Goal: Contribute content: Contribute content

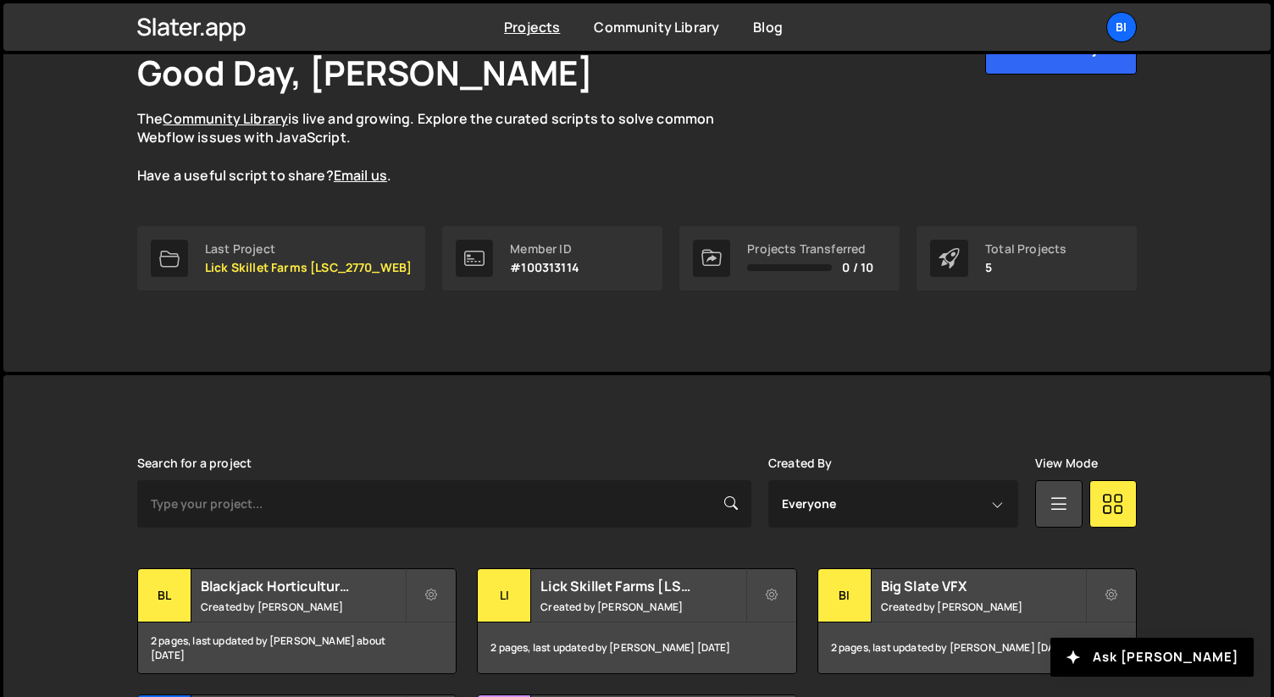
scroll to position [119, 0]
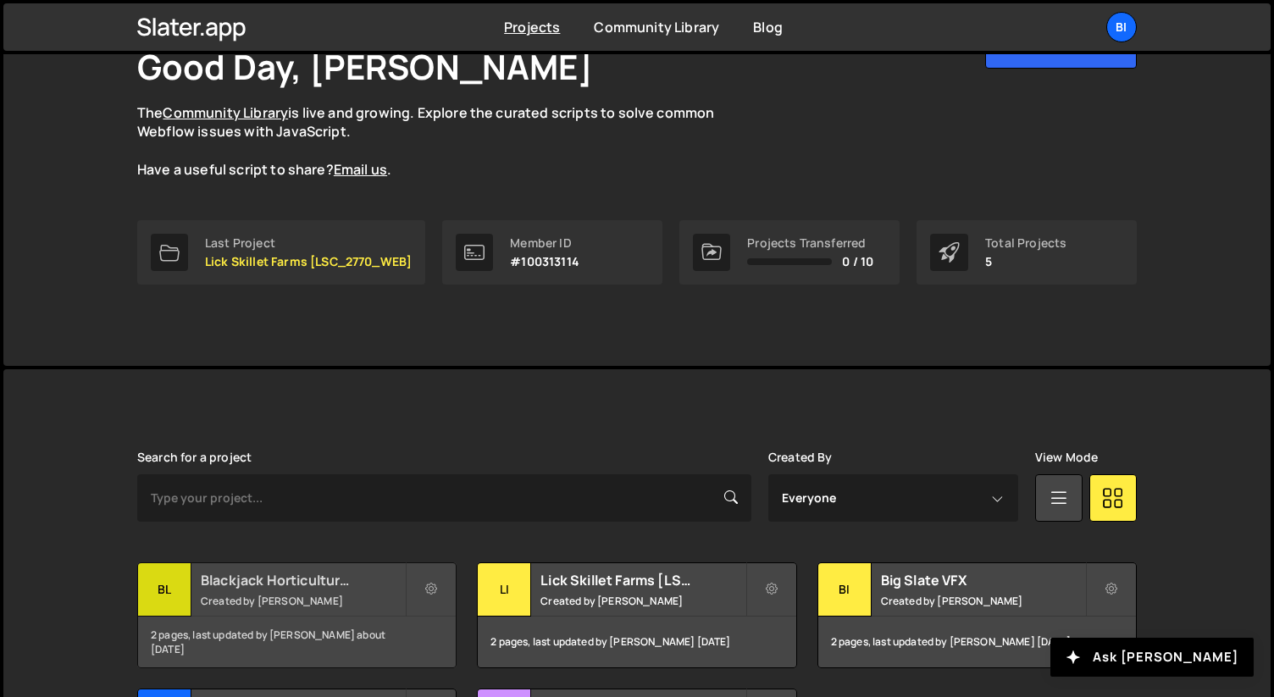
click at [234, 596] on small "Created by Nathan Anderson" at bounding box center [303, 601] width 204 height 14
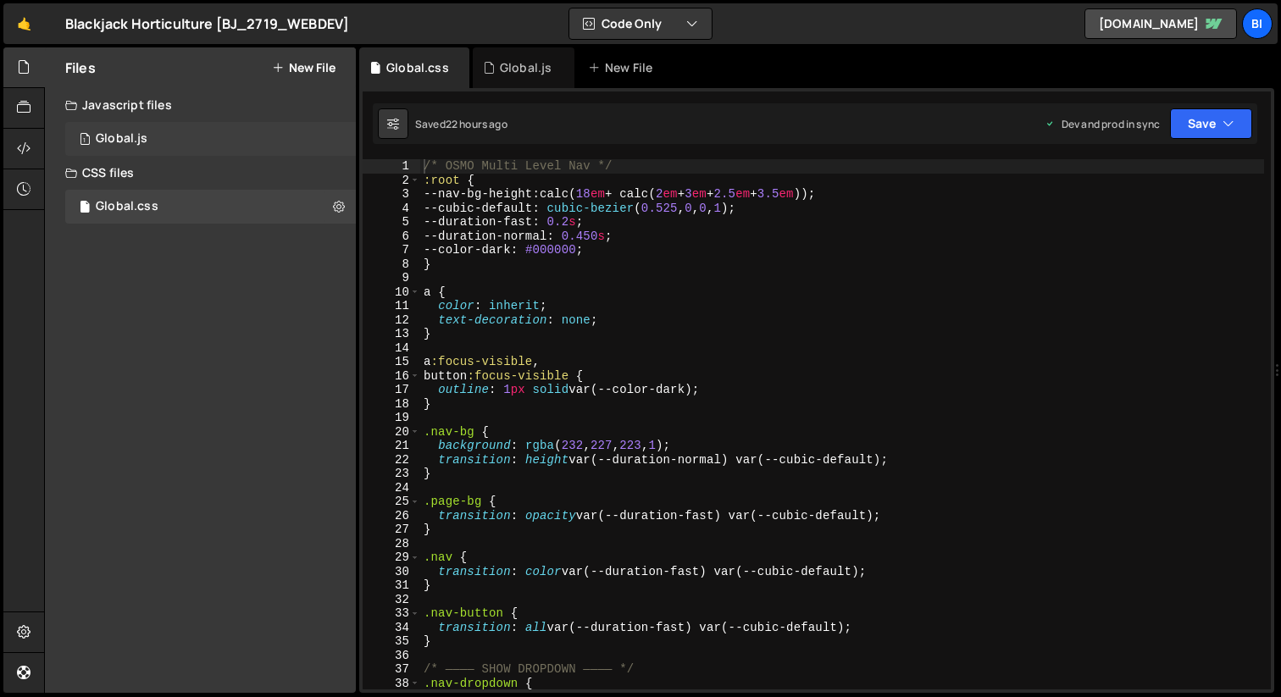
click at [232, 141] on div "1 Global.js 0" at bounding box center [210, 139] width 290 height 34
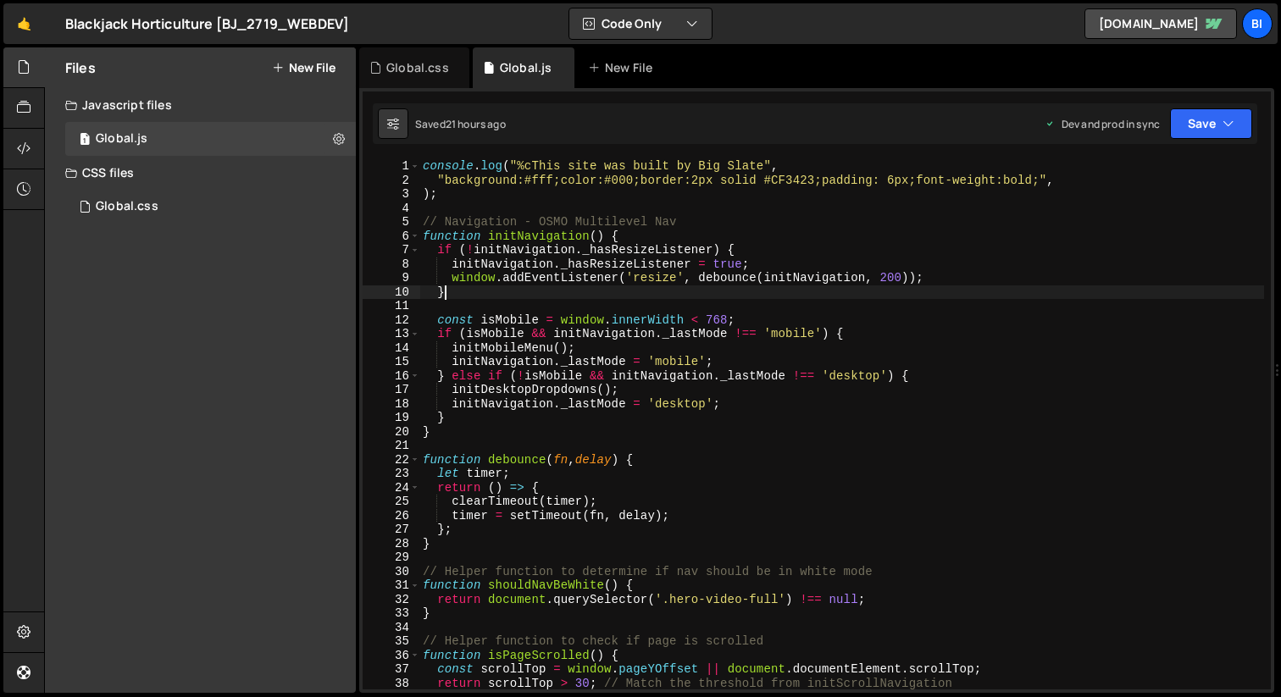
scroll to position [2061, 0]
click at [611, 289] on div "console . log ( "%cThis site was built by Big Slate" , "background:#fff;color:#…" at bounding box center [841, 438] width 844 height 558
type textarea "document.body.classList.add('gsap-loaded');"
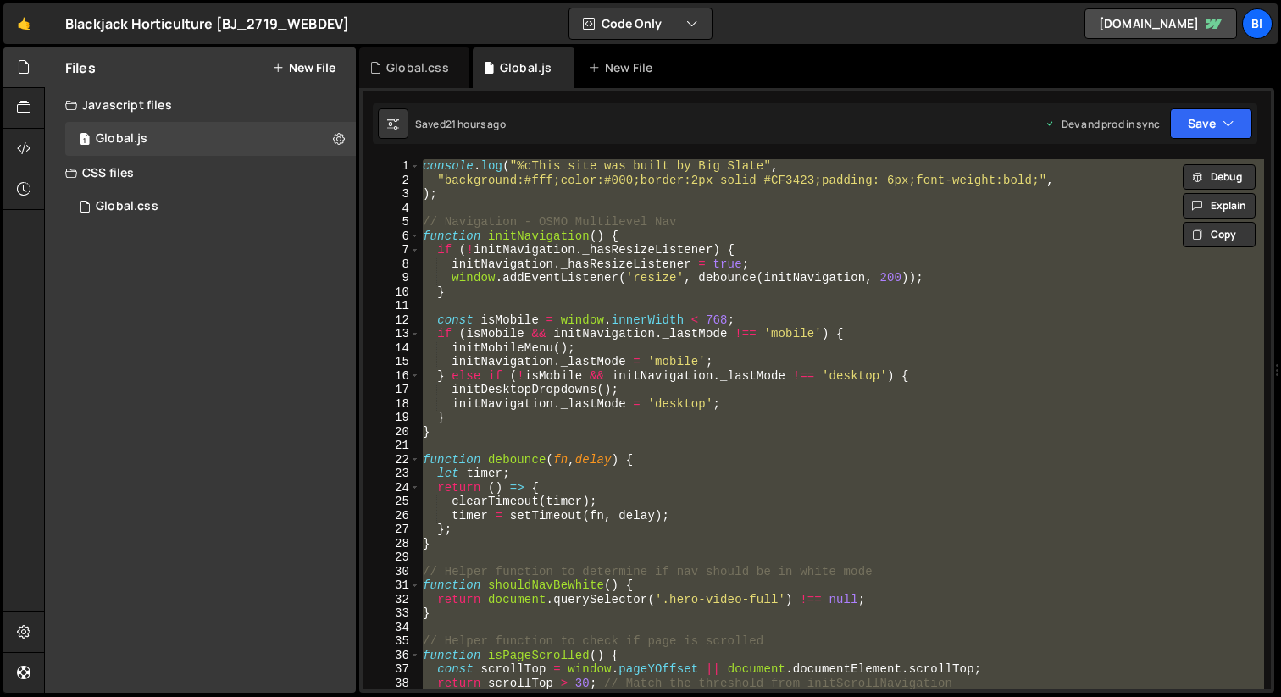
click at [737, 305] on div "console . log ( "%cThis site was built by Big Slate" , "background:#fff;color:#…" at bounding box center [841, 424] width 844 height 530
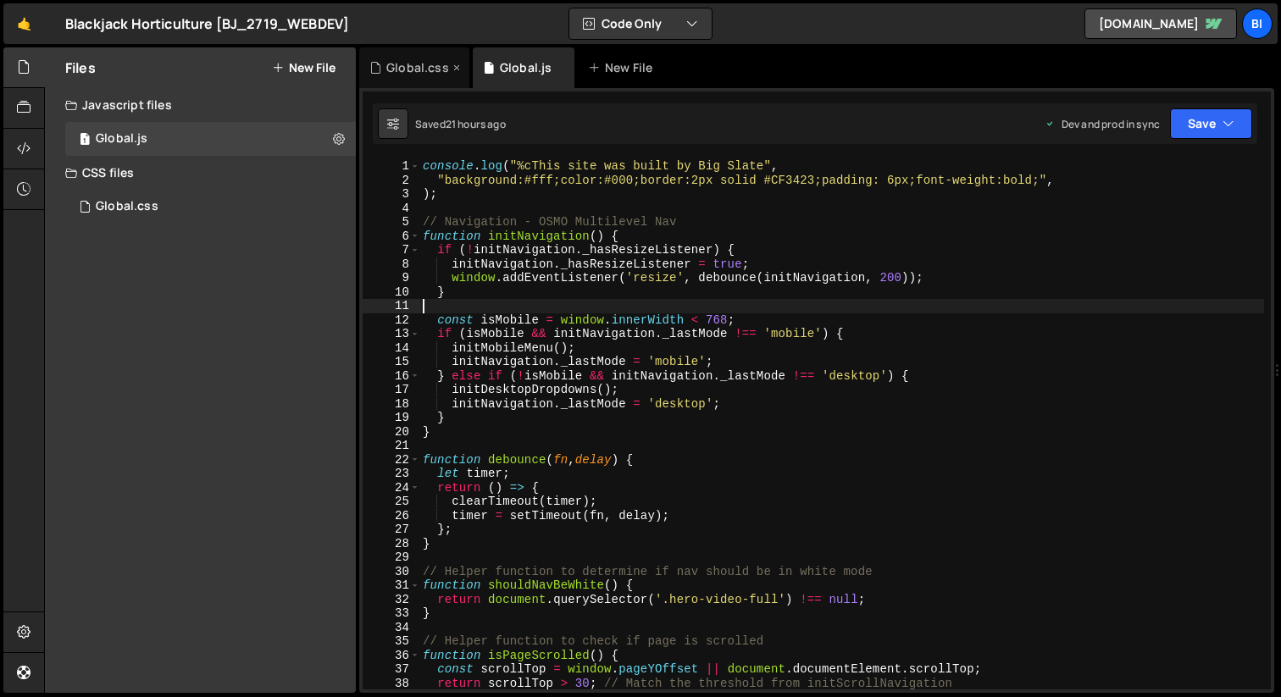
click at [404, 76] on div "Global.css" at bounding box center [414, 67] width 110 height 41
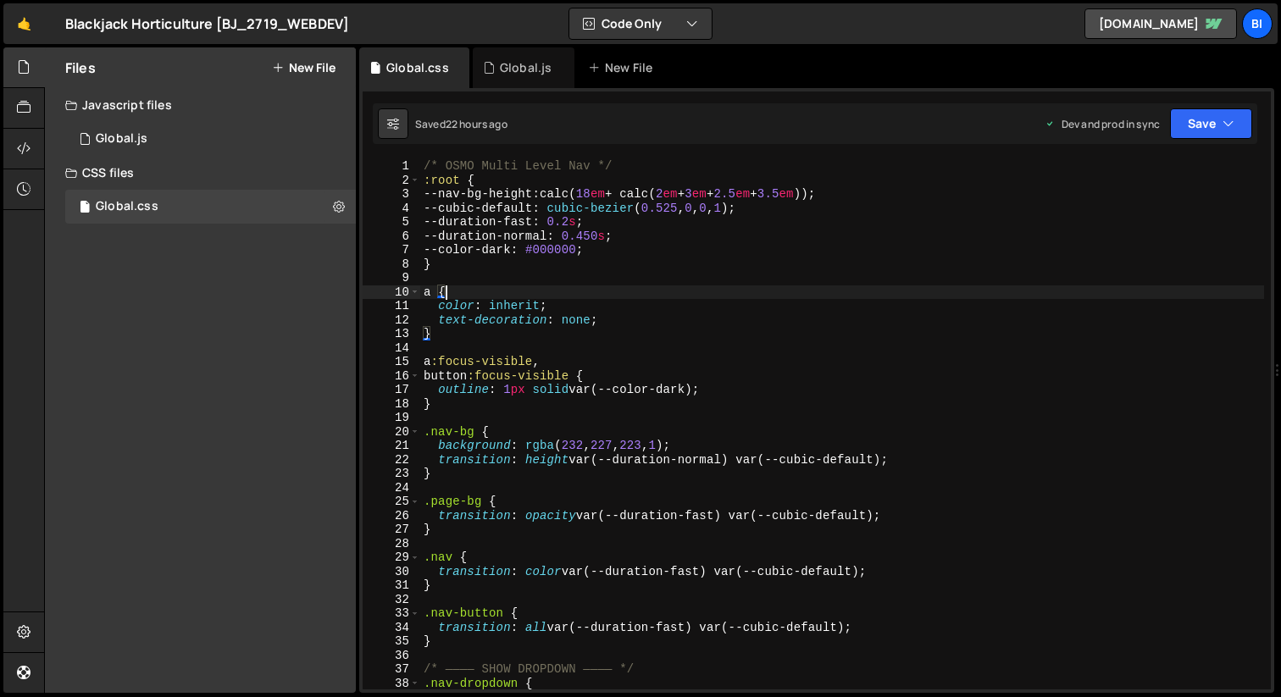
click at [581, 297] on div "/* OSMO Multi Level Nav */ :root { --nav-bg-height : calc( 18 em + calc( 2 em +…" at bounding box center [842, 438] width 844 height 558
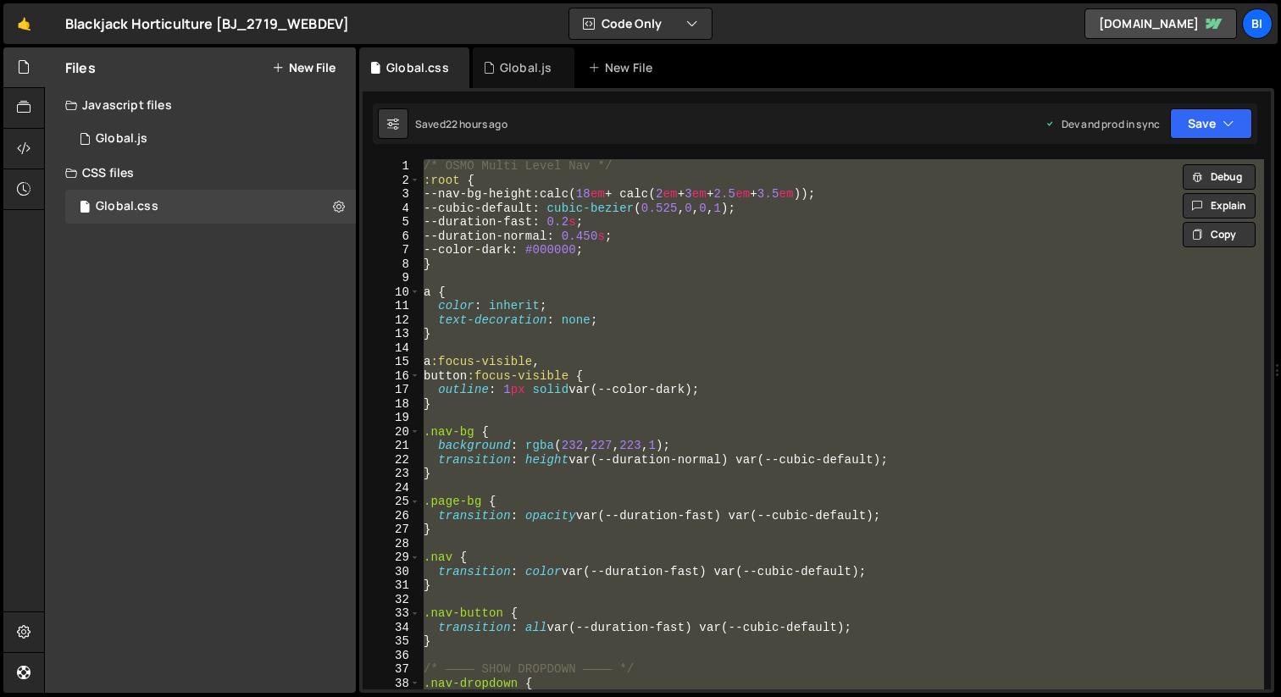
click at [746, 330] on div "/* OSMO Multi Level Nav */ :root { --nav-bg-height : calc( 18 em + calc( 2 em +…" at bounding box center [842, 424] width 844 height 530
type textarea "}"
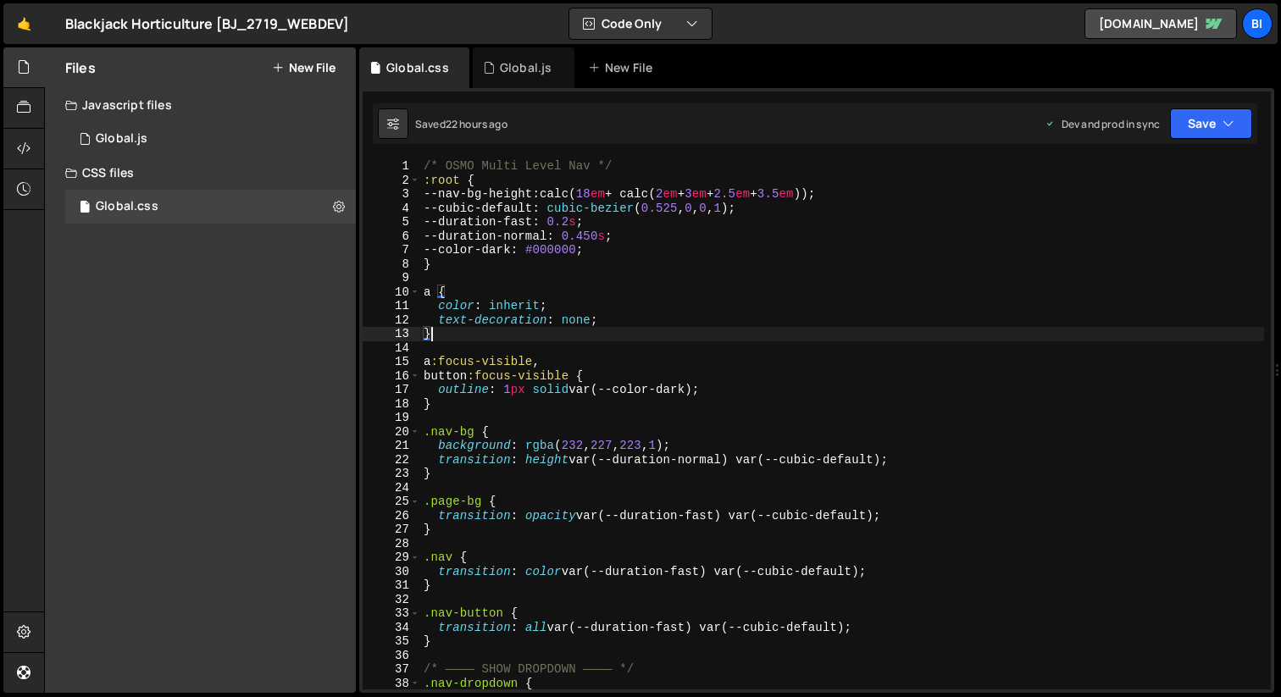
click at [573, 346] on div "/* OSMO Multi Level Nav */ :root { --nav-bg-height : calc( 18 em + calc( 2 em +…" at bounding box center [842, 438] width 844 height 558
click at [194, 290] on div "Files New File Javascript files 1 Global.js 0 CSS files Global.css 0 Copy share…" at bounding box center [200, 369] width 311 height 645
click at [231, 289] on div "Files New File Javascript files 1 Global.js 0 CSS files Global.css 0 Copy share…" at bounding box center [200, 369] width 311 height 645
click at [206, 135] on div "1 Global.js 0" at bounding box center [210, 139] width 290 height 34
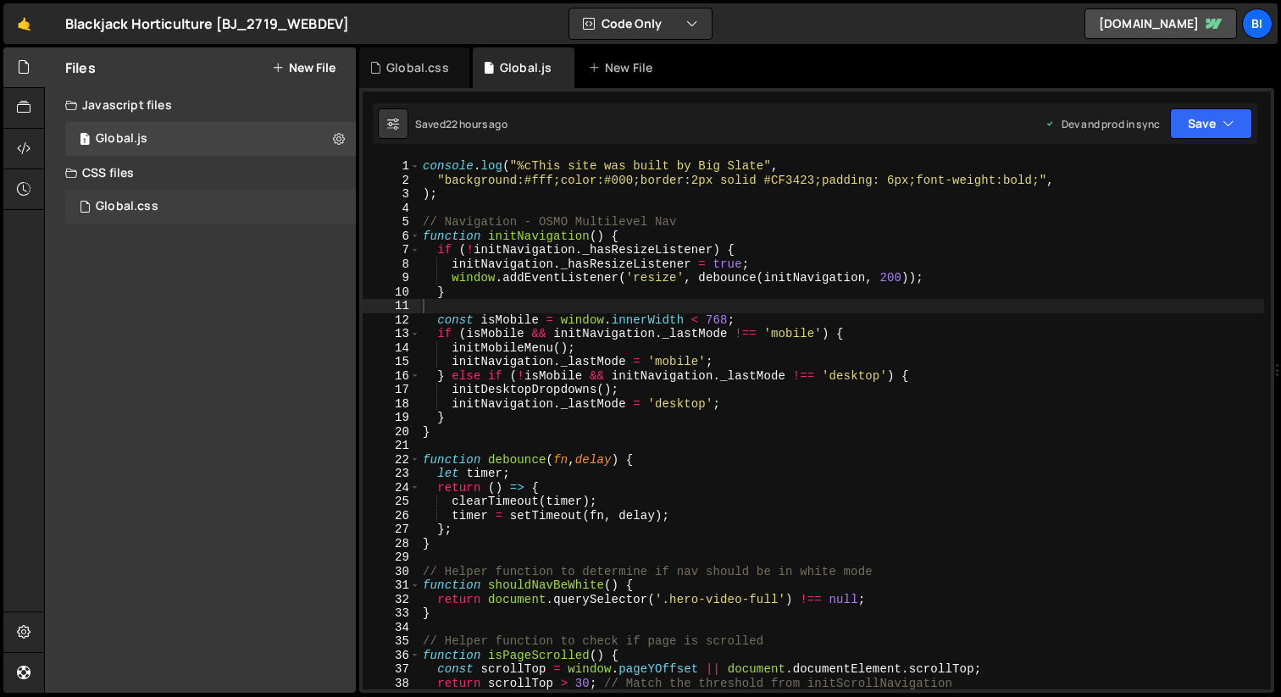
scroll to position [2061, 0]
click at [174, 207] on div "Global.css 0" at bounding box center [210, 207] width 290 height 34
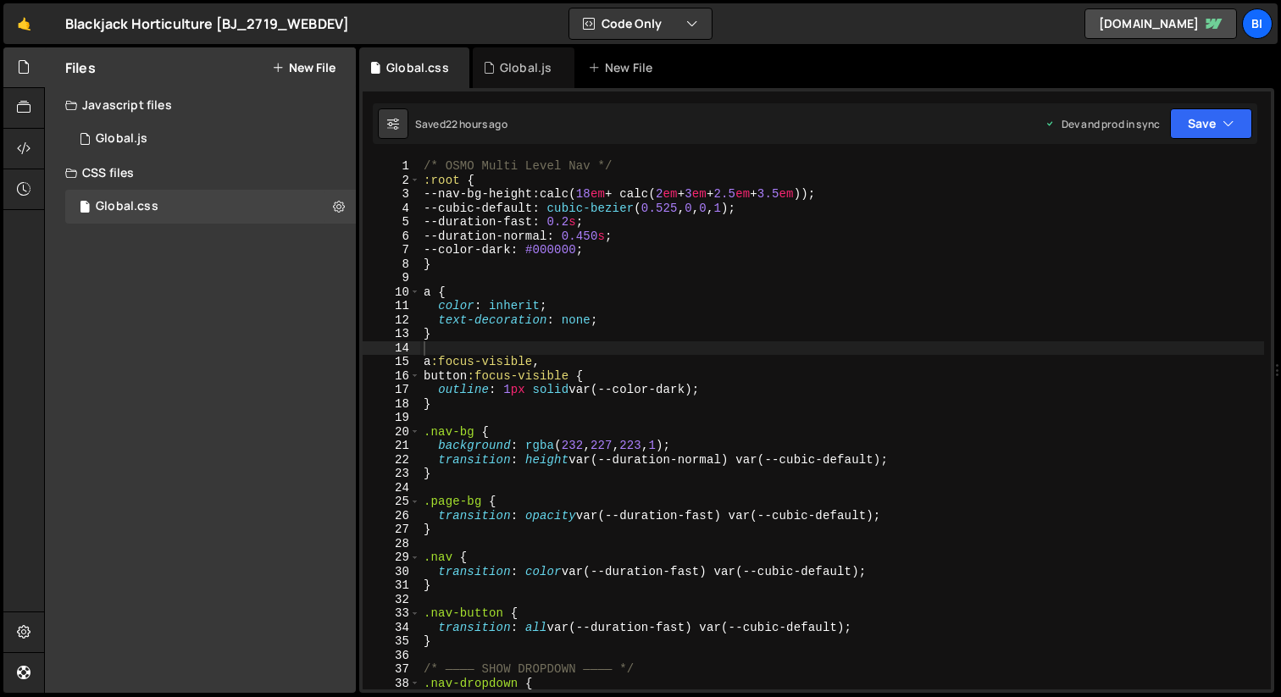
click at [615, 267] on div "/* OSMO Multi Level Nav */ :root { --nav-bg-height : calc( 18 em + calc( 2 em +…" at bounding box center [842, 438] width 844 height 558
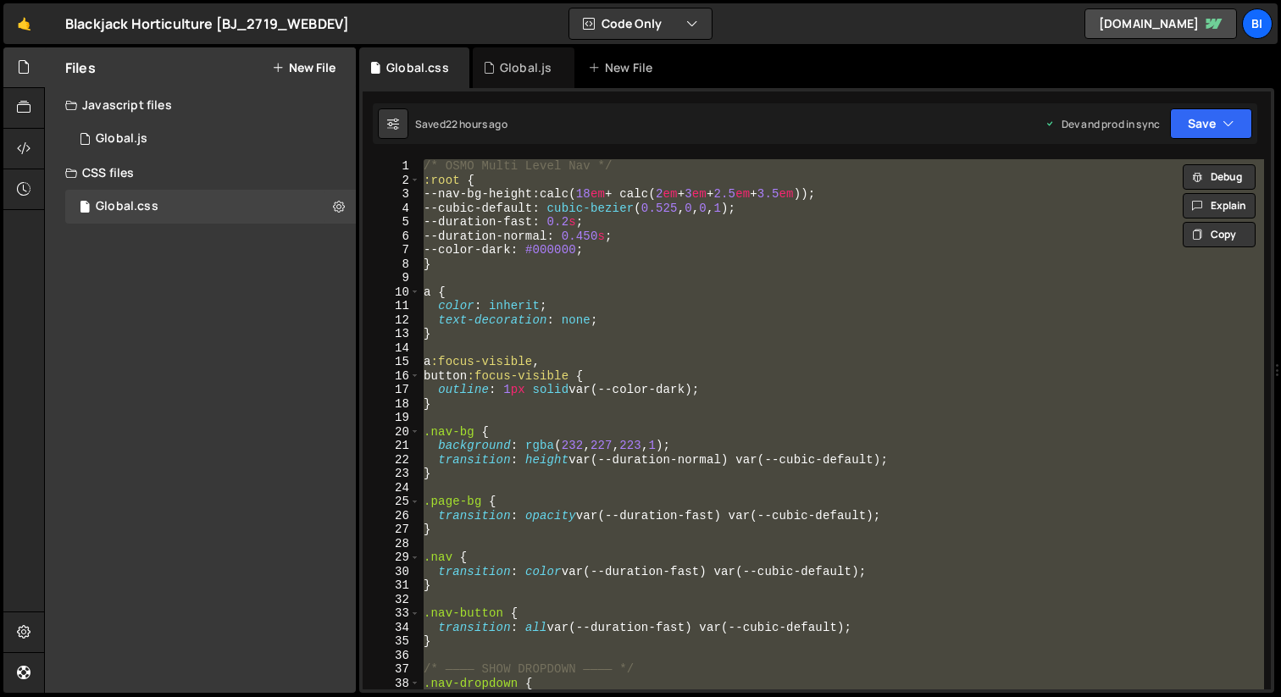
type textarea "}"
click at [683, 267] on div "/* OSMO Multi Level Nav */ :root { --nav-bg-height : calc( 18 em + calc( 2 em +…" at bounding box center [842, 438] width 844 height 558
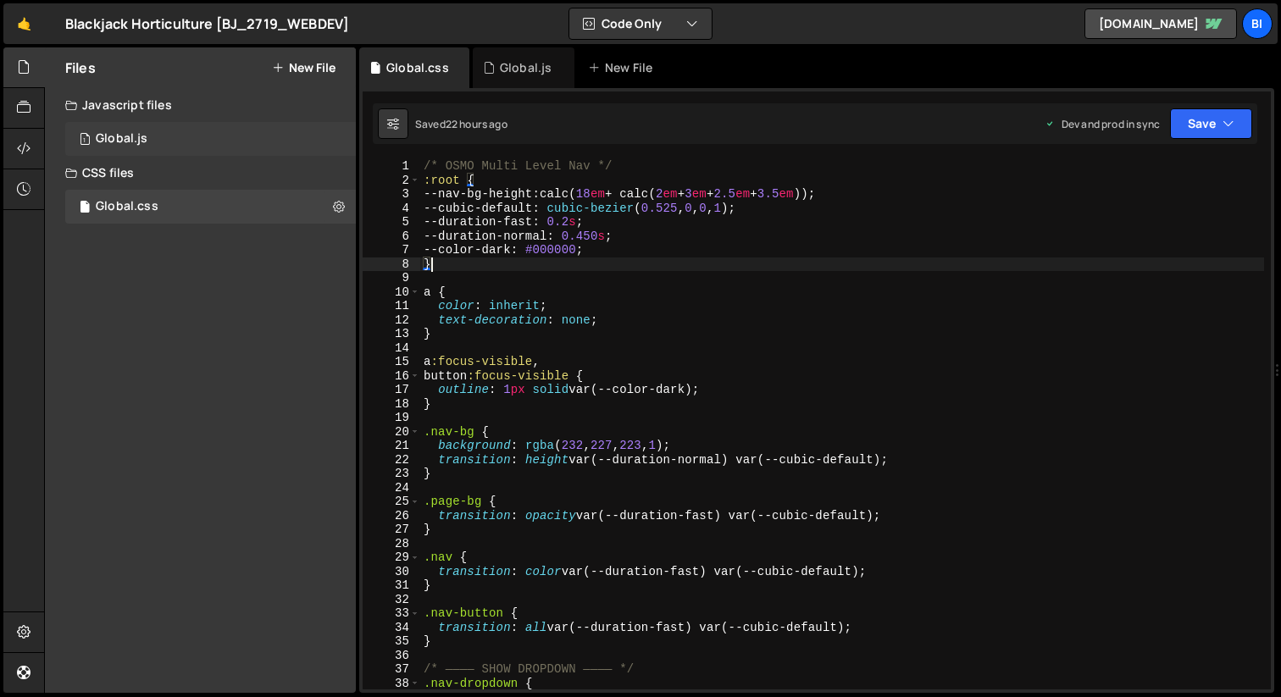
click at [207, 136] on div "1 Global.js 0" at bounding box center [210, 139] width 290 height 34
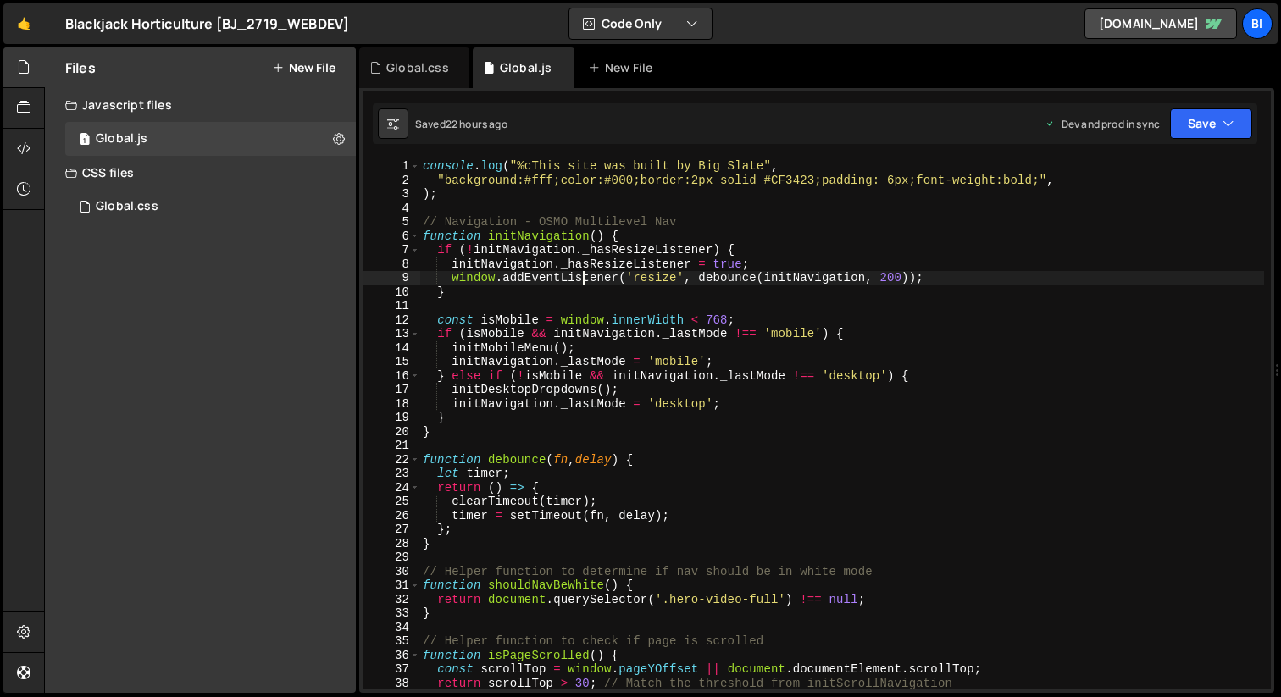
click at [584, 272] on div "console . log ( "%cThis site was built by Big Slate" , "background:#fff;color:#…" at bounding box center [841, 438] width 844 height 558
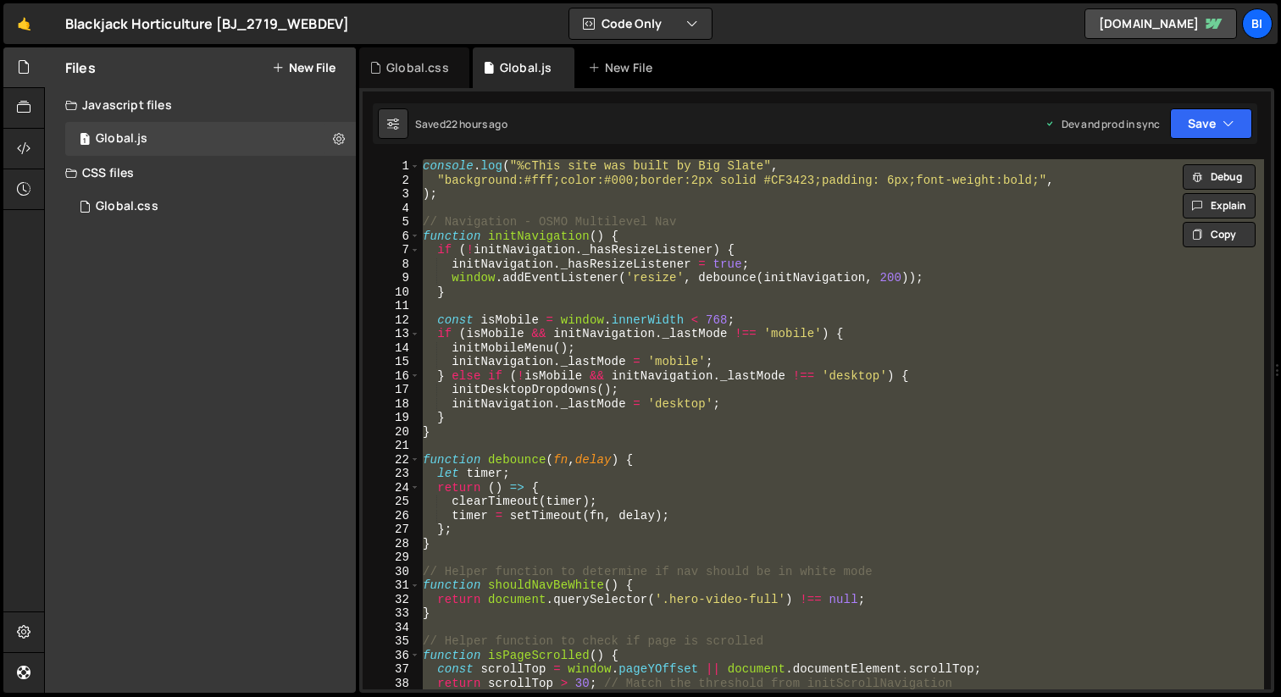
click at [694, 274] on div "console . log ( "%cThis site was built by Big Slate" , "background:#fff;color:#…" at bounding box center [841, 424] width 844 height 530
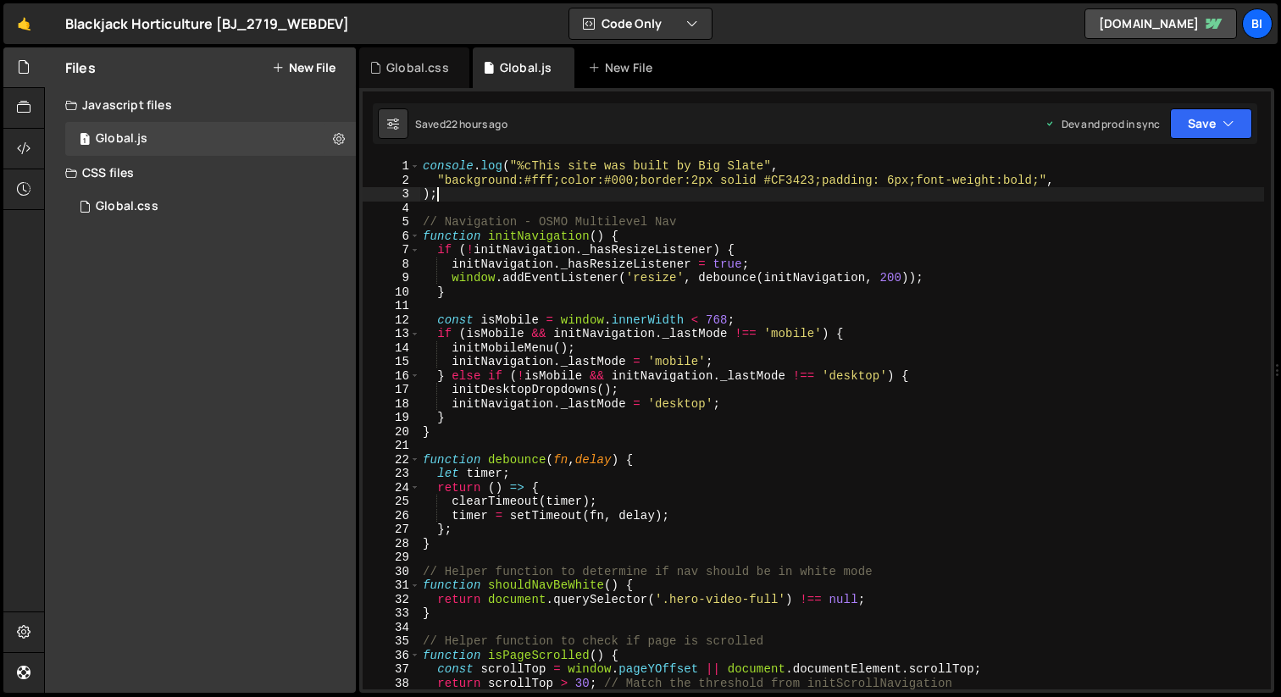
click at [519, 196] on div "console . log ( "%cThis site was built by Big Slate" , "background:#fff;color:#…" at bounding box center [841, 438] width 844 height 558
type textarea "document.body.classList.add('gsap-loaded');"
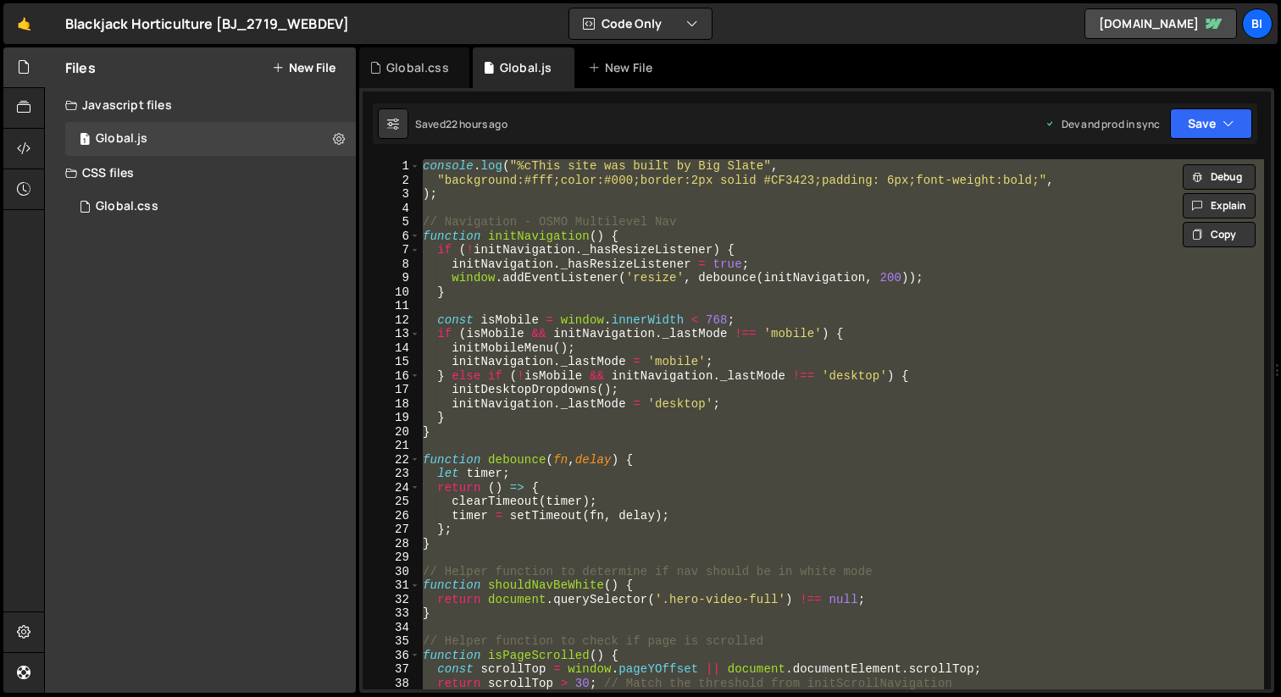
paste textarea
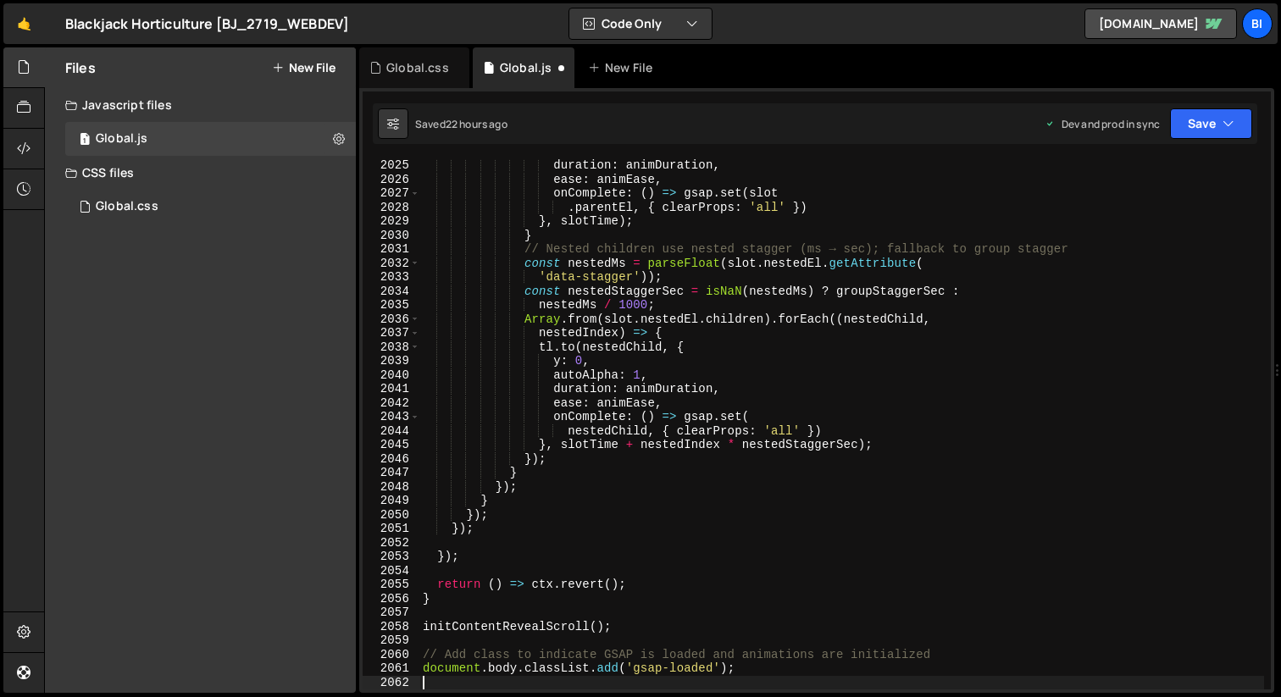
scroll to position [27222, 0]
click at [152, 213] on div "Global.css" at bounding box center [127, 206] width 63 height 15
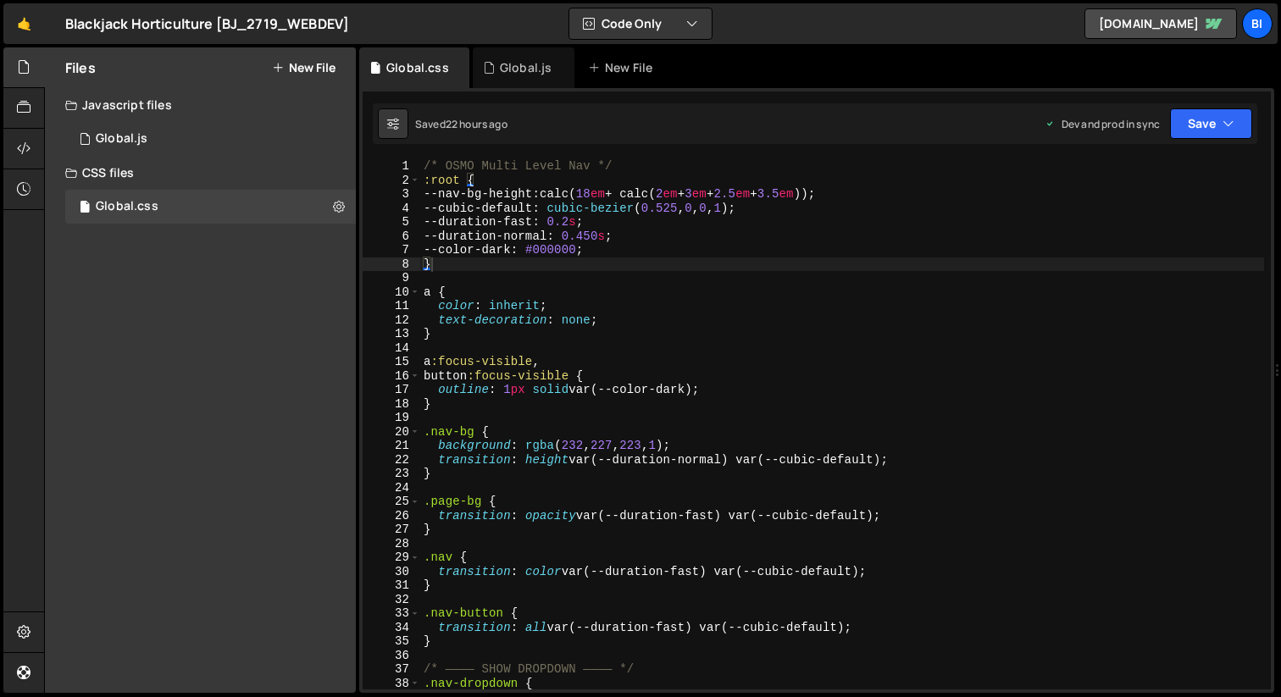
scroll to position [0, 0]
click at [567, 250] on div "/* OSMO Multi Level Nav */ :root { --nav-bg-height : calc( 18 em + calc( 2 em +…" at bounding box center [842, 438] width 844 height 558
type textarea "}"
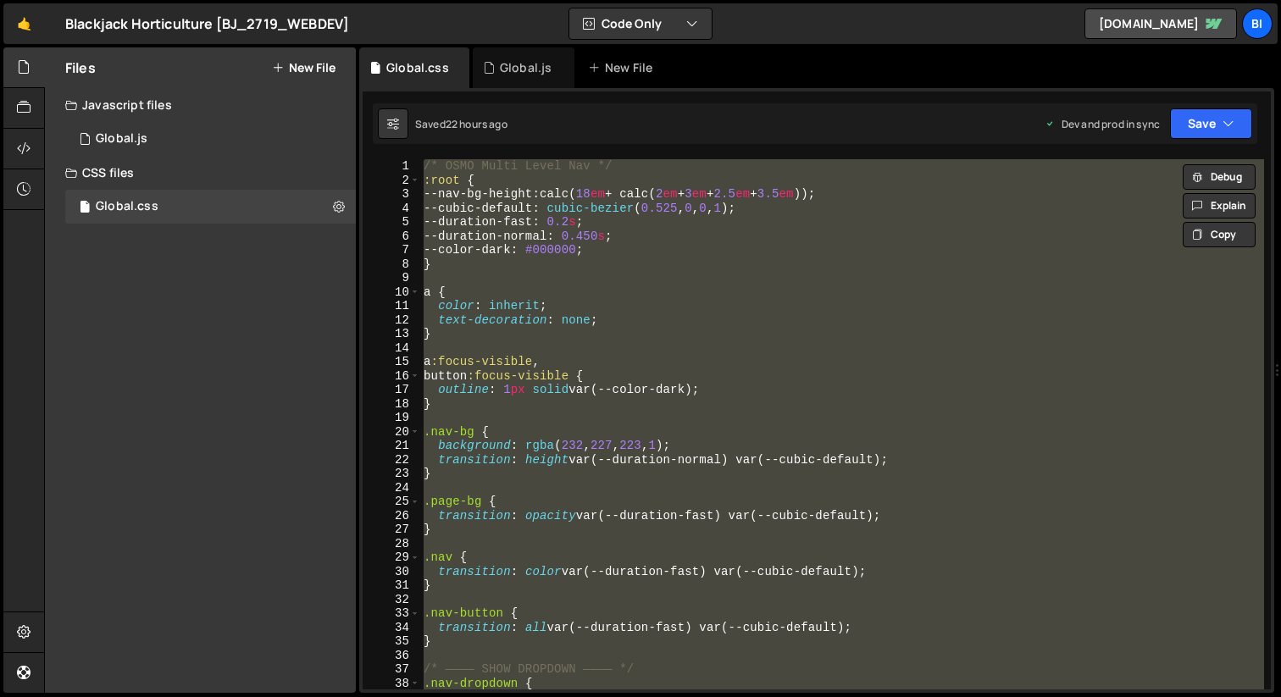
paste textarea
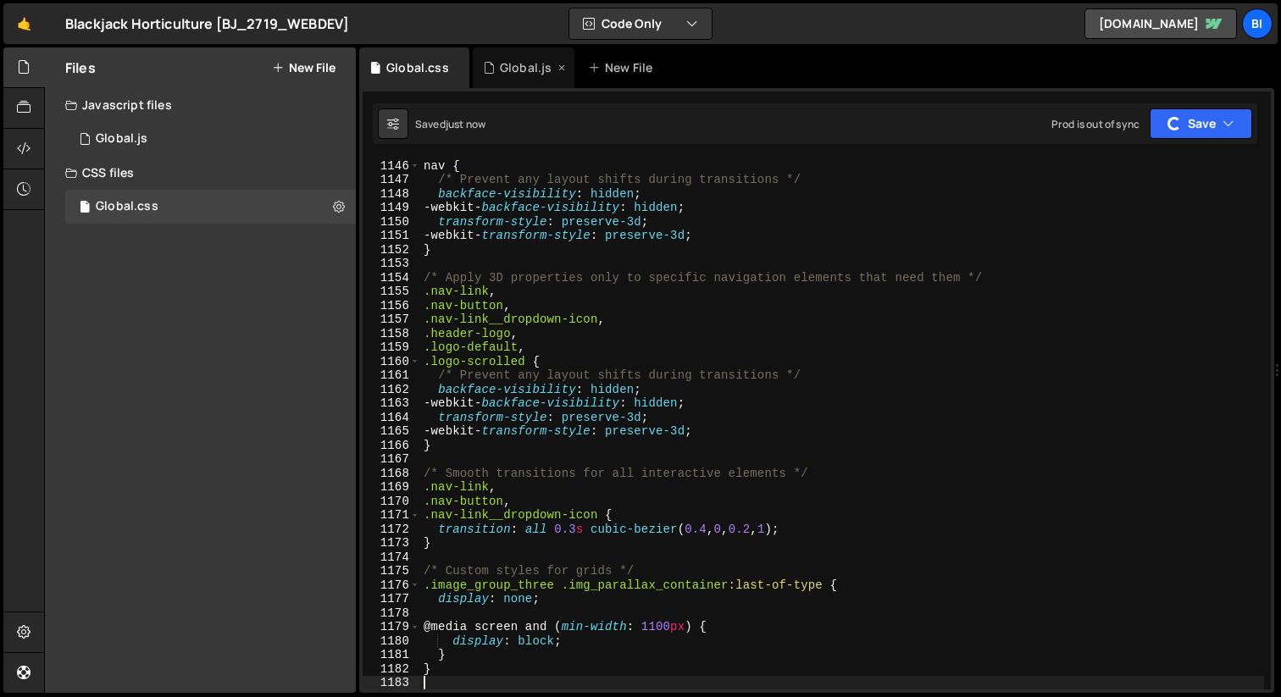
click at [528, 84] on div "Global.js" at bounding box center [524, 67] width 102 height 41
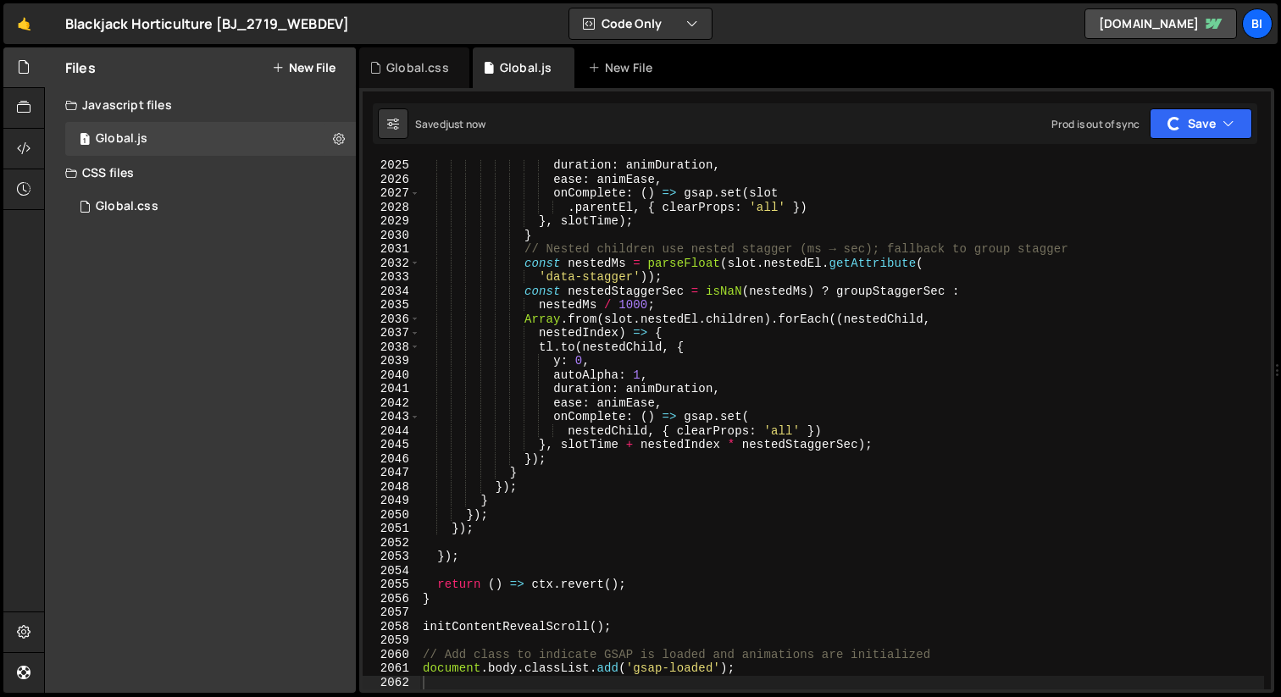
type textarea "nestedMs / 1000;"
click at [626, 303] on div "duration : animDuration , ease : animEase , onComplete : ( ) => gsap . set ( sl…" at bounding box center [841, 437] width 844 height 558
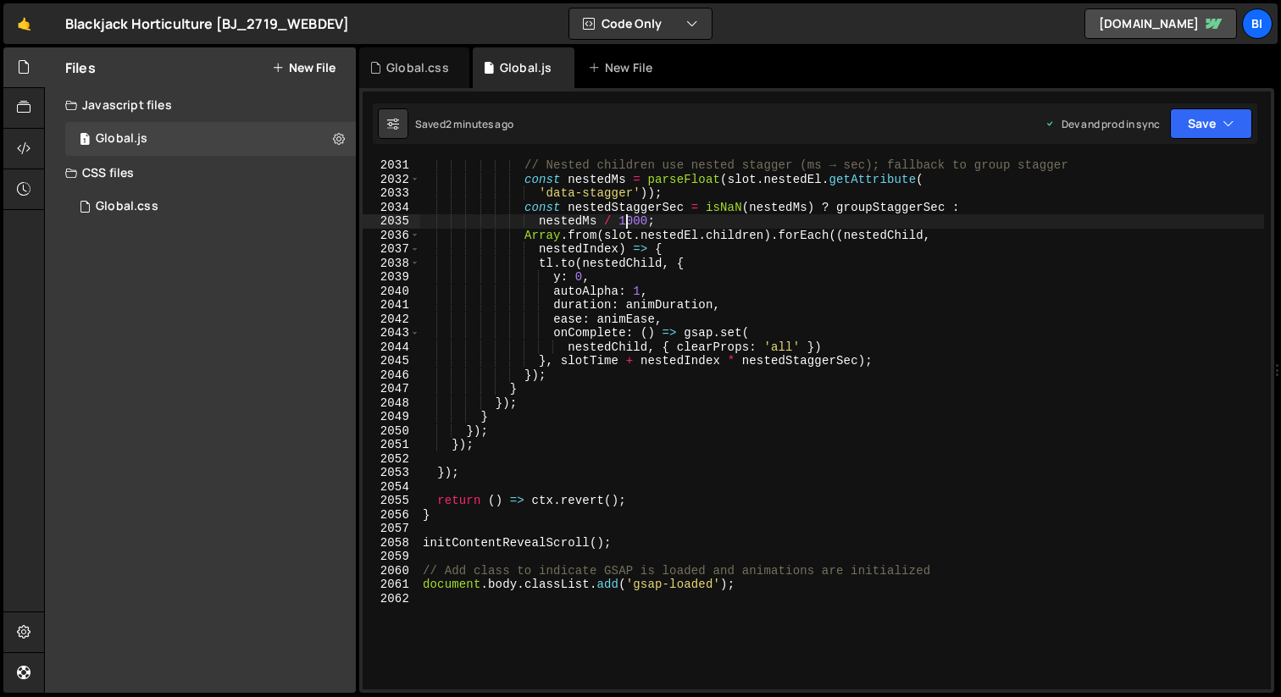
click at [304, 65] on button "New File" at bounding box center [304, 68] width 64 height 14
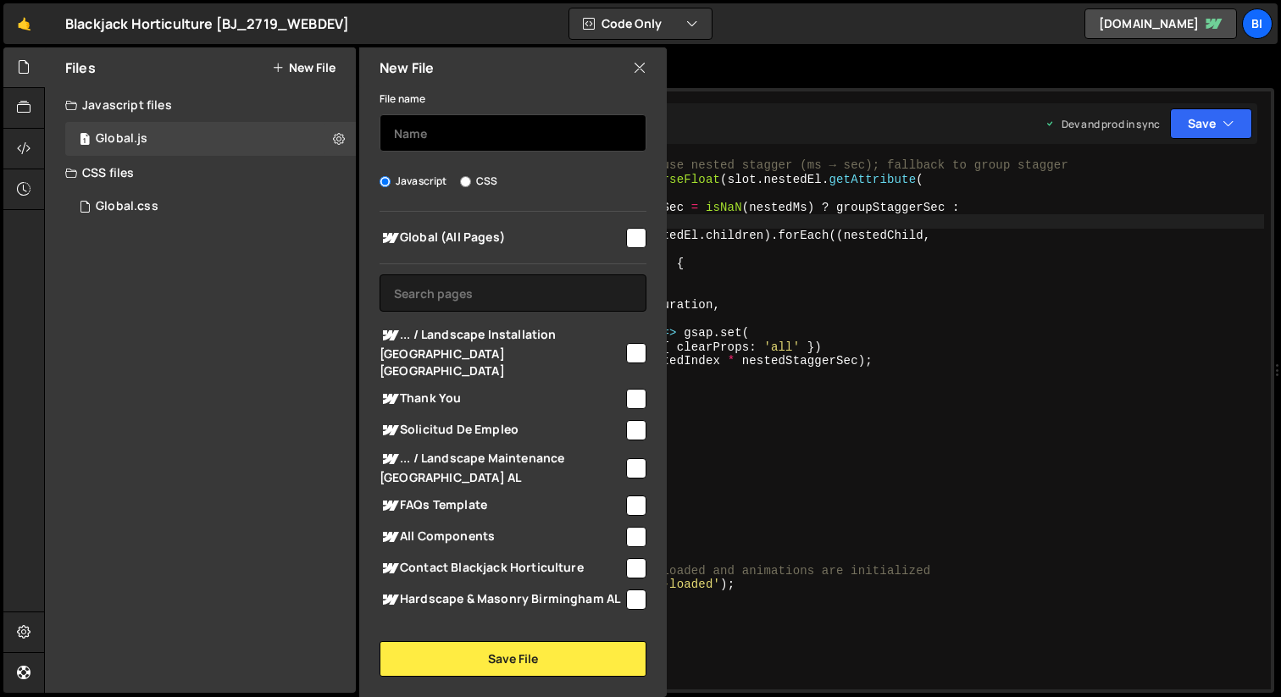
click at [440, 130] on input "text" at bounding box center [512, 132] width 267 height 37
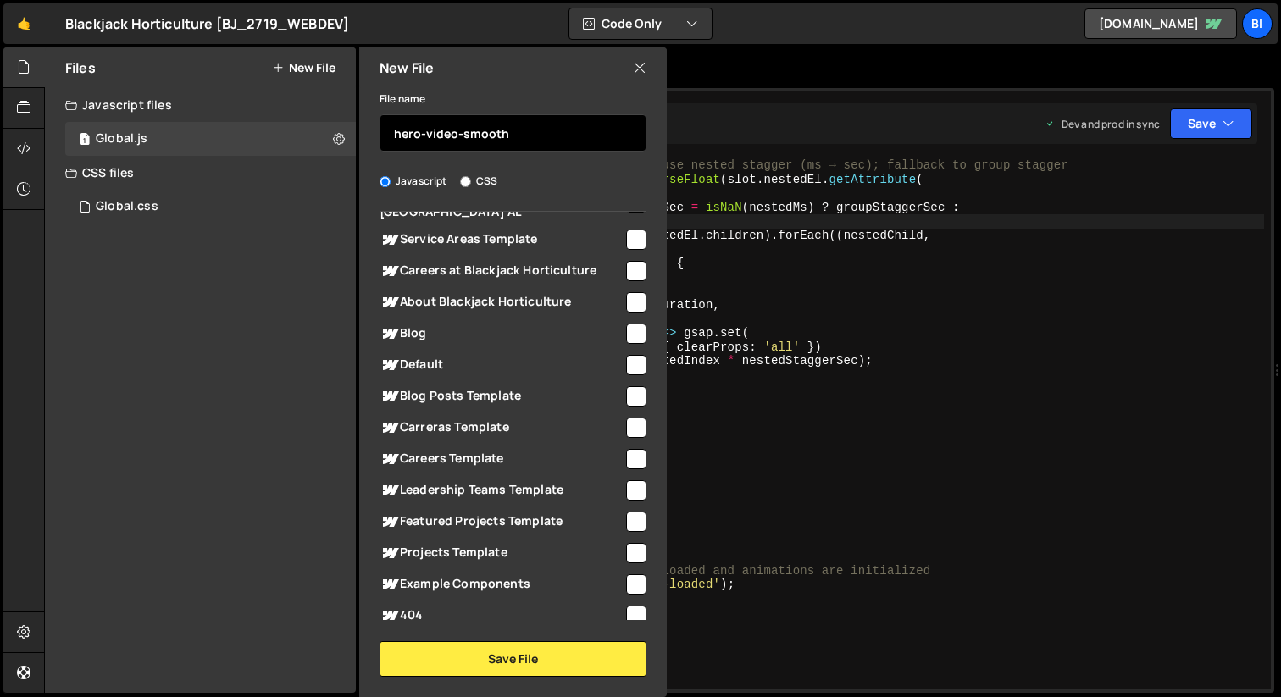
scroll to position [693, 0]
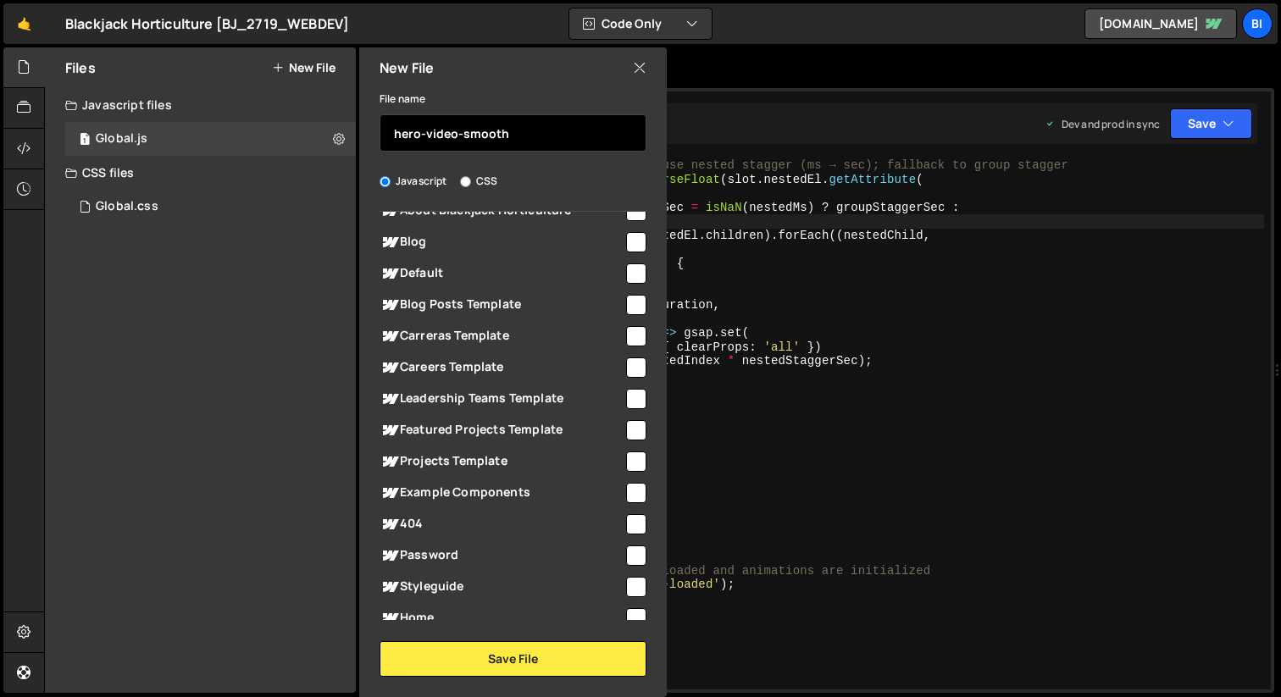
type input "hero-video-smooth"
click at [628, 608] on input "checkbox" at bounding box center [636, 618] width 20 height 20
checkbox input "true"
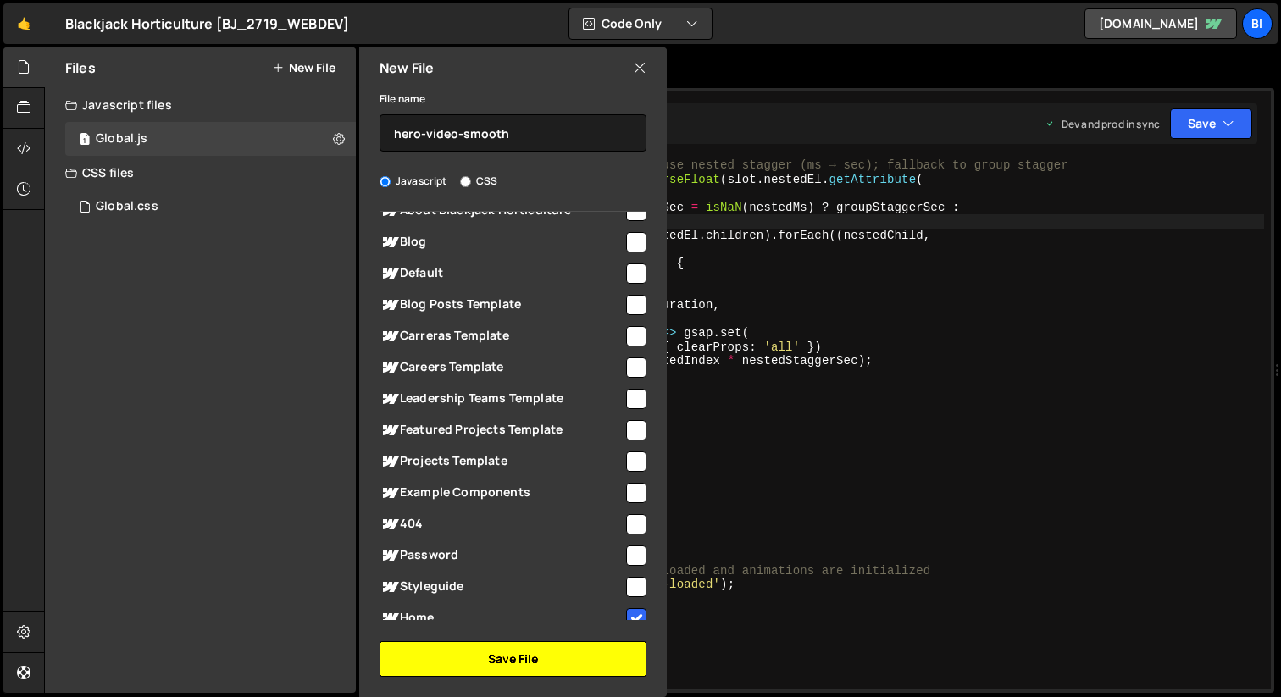
click at [531, 654] on button "Save File" at bounding box center [512, 659] width 267 height 36
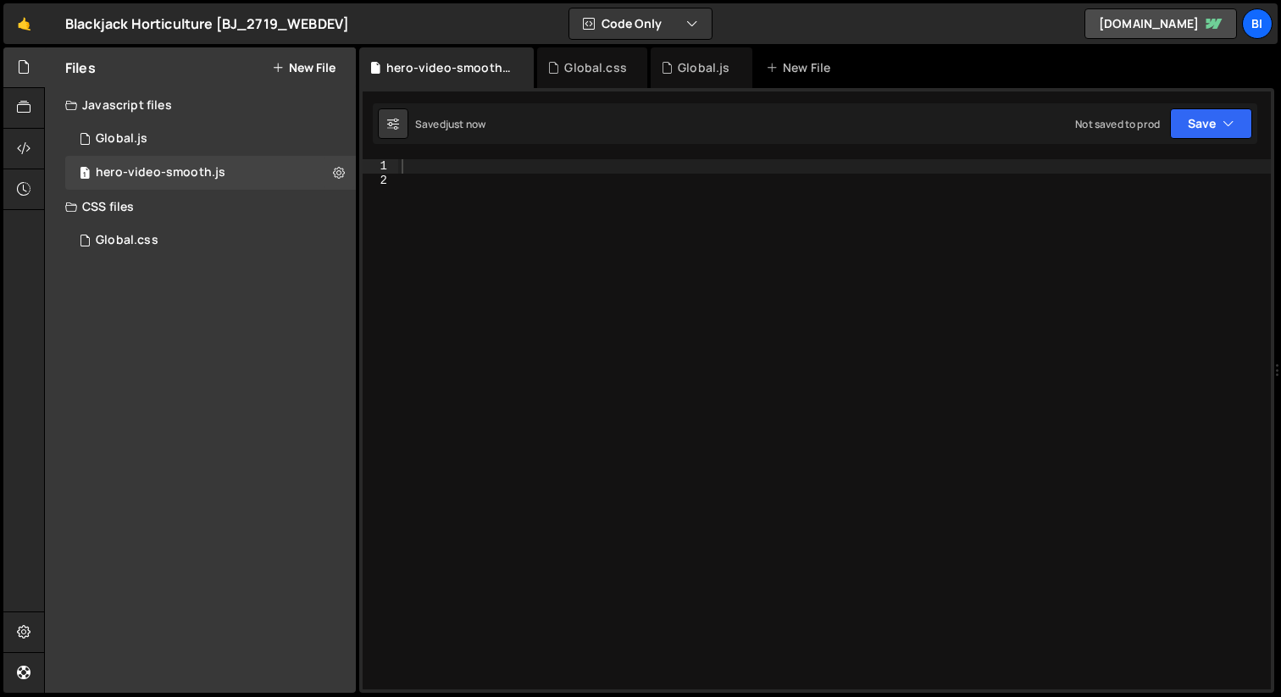
scroll to position [0, 0]
click at [586, 314] on div at bounding box center [834, 438] width 872 height 558
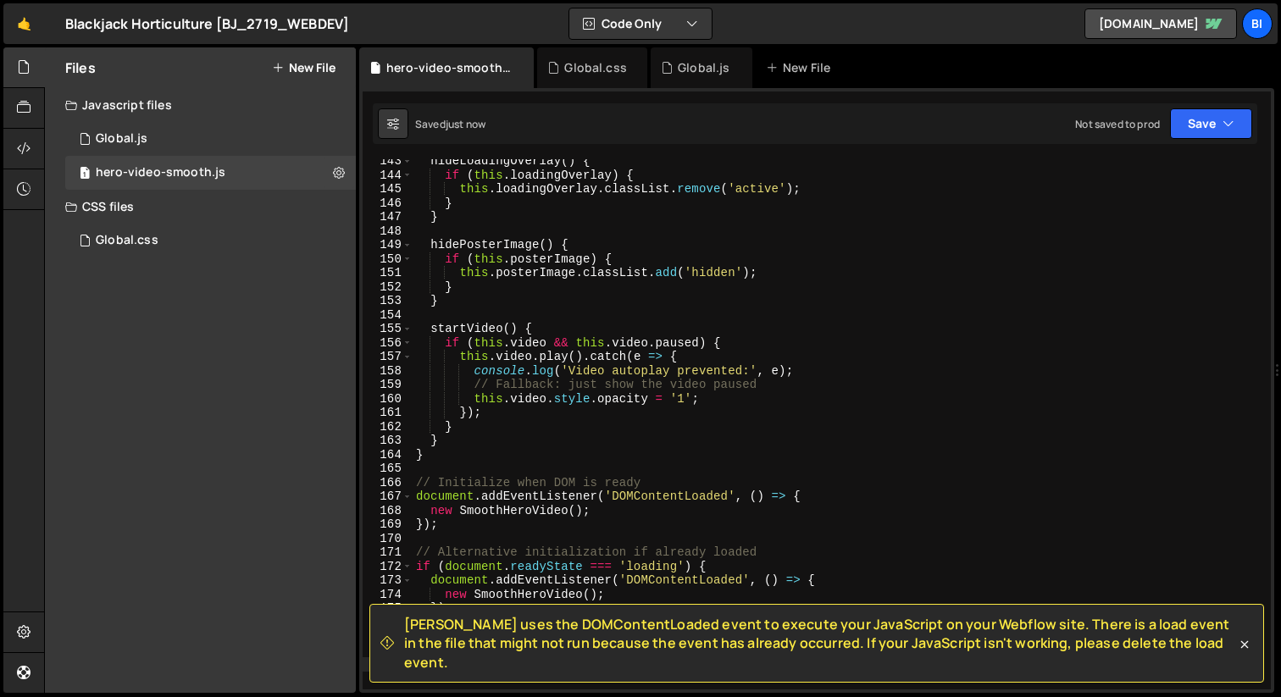
scroll to position [2118, 0]
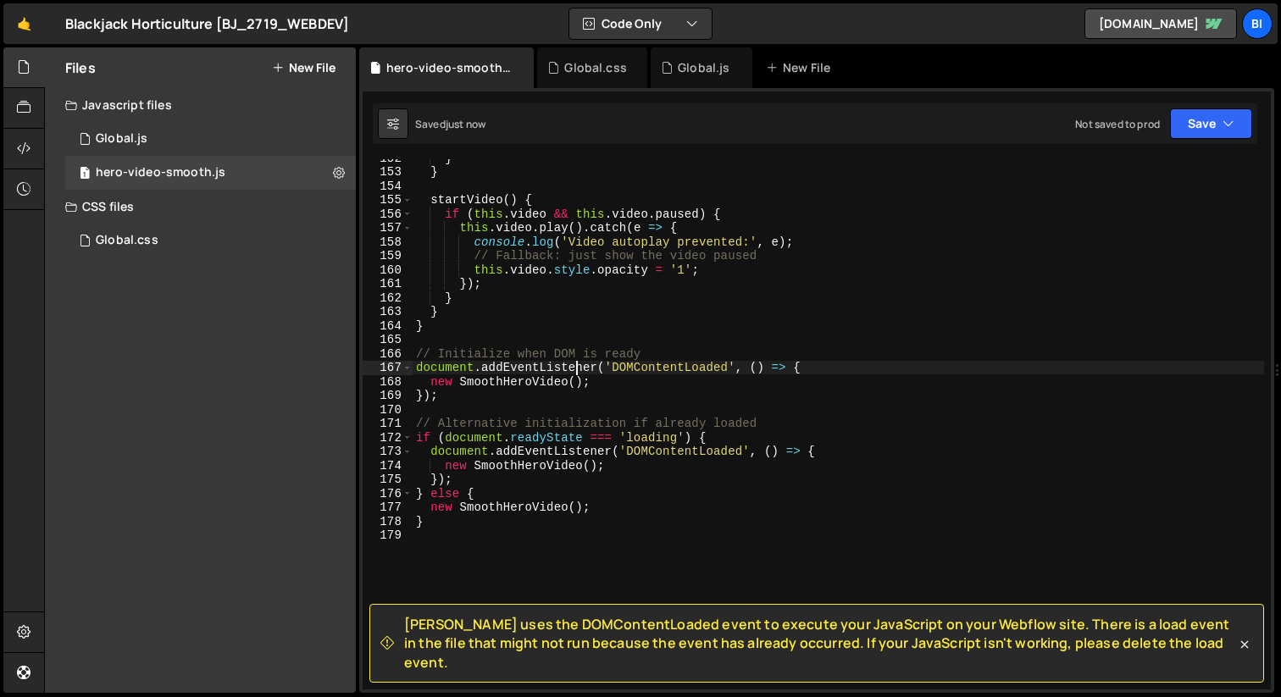
click at [579, 368] on div "} } startVideo ( ) { if ( this . video && this . video . paused ) { this . vide…" at bounding box center [837, 430] width 851 height 558
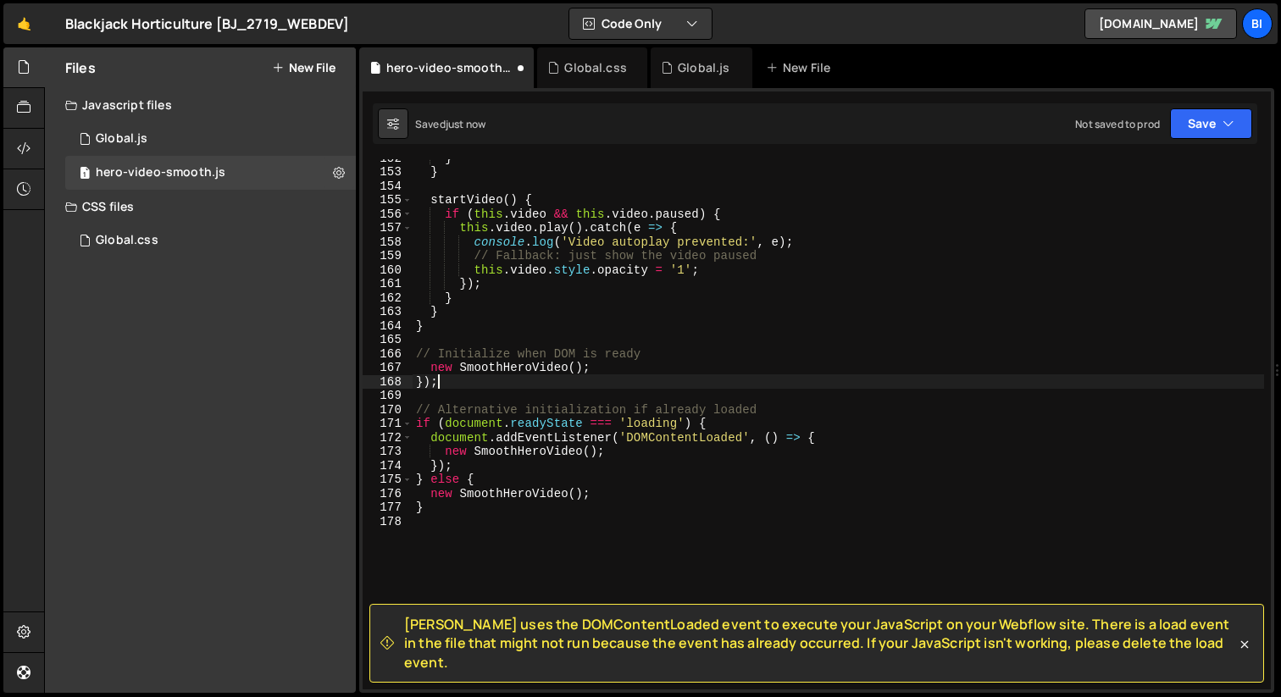
click at [548, 379] on div "} } startVideo ( ) { if ( this . video && this . video . paused ) { this . vide…" at bounding box center [837, 430] width 851 height 558
type textarea "});"
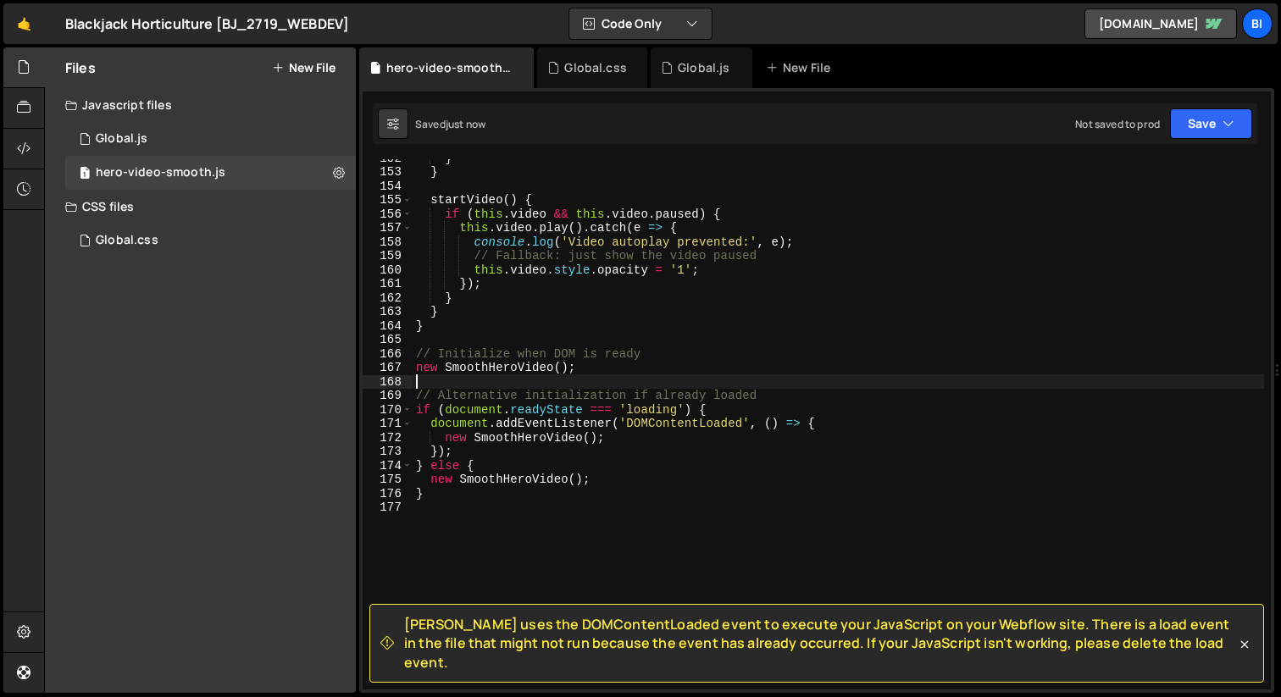
click at [582, 423] on div "} } startVideo ( ) { if ( this . video && this . video . paused ) { this . vide…" at bounding box center [837, 430] width 851 height 558
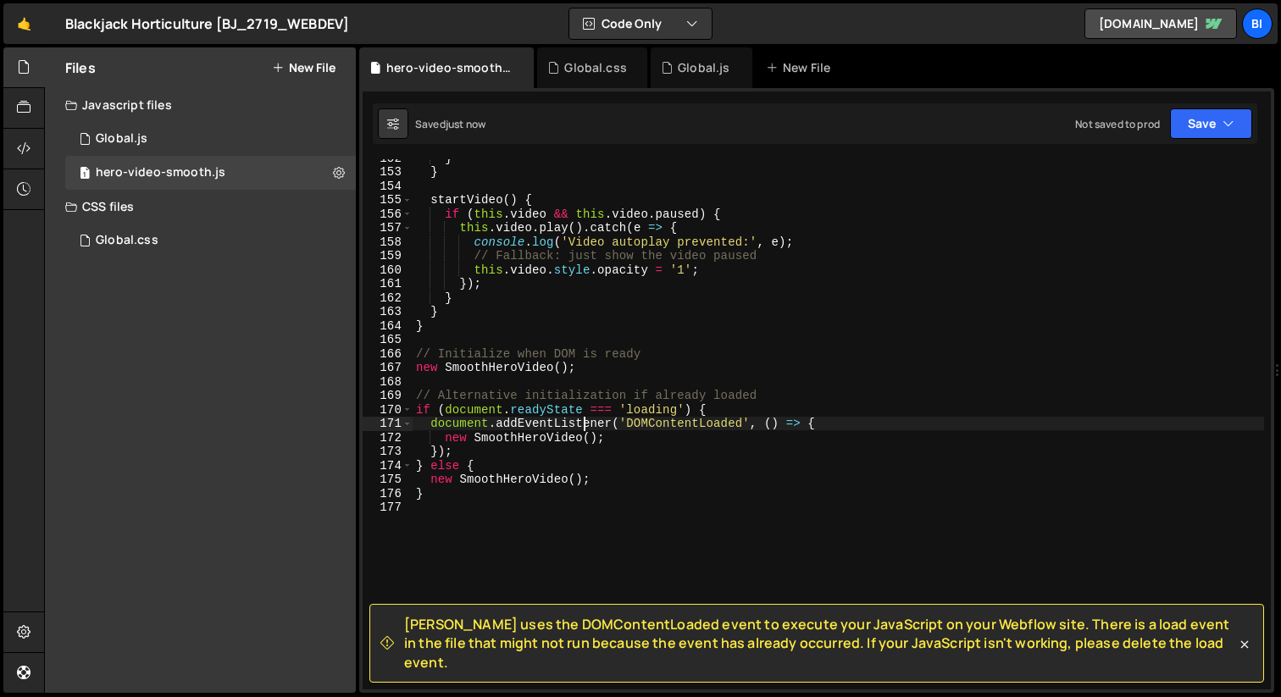
click at [582, 423] on div "} } startVideo ( ) { if ( this . video && this . video . paused ) { this . vide…" at bounding box center [837, 430] width 851 height 558
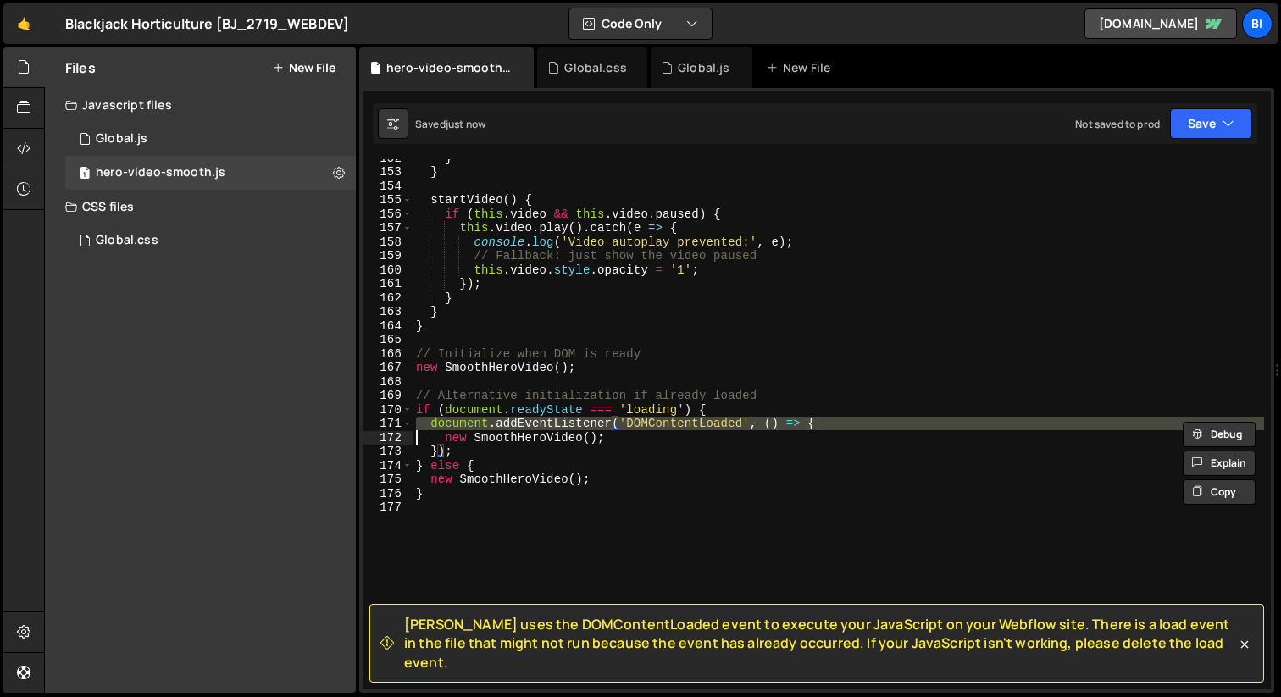
click at [582, 423] on div "} } startVideo ( ) { if ( this . video && this . video . paused ) { this . vide…" at bounding box center [837, 430] width 851 height 558
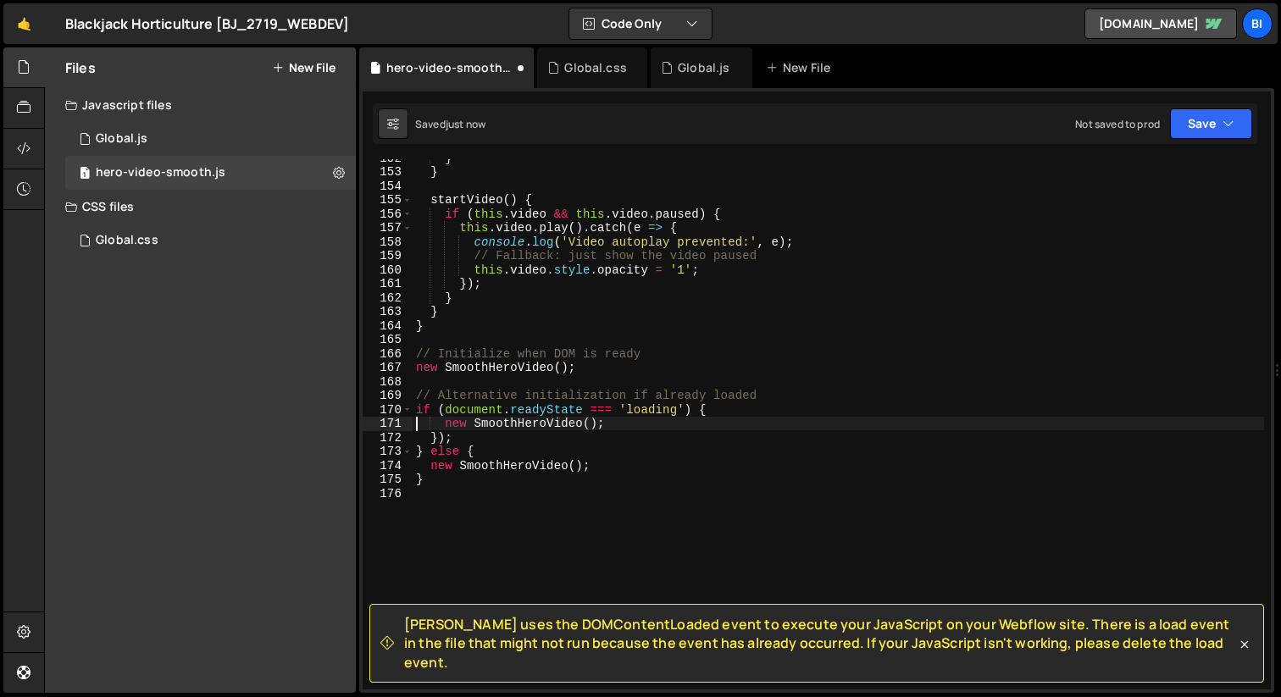
click at [516, 442] on div "} } startVideo ( ) { if ( this . video && this . video . paused ) { this . vide…" at bounding box center [837, 430] width 851 height 558
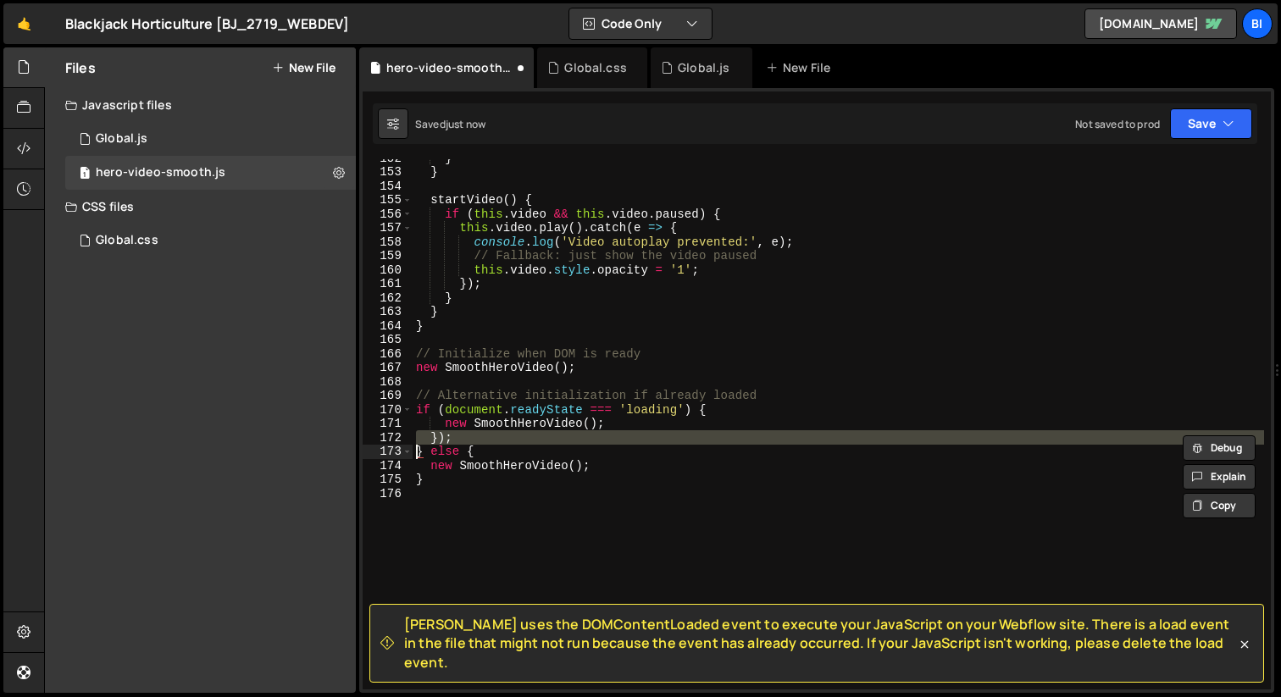
type textarea "} else {"
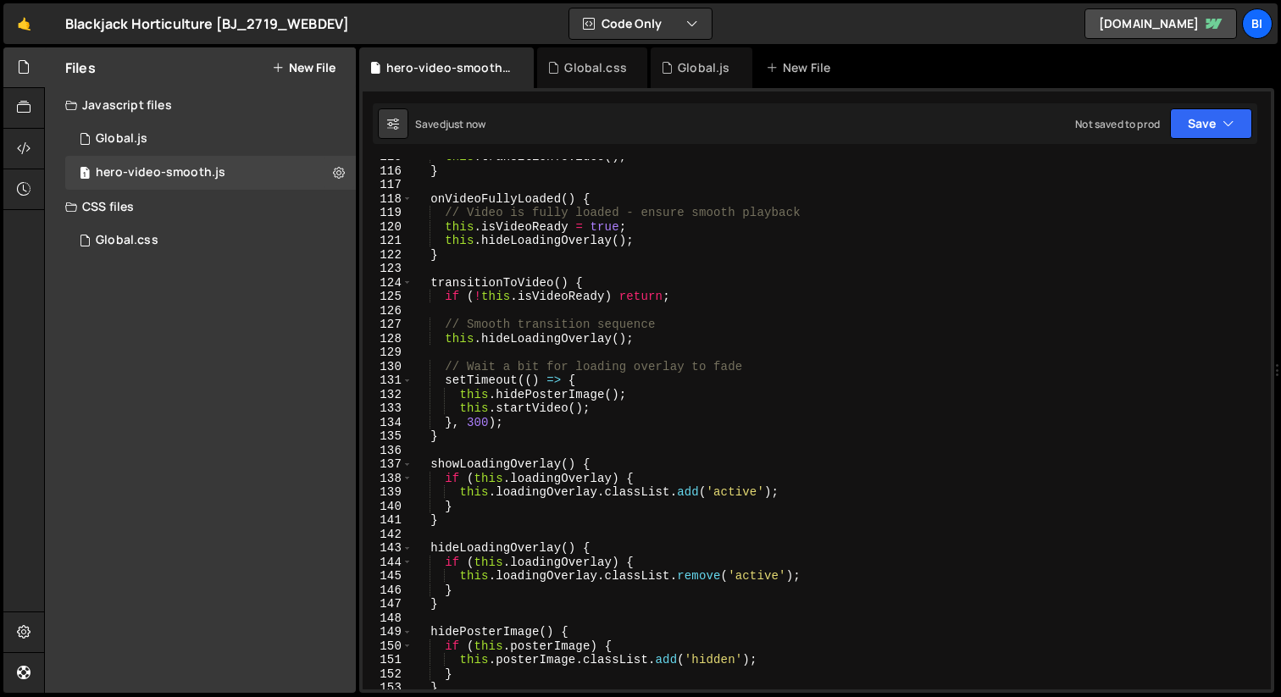
scroll to position [1602, 0]
click at [196, 297] on div "Files New File Javascript files 1 Global.js 0 1 hero-video-smooth.js 0 CSS file…" at bounding box center [200, 369] width 311 height 645
click at [310, 66] on button "New File" at bounding box center [304, 68] width 64 height 14
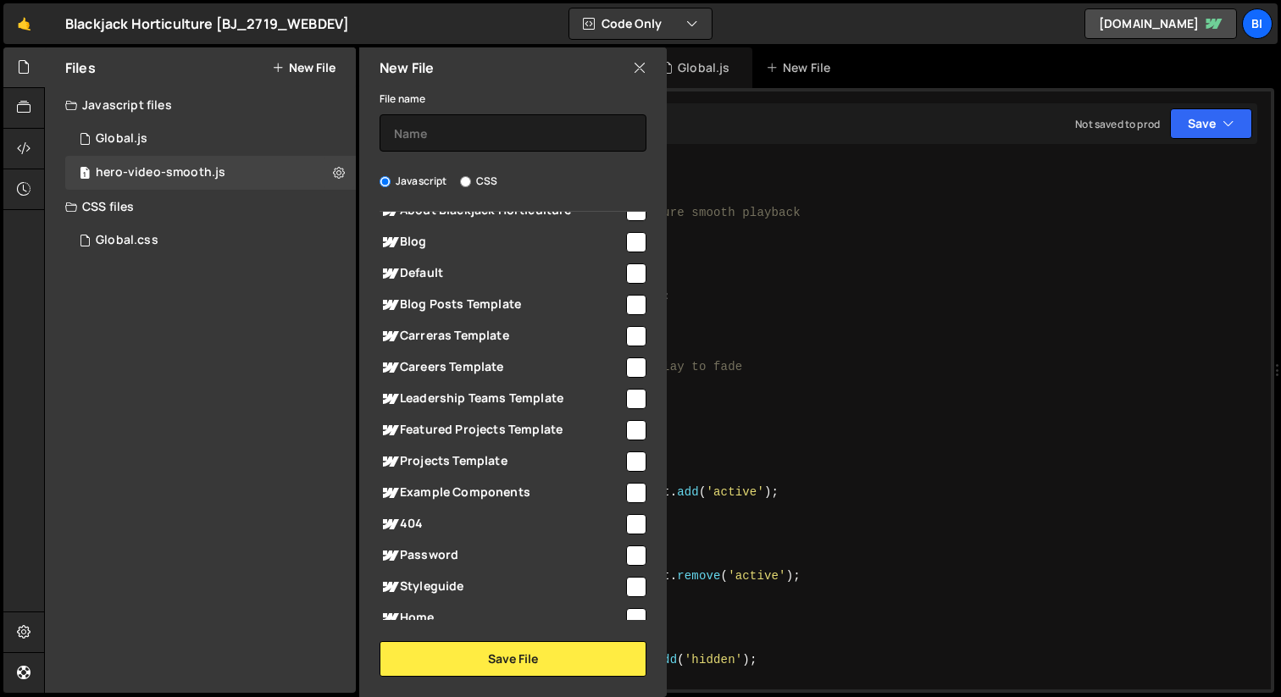
click at [495, 182] on label "CSS" at bounding box center [478, 181] width 37 height 17
click at [471, 182] on input "CSS" at bounding box center [465, 181] width 11 height 11
radio input "true"
click at [489, 125] on input "text" at bounding box center [512, 132] width 267 height 37
type input "hero-video-smooth"
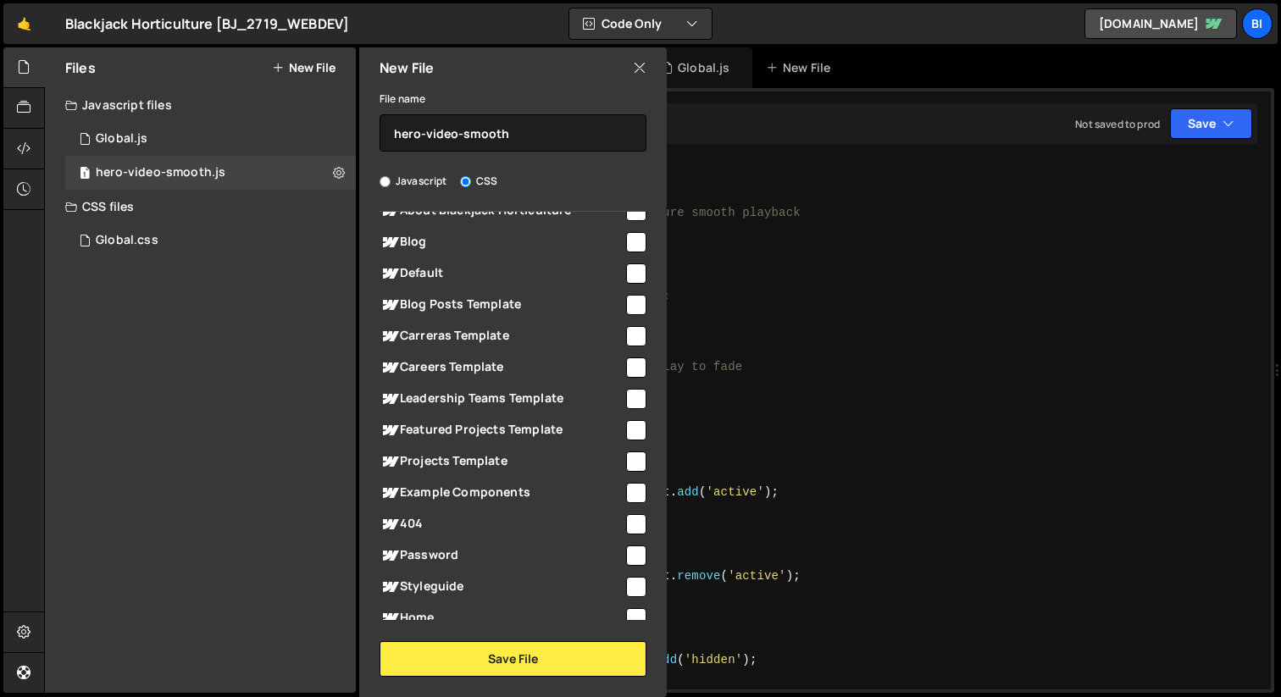
click at [626, 608] on input "checkbox" at bounding box center [636, 618] width 20 height 20
checkbox input "true"
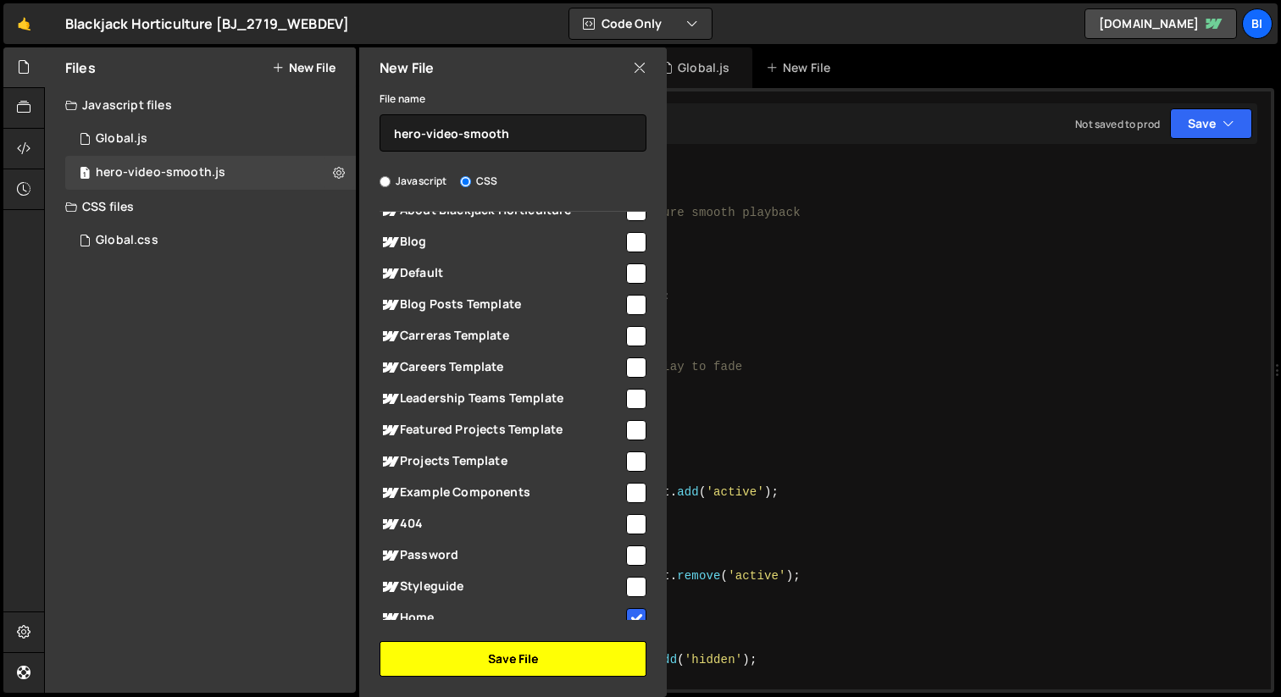
click at [599, 651] on button "Save File" at bounding box center [512, 659] width 267 height 36
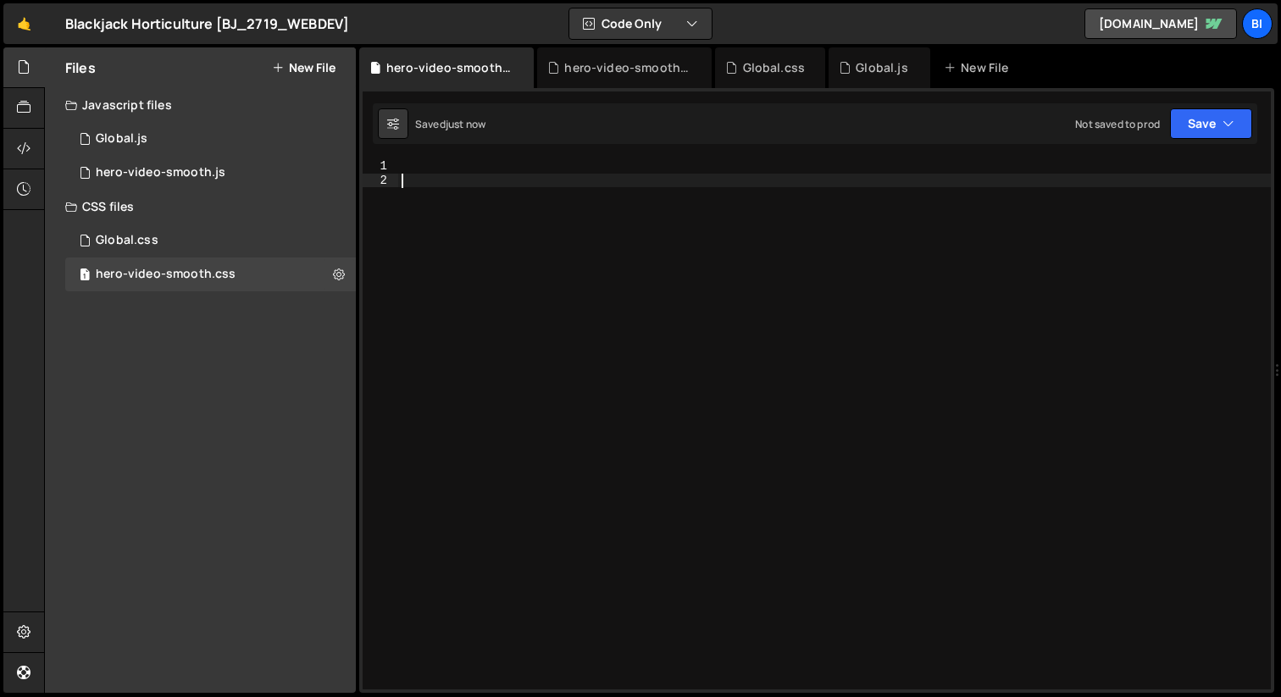
click at [647, 433] on div at bounding box center [834, 438] width 872 height 558
paste textarea "position: absolute;"
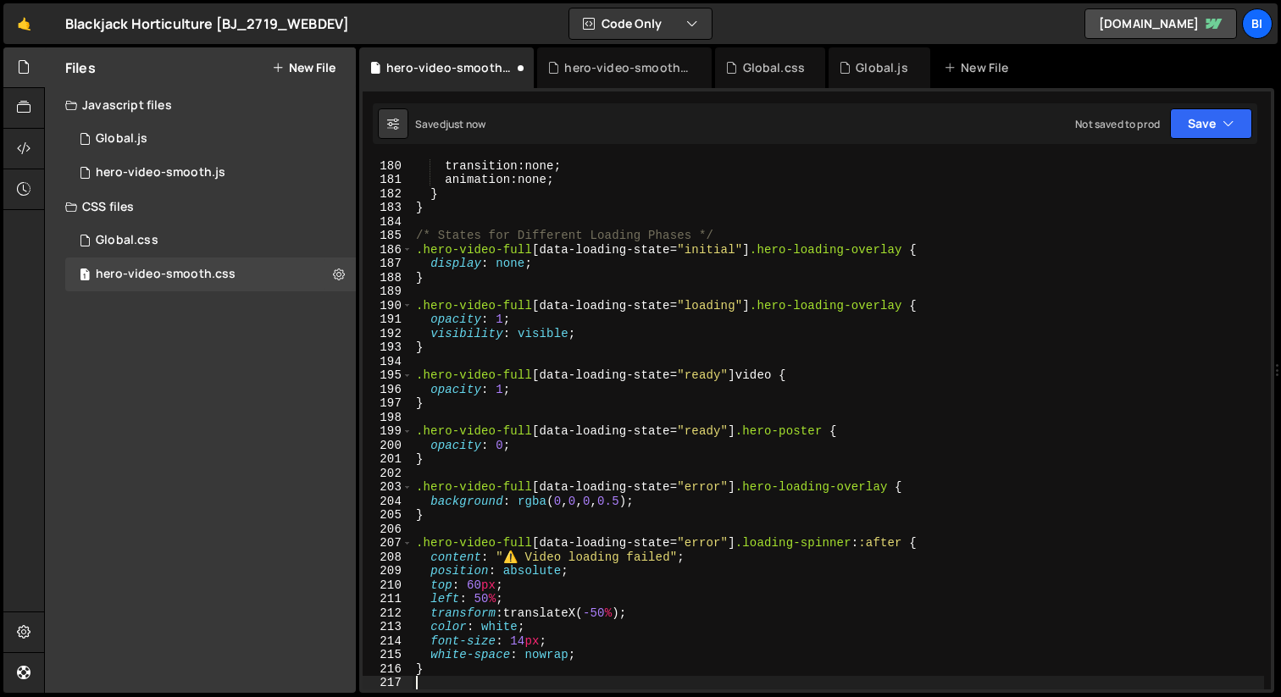
scroll to position [2502, 0]
type textarea "position: absolute;"
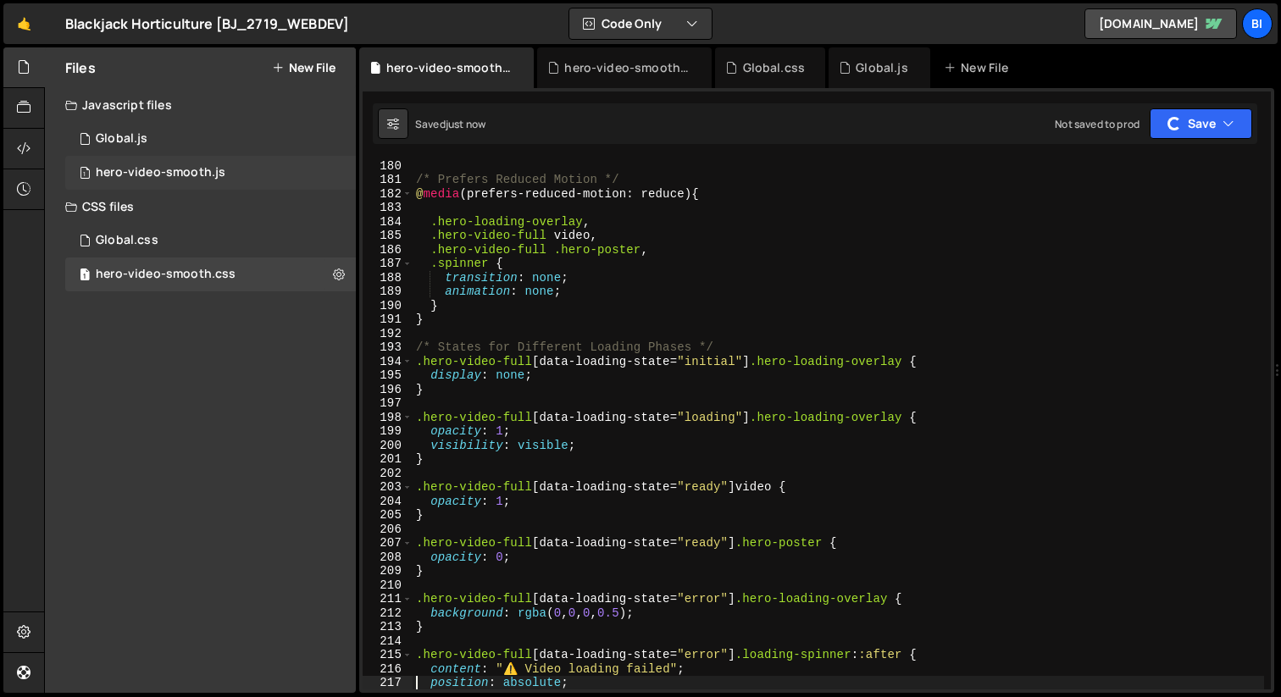
click at [257, 177] on div "1 hero-video-smooth.js 0" at bounding box center [210, 173] width 290 height 34
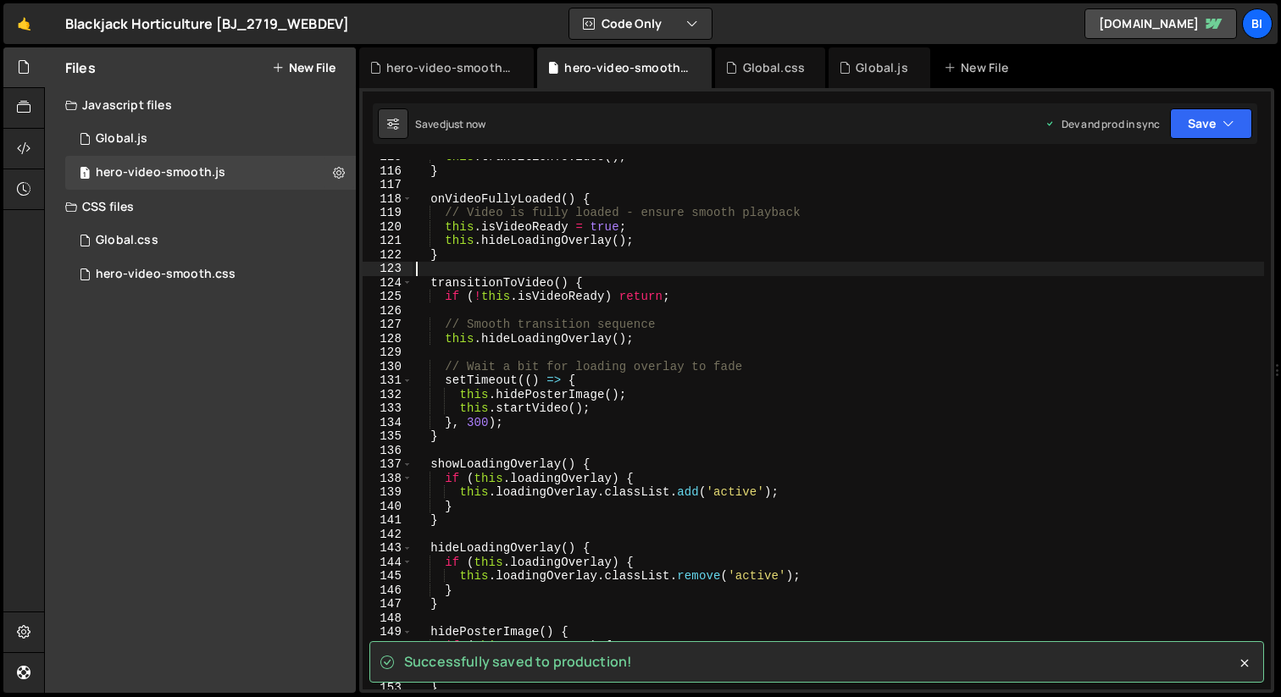
click at [634, 274] on div "this . transitionToVideo ( ) ; } onVideoFullyLoaded ( ) { // Video is fully loa…" at bounding box center [837, 429] width 851 height 558
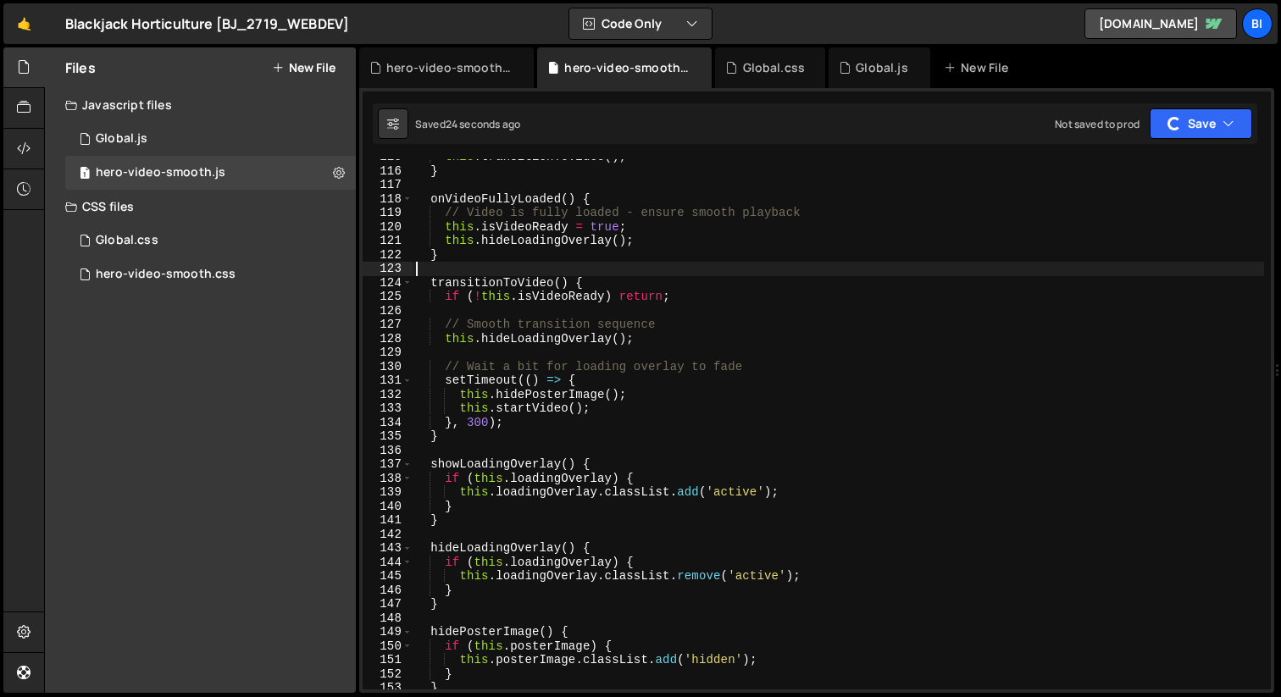
click at [825, 334] on div "this . transitionToVideo ( ) ; } onVideoFullyLoaded ( ) { // Video is fully loa…" at bounding box center [837, 429] width 851 height 558
type textarea "this.hideLoadingOverlay();"
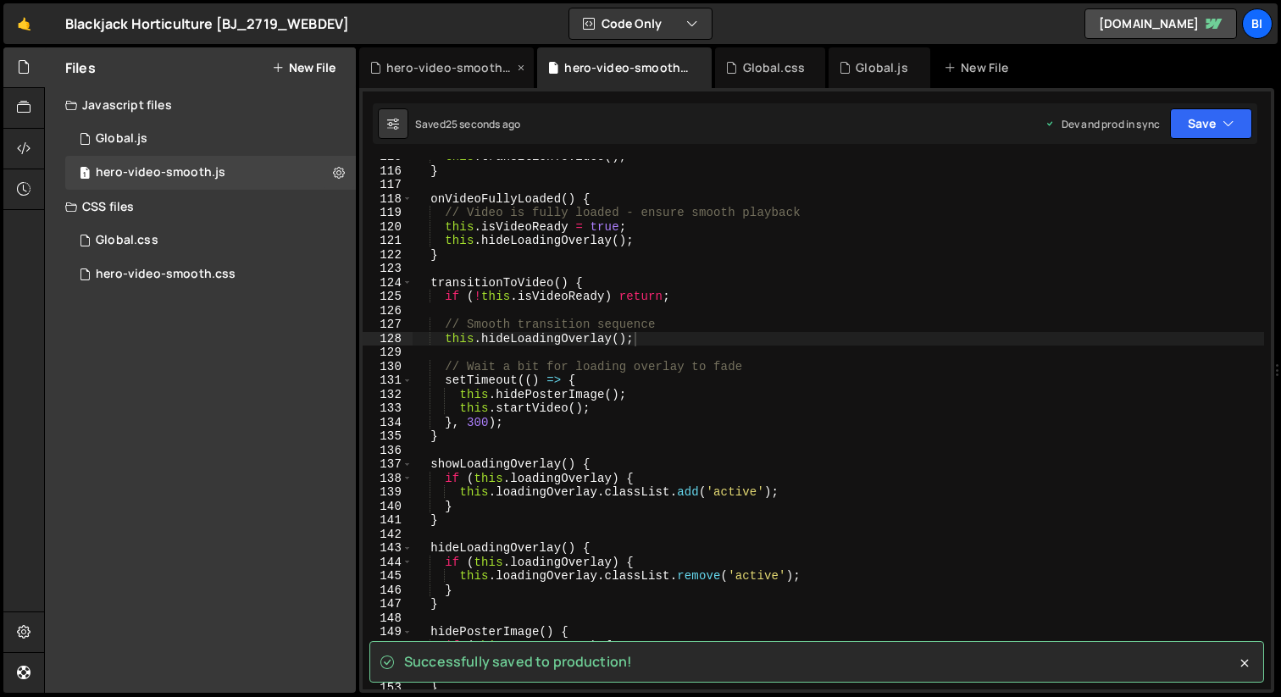
click at [429, 66] on div "hero-video-smooth.css" at bounding box center [449, 67] width 127 height 17
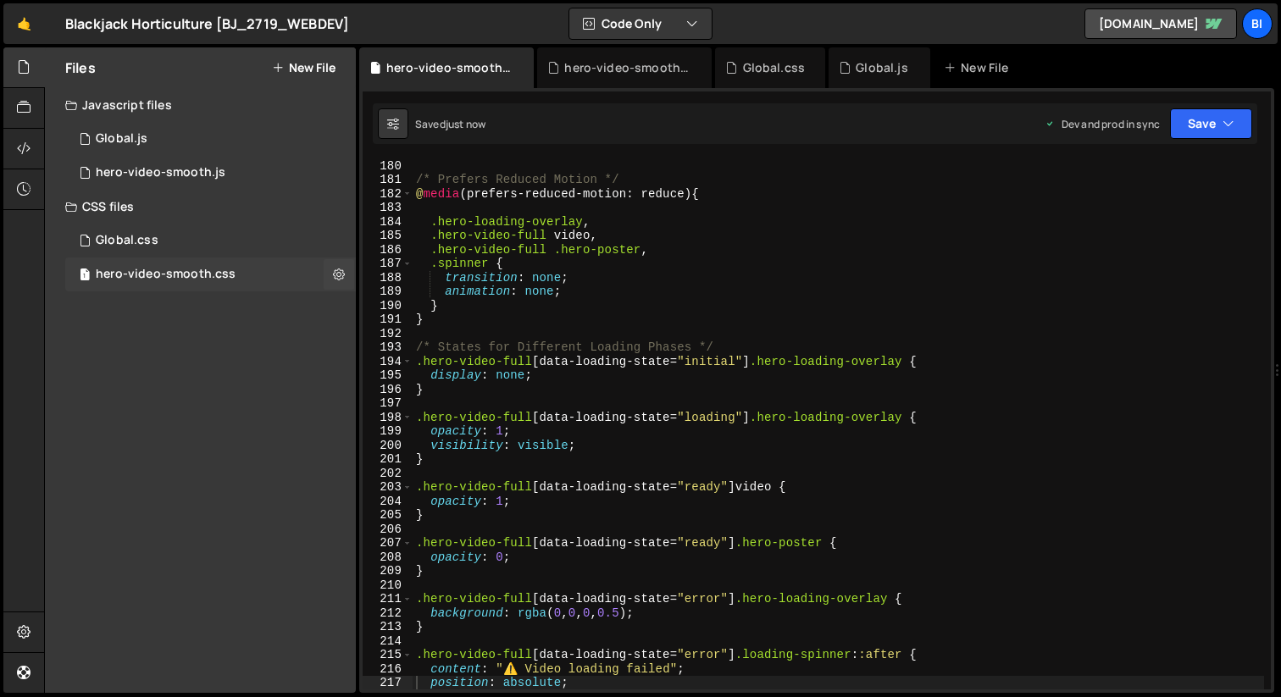
click at [224, 278] on div "hero-video-smooth.css" at bounding box center [166, 274] width 140 height 15
click at [689, 248] on div "/* Prefers Reduced Motion */ @ media (prefers-reduced-motion: reduce) { .hero-l…" at bounding box center [837, 437] width 851 height 558
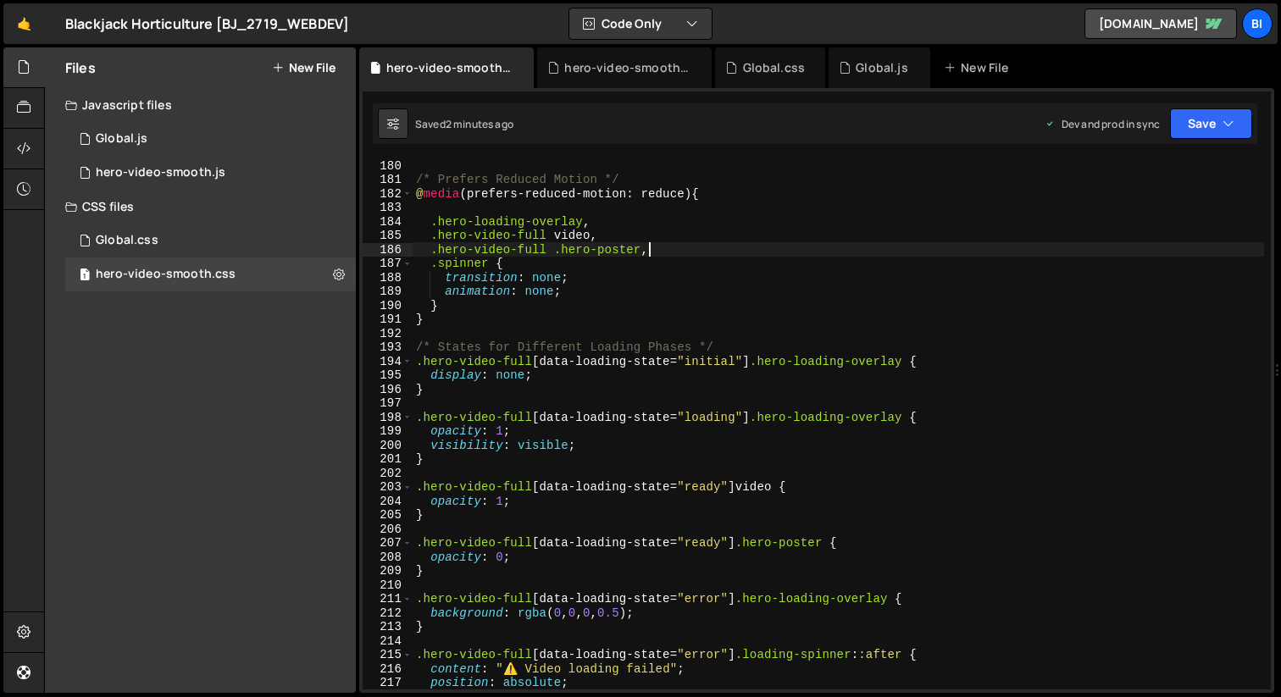
click at [593, 236] on div "/* Prefers Reduced Motion */ @ media (prefers-reduced-motion: reduce) { .hero-l…" at bounding box center [837, 437] width 851 height 558
type textarea ".hero-video-full video,"
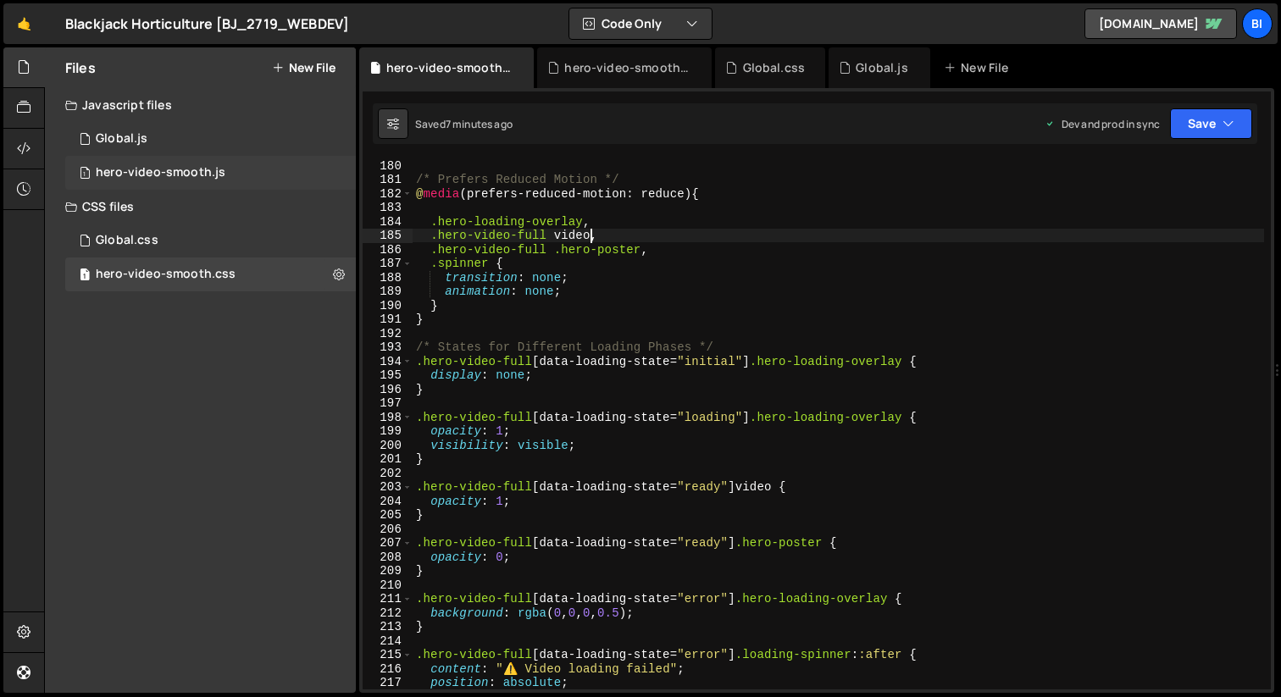
click at [235, 185] on div "1 hero-video-smooth.js 0" at bounding box center [210, 173] width 290 height 34
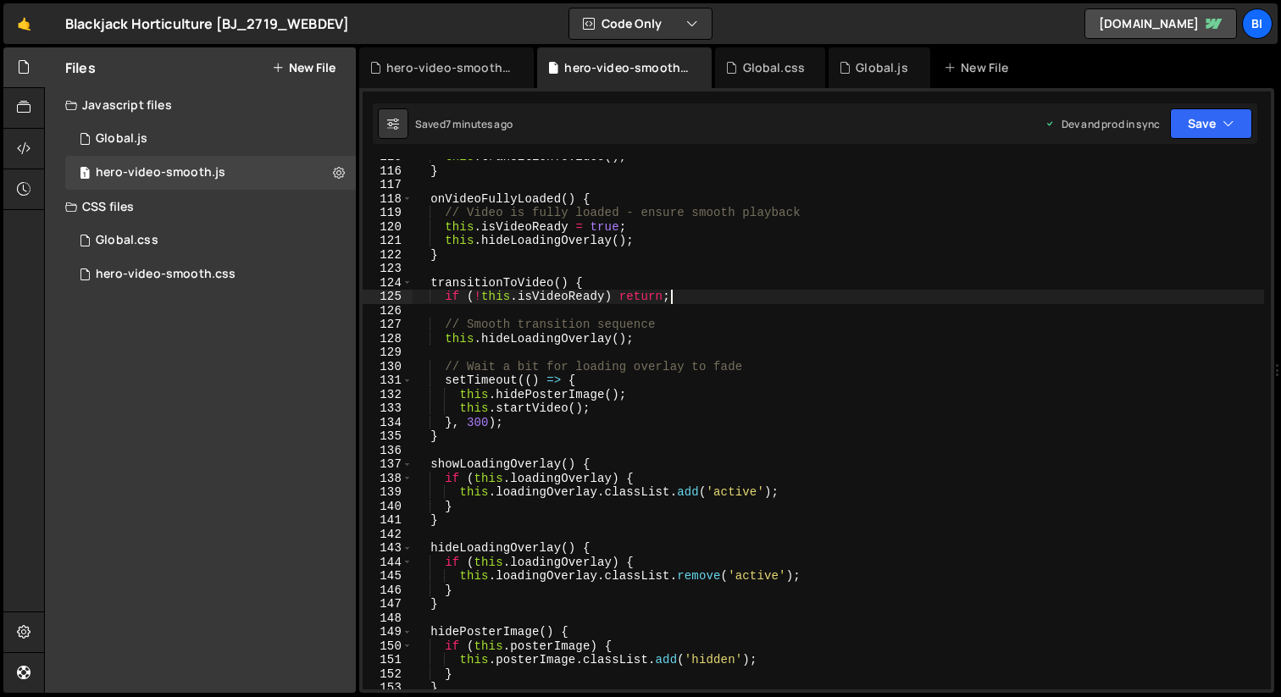
click at [714, 302] on div "this . transitionToVideo ( ) ; } onVideoFullyLoaded ( ) { // Video is fully loa…" at bounding box center [837, 429] width 851 height 558
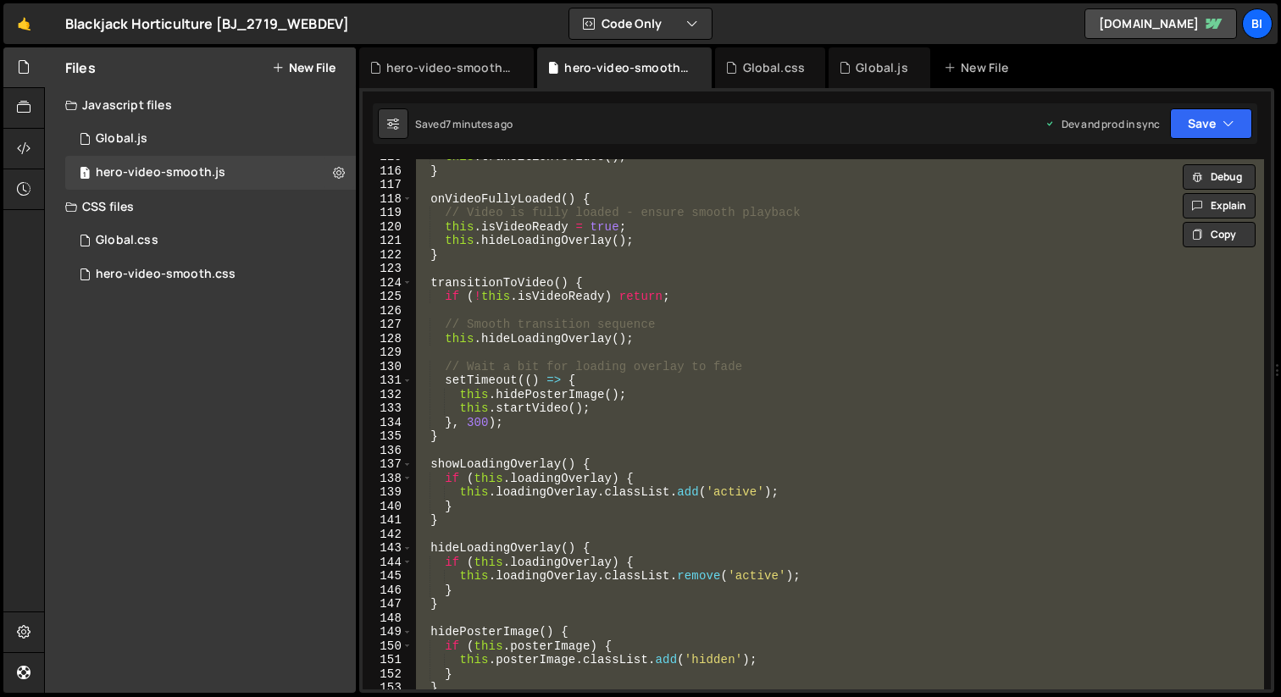
paste textarea ")();"
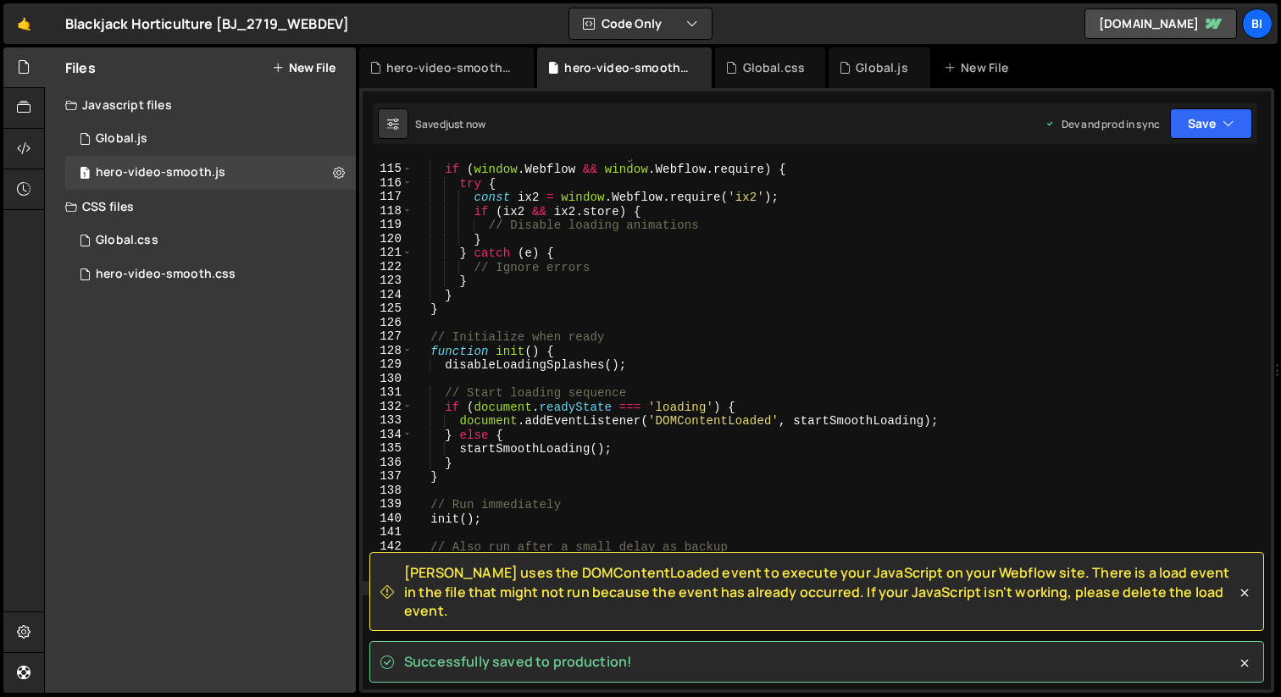
scroll to position [1607, 0]
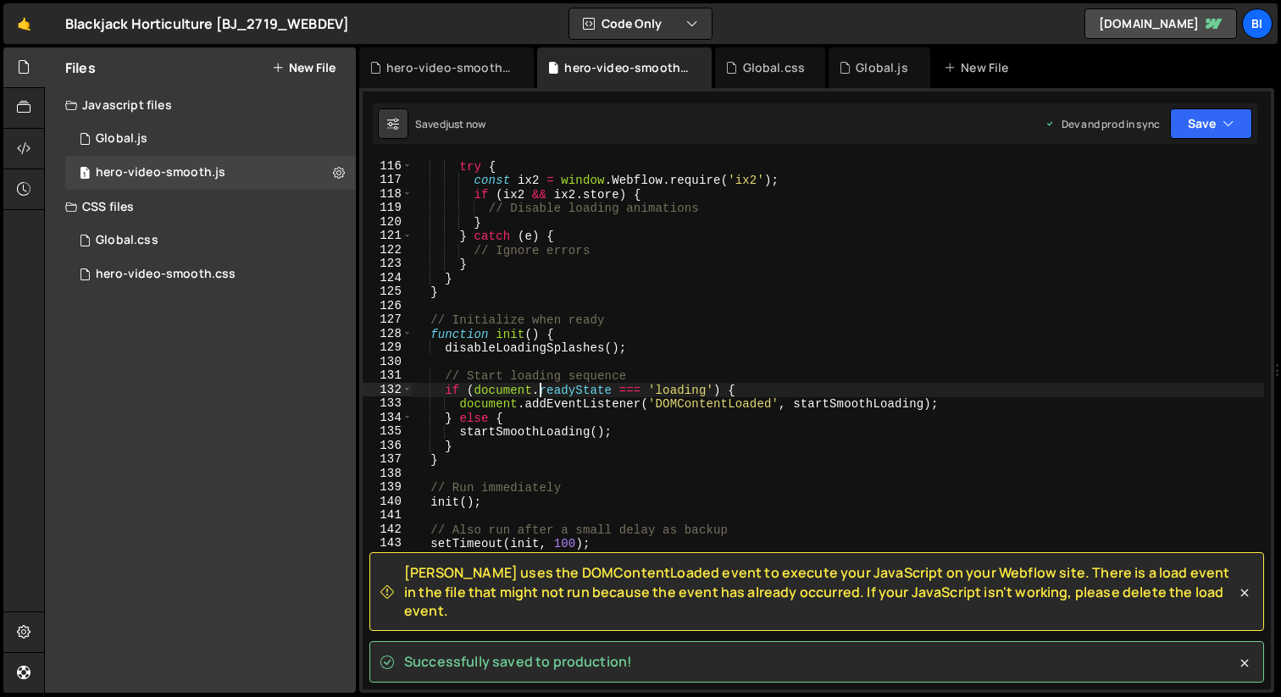
click at [541, 387] on div "try { const ix2 = window . Webflow . require ( 'ix2' ) ; if ( ix2 && ix2 . stor…" at bounding box center [837, 438] width 851 height 558
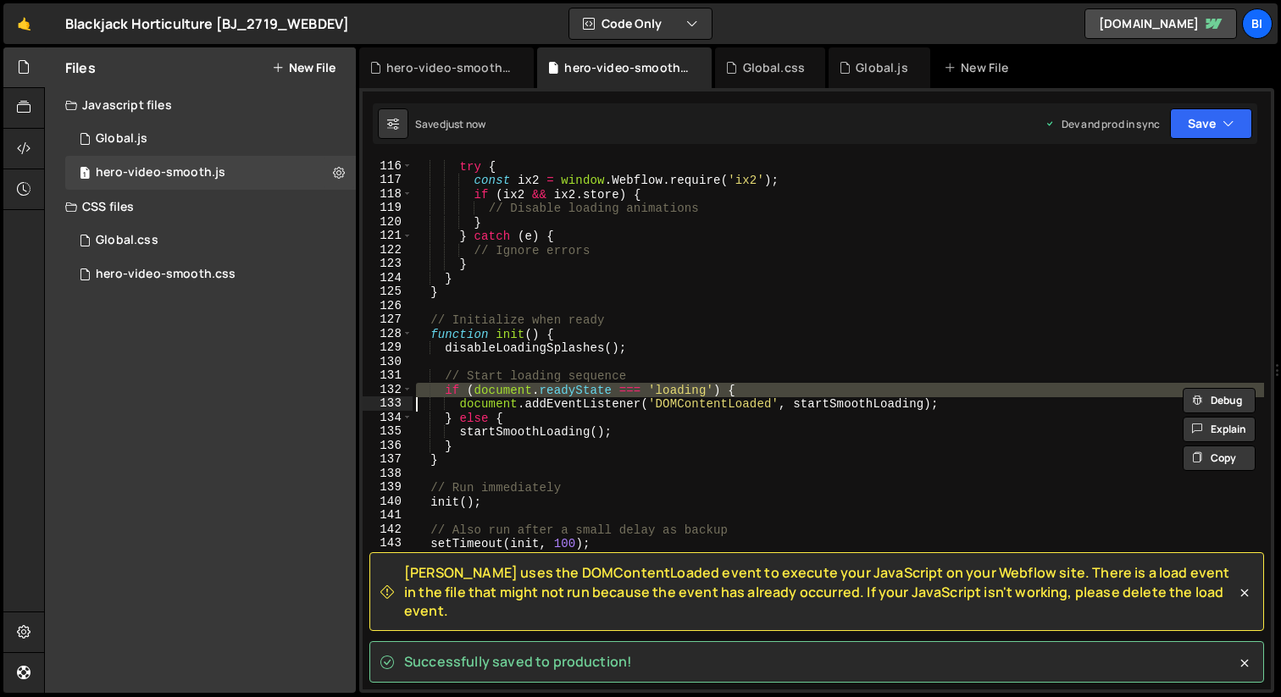
click at [574, 411] on div "try { const ix2 = window . Webflow . require ( 'ix2' ) ; if ( ix2 && ix2 . stor…" at bounding box center [837, 438] width 851 height 558
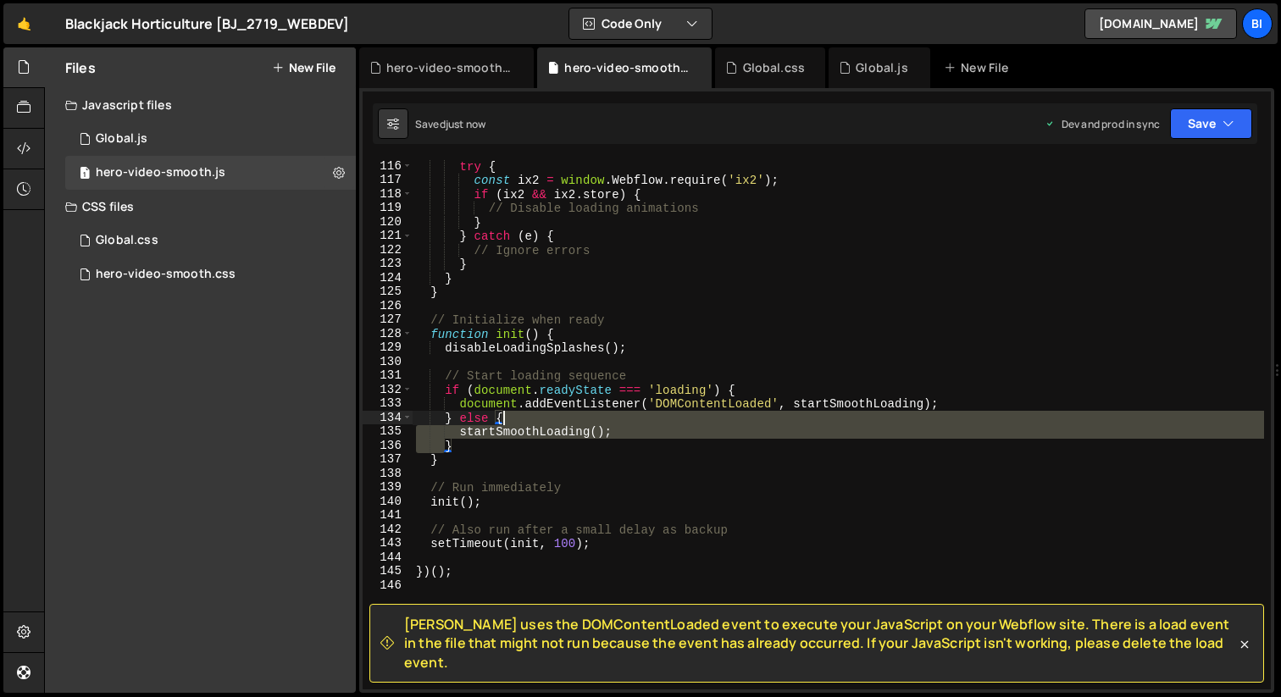
click at [574, 411] on div "try { const ix2 = window . Webflow . require ( 'ix2' ) ; if ( ix2 && ix2 . stor…" at bounding box center [837, 438] width 851 height 558
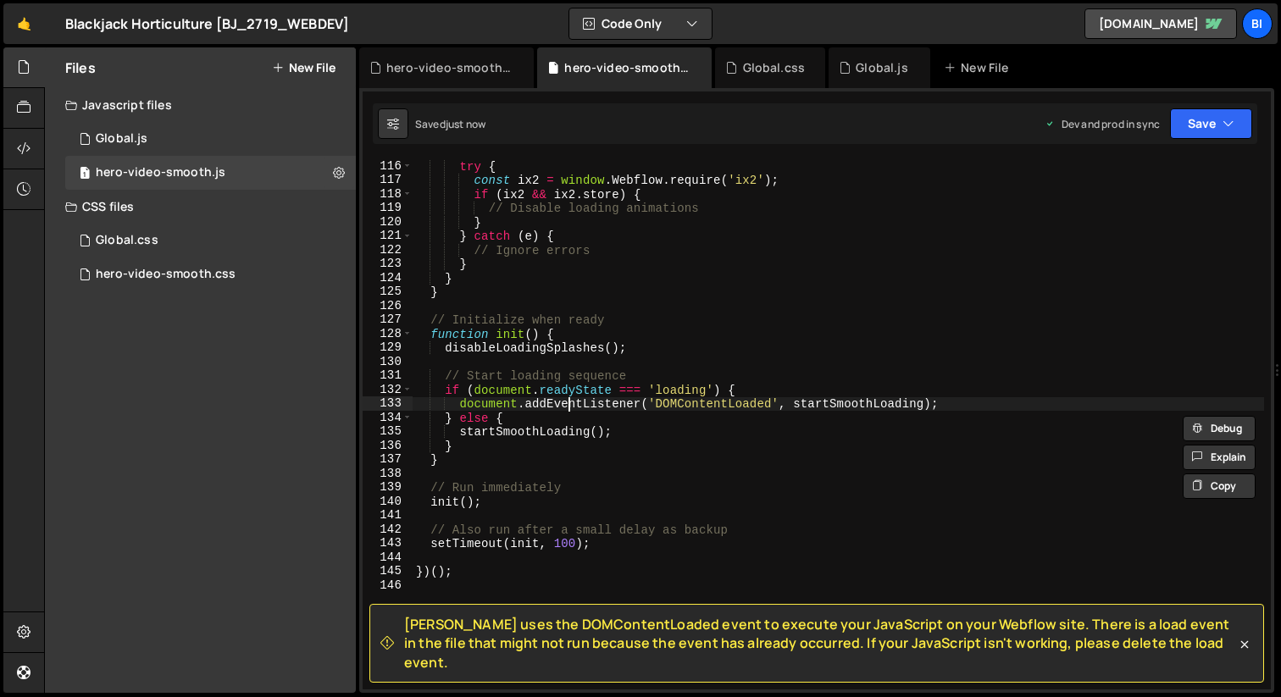
click at [568, 403] on div "try { const ix2 = window . Webflow . require ( 'ix2' ) ; if ( ix2 && ix2 . stor…" at bounding box center [837, 438] width 851 height 558
click at [574, 395] on div "try { const ix2 = window . Webflow . require ( 'ix2' ) ; if ( ix2 && ix2 . stor…" at bounding box center [837, 438] width 851 height 558
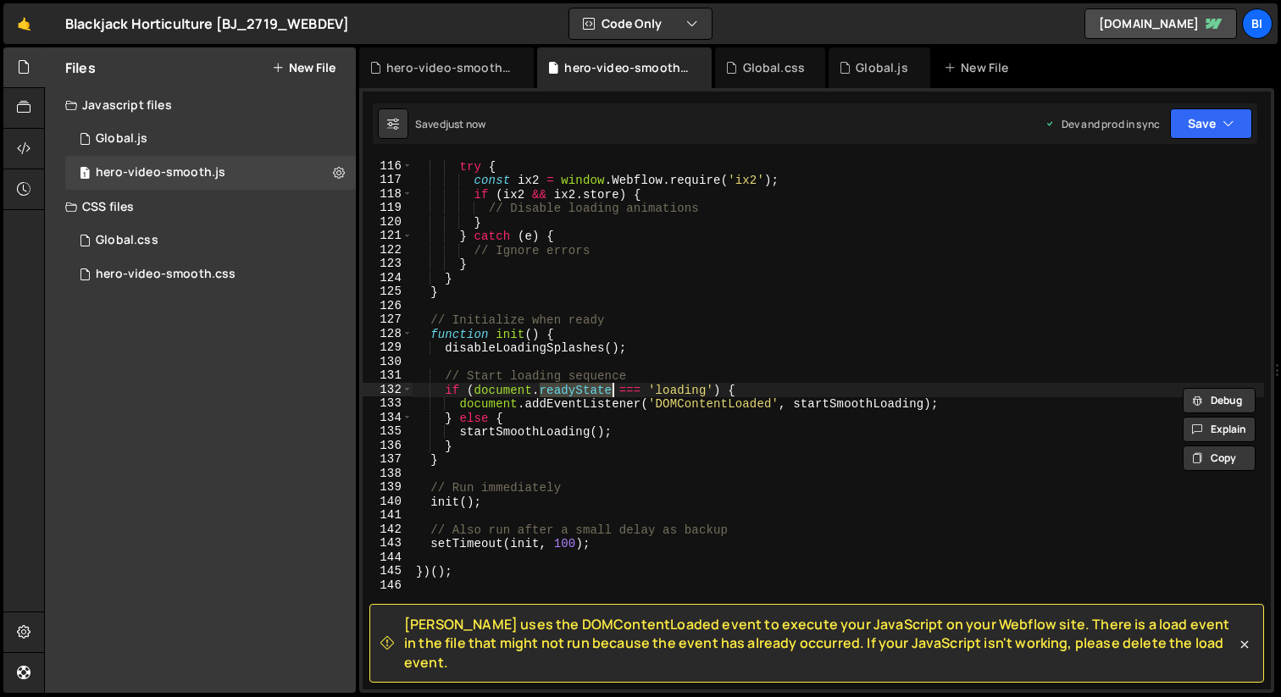
click at [574, 395] on div "try { const ix2 = window . Webflow . require ( 'ix2' ) ; if ( ix2 && ix2 . stor…" at bounding box center [837, 438] width 851 height 558
click at [559, 410] on div "try { const ix2 = window . Webflow . require ( 'ix2' ) ; if ( ix2 && ix2 . stor…" at bounding box center [837, 438] width 851 height 558
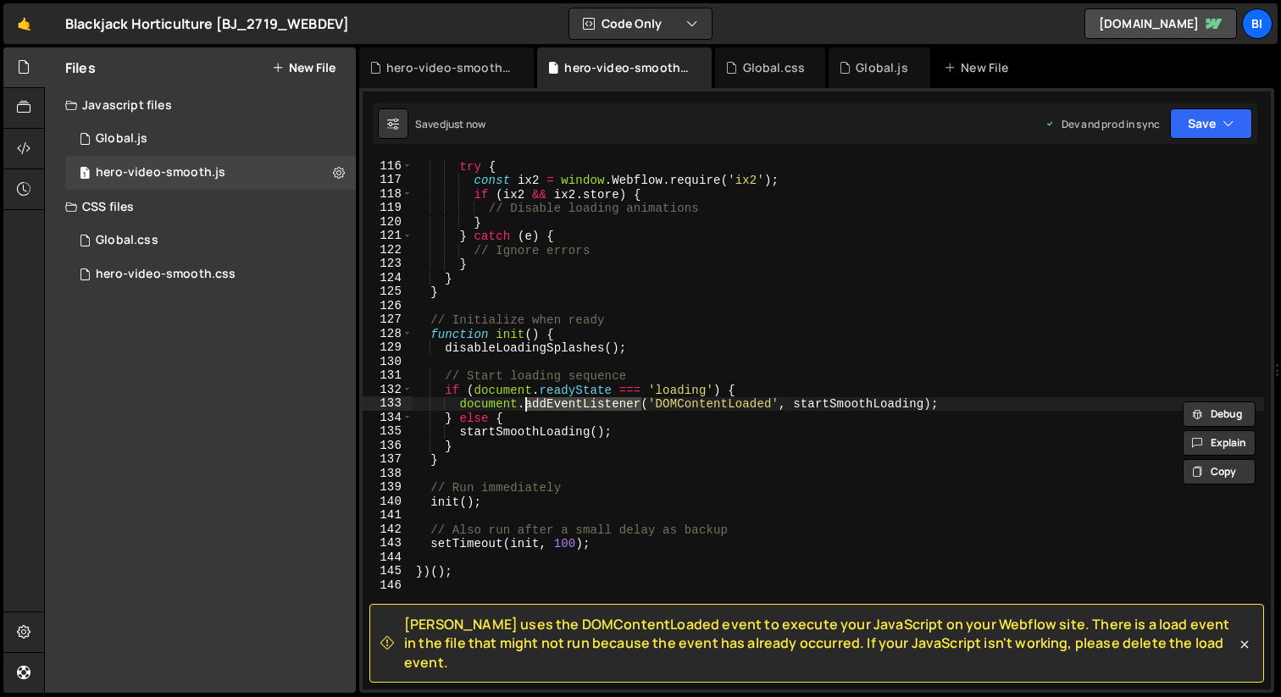
click at [559, 410] on div "try { const ix2 = window . Webflow . require ( 'ix2' ) ; if ( ix2 && ix2 . stor…" at bounding box center [837, 438] width 851 height 558
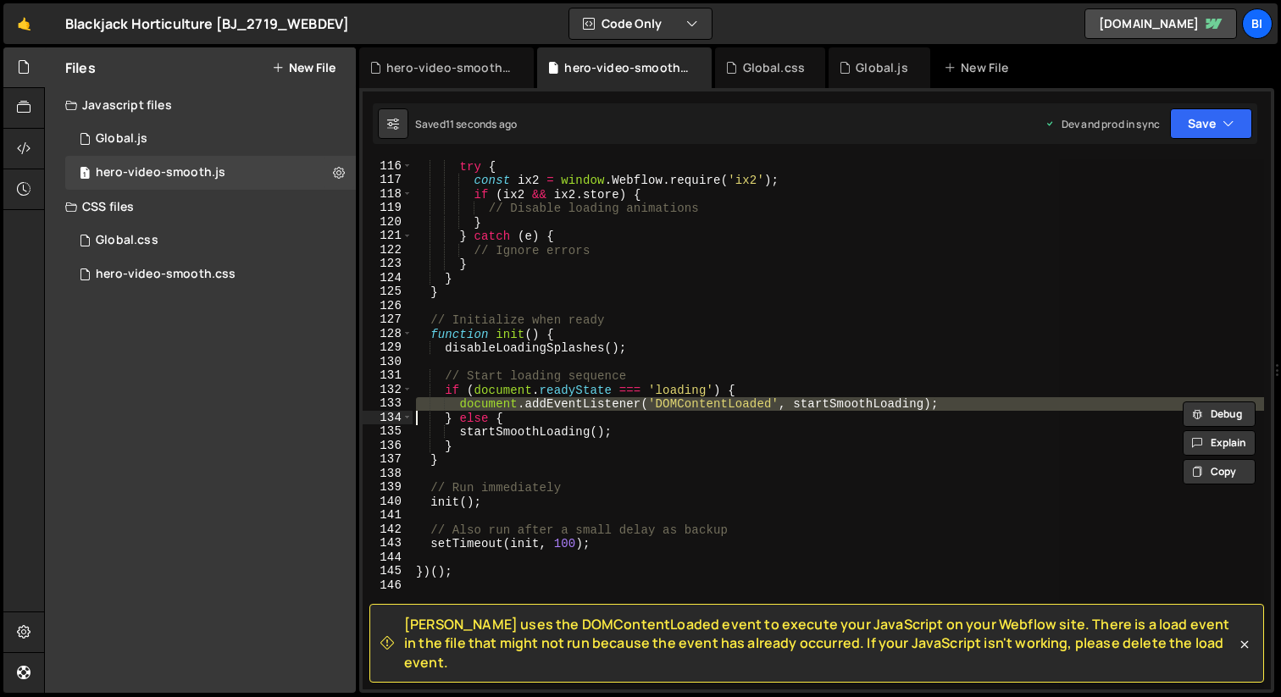
click at [594, 410] on div "try { const ix2 = window . Webflow . require ( 'ix2' ) ; if ( ix2 && ix2 . stor…" at bounding box center [837, 424] width 851 height 530
type textarea "document.addEventListener('DOMContentLoaded', startSmoothLoading);"
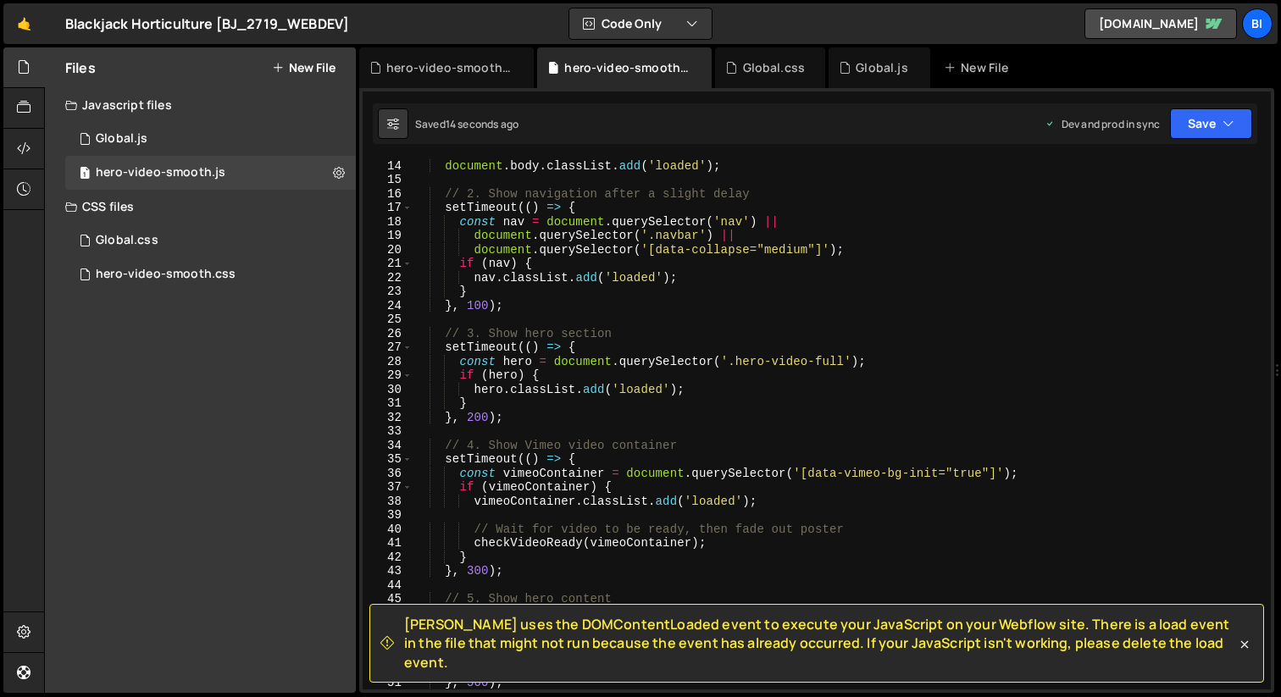
scroll to position [1580, 0]
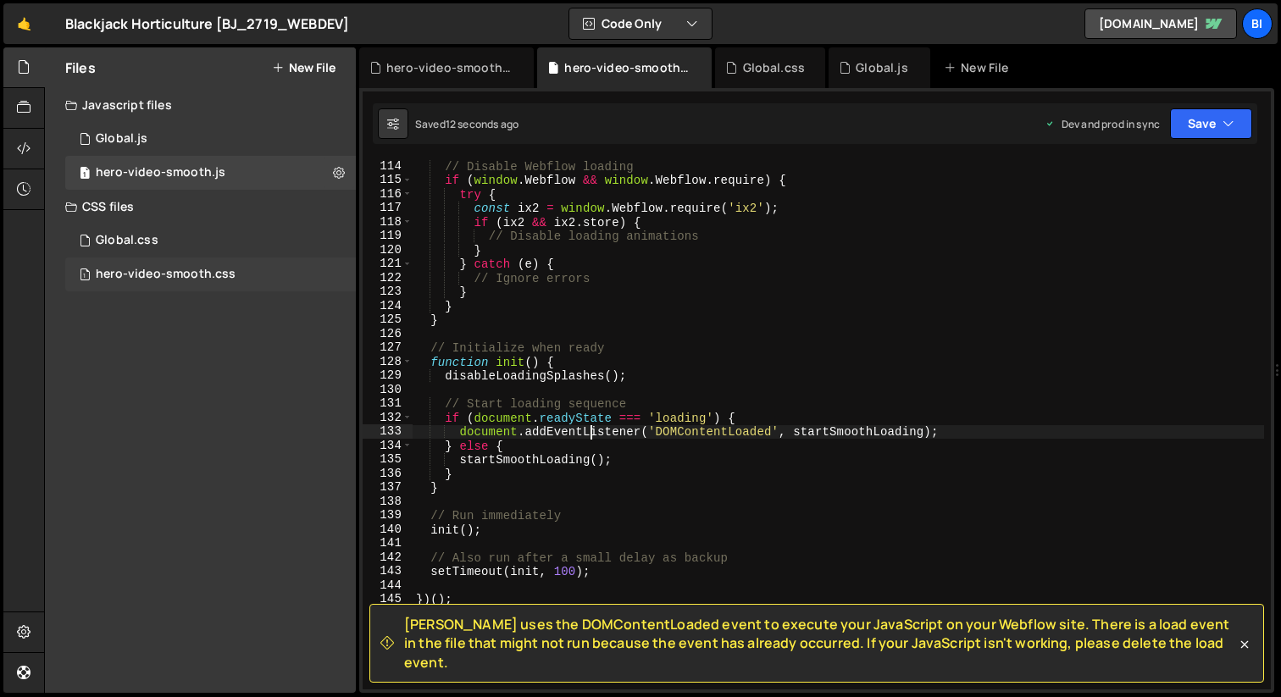
click at [177, 265] on div "1 hero-video-smooth.css 0" at bounding box center [210, 274] width 290 height 34
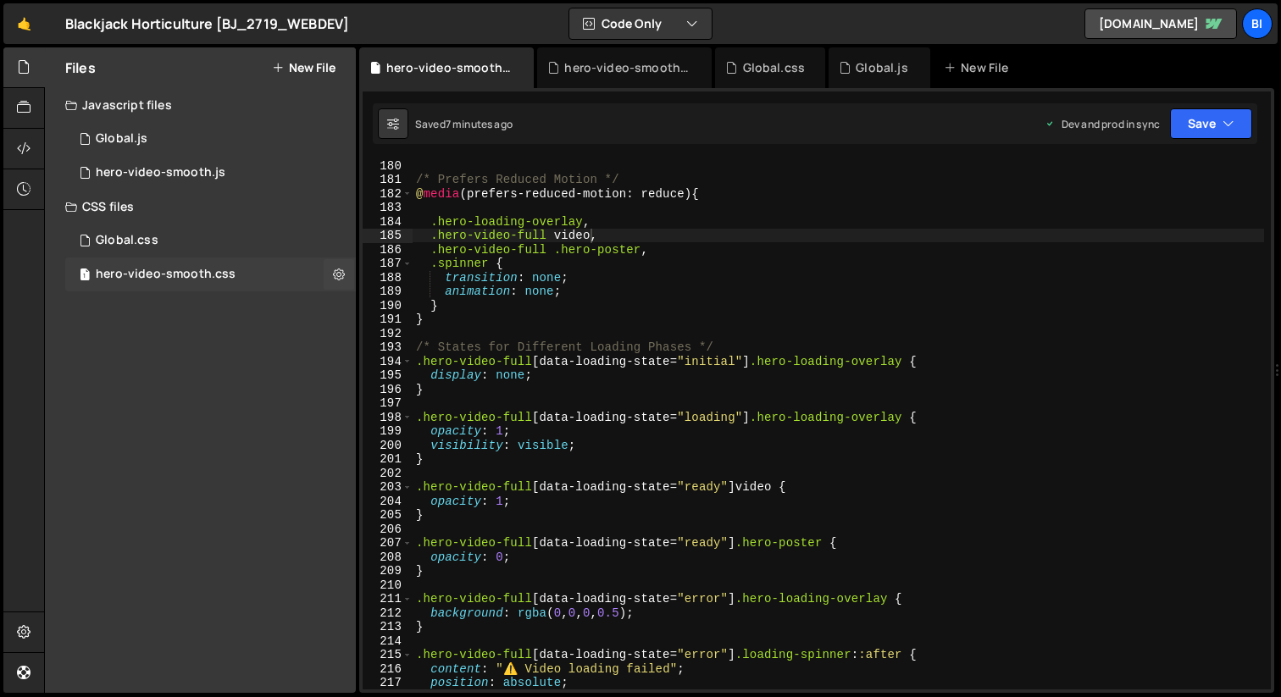
click at [210, 258] on div "1 hero-video-smooth.css 0" at bounding box center [210, 274] width 290 height 34
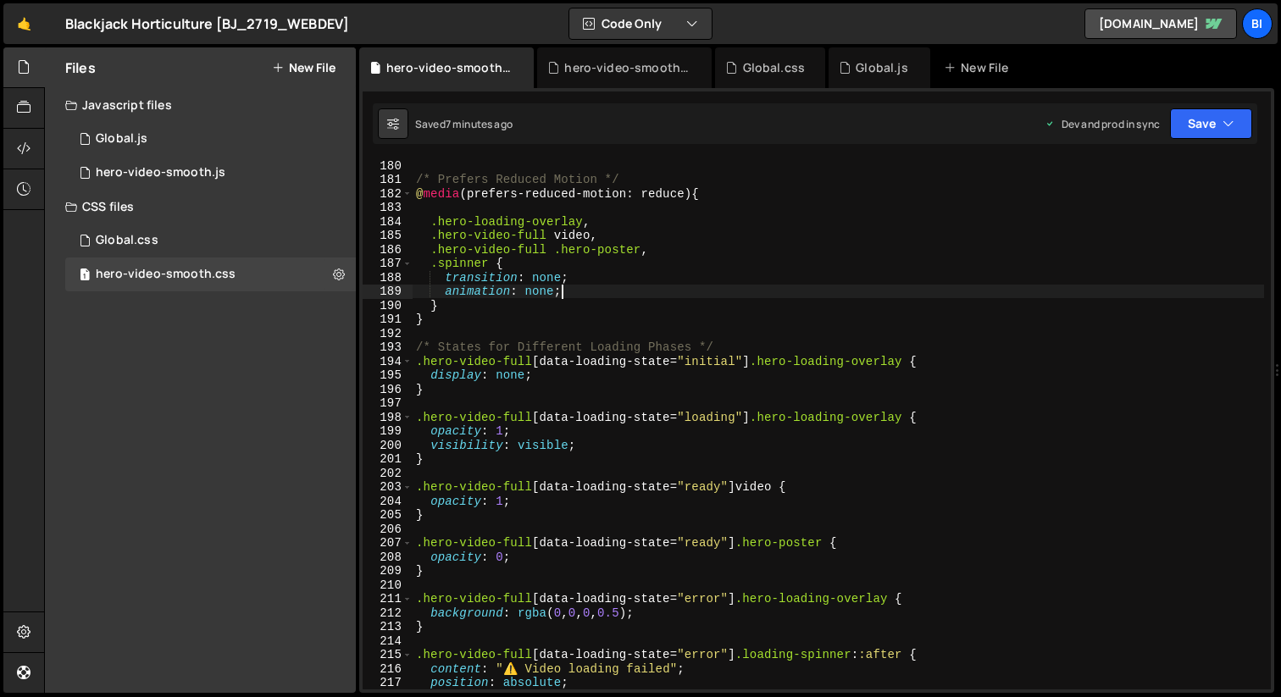
click at [614, 291] on div "/* Prefers Reduced Motion */ @ media (prefers-reduced-motion: reduce) { .hero-l…" at bounding box center [837, 437] width 851 height 558
type textarea "}"
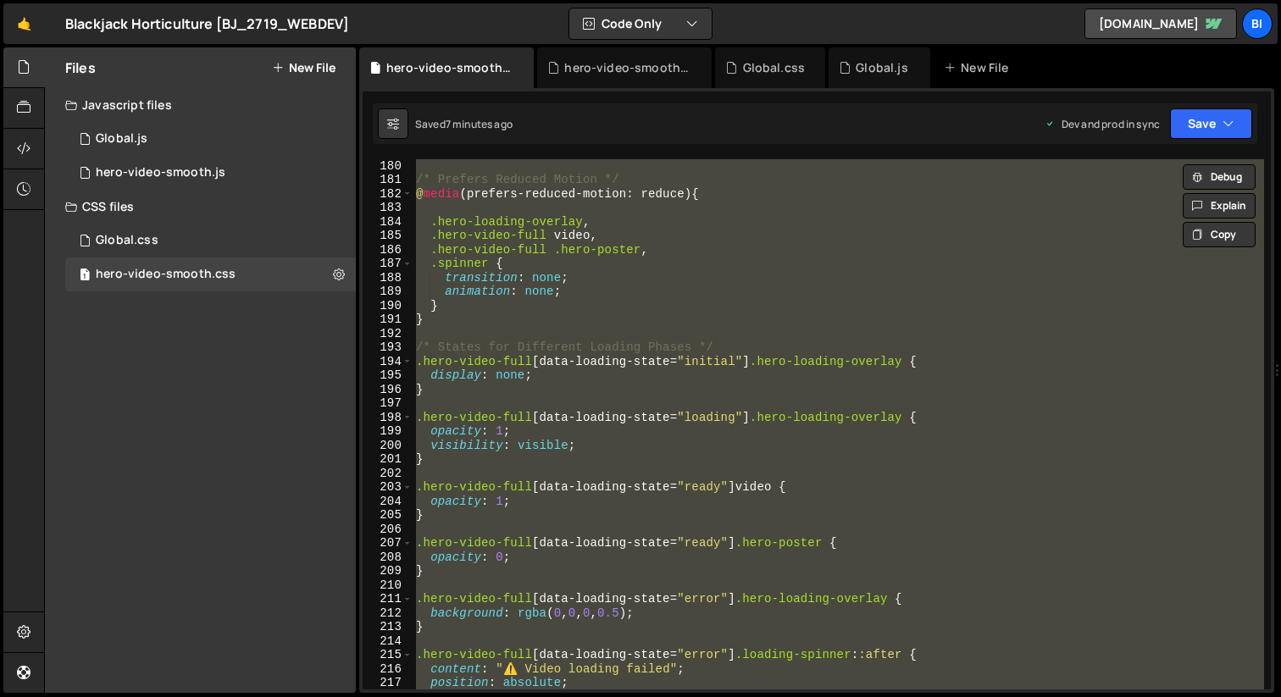
paste textarea
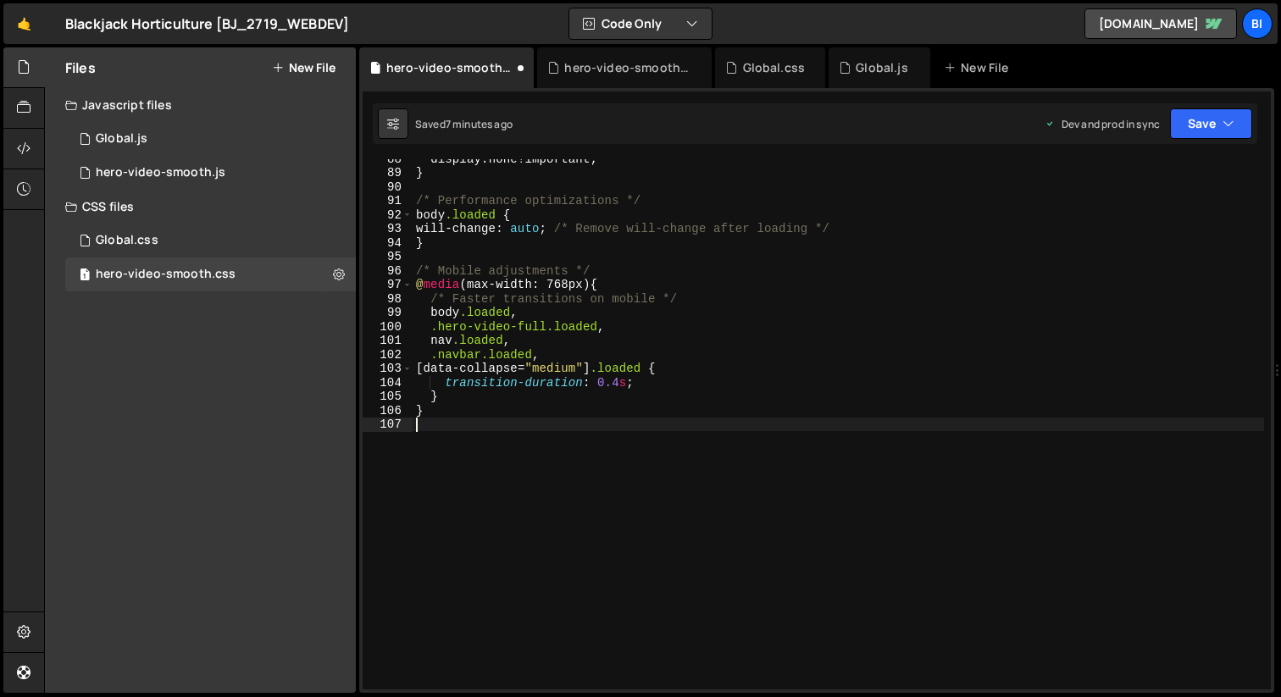
scroll to position [1223, 0]
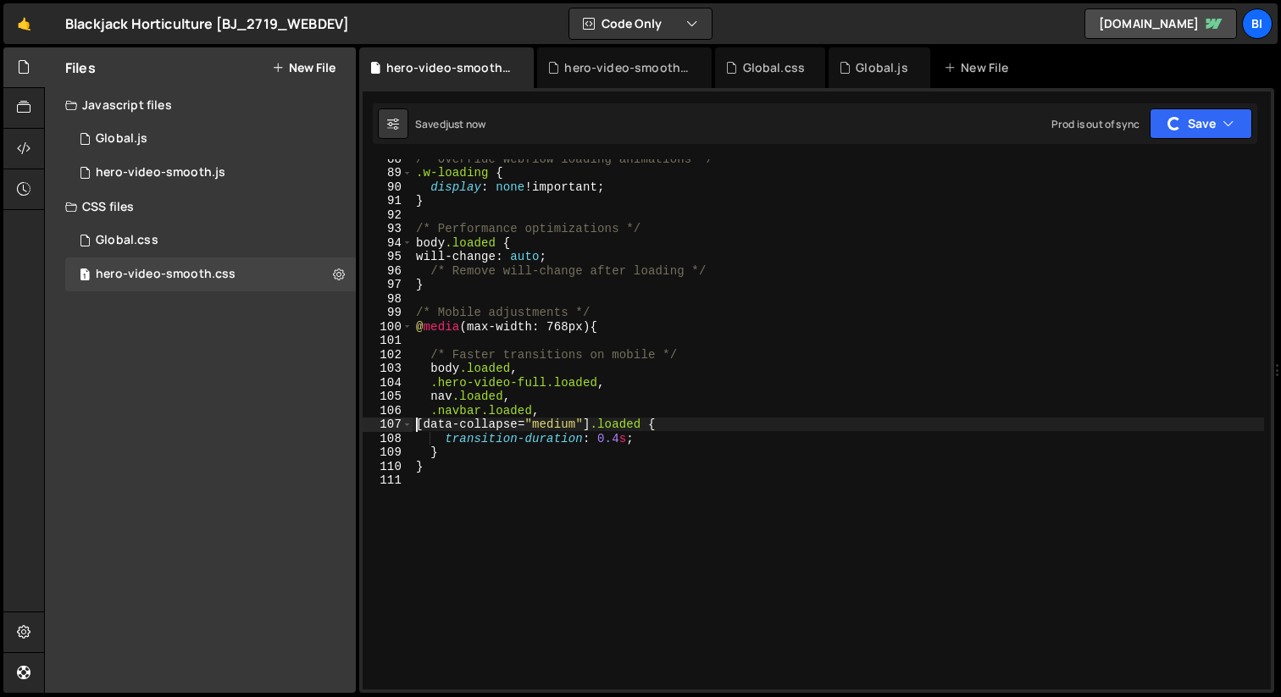
click at [649, 413] on div "/* Override Webflow loading animations */ .w-loading { display : none !importan…" at bounding box center [837, 431] width 851 height 558
type textarea ".navbar.loaded,"
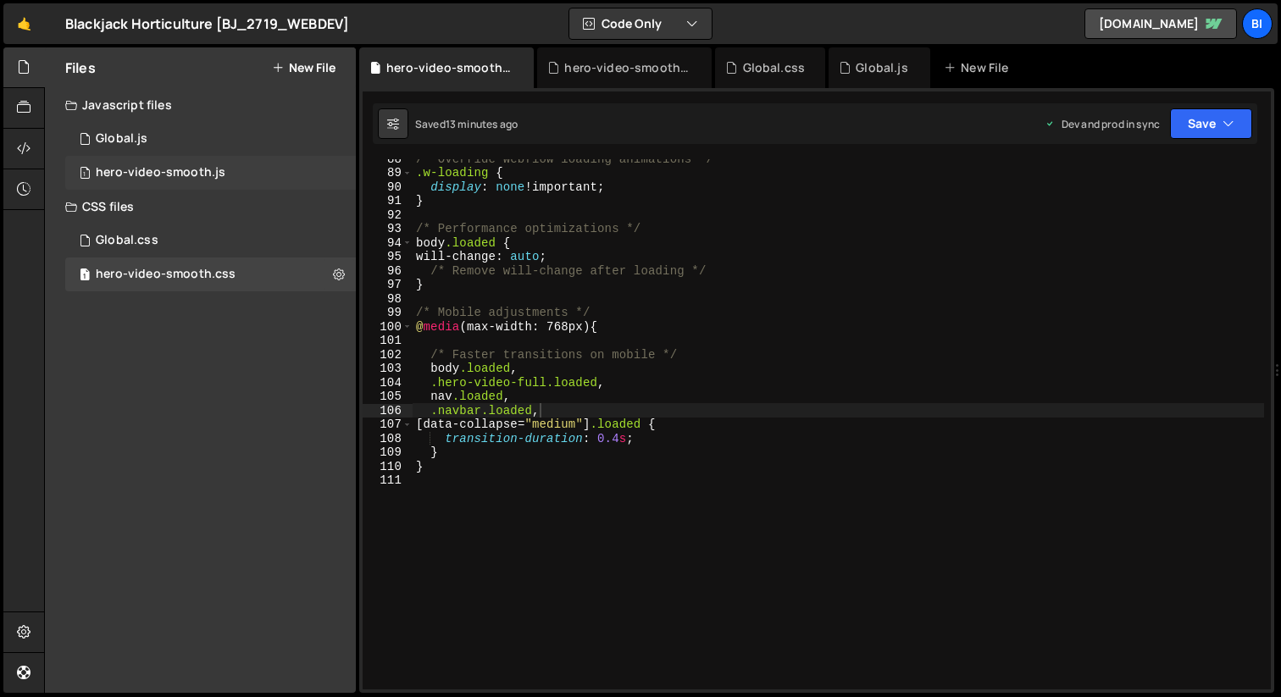
click at [171, 166] on div "hero-video-smooth.js" at bounding box center [161, 172] width 130 height 15
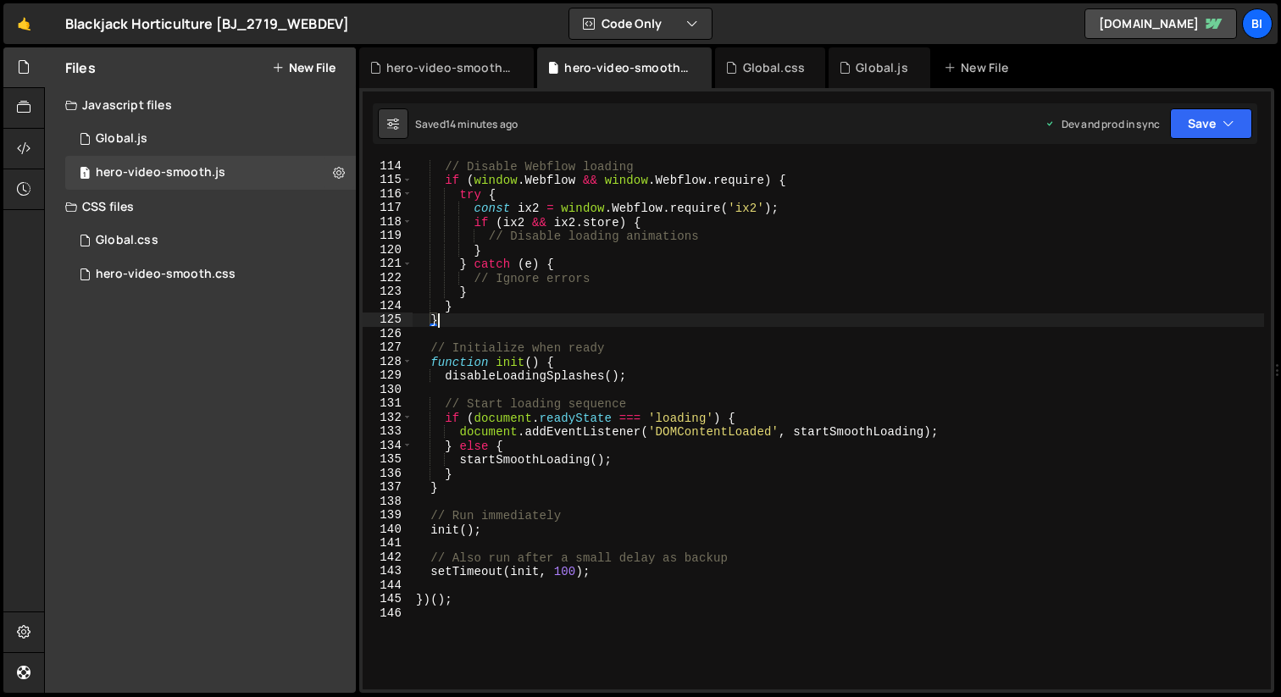
click at [652, 318] on div "// Disable Webflow loading if ( window . Webflow && window . Webflow . require …" at bounding box center [837, 438] width 851 height 558
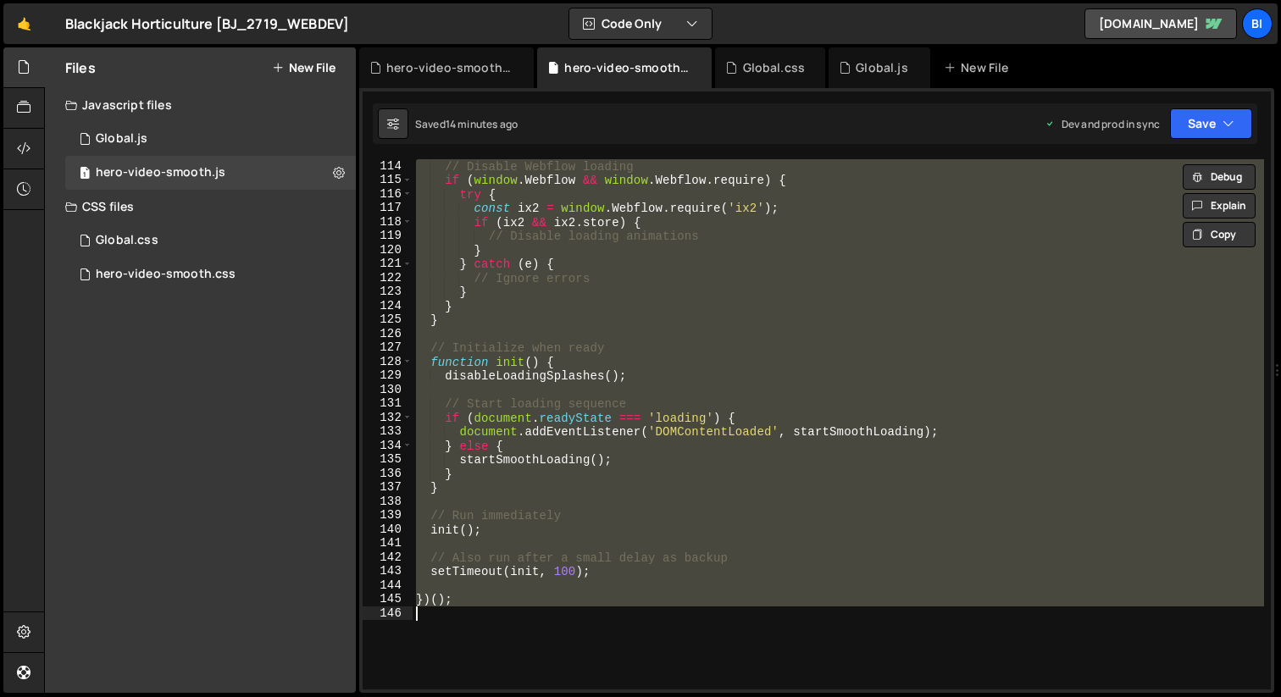
paste textarea
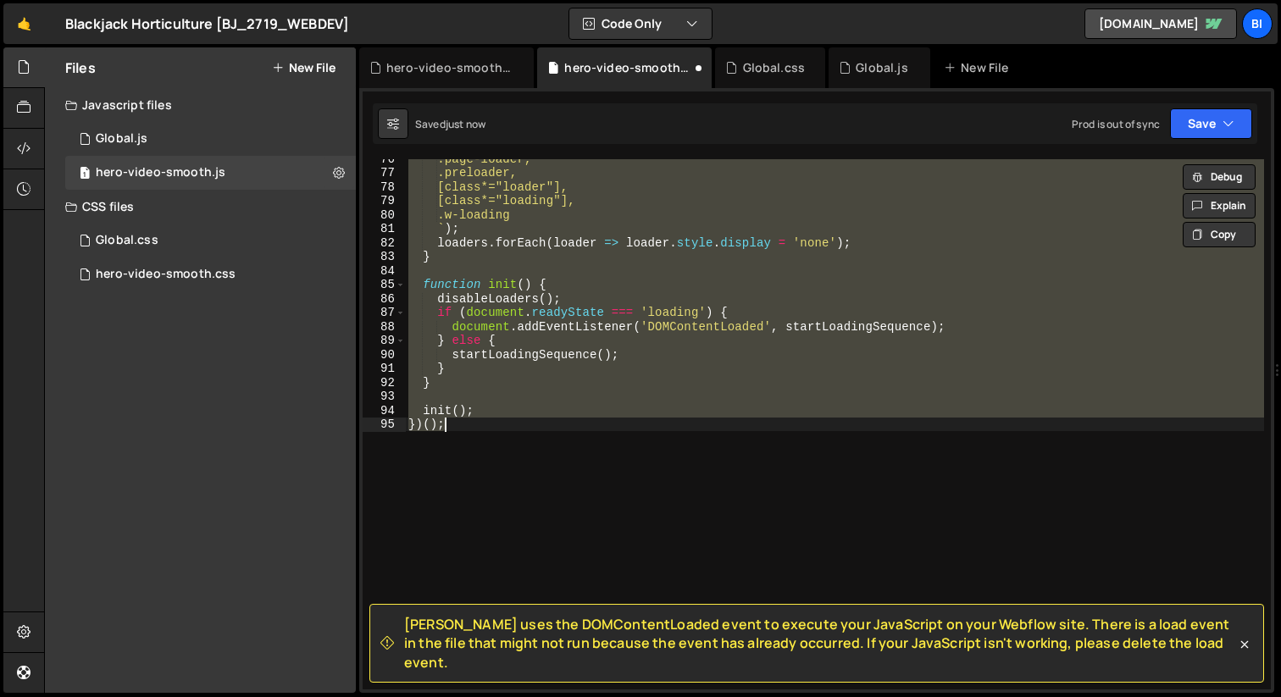
click at [608, 375] on div ".page-loader, .preloader, [class*="loader"], [class*="loading"], .w-loading ` )…" at bounding box center [834, 424] width 859 height 530
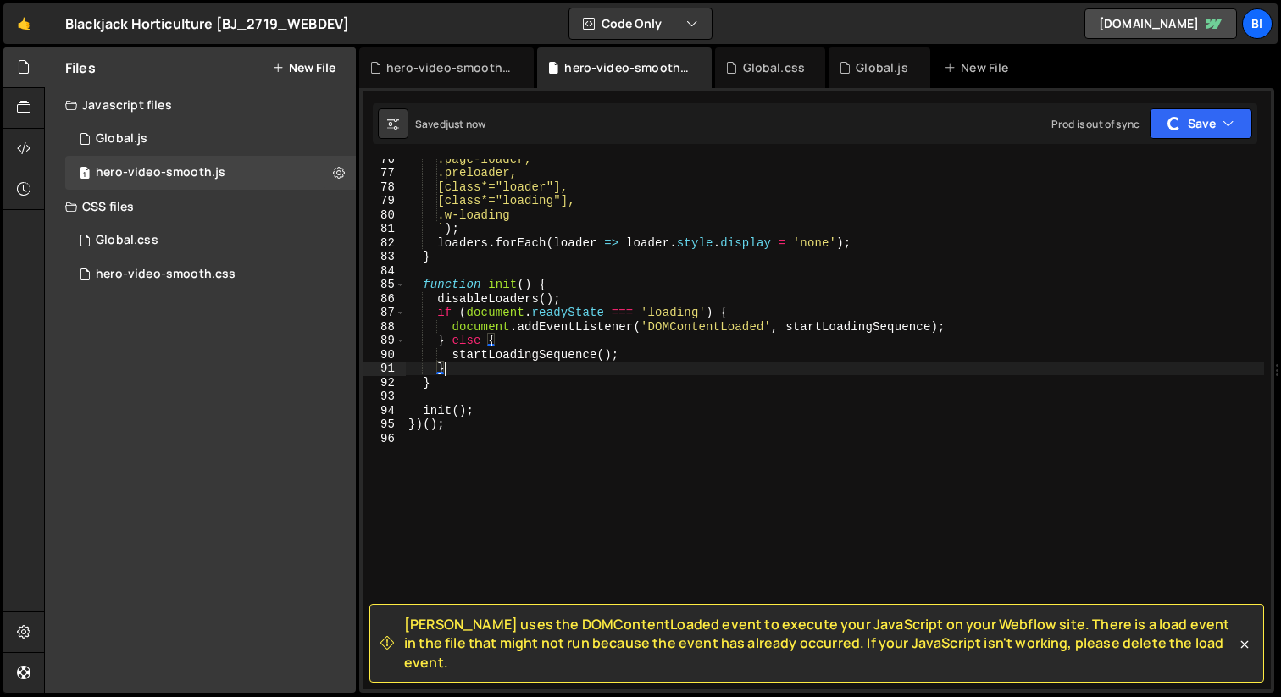
click at [600, 289] on div ".page-loader, .preloader, [class*="loader"], [class*="loading"], .w-loading ` )…" at bounding box center [834, 431] width 859 height 558
type textarea "function init() {"
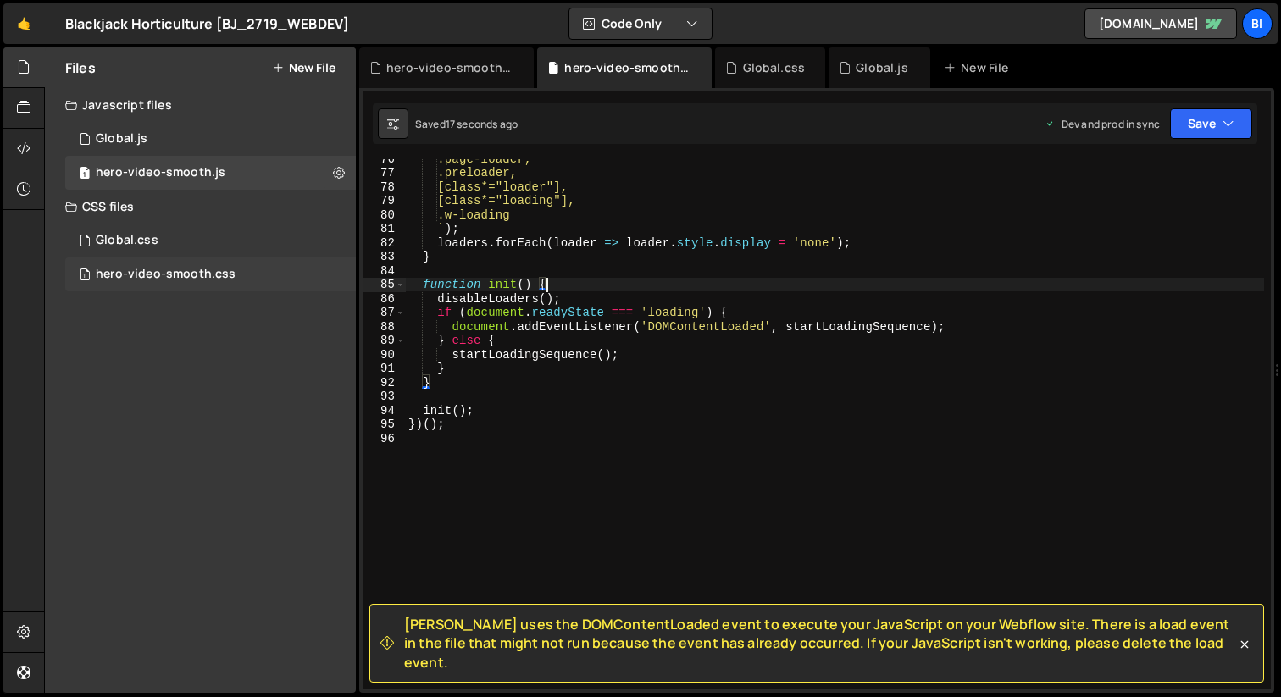
click at [209, 279] on div "hero-video-smooth.css" at bounding box center [166, 274] width 140 height 15
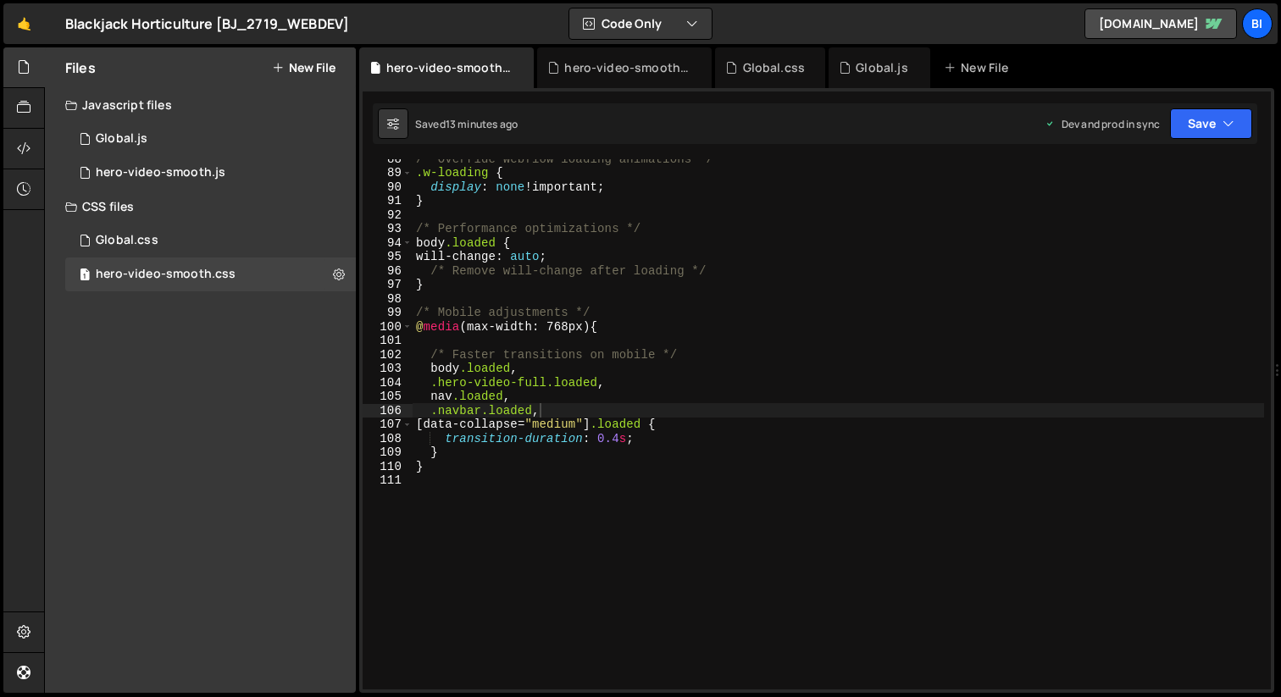
click at [634, 376] on div "/* Override Webflow loading animations */ .w-loading { display : none !importan…" at bounding box center [837, 431] width 851 height 558
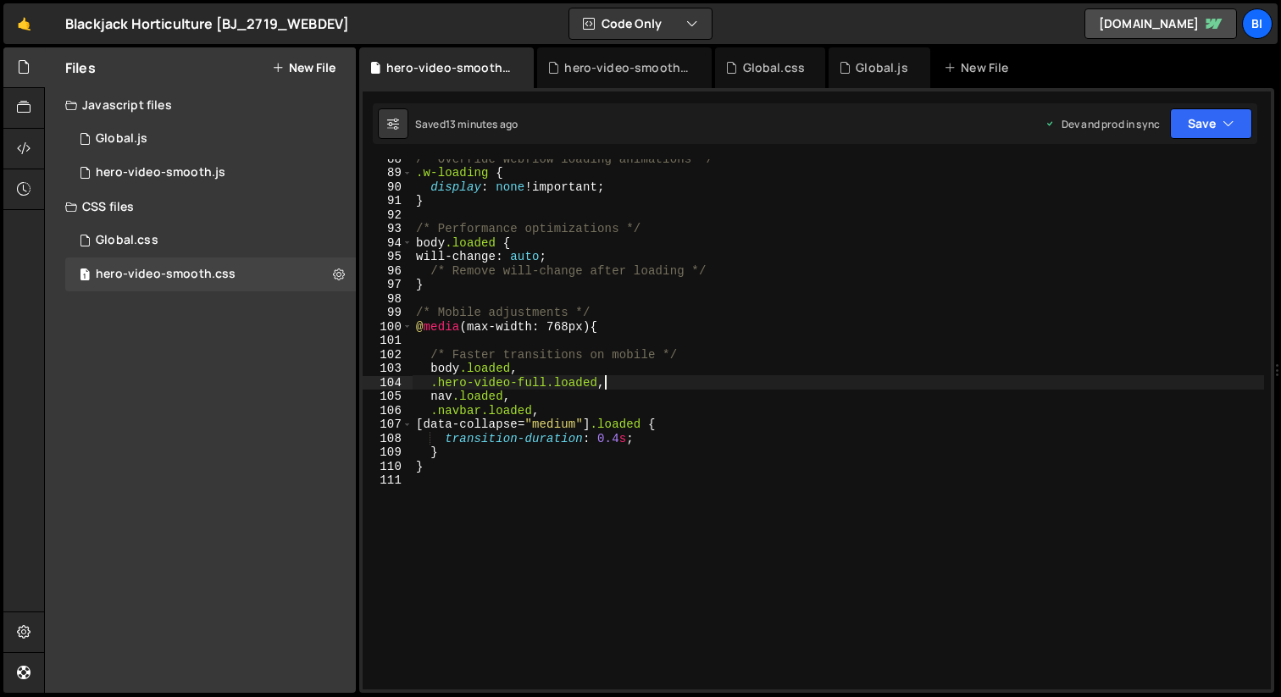
type textarea "}"
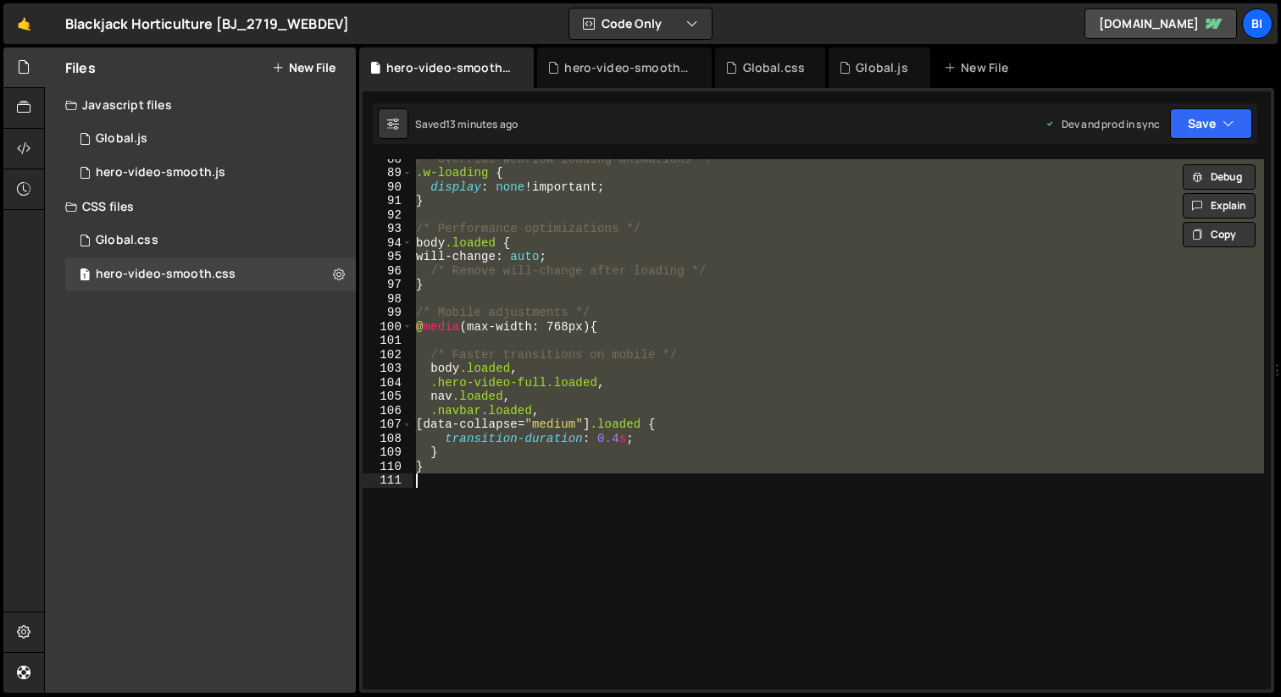
paste textarea
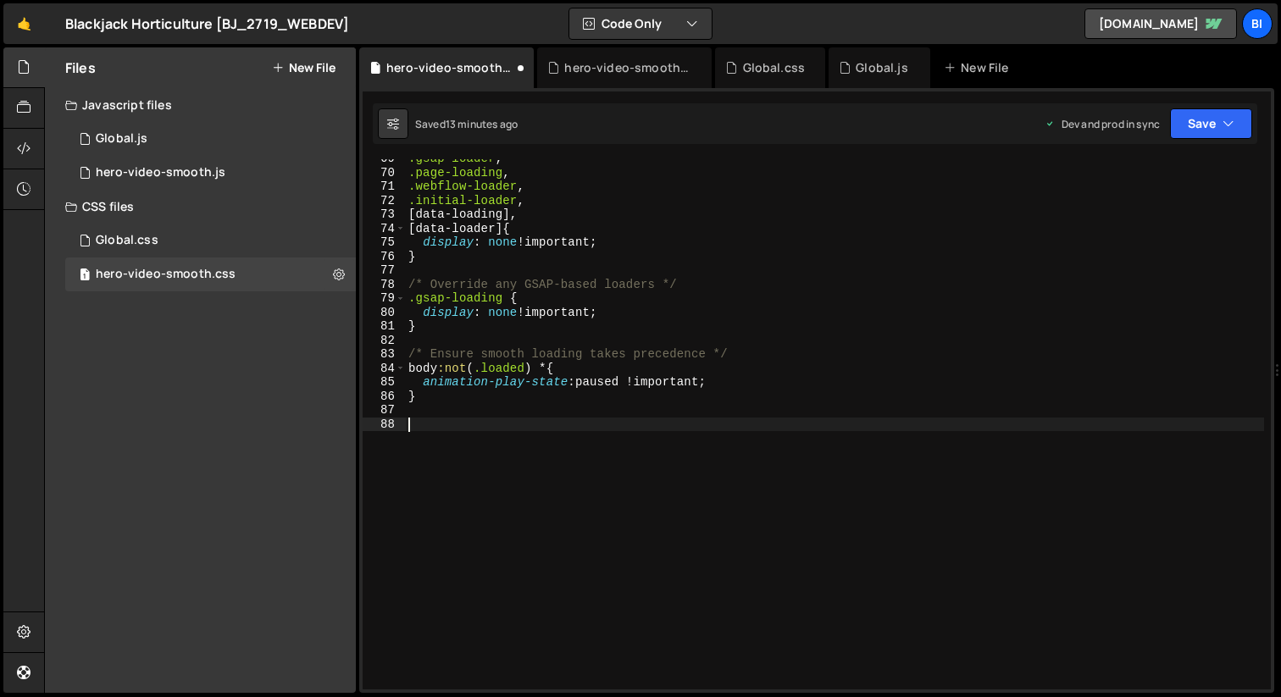
scroll to position [958, 0]
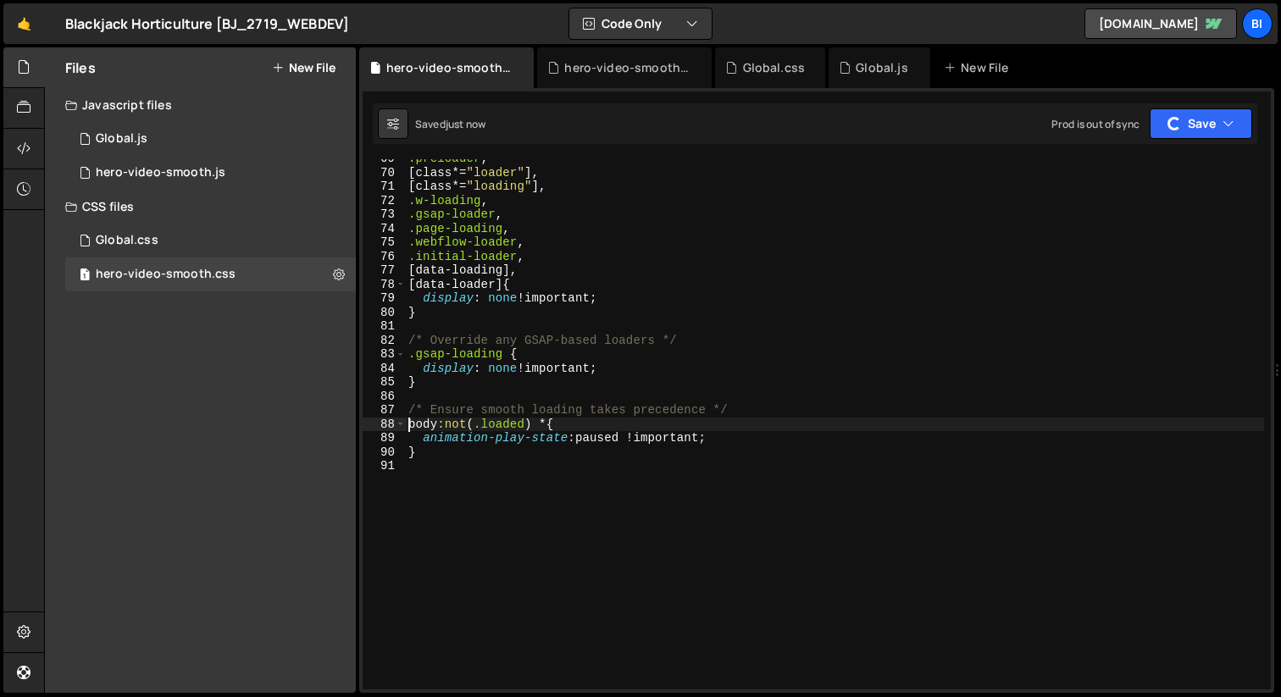
click at [661, 339] on div ".preloader , [ class *= " loader " ], [ class *= " loading " ], .w-loading , .g…" at bounding box center [834, 431] width 859 height 558
type textarea "/* Override any GSAP-based loaders */"
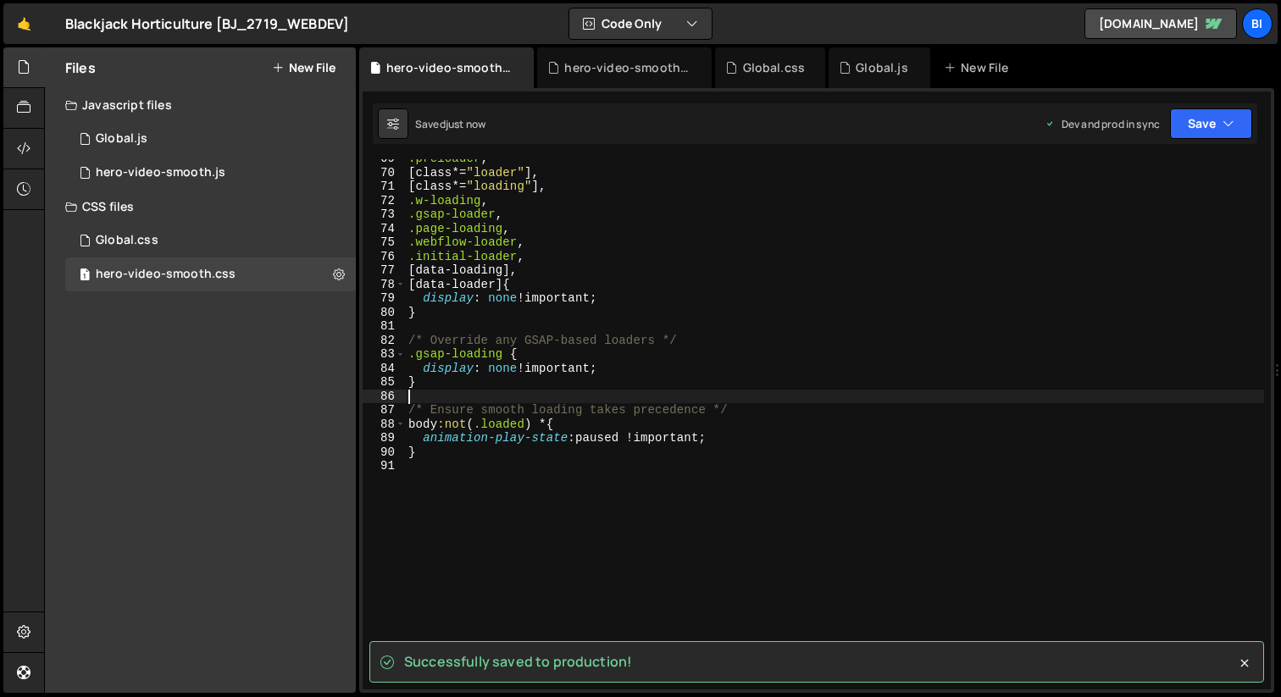
click at [541, 394] on div ".preloader , [ class *= " loader " ], [ class *= " loading " ], .w-loading , .g…" at bounding box center [834, 431] width 859 height 558
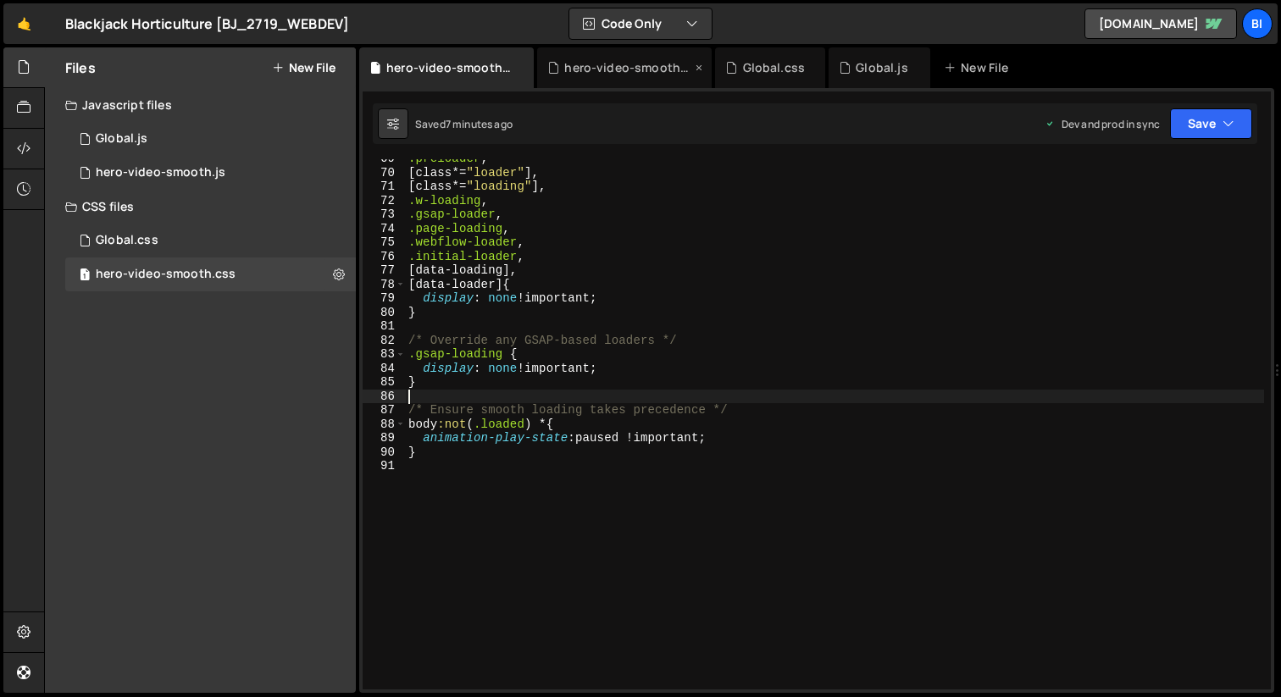
click at [611, 56] on div "hero-video-smooth.js" at bounding box center [624, 67] width 174 height 41
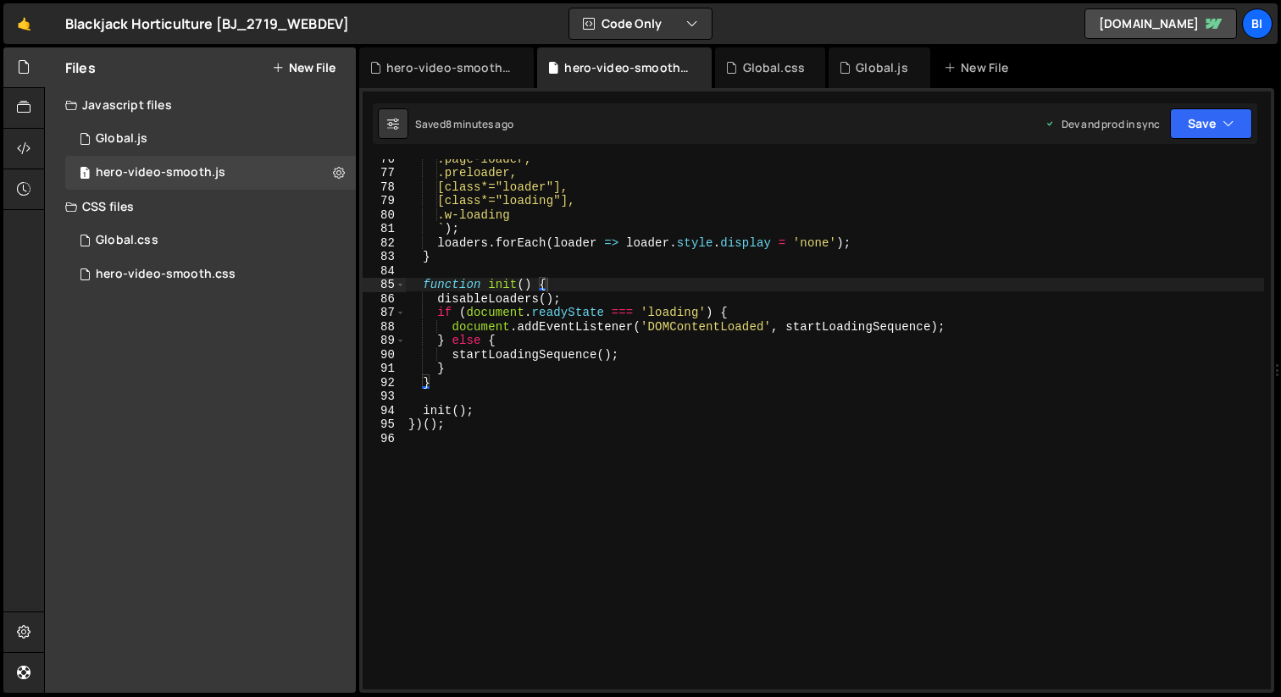
click at [626, 300] on div ".page-loader, .preloader, [class*="loader"], [class*="loading"], .w-loading ` )…" at bounding box center [834, 431] width 859 height 558
type textarea "})();"
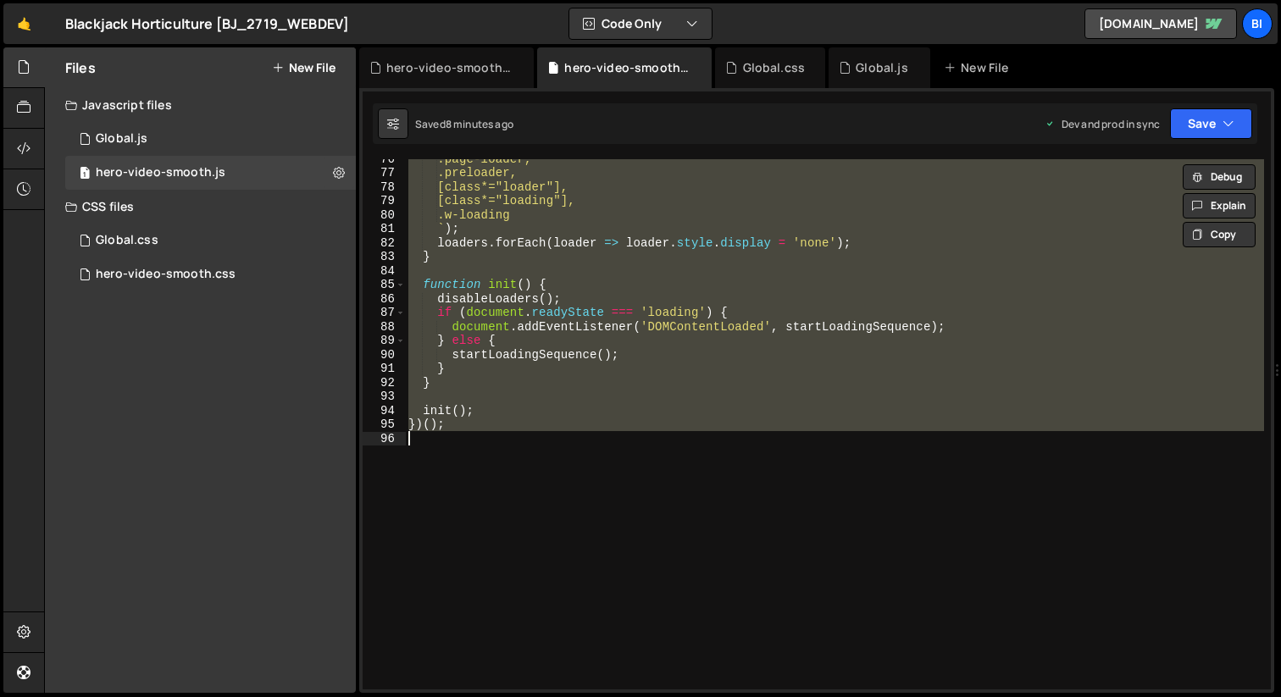
paste textarea
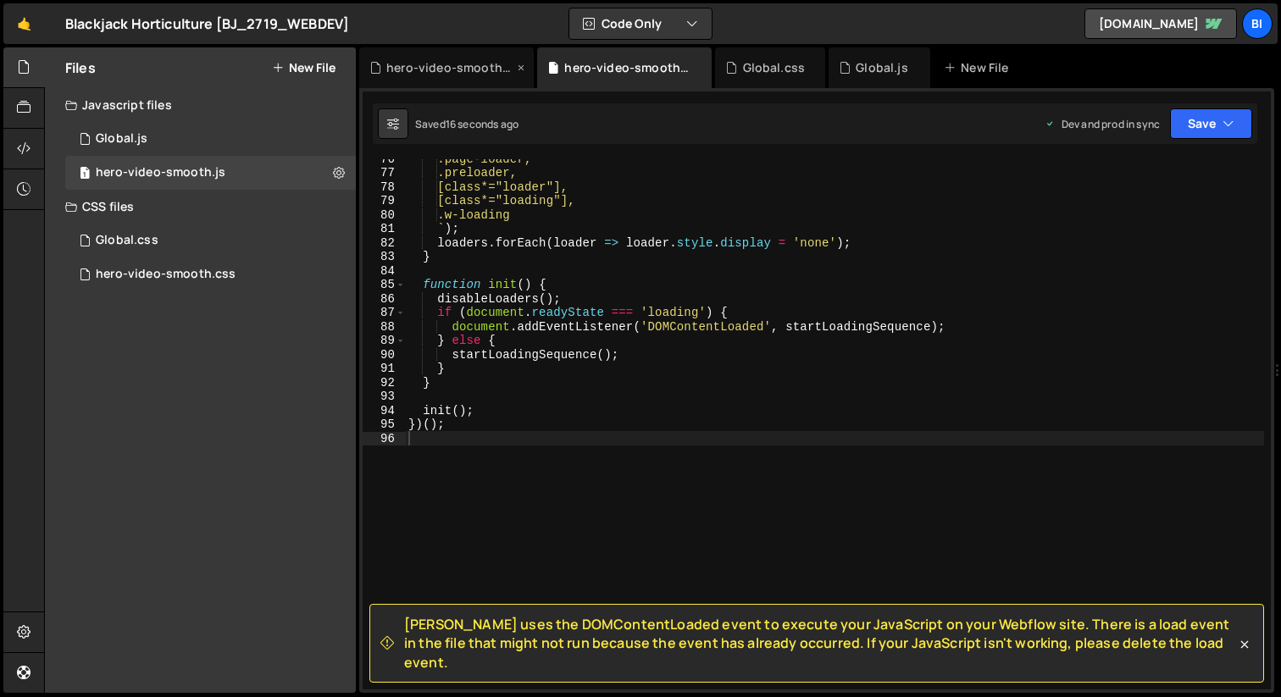
click at [456, 71] on div "hero-video-smooth.css" at bounding box center [449, 67] width 127 height 17
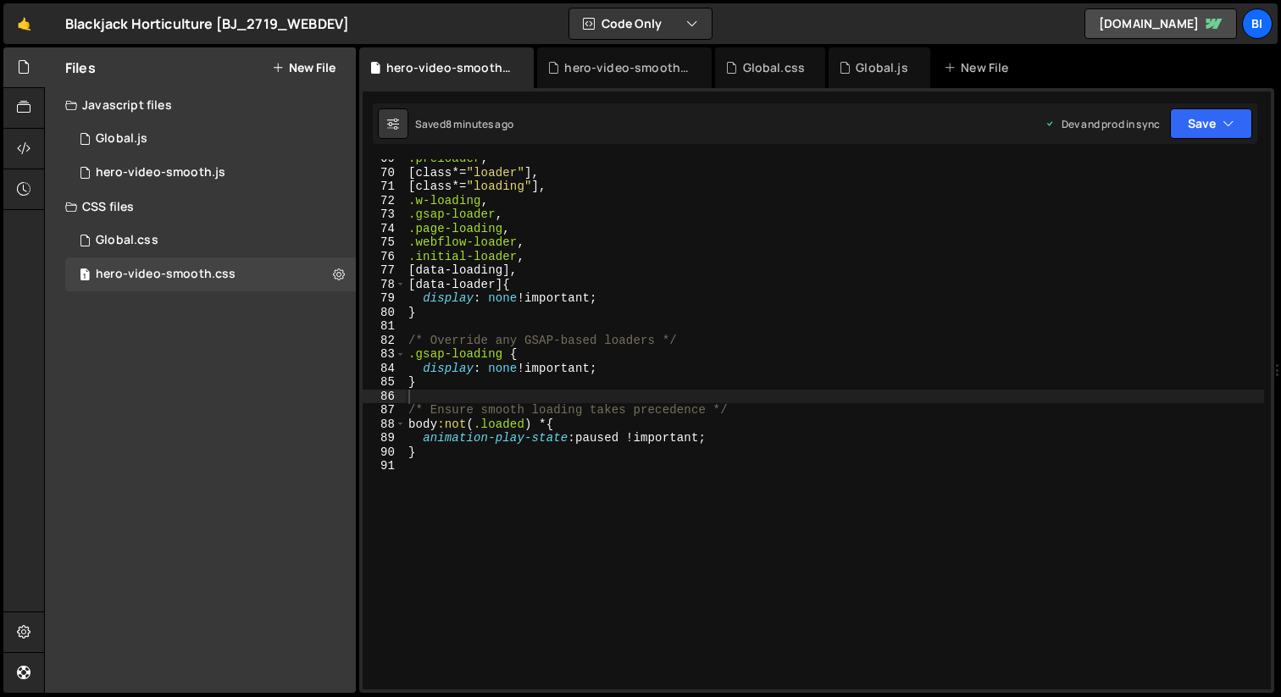
click at [577, 163] on div ".preloader , [ class *= " loader " ], [ class *= " loading " ], .w-loading , .g…" at bounding box center [834, 431] width 859 height 558
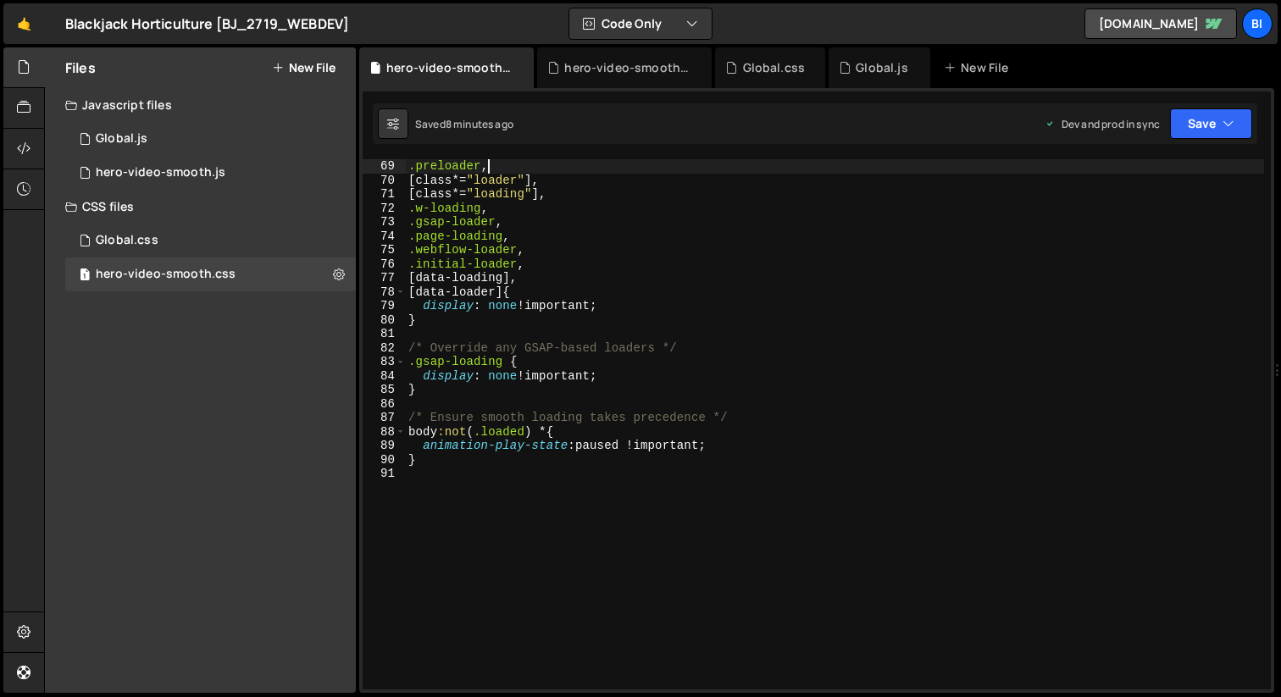
type textarea "}"
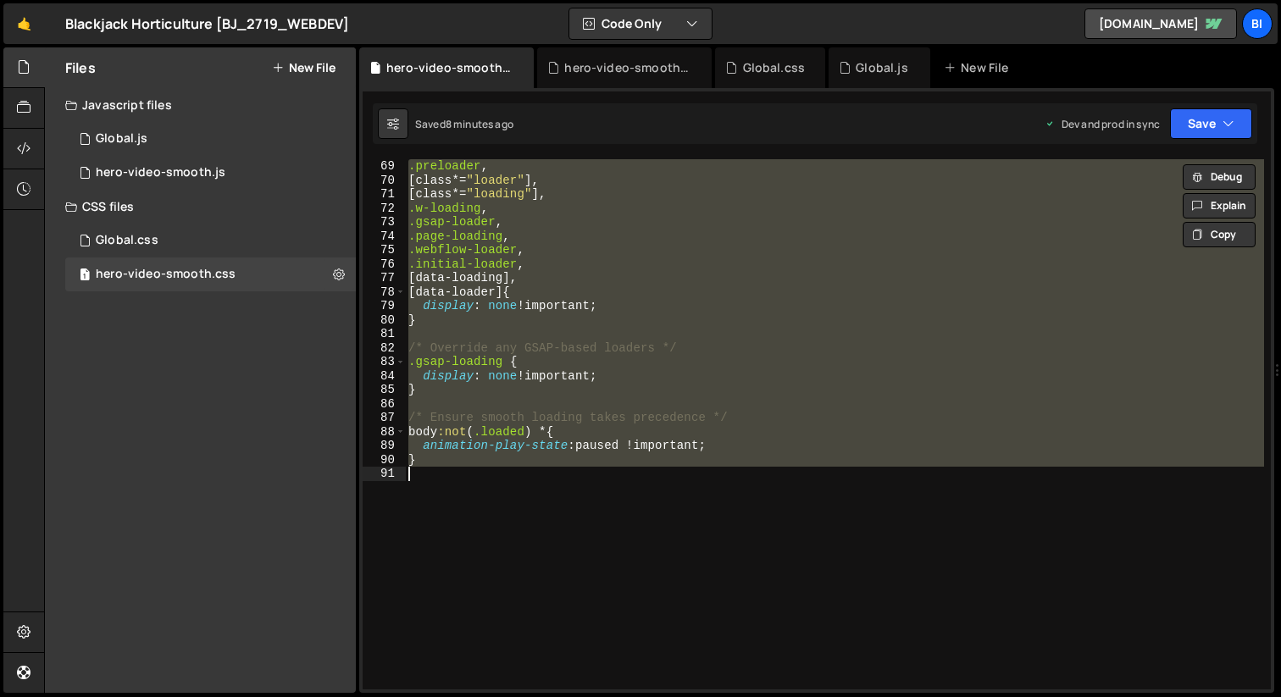
paste textarea
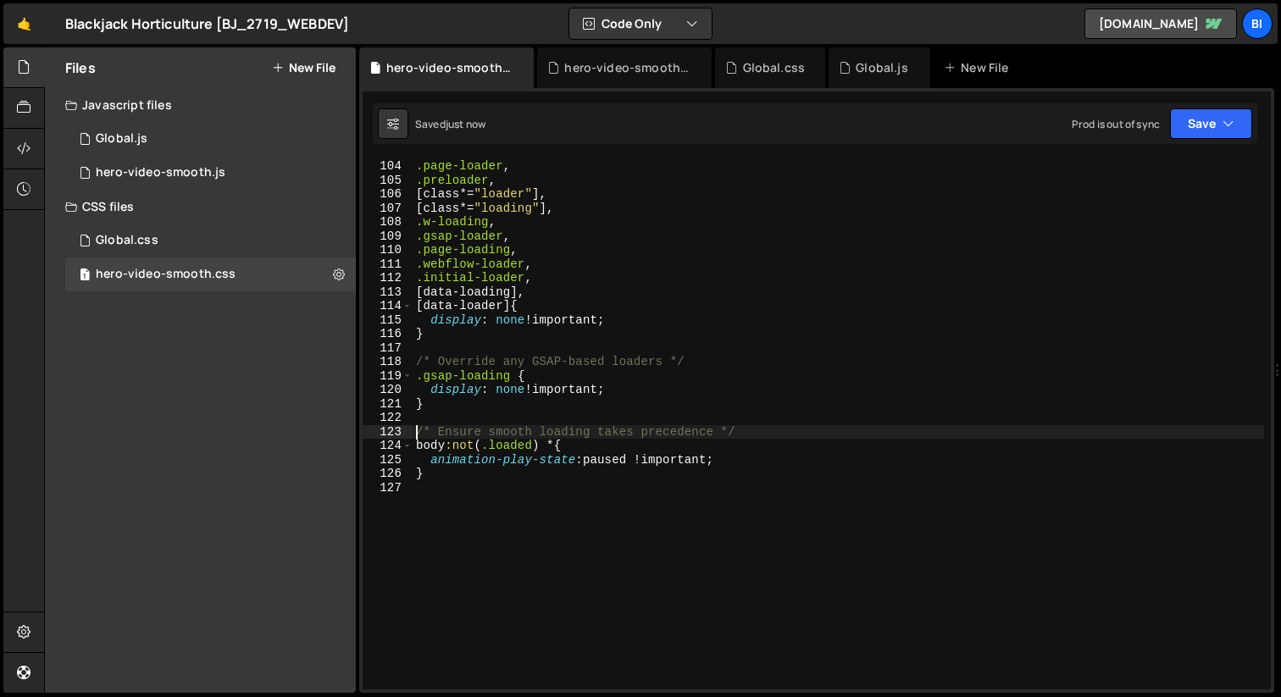
scroll to position [1453, 0]
click at [682, 252] on div ".page-loader , .preloader , [ class *= " loader " ], [ class *= " loading " ], …" at bounding box center [837, 438] width 851 height 558
type textarea ".page-loading,"
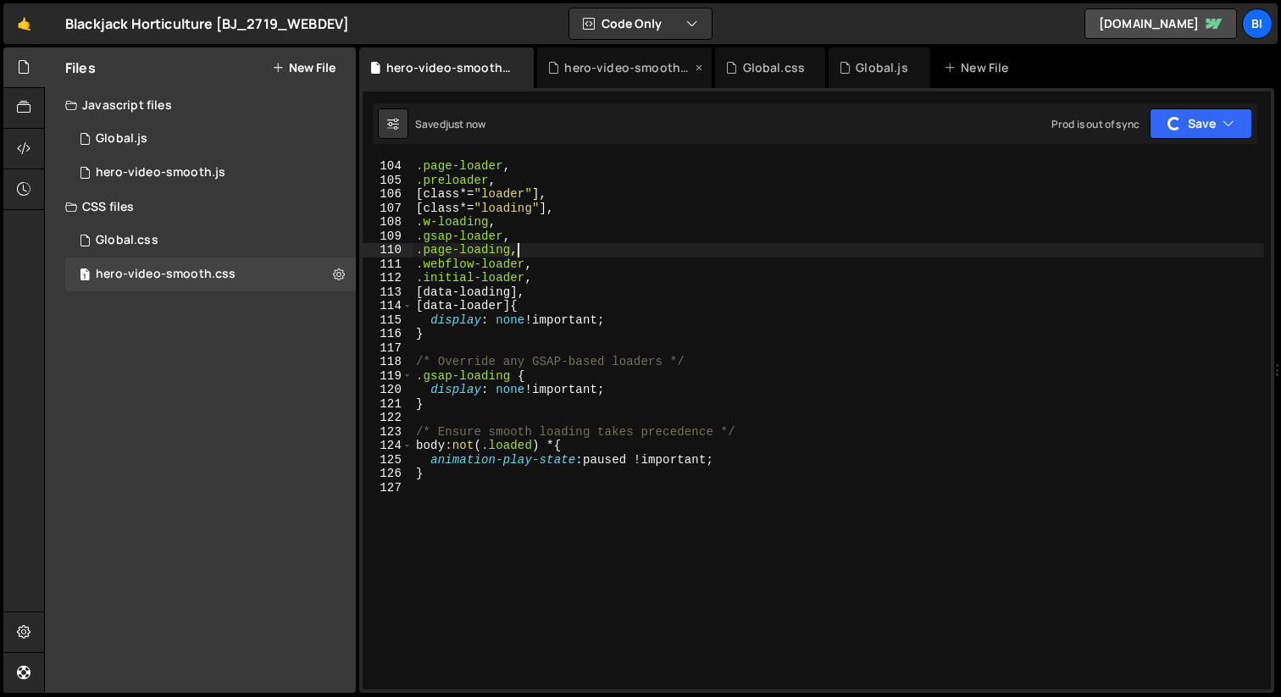
click at [609, 71] on div "hero-video-smooth.js" at bounding box center [627, 67] width 127 height 17
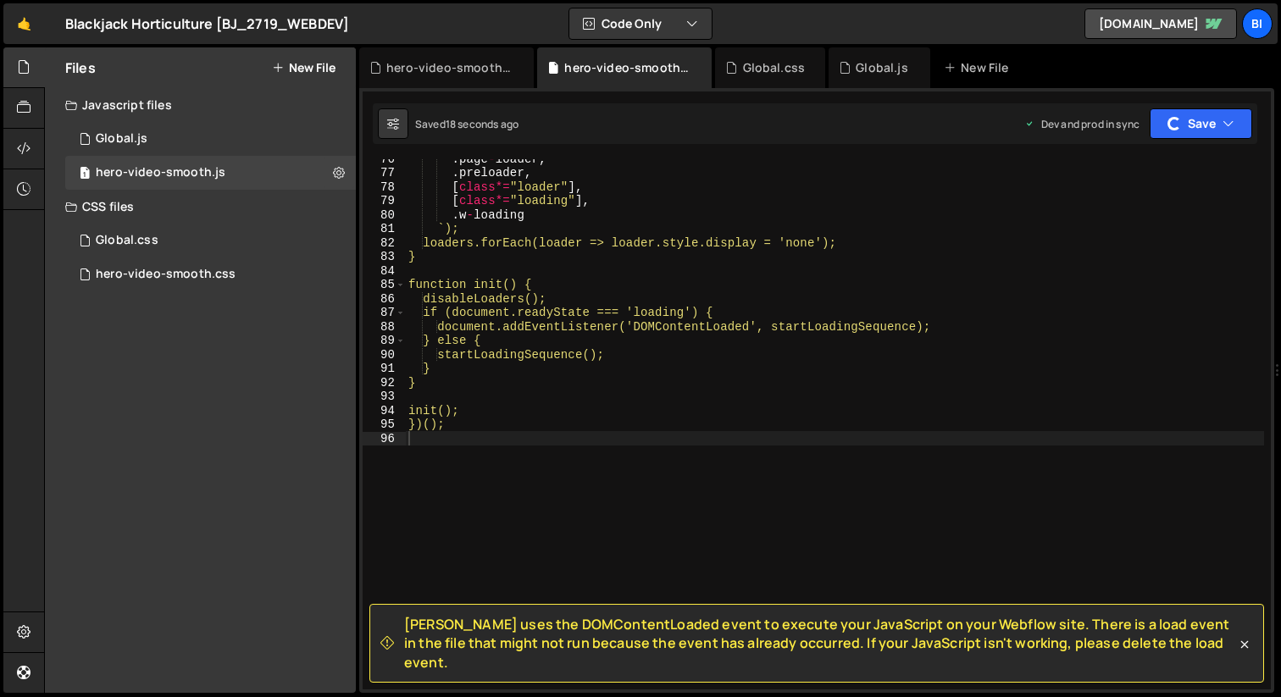
type textarea "function init() {"
click at [686, 283] on div ". page - loader , . preloader , [ class *= "loader" ] , [ class *= "loading" ] …" at bounding box center [834, 431] width 859 height 558
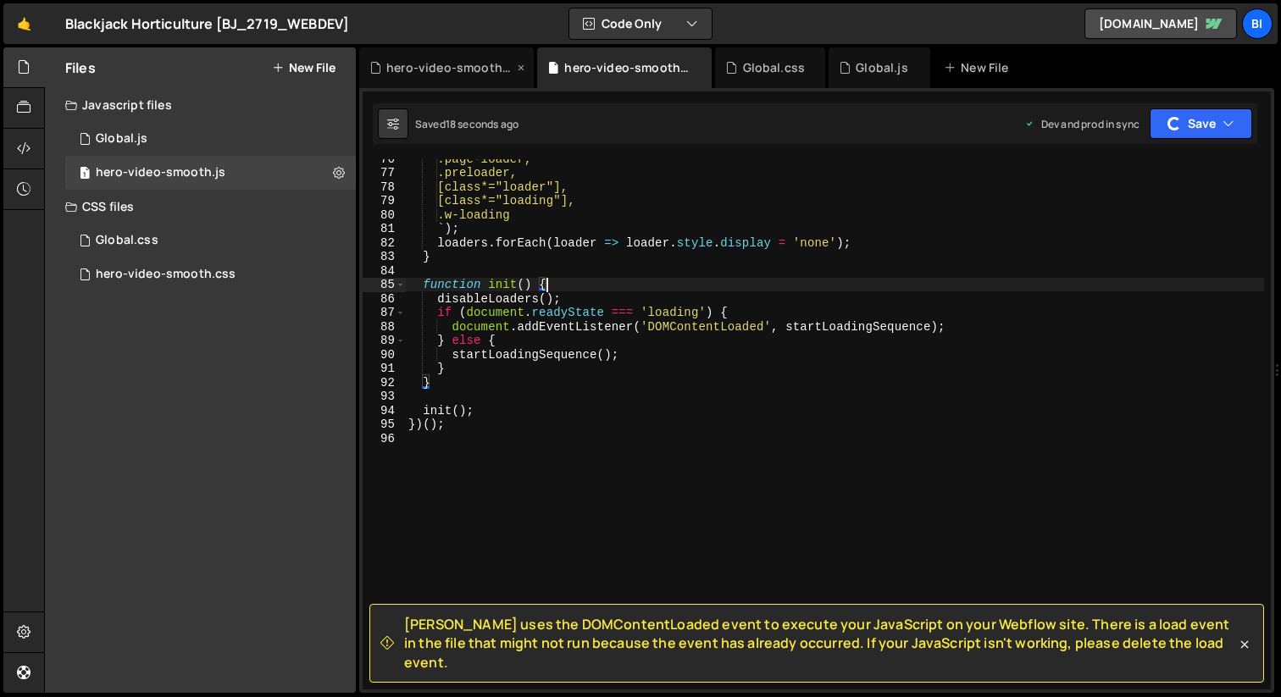
click at [468, 71] on div "hero-video-smooth.css" at bounding box center [449, 67] width 127 height 17
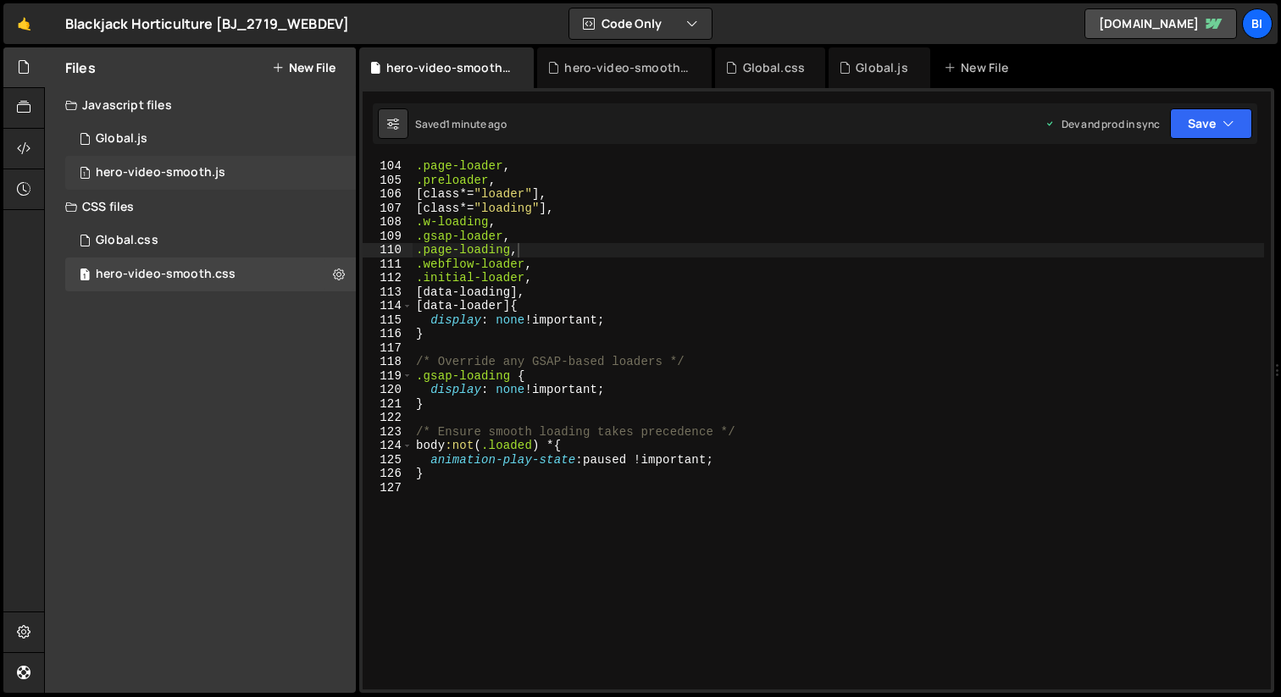
click at [313, 169] on div "1 hero-video-smooth.js 0" at bounding box center [210, 173] width 290 height 34
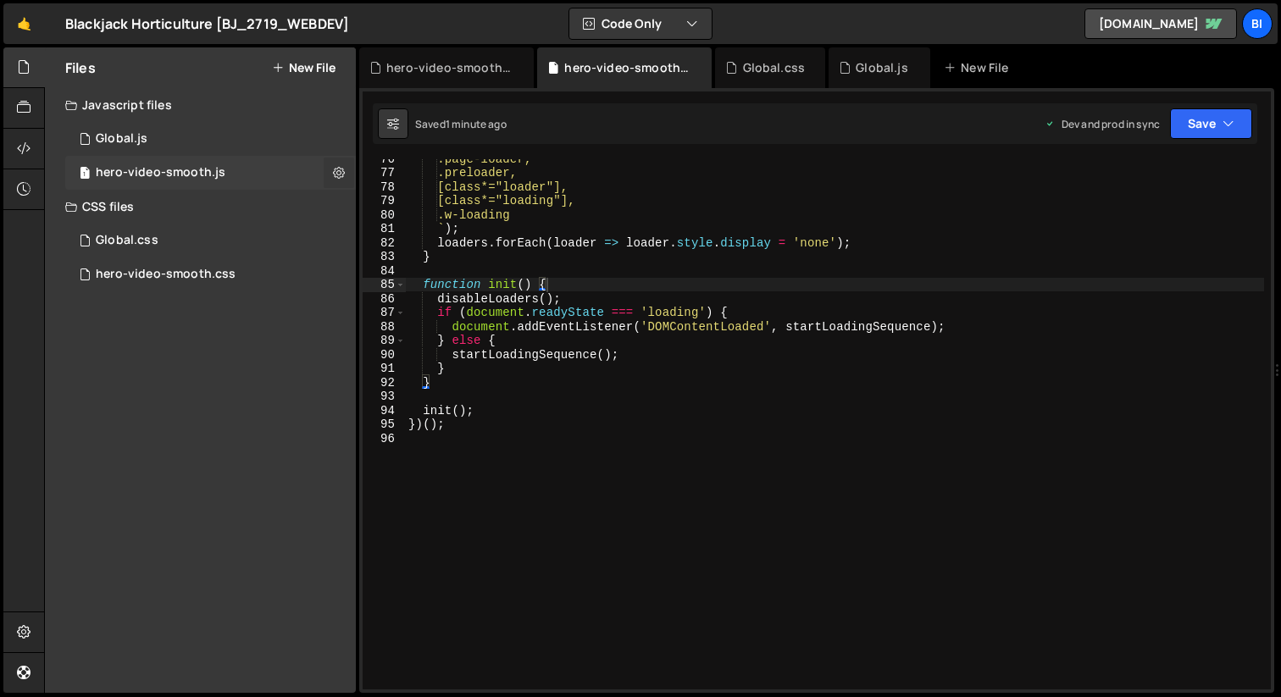
click at [336, 174] on icon at bounding box center [339, 172] width 12 height 16
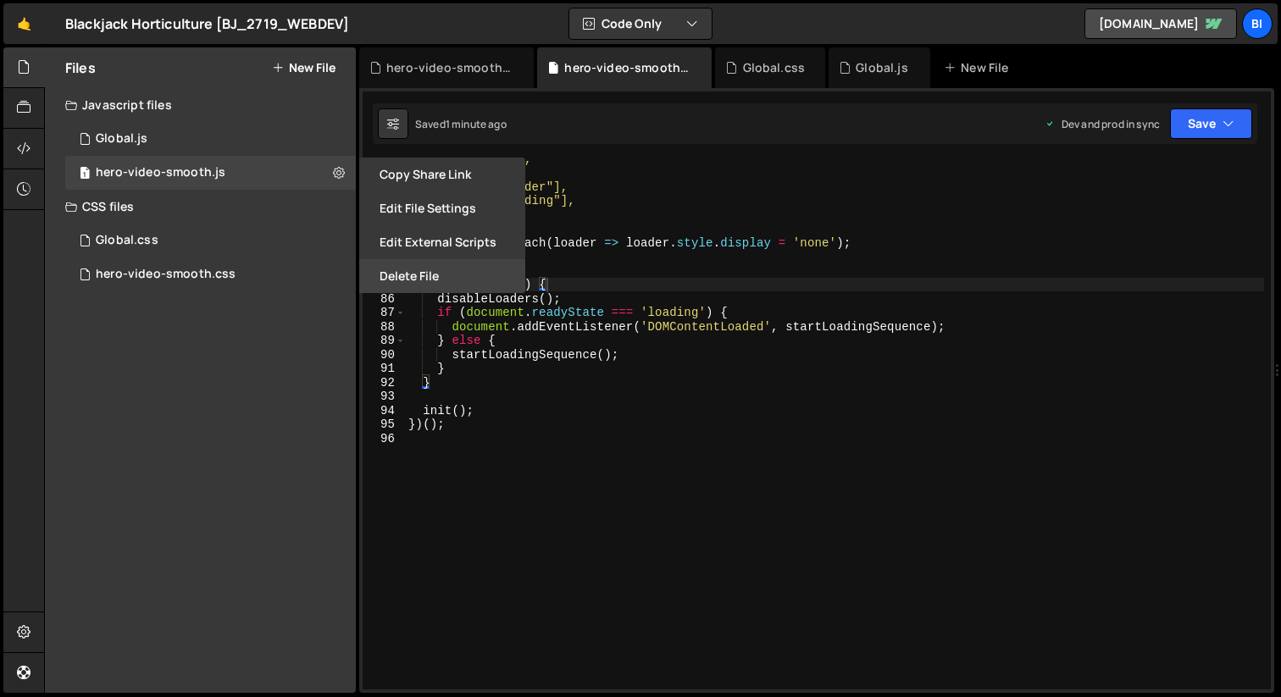
click at [429, 275] on button "Delete File" at bounding box center [442, 276] width 166 height 34
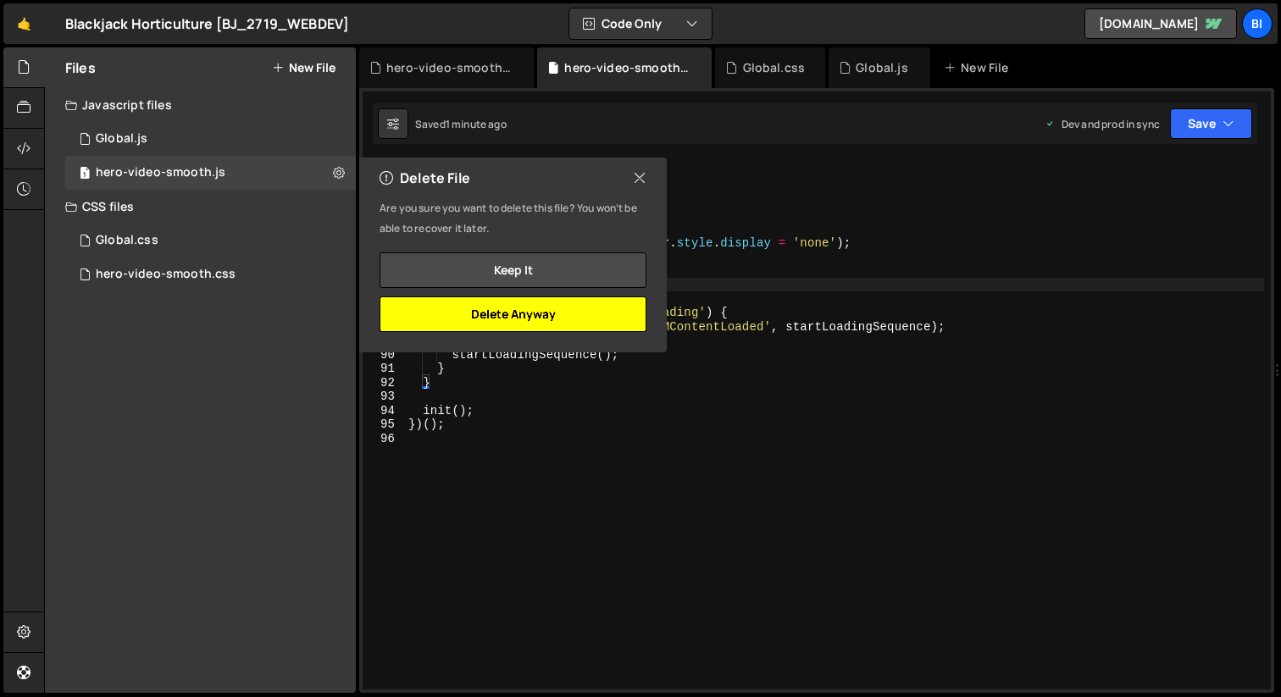
click at [501, 308] on button "Delete Anyway" at bounding box center [512, 314] width 267 height 36
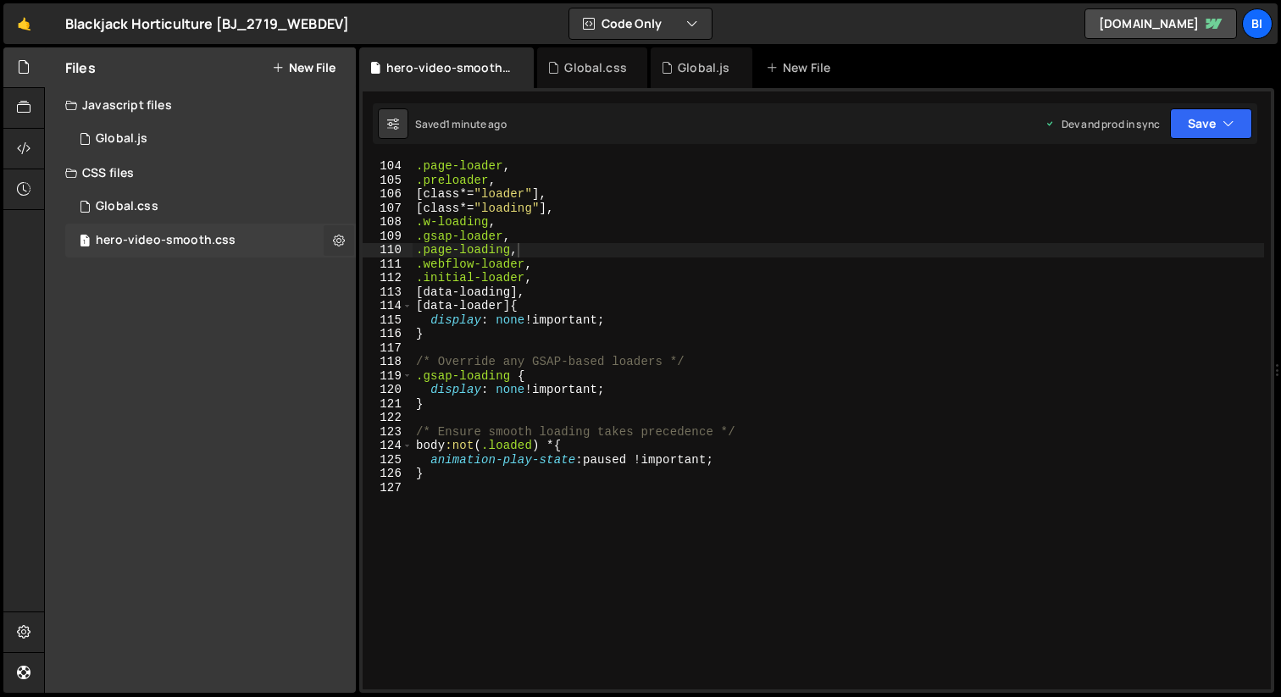
click at [329, 235] on button at bounding box center [339, 240] width 30 height 30
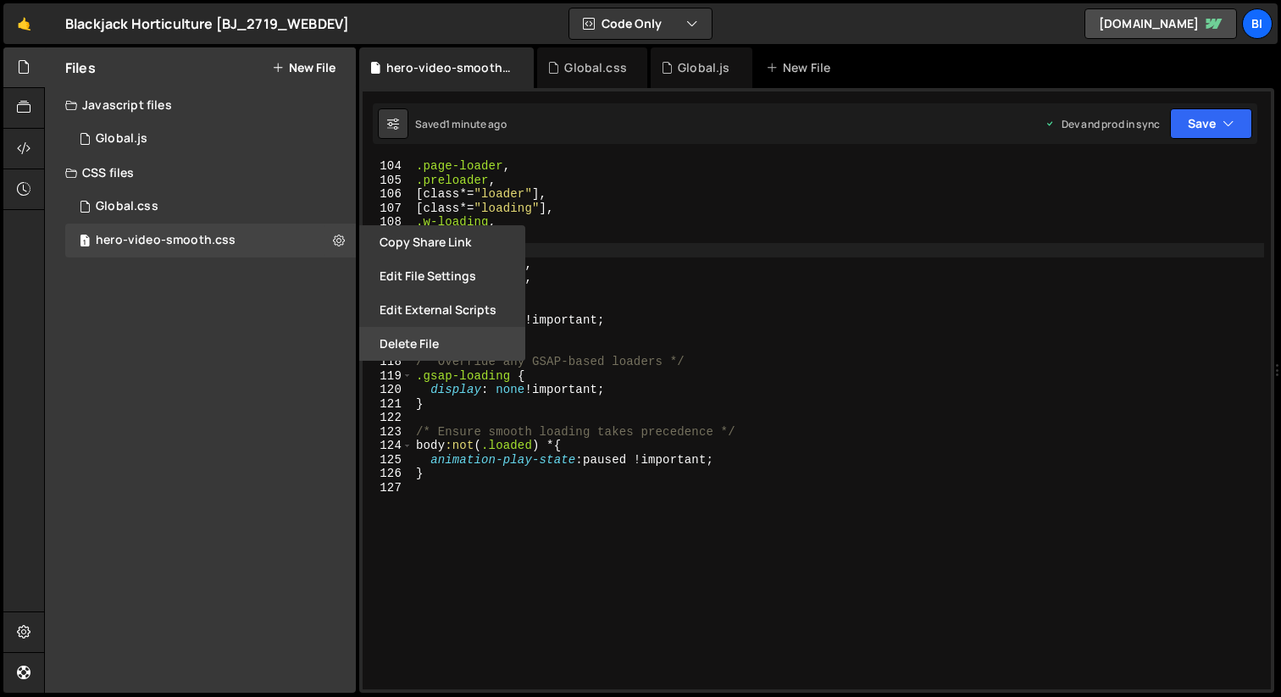
click at [441, 346] on button "Delete File" at bounding box center [442, 344] width 166 height 34
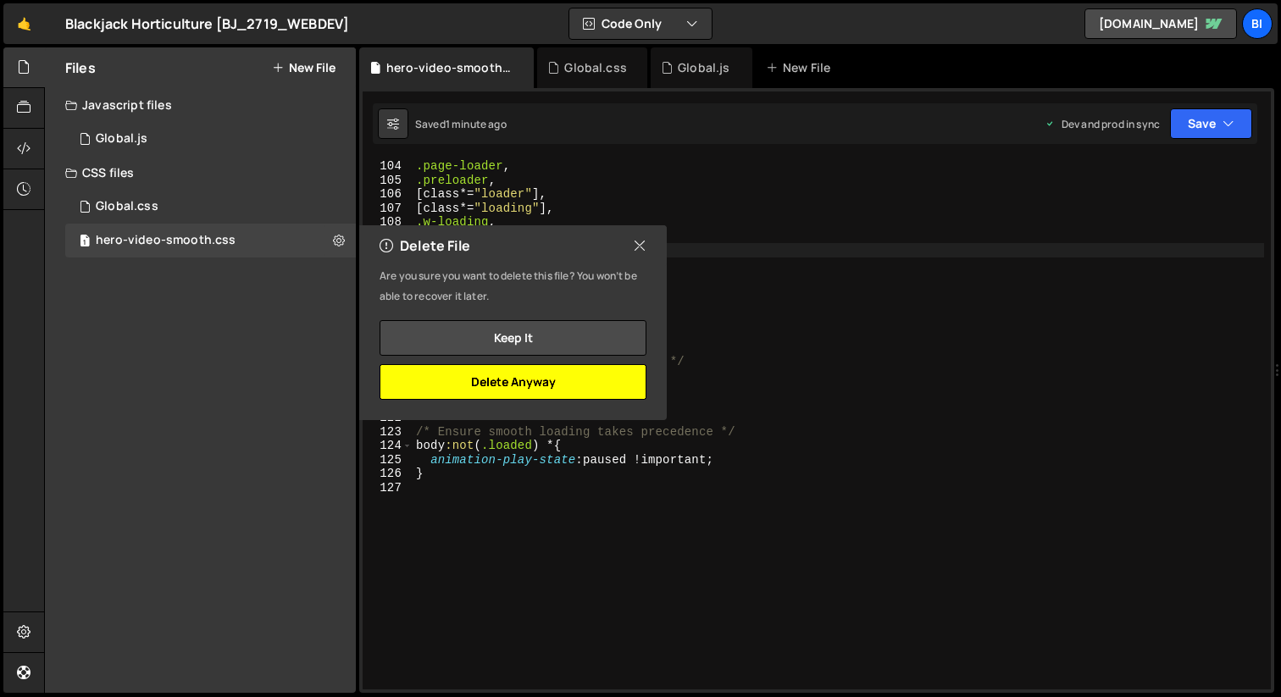
click at [507, 390] on button "Delete Anyway" at bounding box center [512, 382] width 267 height 36
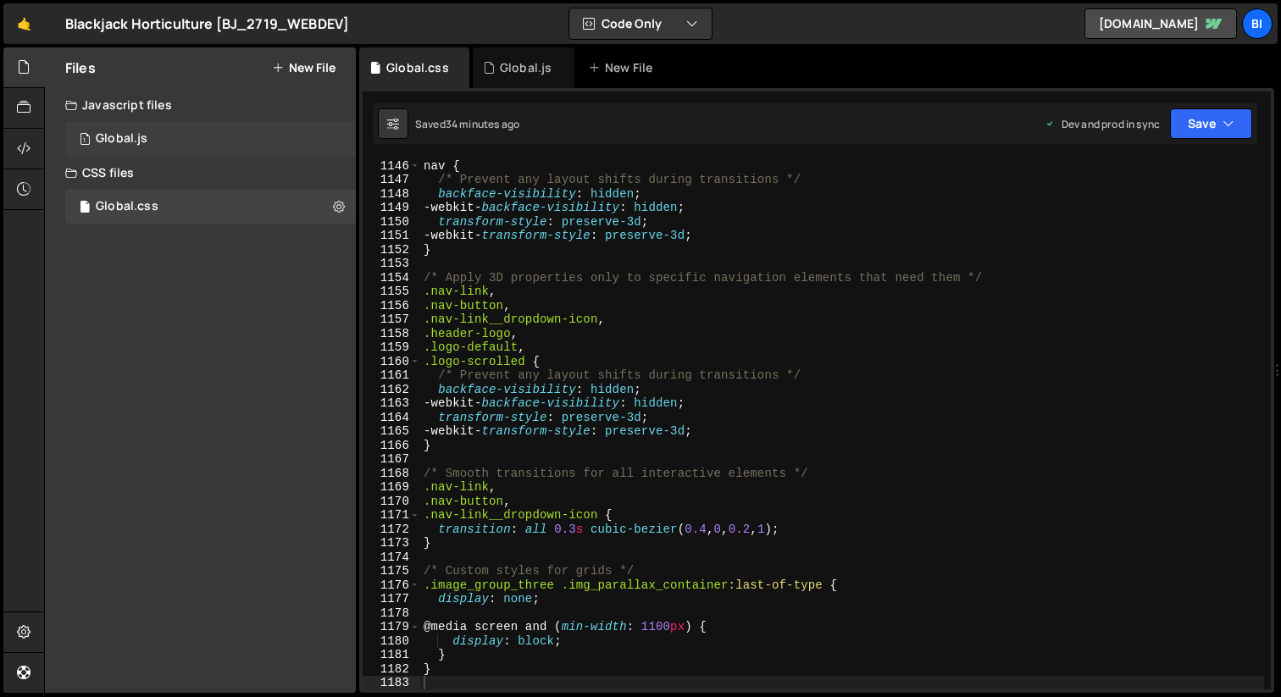
click at [204, 136] on div "1 Global.js 0" at bounding box center [210, 139] width 290 height 34
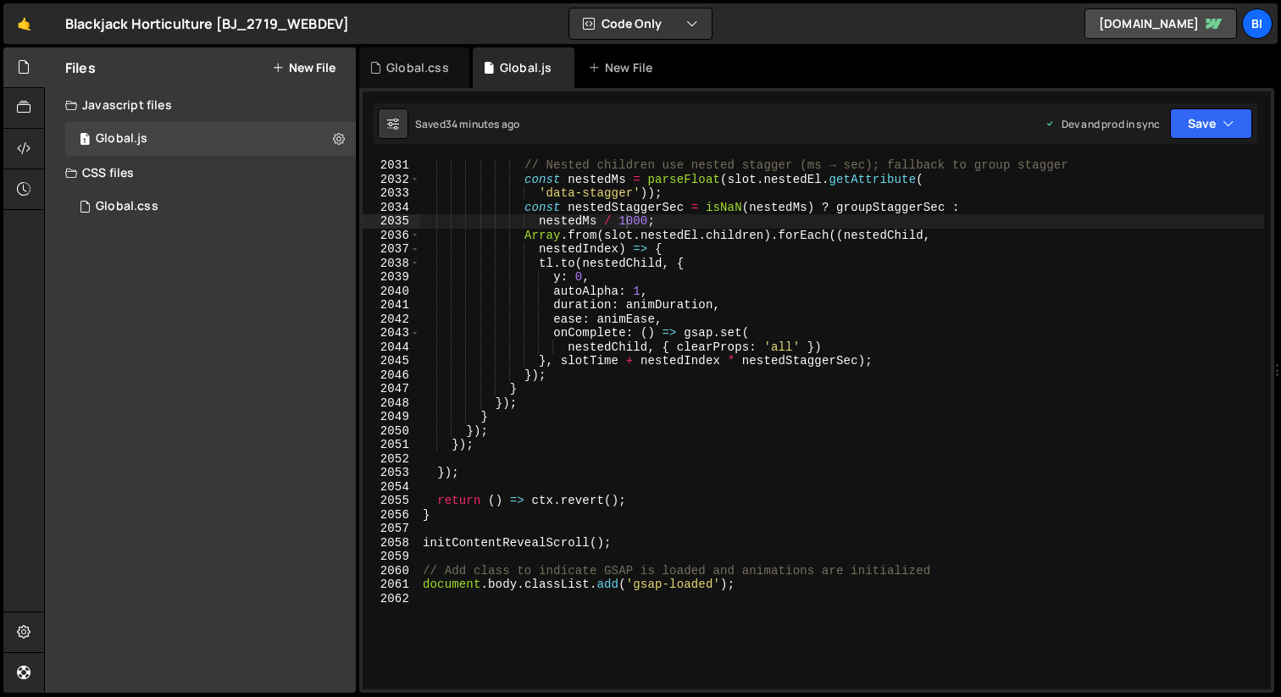
type textarea "autoAlpha: 1,"
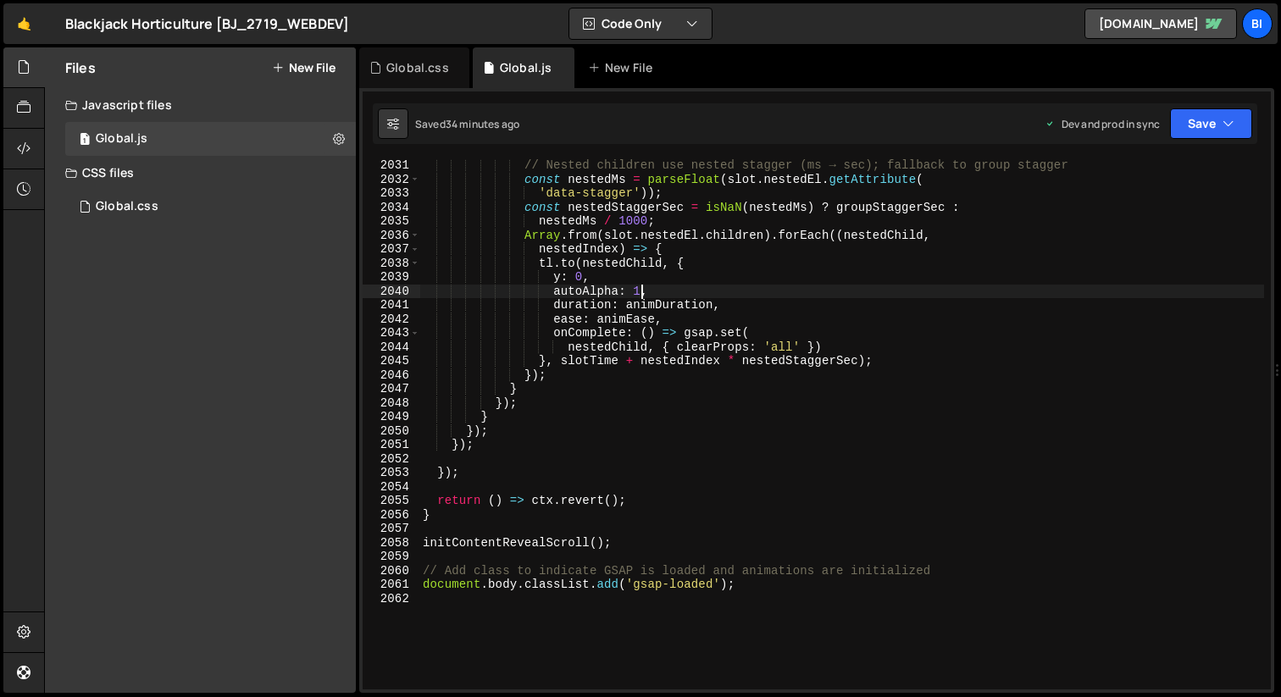
click at [639, 285] on div "// Nested children use nested stagger (ms → sec); fallback to group stagger con…" at bounding box center [841, 437] width 844 height 558
click at [219, 212] on div "Global.css 0" at bounding box center [210, 207] width 290 height 34
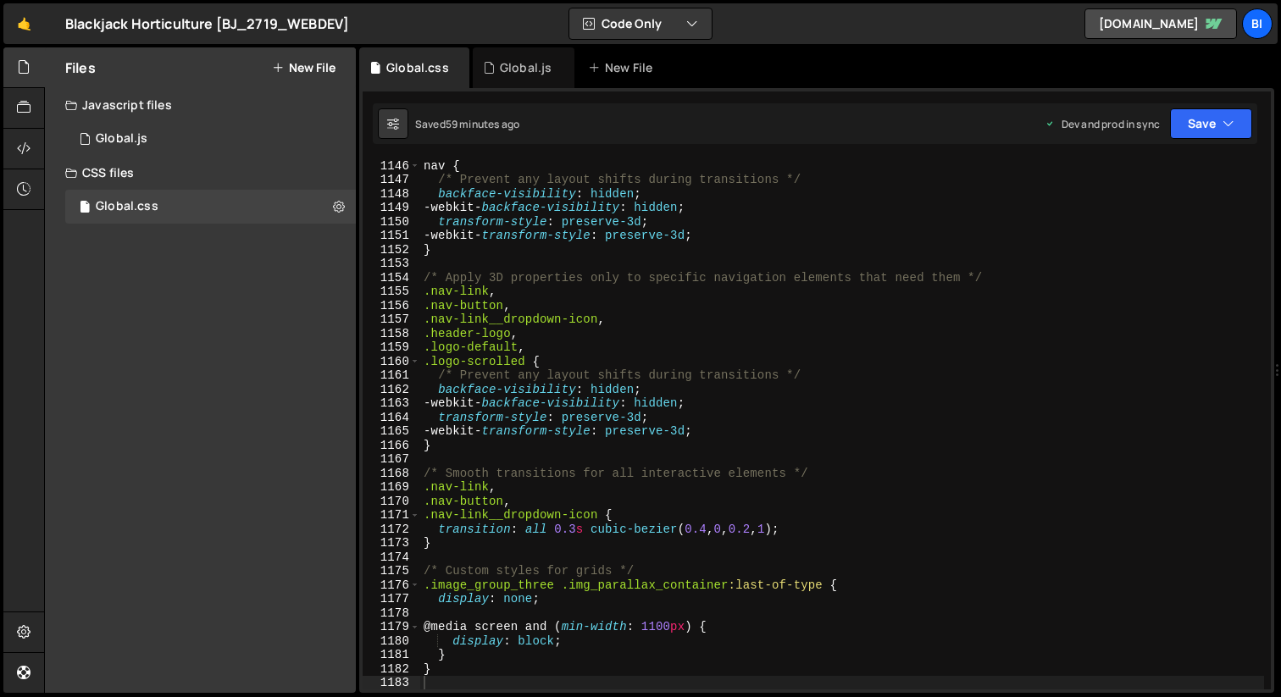
click at [475, 224] on div "nav { /* Prevent any layout shifts during transitions */ backface-visibility : …" at bounding box center [842, 437] width 844 height 558
type textarea "}"
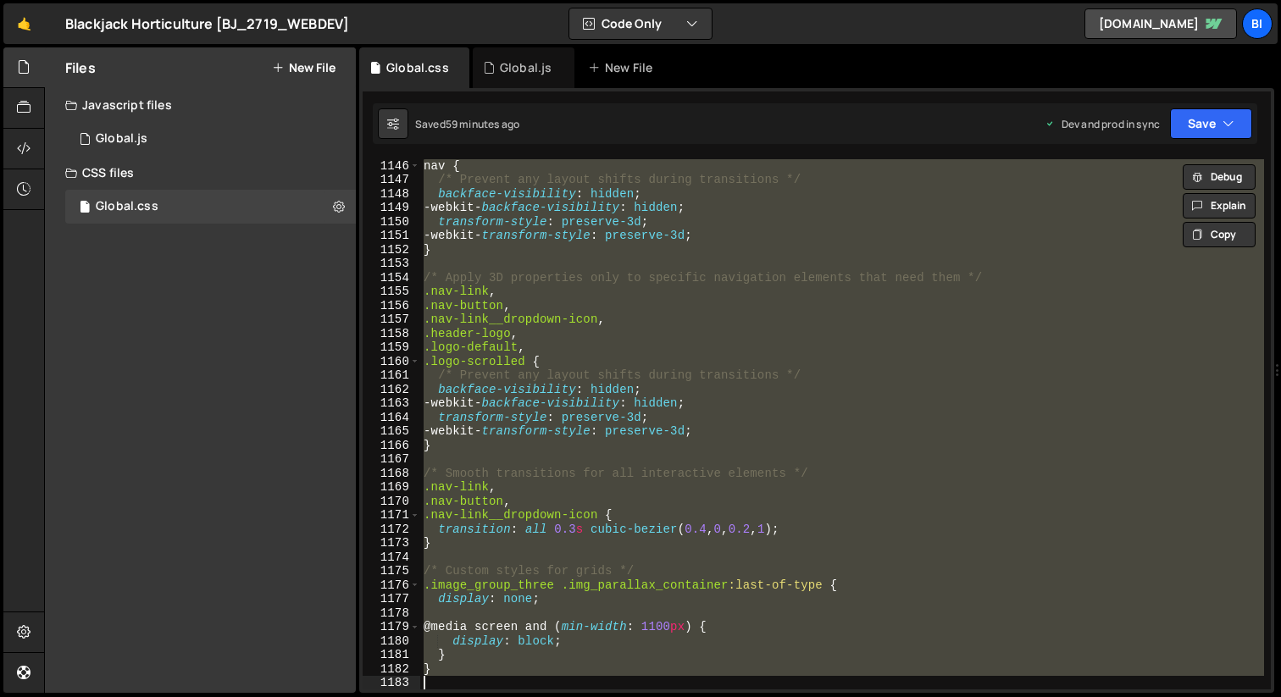
paste textarea
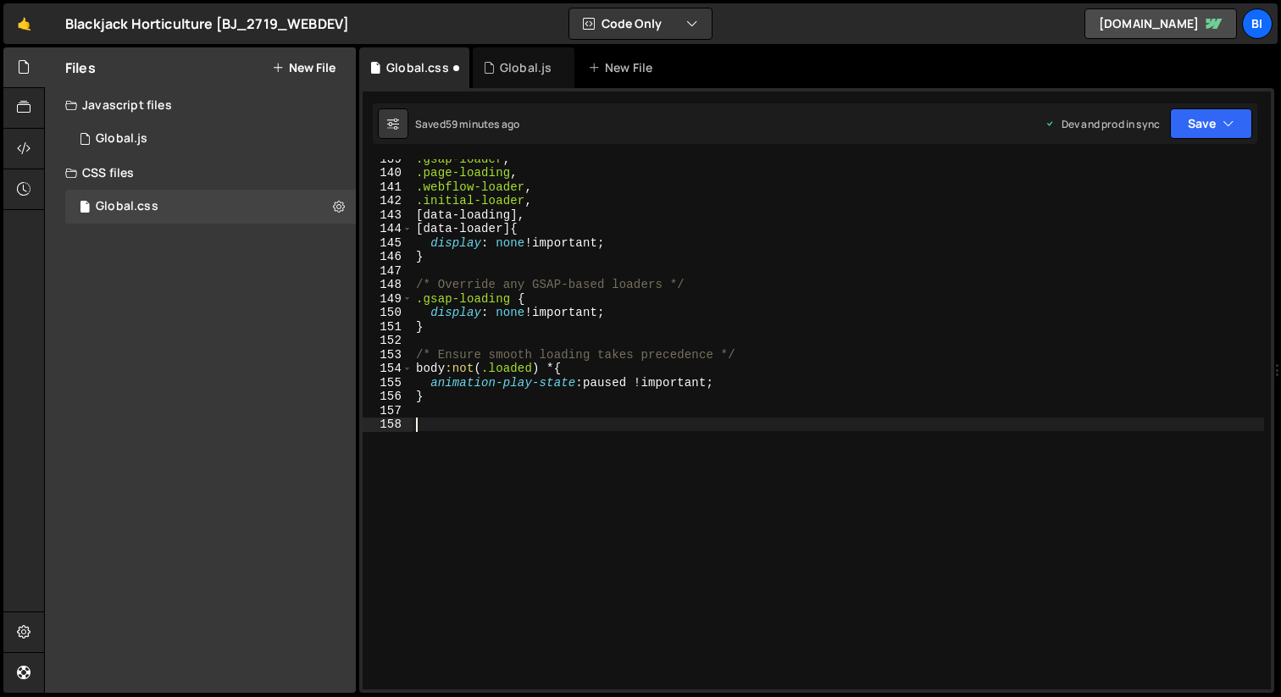
type textarea "}"
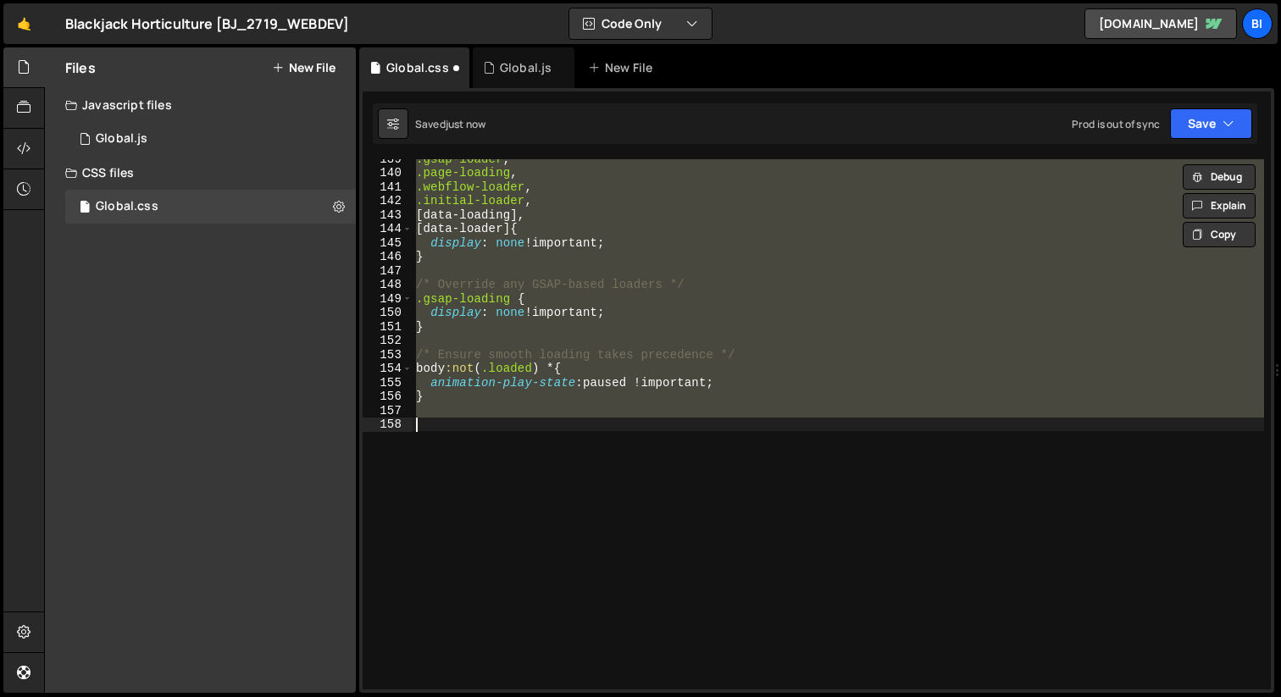
type textarea "}"
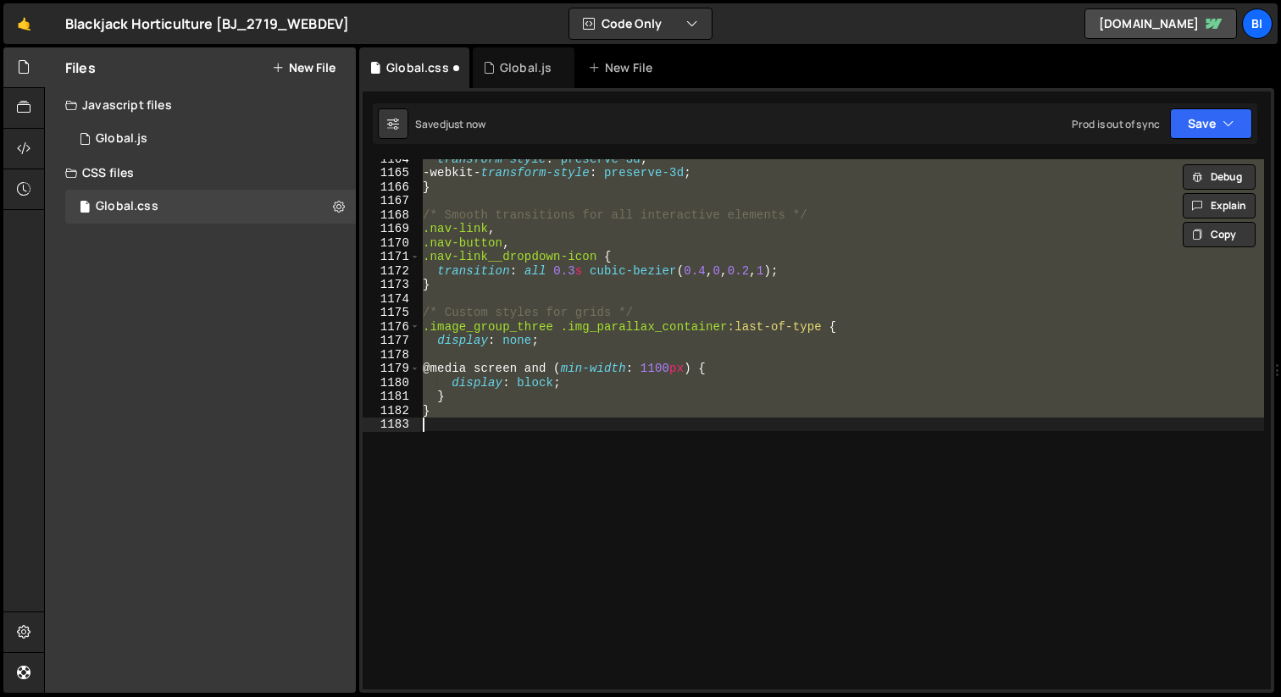
click at [607, 434] on div "transform-style : preserve-3d ; -webkit- transform-style : preserve-3d ; } /* S…" at bounding box center [841, 424] width 844 height 530
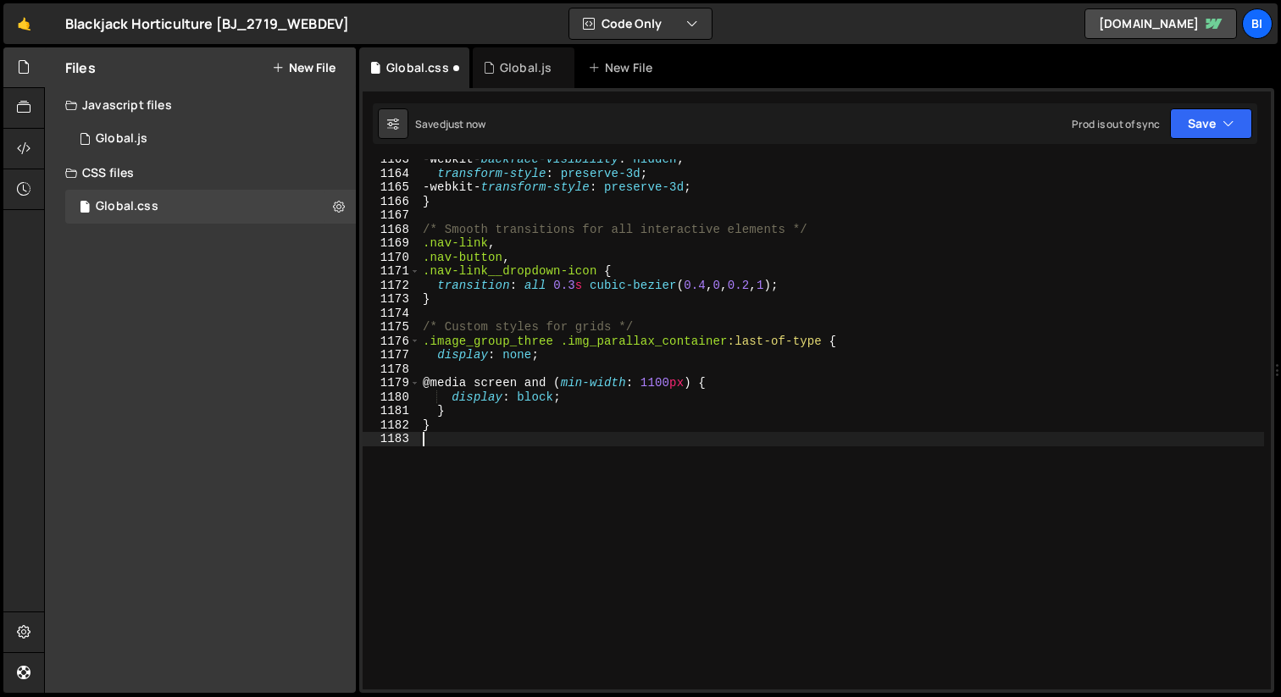
scroll to position [16178, 0]
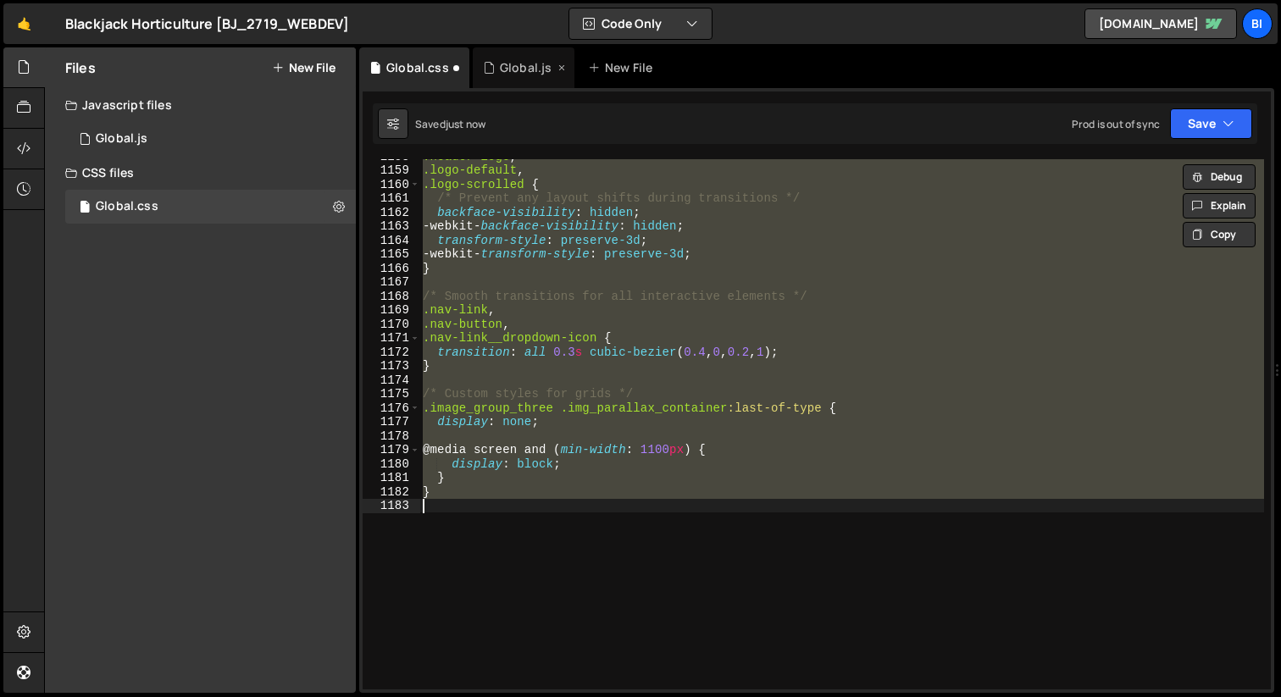
click at [522, 74] on div "Global.js" at bounding box center [526, 67] width 52 height 17
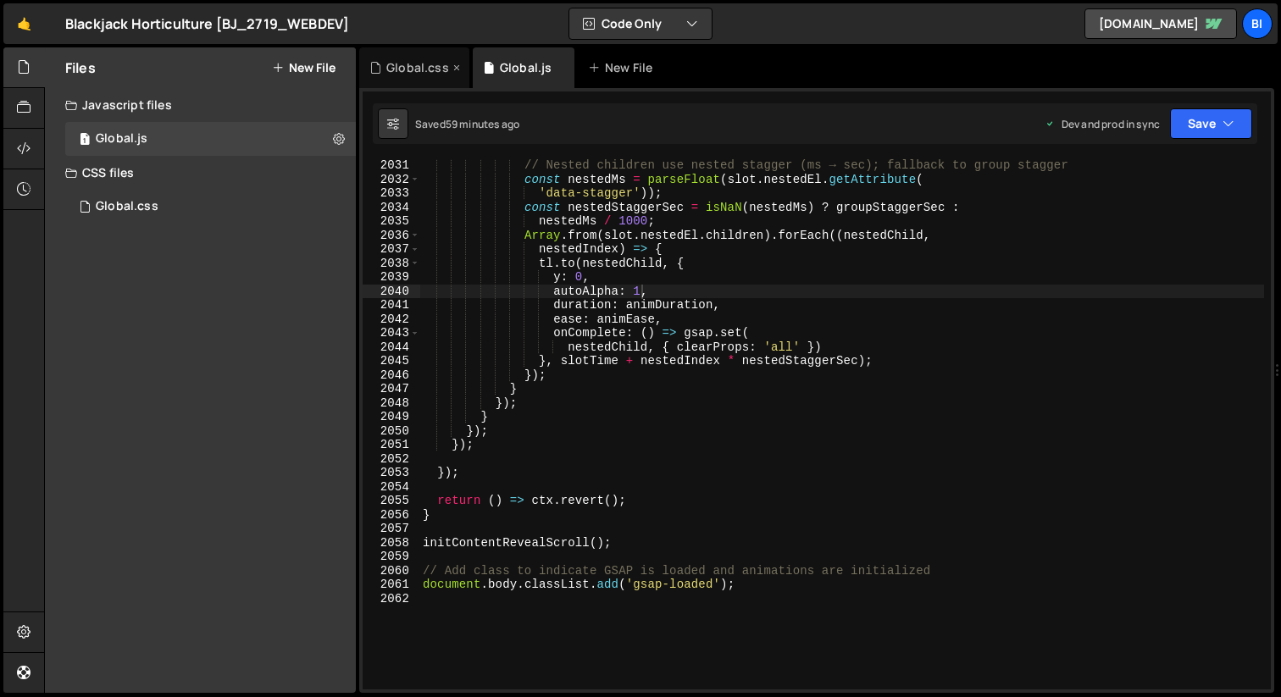
scroll to position [2061, 0]
click at [418, 68] on div "Global.css" at bounding box center [417, 67] width 63 height 17
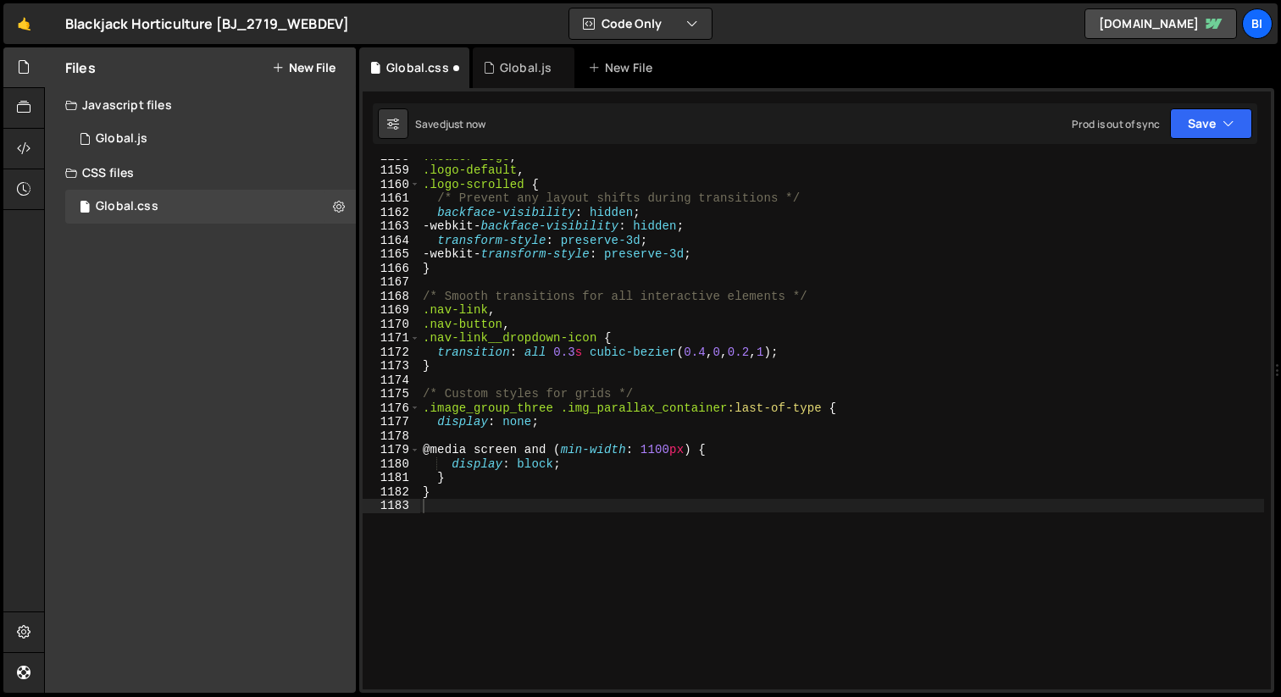
type textarea ".nav-link,"
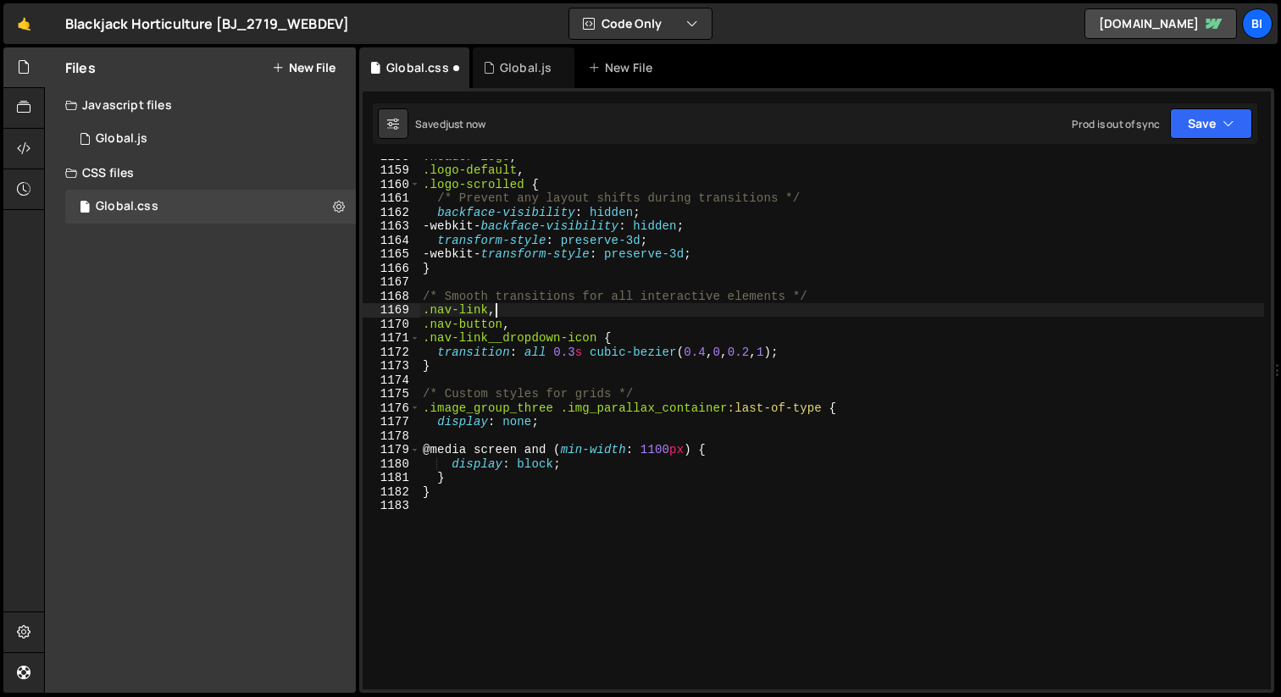
click at [594, 313] on div ".header-logo , .logo-default , .logo-scrolled { /* Prevent any layout shifts du…" at bounding box center [841, 428] width 844 height 558
click at [307, 62] on button "New File" at bounding box center [304, 68] width 64 height 14
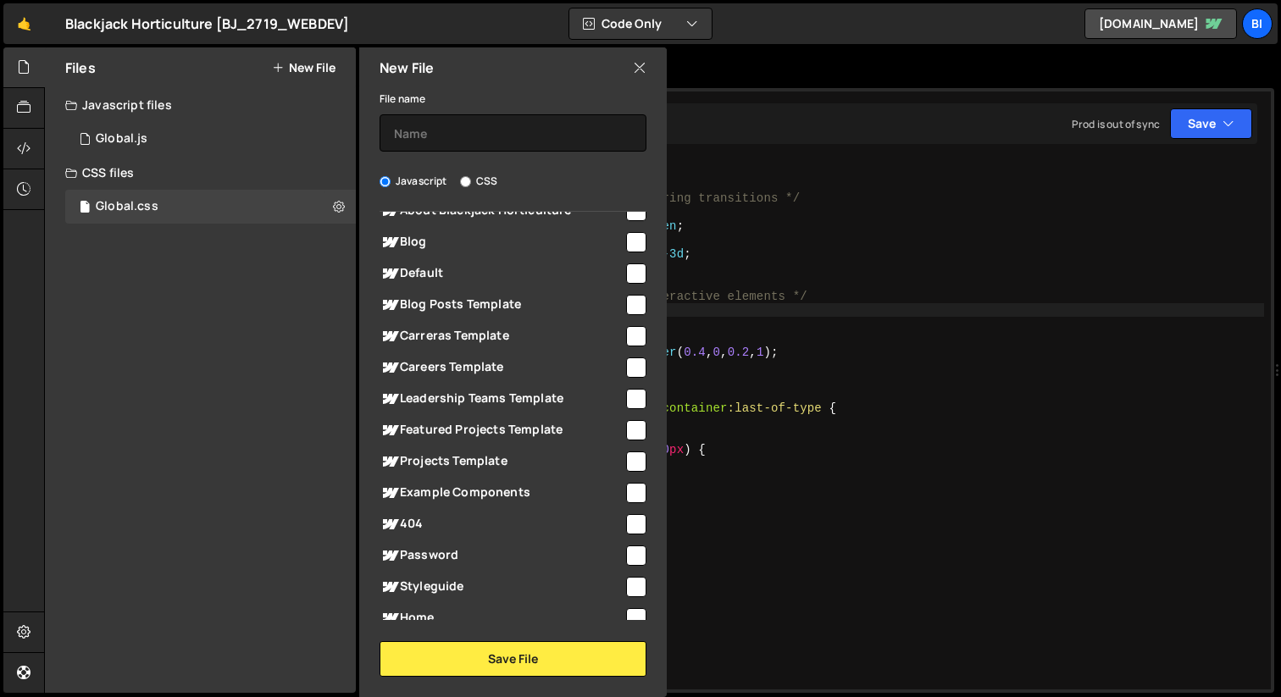
click at [483, 181] on label "CSS" at bounding box center [478, 181] width 37 height 17
click at [471, 181] on input "CSS" at bounding box center [465, 181] width 11 height 11
radio input "true"
click at [418, 602] on div "Home" at bounding box center [512, 617] width 267 height 31
click at [627, 602] on div "Home" at bounding box center [512, 617] width 267 height 31
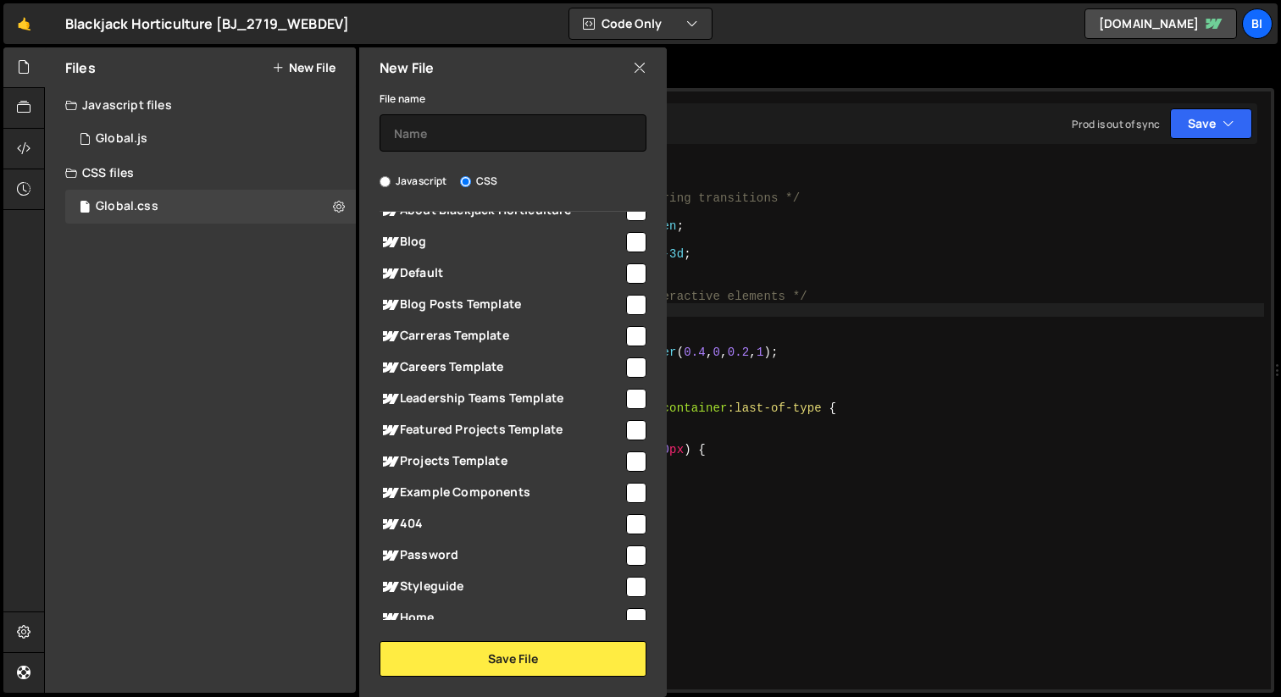
click at [626, 608] on input "checkbox" at bounding box center [636, 618] width 20 height 20
checkbox input "true"
click at [445, 138] on input "text" at bounding box center [512, 132] width 267 height 37
type input "nav-hide-on-load"
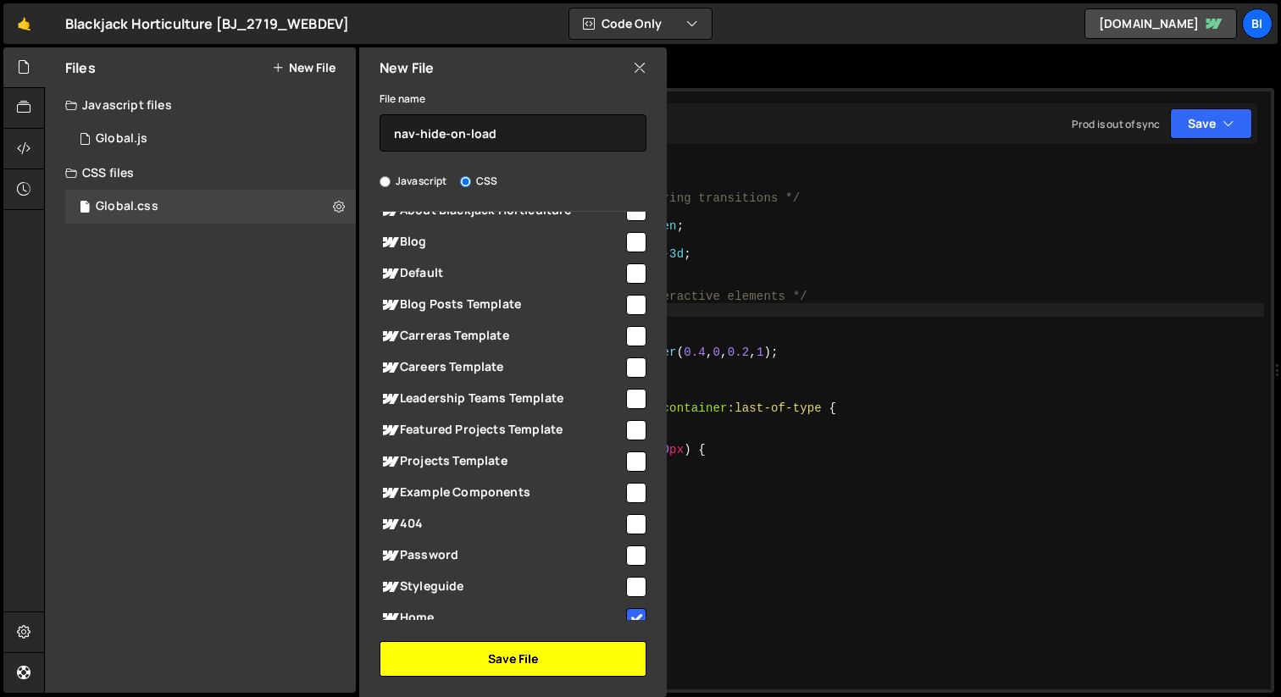
click at [480, 652] on button "Save File" at bounding box center [512, 659] width 267 height 36
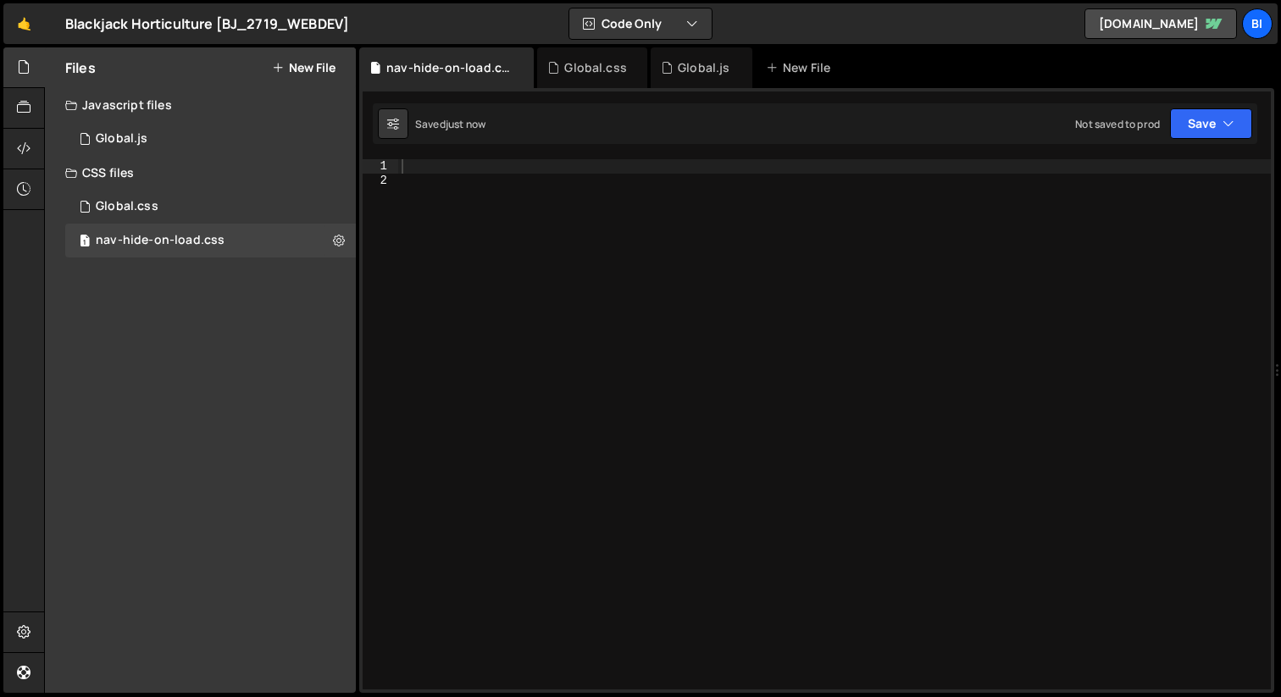
click at [724, 504] on div at bounding box center [834, 438] width 872 height 558
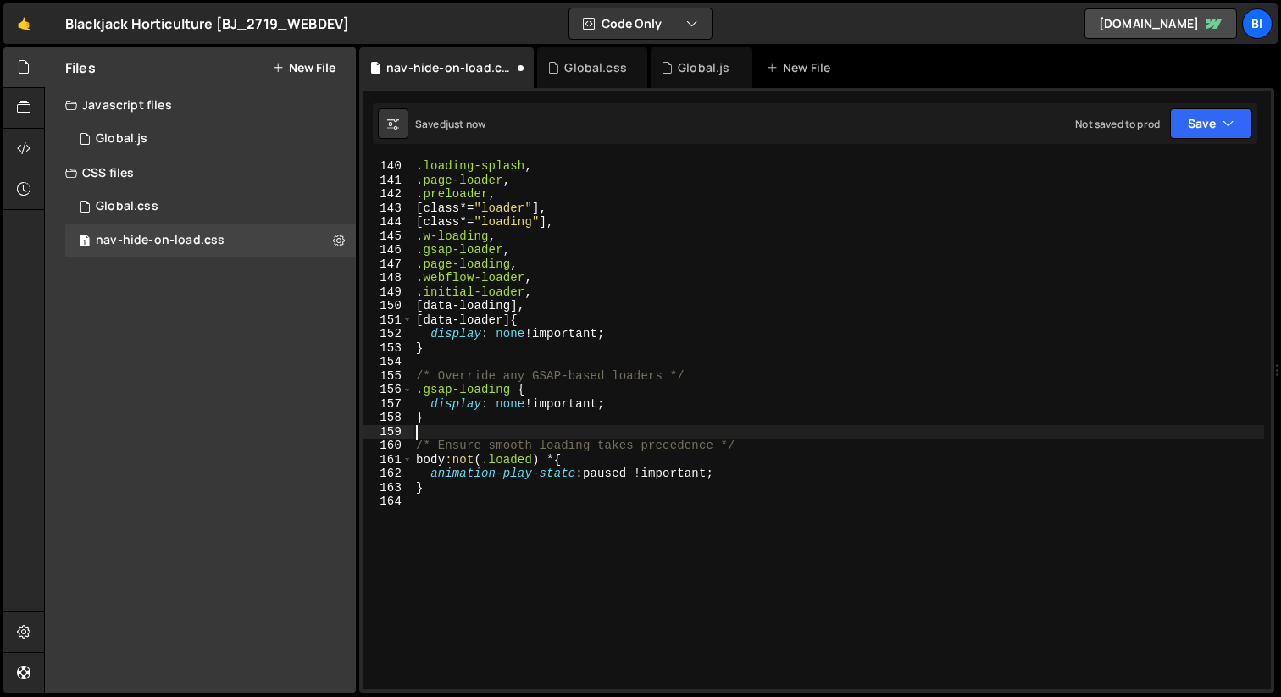
scroll to position [1956, 0]
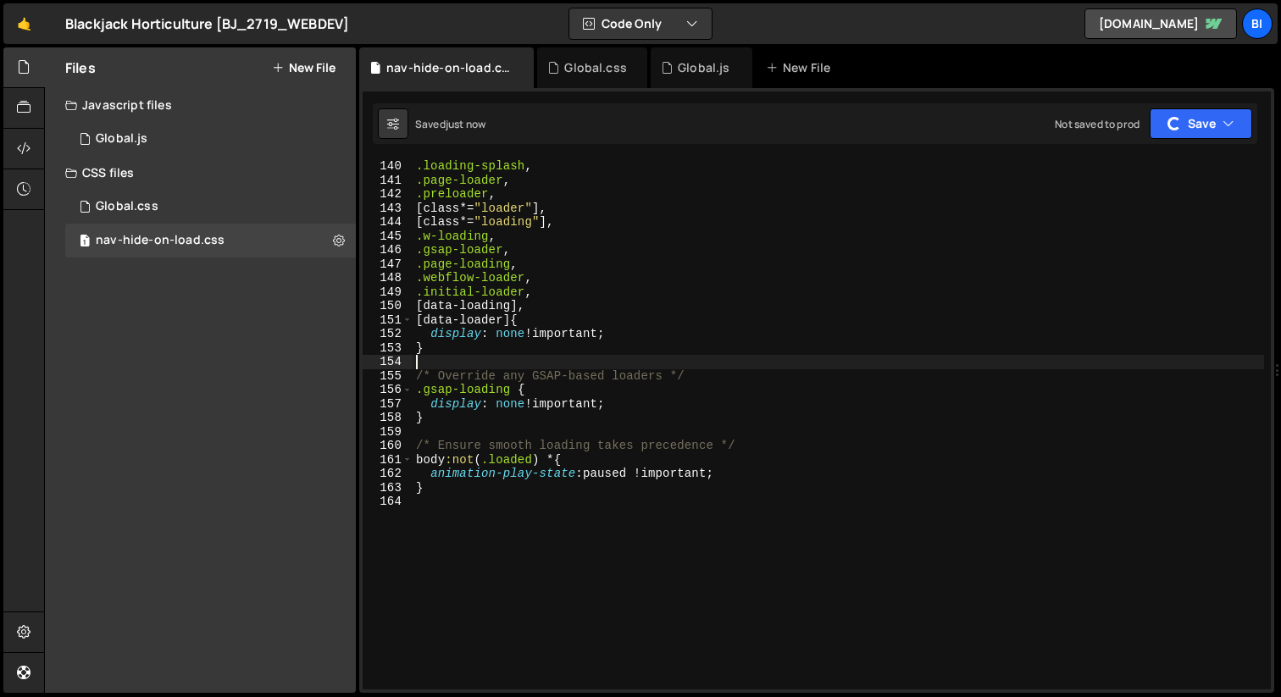
click at [672, 359] on div ".loading-splash , .page-loader , .preloader , [ class *= " loader " ], [ class …" at bounding box center [837, 438] width 851 height 558
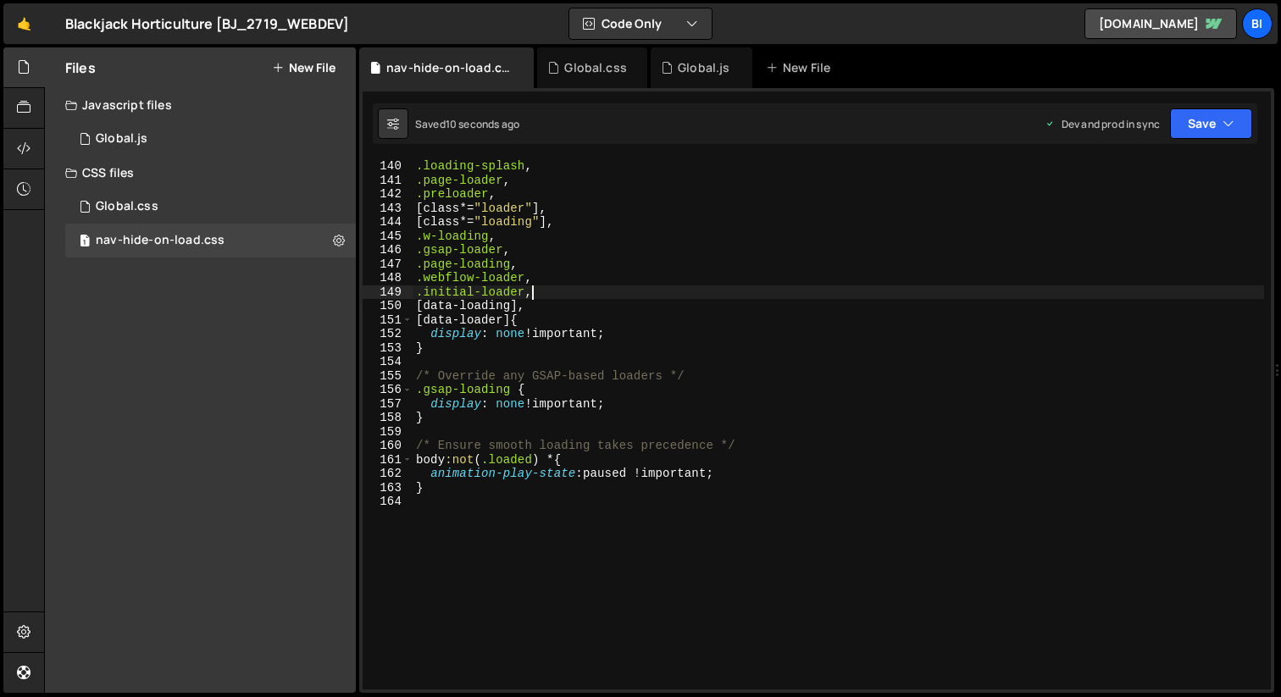
click at [665, 286] on div ".loading-splash , .page-loader , .preloader , [ class *= " loader " ], [ class …" at bounding box center [837, 438] width 851 height 558
type textarea ".initial-loader,"
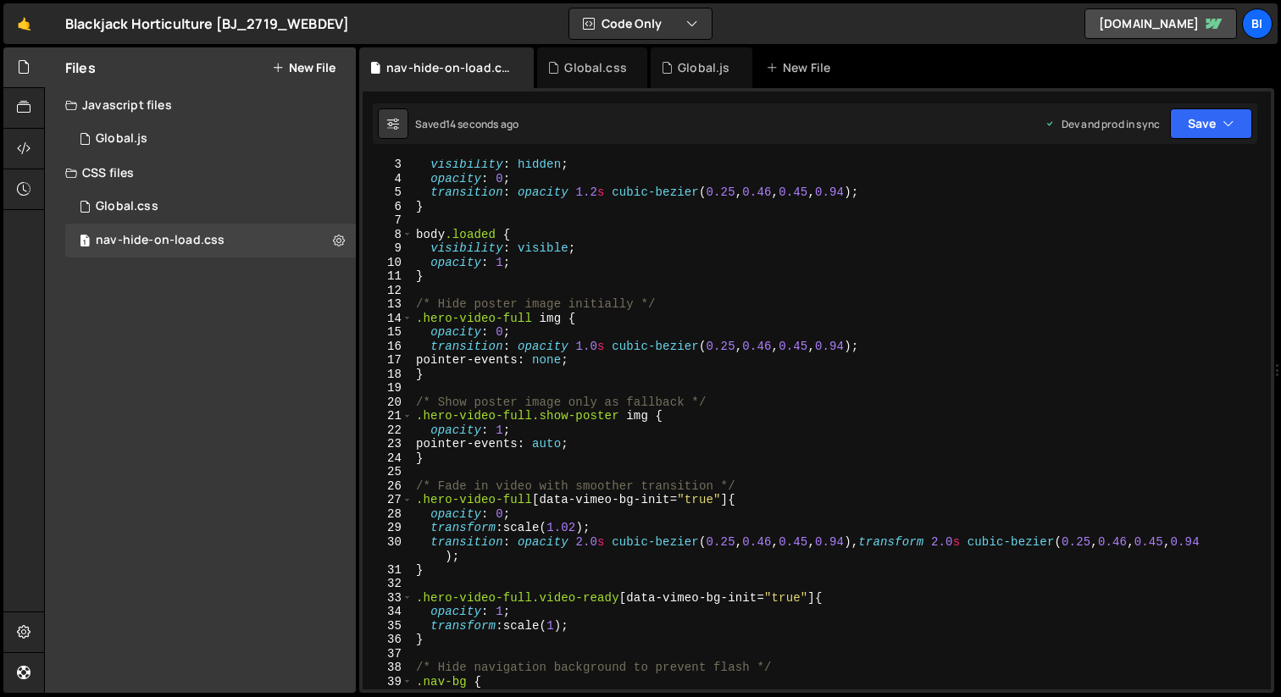
scroll to position [0, 0]
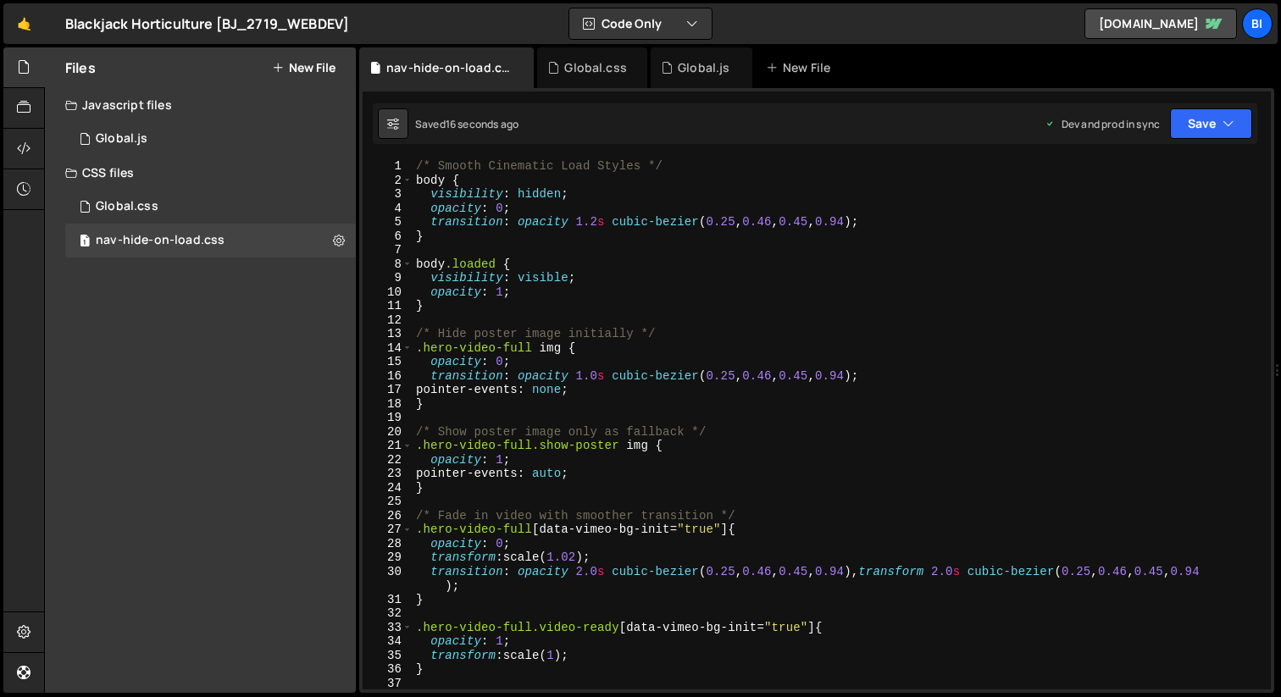
click at [562, 316] on div "/* Smooth Cinematic Load Styles */ body { visibility : hidden ; opacity : 0 ; t…" at bounding box center [837, 438] width 851 height 558
type textarea "}"
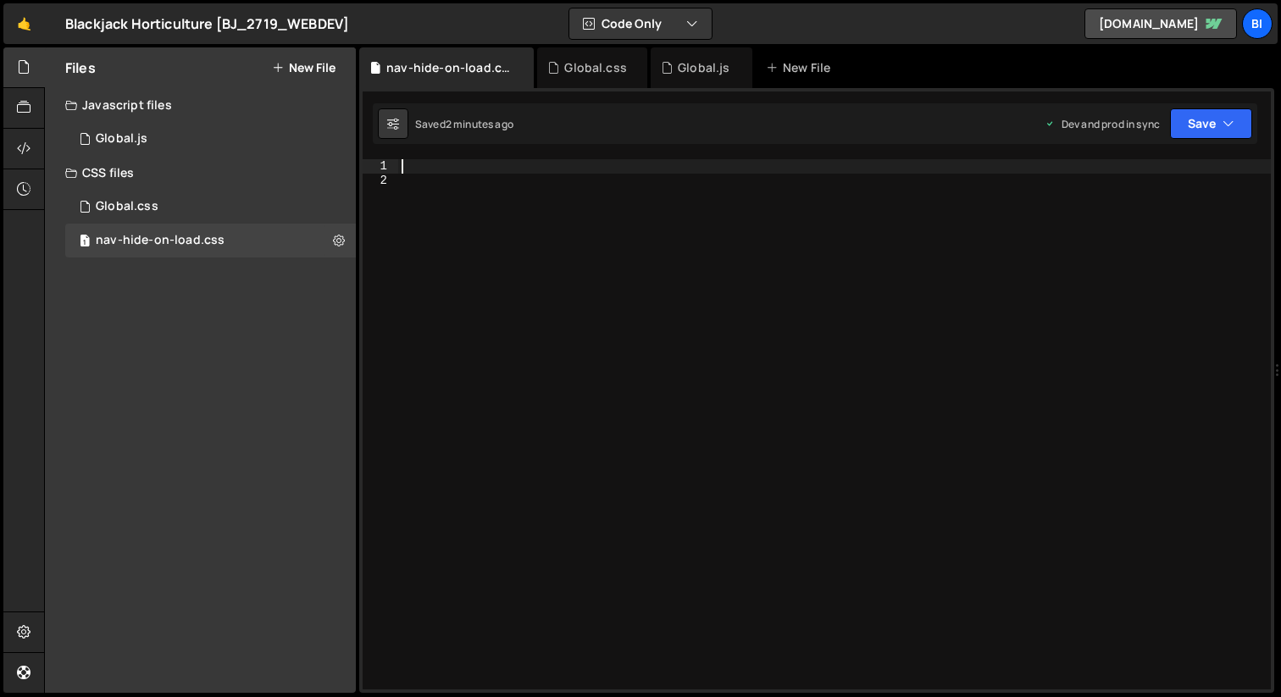
click at [587, 228] on div at bounding box center [834, 438] width 872 height 558
click at [338, 250] on button at bounding box center [339, 240] width 30 height 30
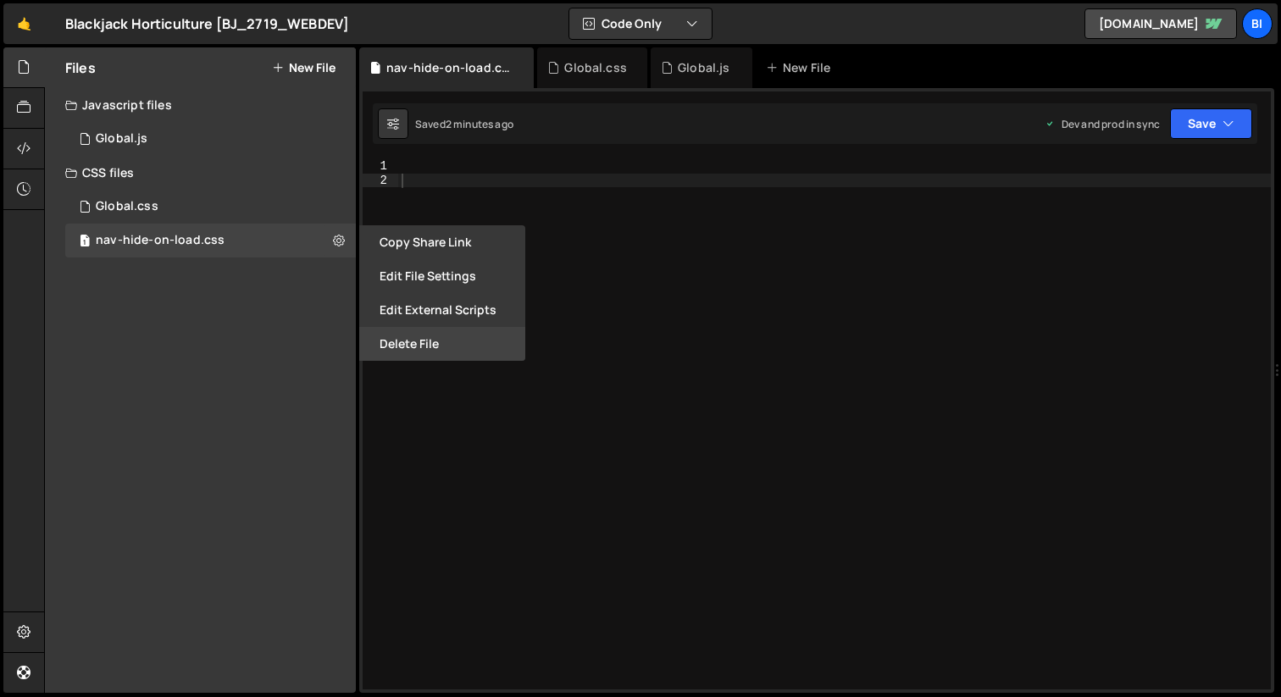
click at [403, 353] on button "Delete File" at bounding box center [442, 344] width 166 height 34
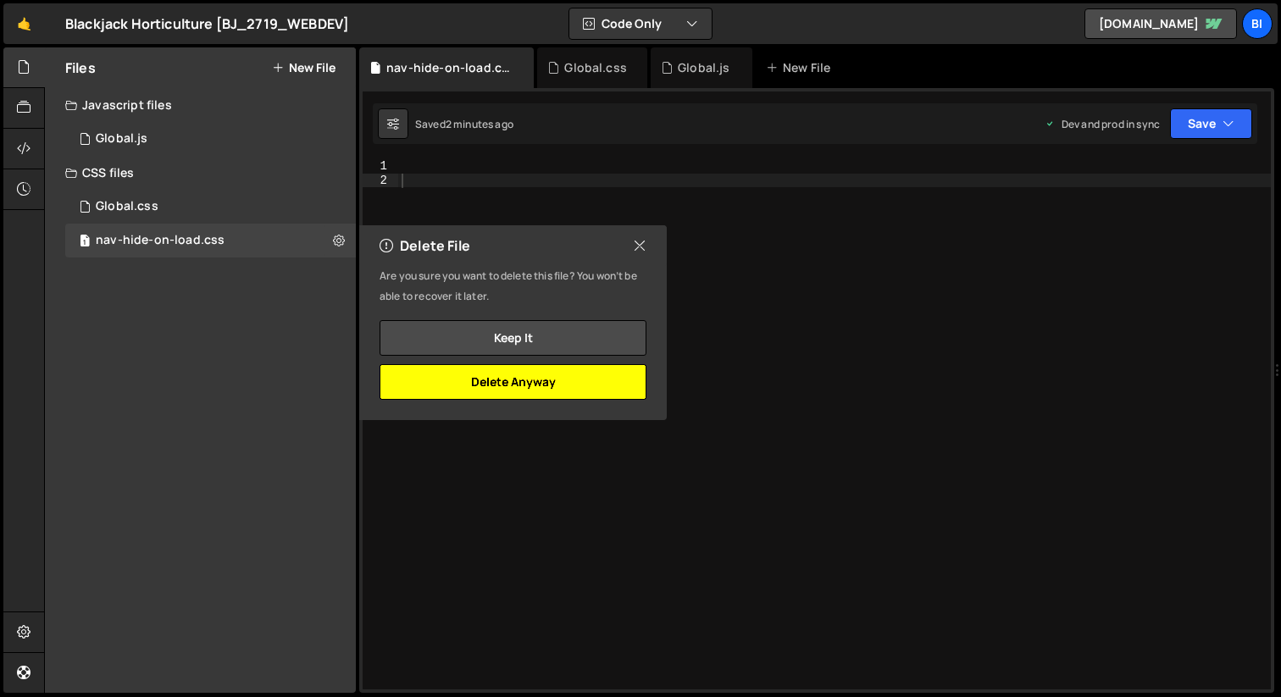
click at [510, 386] on button "Delete Anyway" at bounding box center [512, 382] width 267 height 36
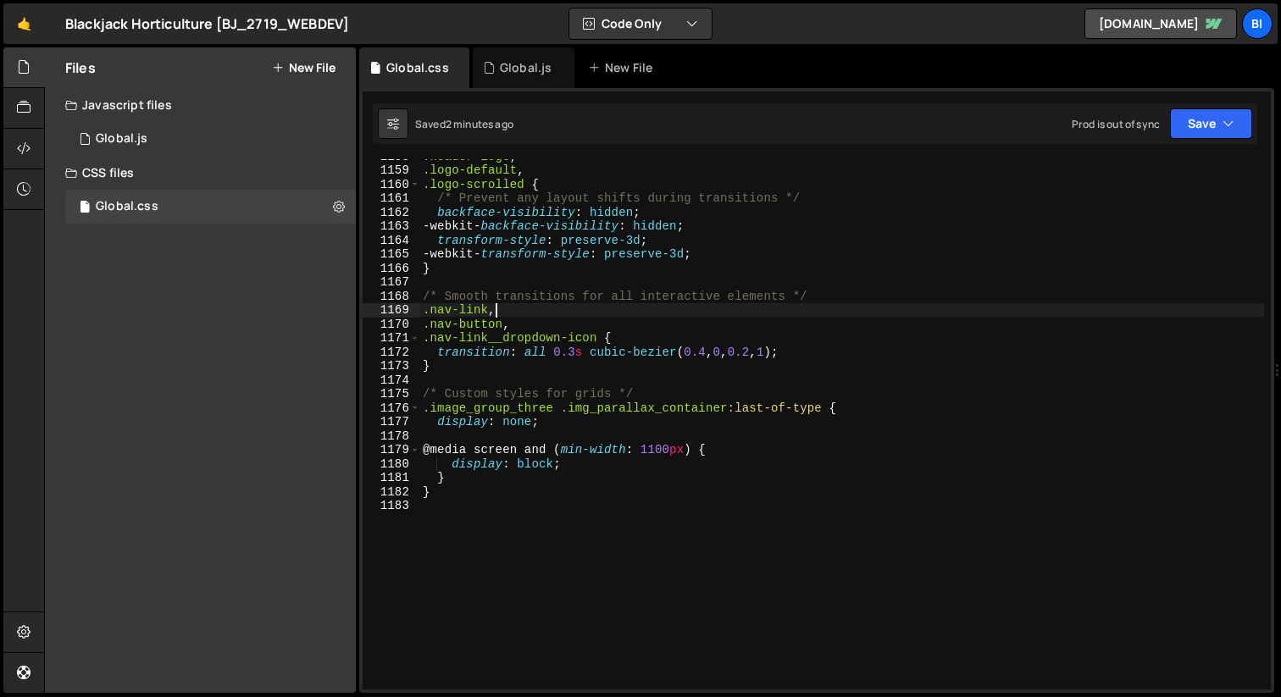
click at [572, 308] on div ".header-logo , .logo-default , .logo-scrolled { /* Prevent any layout shifts du…" at bounding box center [841, 428] width 844 height 558
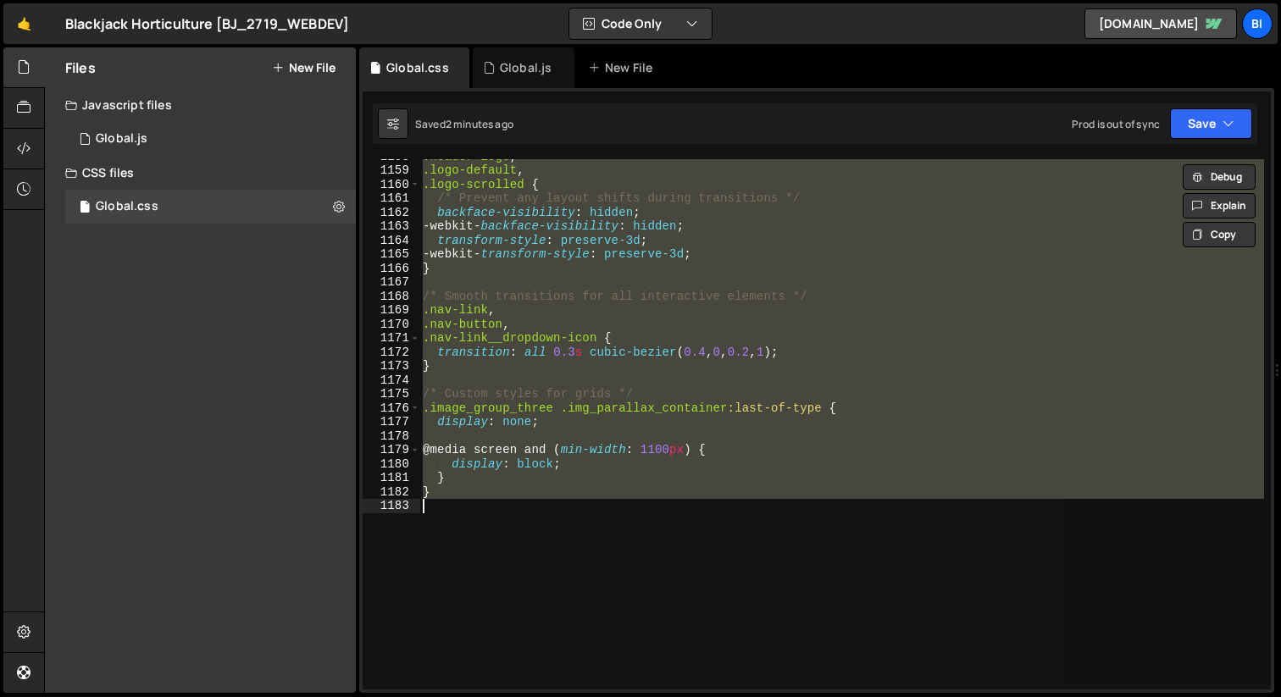
click at [678, 316] on div ".header-logo , .logo-default , .logo-scrolled { /* Prevent any layout shifts du…" at bounding box center [841, 424] width 844 height 530
type textarea ".nav-link,"
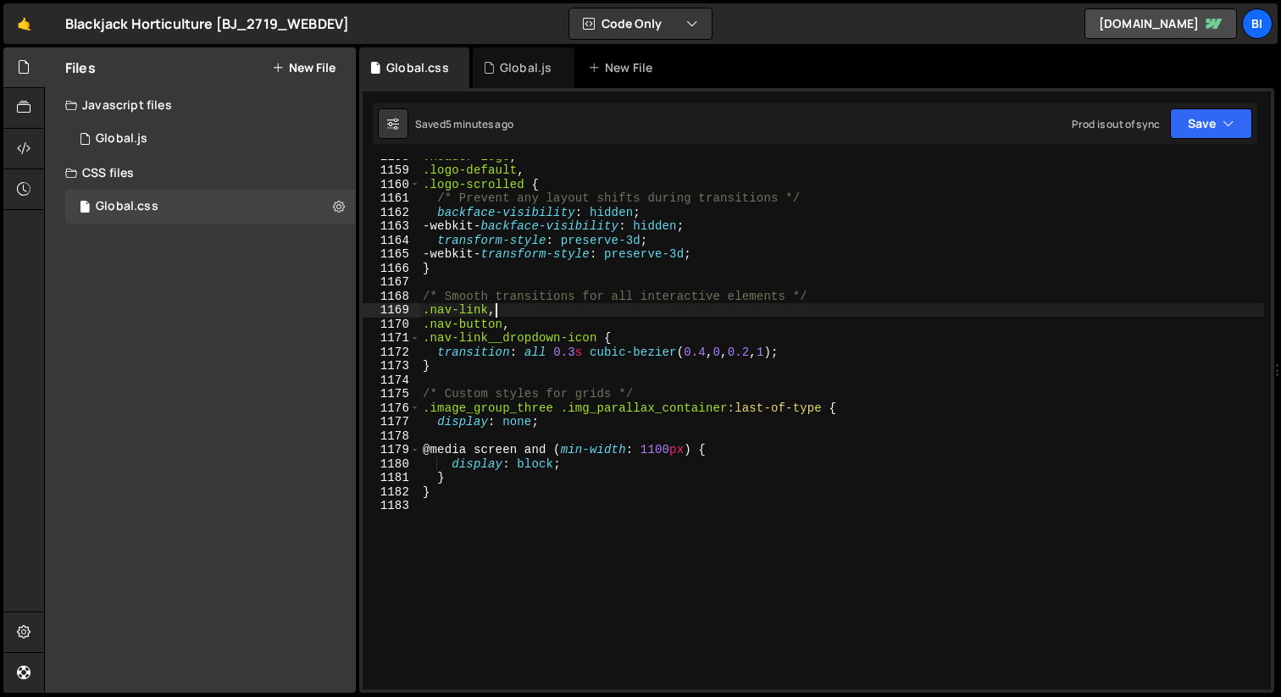
click at [614, 281] on div ".header-logo , .logo-default , .logo-scrolled { /* Prevent any layout shifts du…" at bounding box center [841, 428] width 844 height 558
type textarea "}"
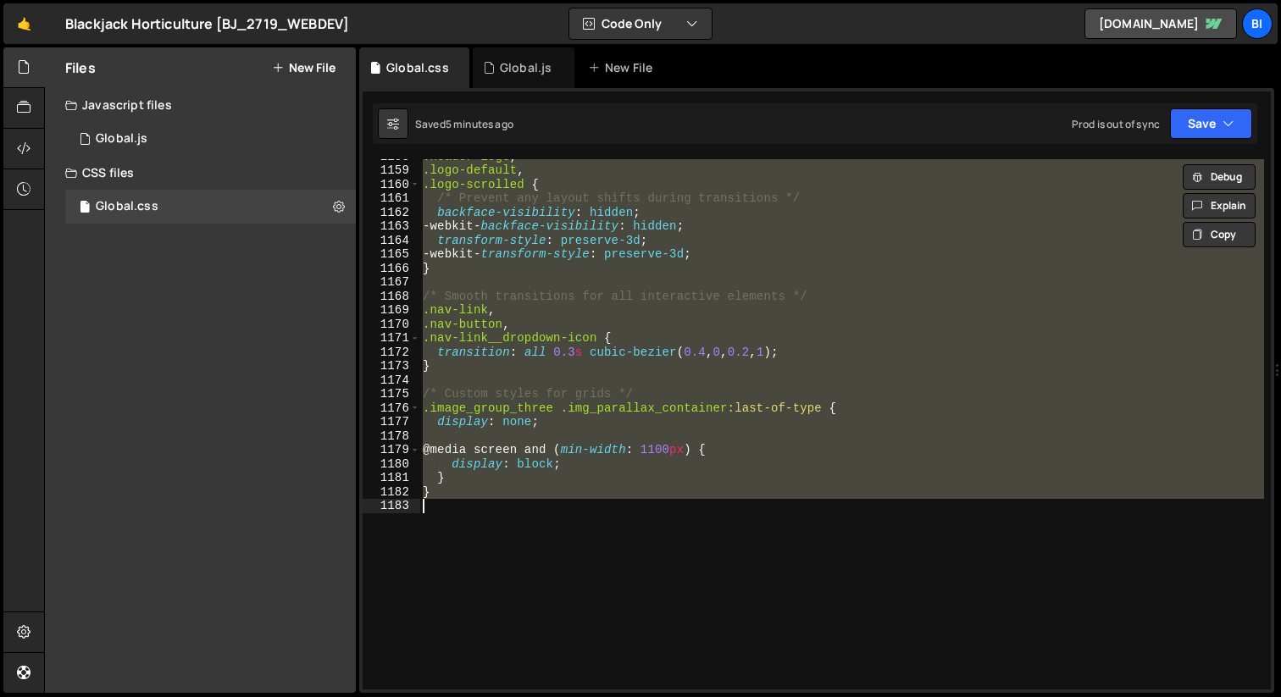
paste textarea
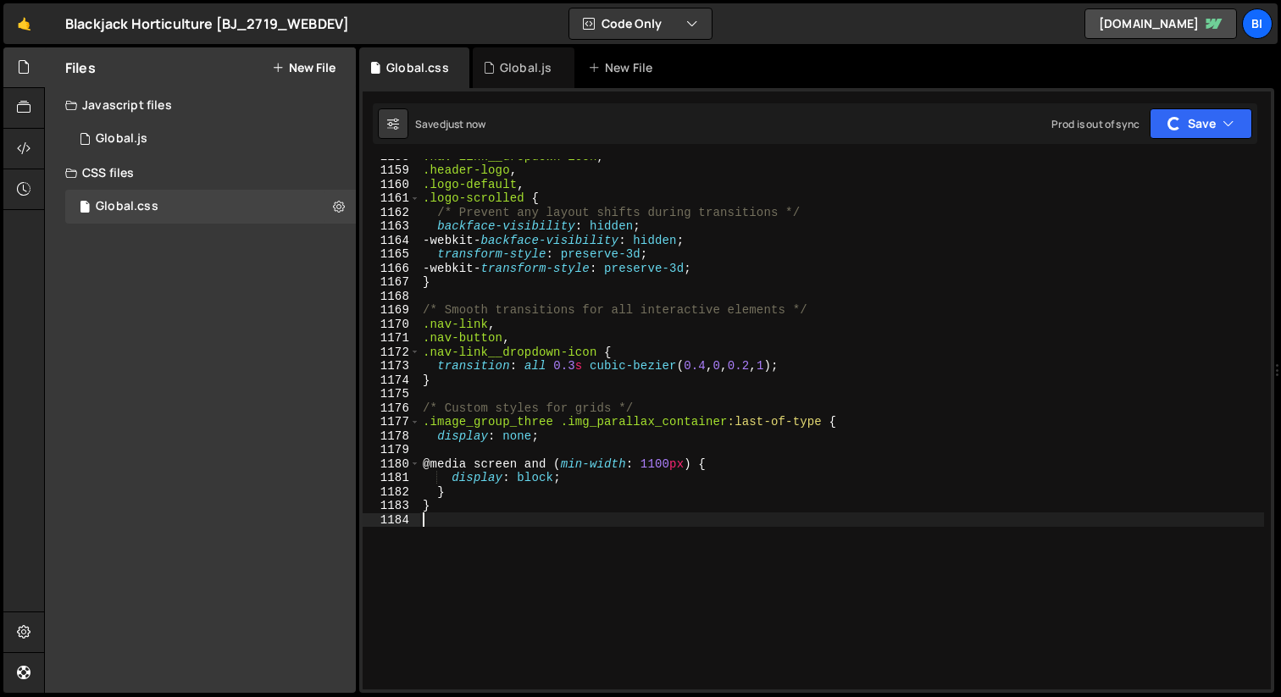
click at [748, 308] on div ".nav-link__dropdown-icon , .header-logo , .logo-default , .logo-scrolled { /* P…" at bounding box center [841, 428] width 844 height 558
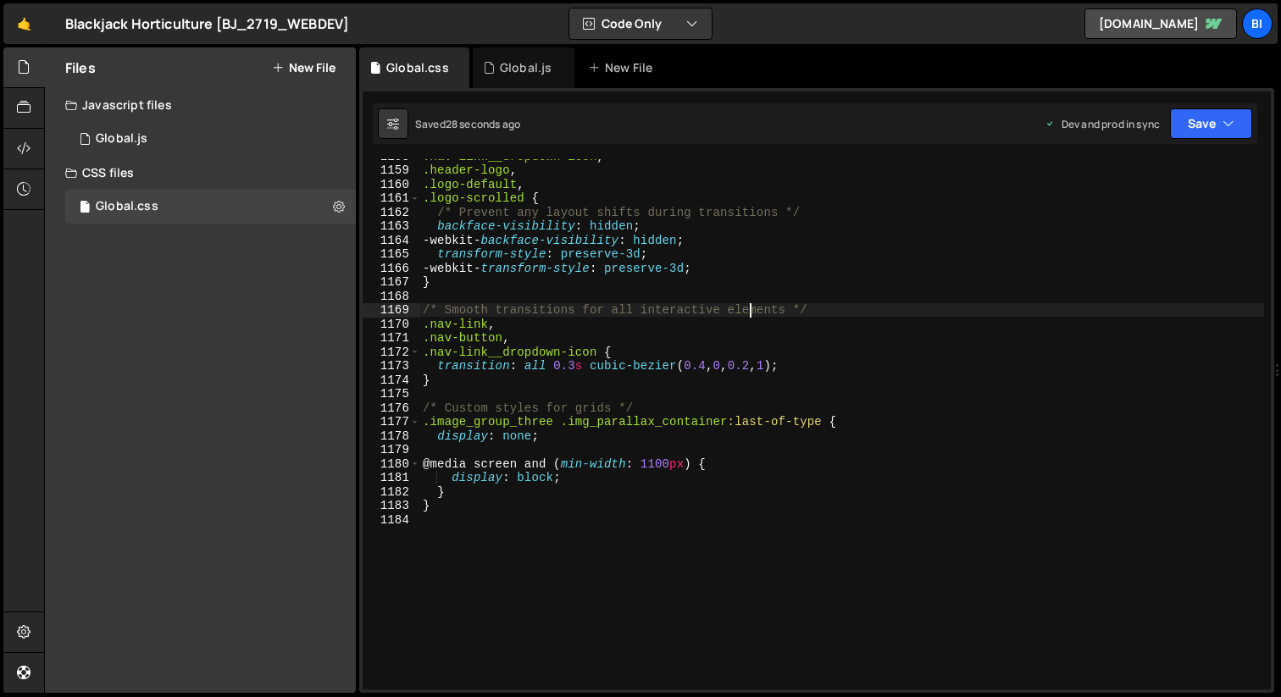
click at [593, 256] on div ".nav-link__dropdown-icon , .header-logo , .logo-default , .logo-scrolled { /* P…" at bounding box center [841, 428] width 844 height 558
click at [1244, 125] on button "Save" at bounding box center [1211, 123] width 82 height 30
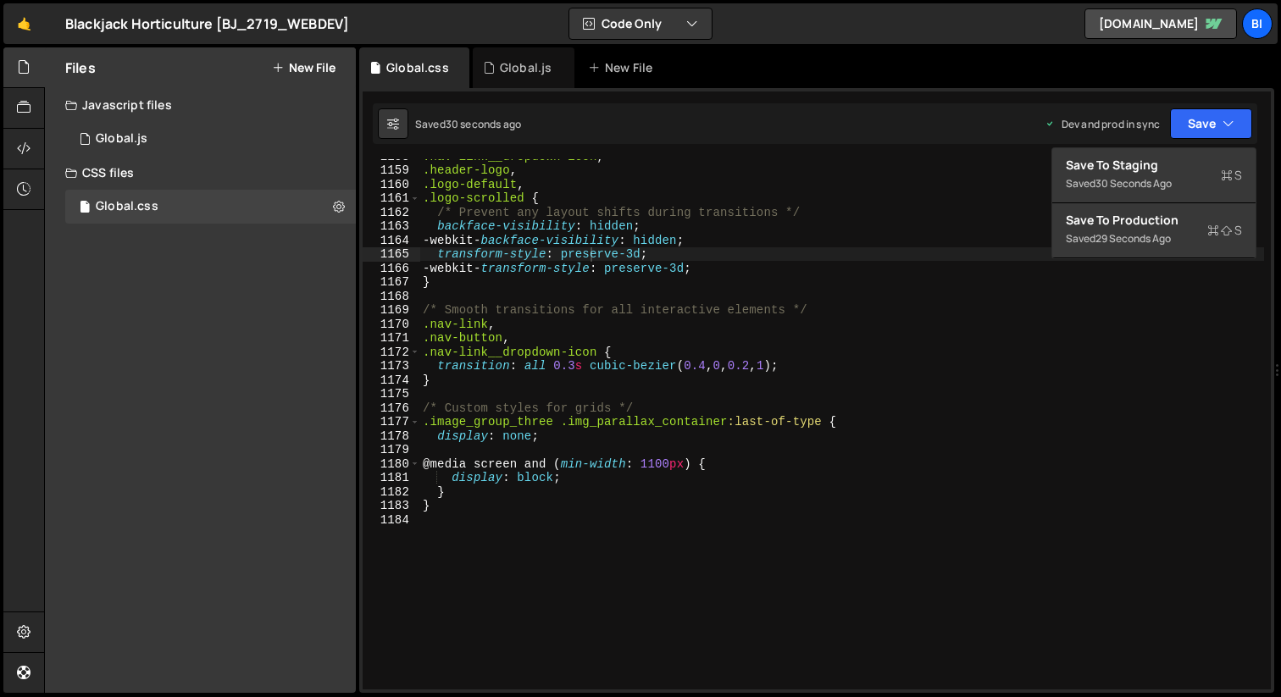
click at [927, 409] on div ".nav-link__dropdown-icon , .header-logo , .logo-default , .logo-scrolled { /* P…" at bounding box center [841, 428] width 844 height 558
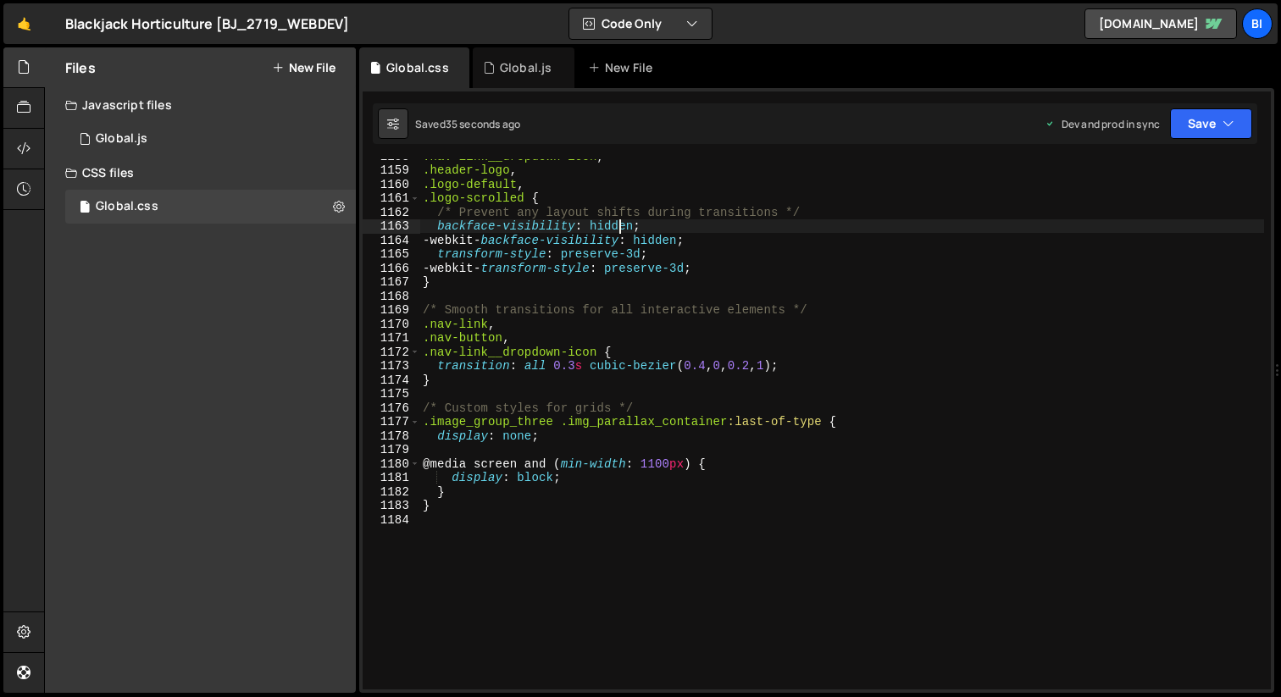
click at [622, 230] on div ".nav-link__dropdown-icon , .header-logo , .logo-default , .logo-scrolled { /* P…" at bounding box center [841, 428] width 844 height 558
type textarea "backface-visibility: hidden;"
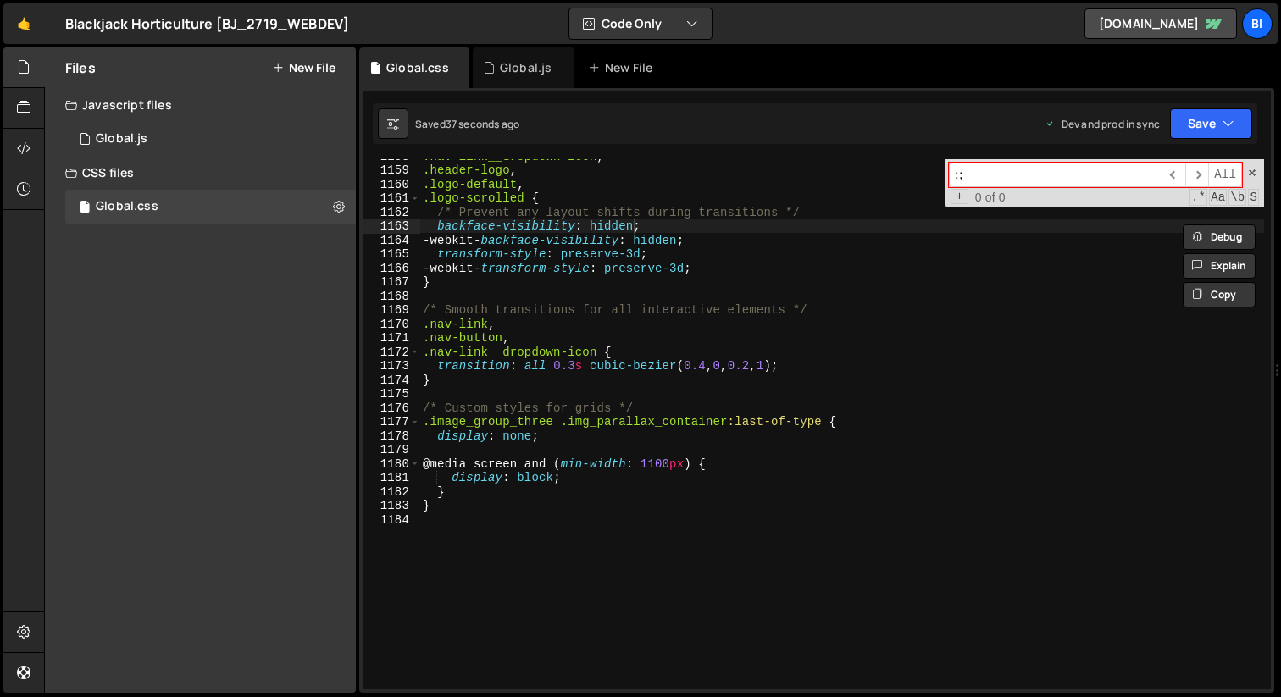
type input ";"
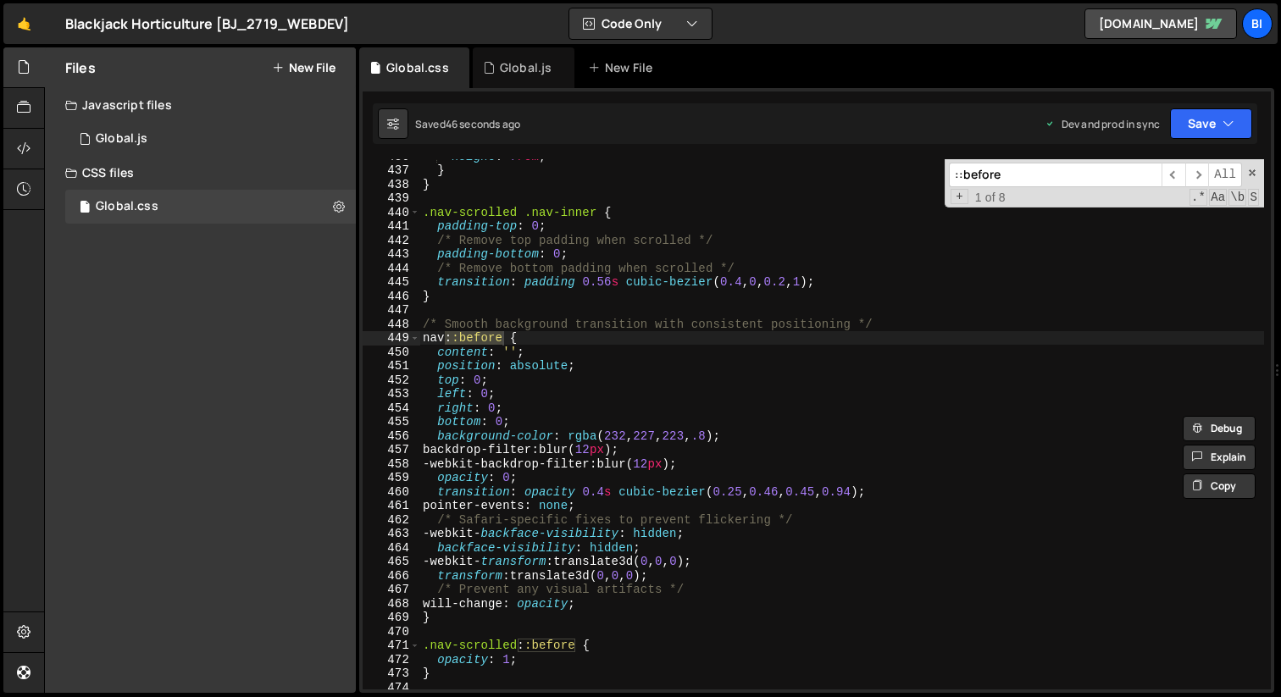
scroll to position [6091, 0]
type input "::before"
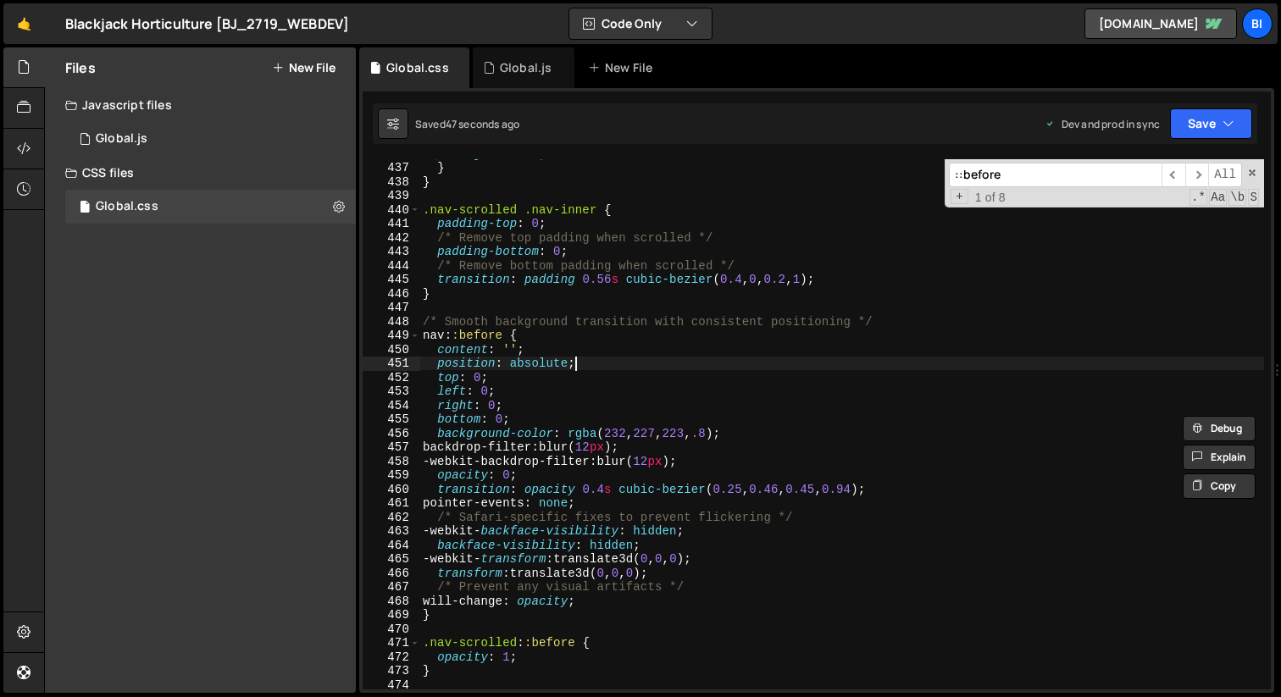
click at [676, 360] on div "height : 7 rem ; } } .nav-scrolled .nav-inner { padding-top : 0 ; /* Remove top…" at bounding box center [841, 426] width 844 height 558
click at [557, 274] on div "height : 7 rem ; } } .nav-scrolled .nav-inner { padding-top : 0 ; /* Remove top…" at bounding box center [841, 426] width 844 height 558
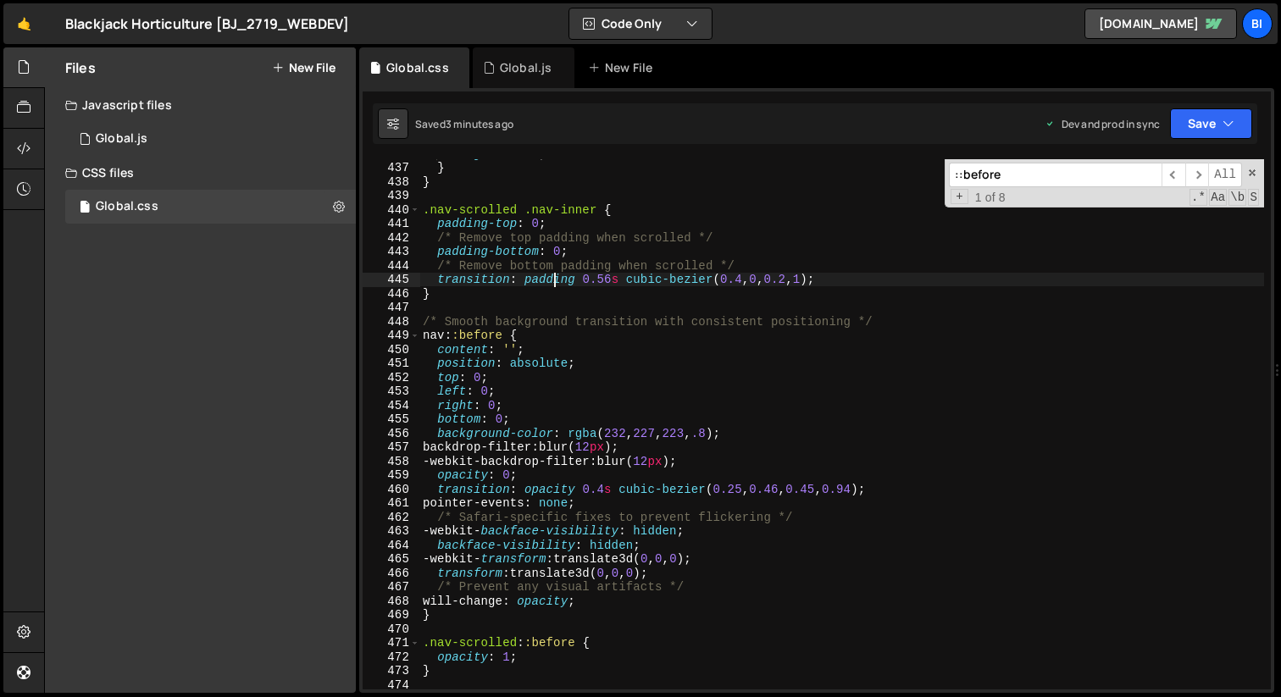
type textarea "}"
paste textarea
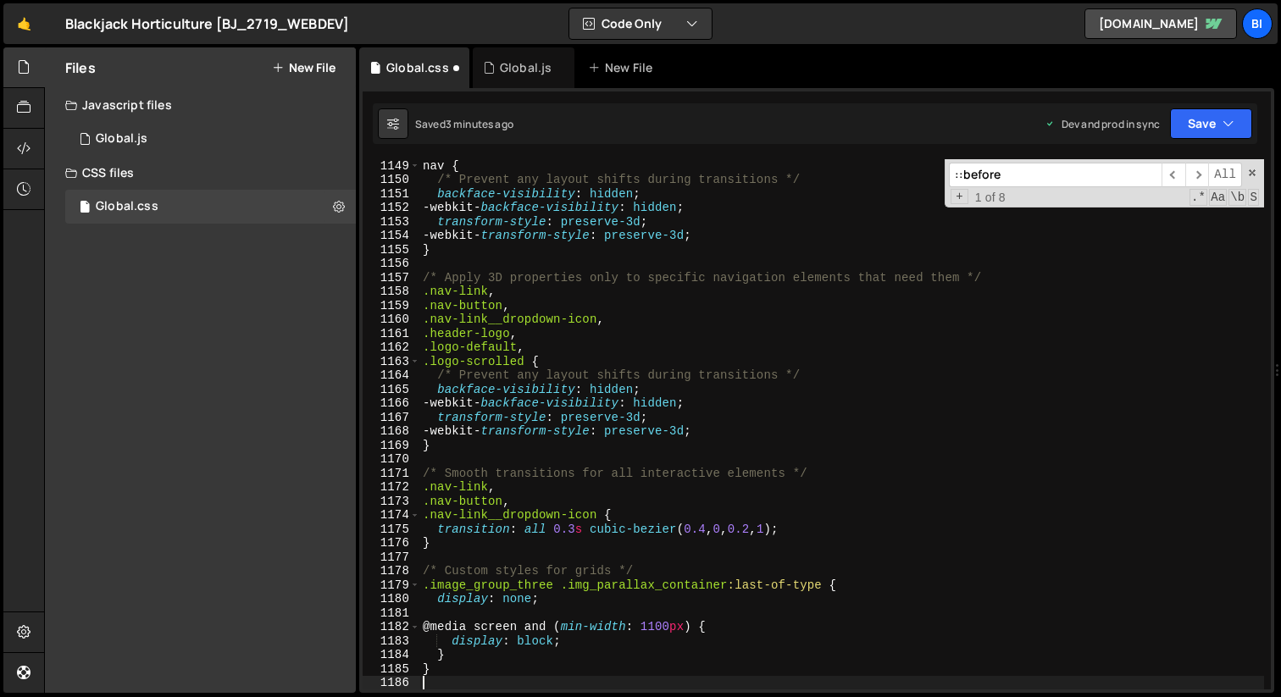
scroll to position [16057, 0]
click at [480, 224] on div "nav { /* Prevent any layout shifts during transitions */ backface-visibility : …" at bounding box center [841, 437] width 844 height 558
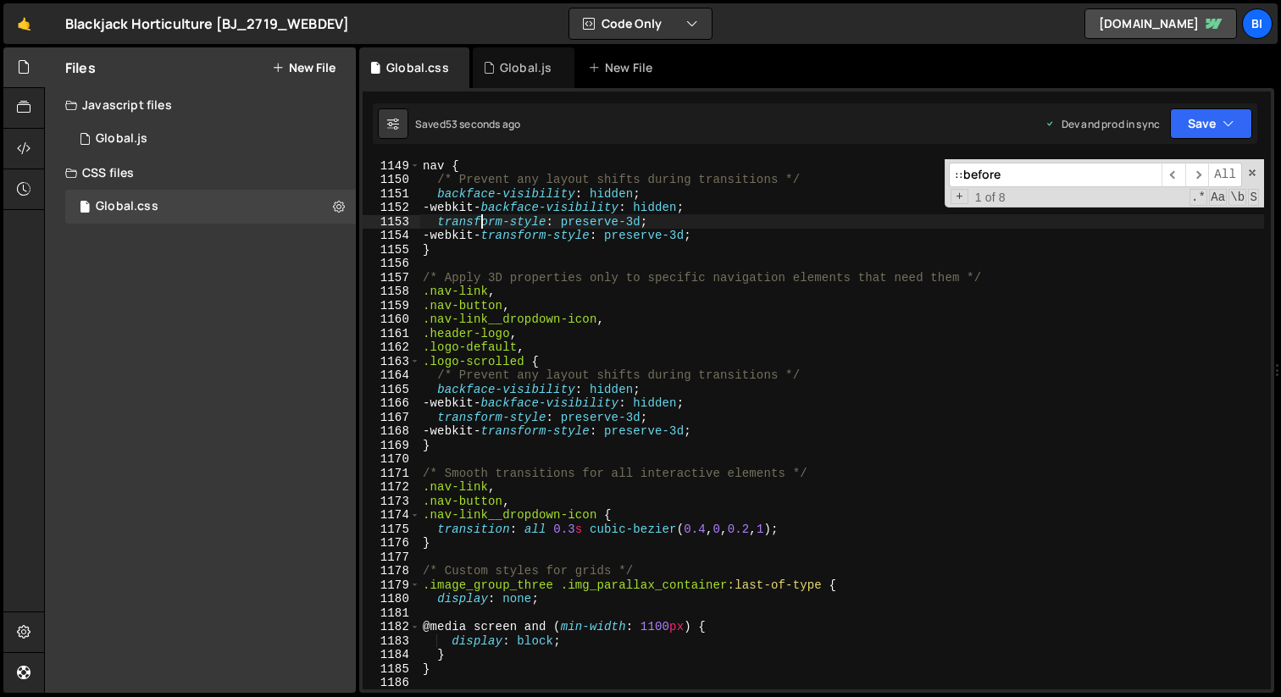
type textarea "}"
paste textarea
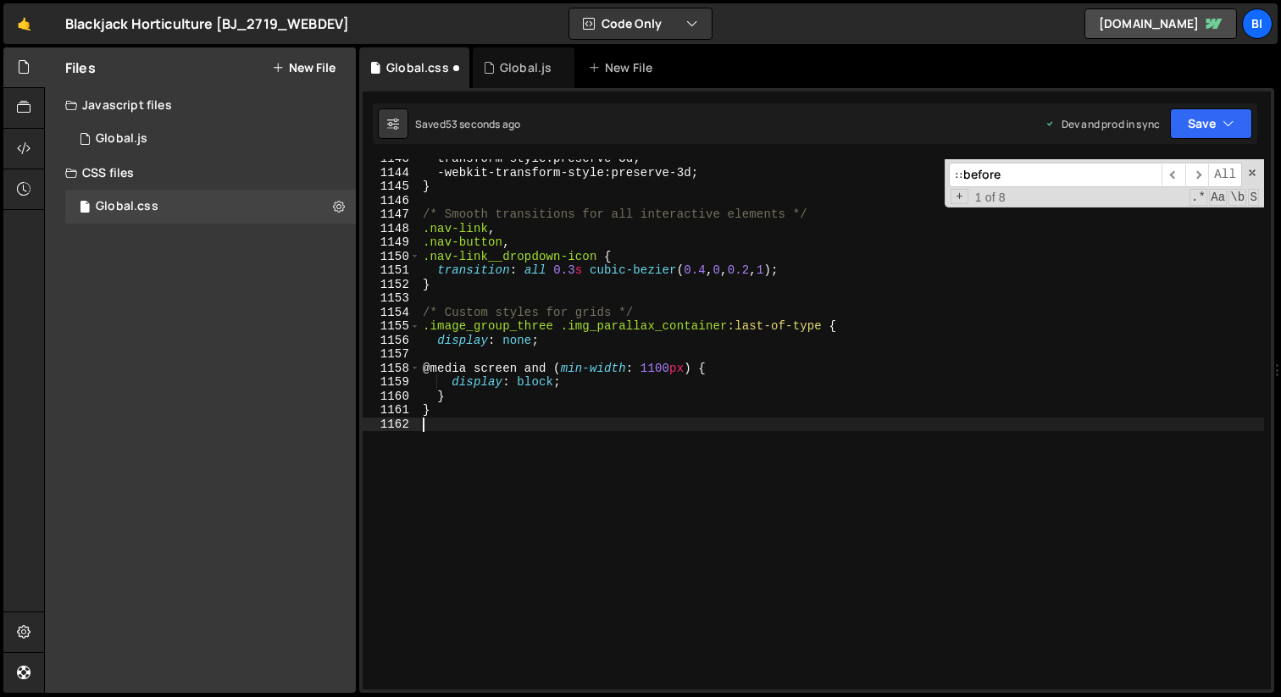
scroll to position [15966, 0]
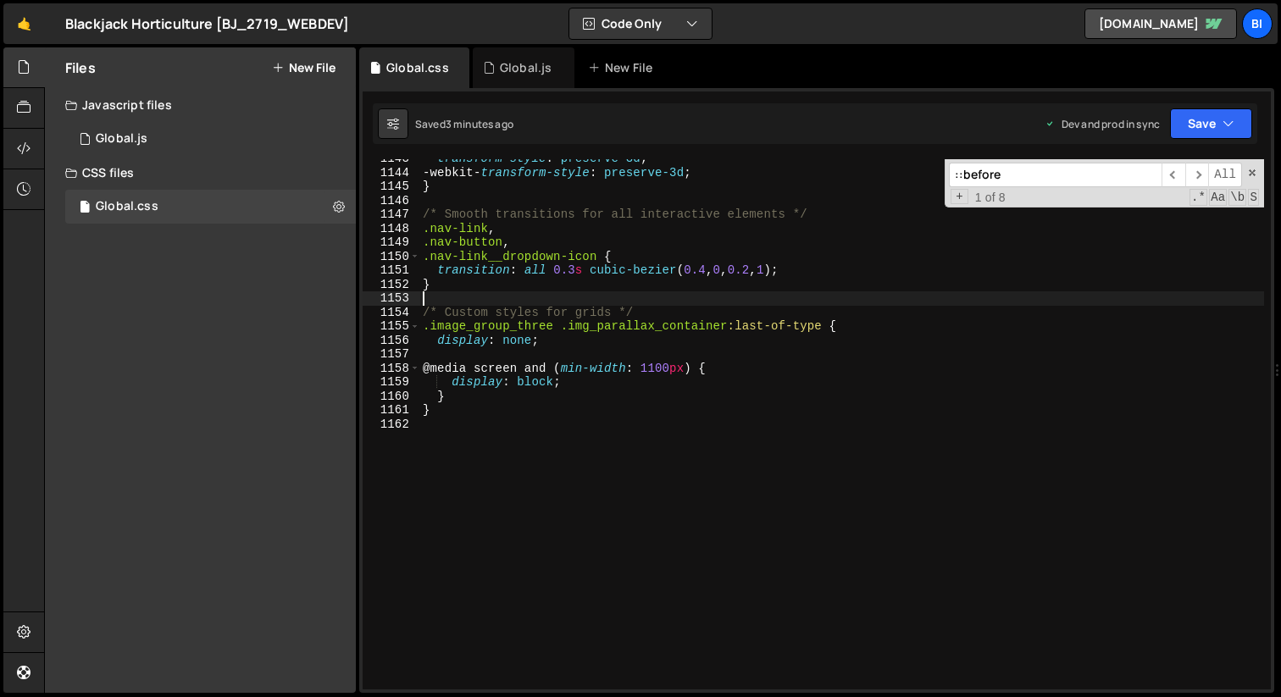
click at [520, 292] on div "transform-style : preserve-3d ; -webkit- transform-style : preserve-3d ; } /* S…" at bounding box center [841, 431] width 844 height 558
type textarea "}"
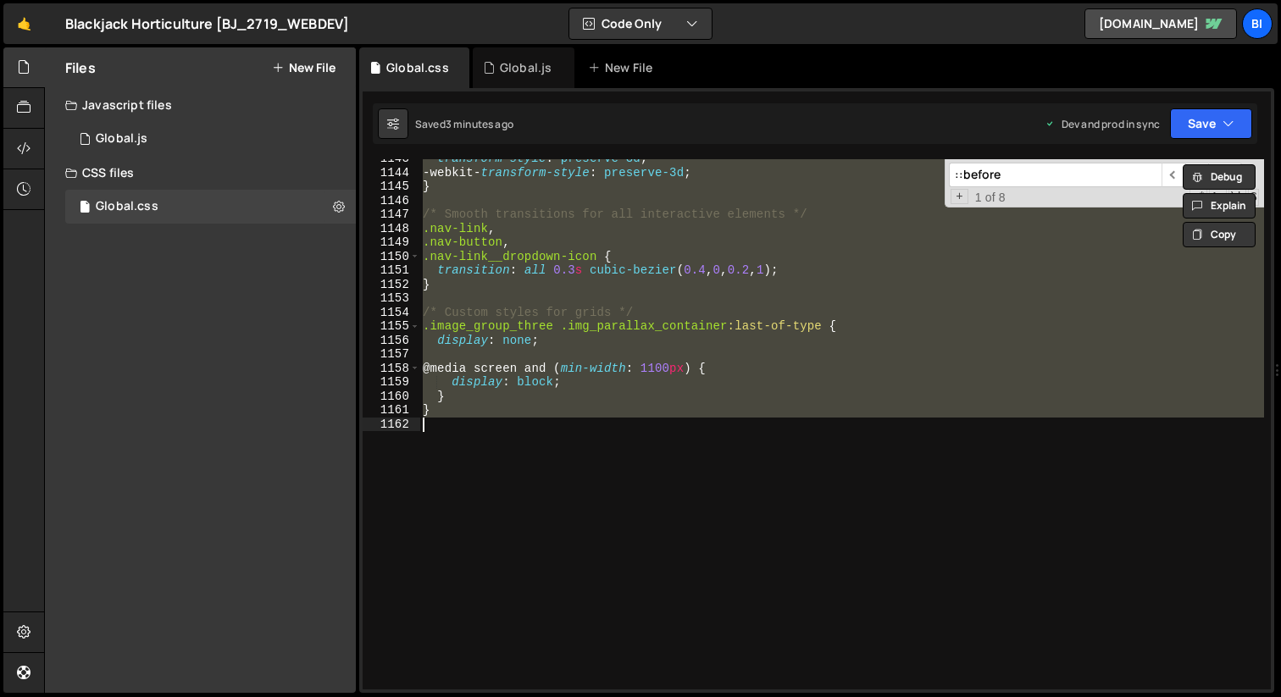
paste textarea
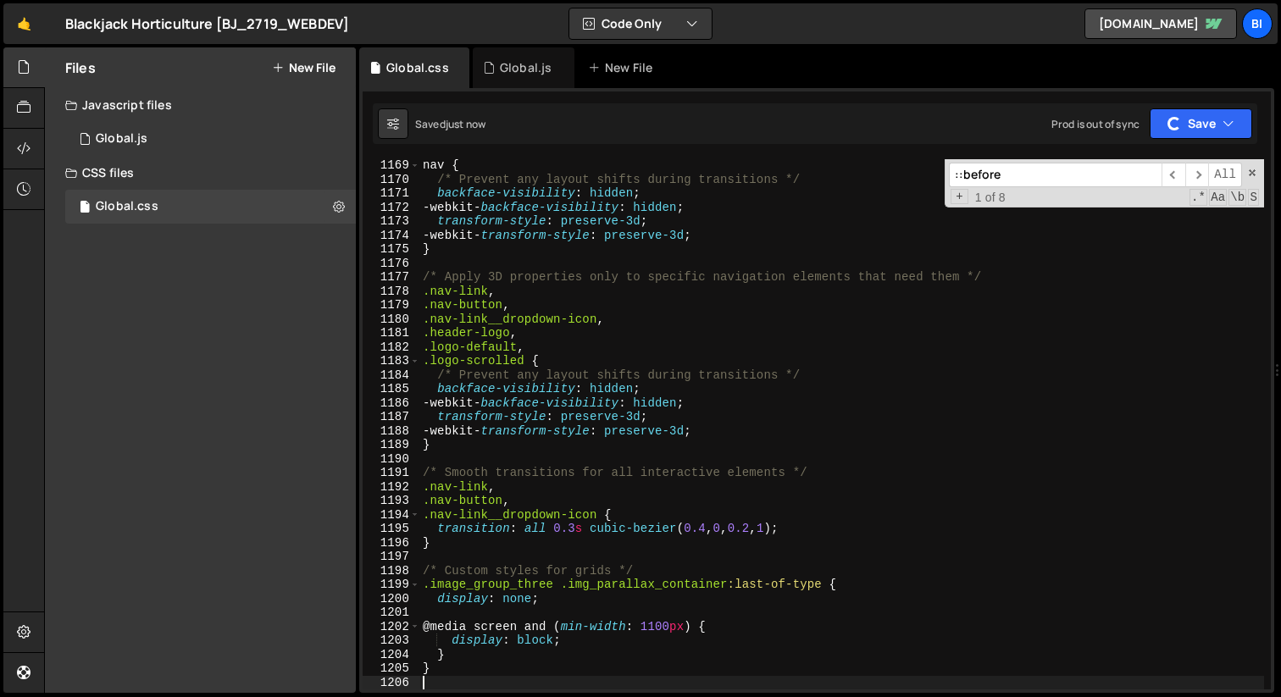
click at [611, 293] on div "nav { /* Prevent any layout shifts during transitions */ backface-visibility : …" at bounding box center [841, 437] width 844 height 558
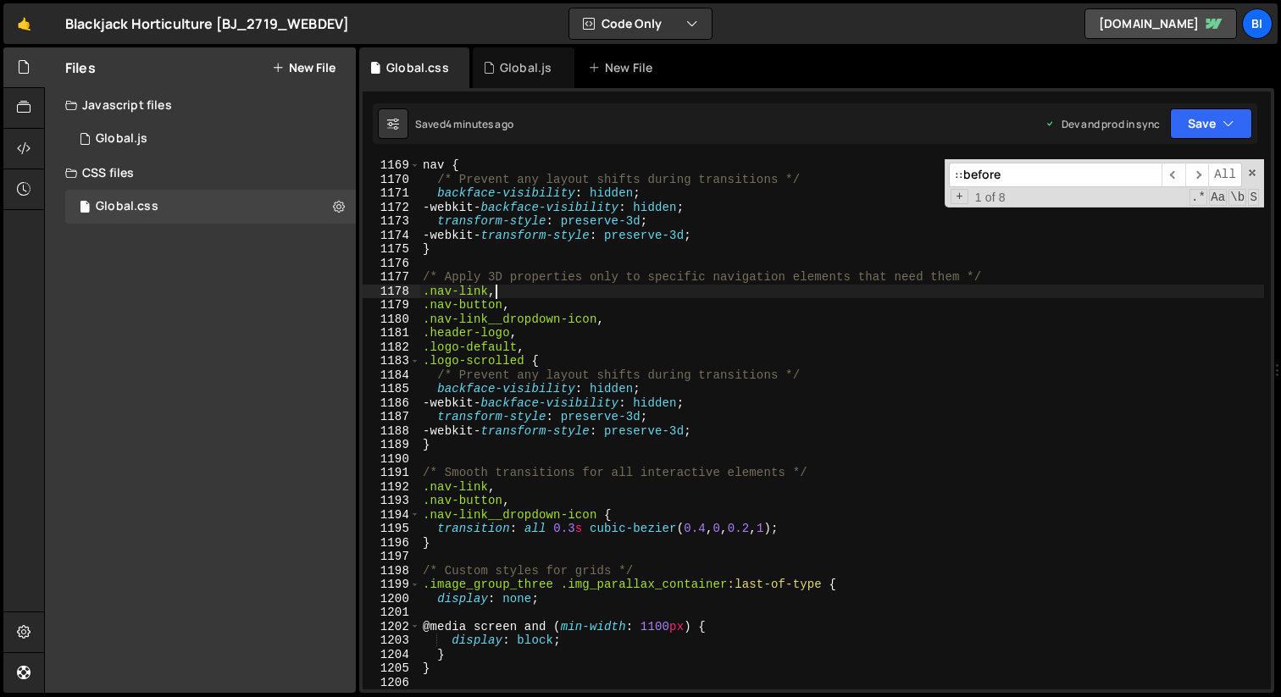
click at [631, 237] on div "nav { /* Prevent any layout shifts during transitions */ backface-visibility : …" at bounding box center [841, 437] width 844 height 558
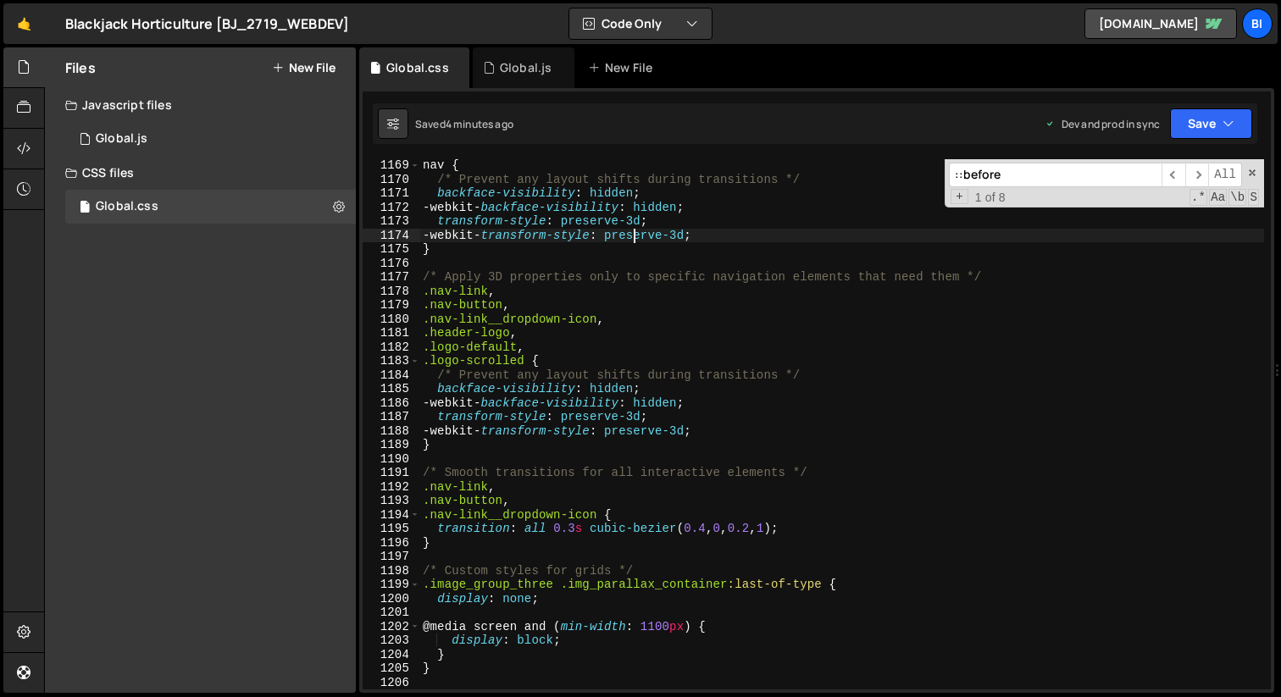
type textarea "}"
paste textarea
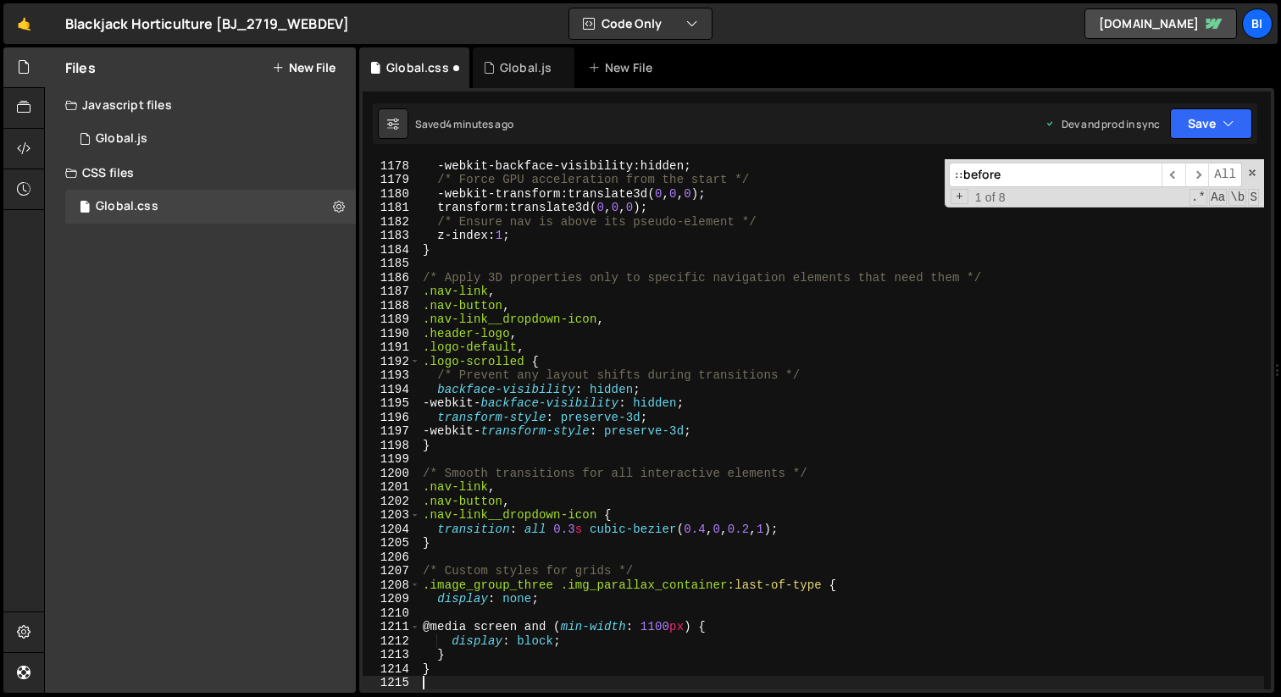
scroll to position [16448, 0]
click at [726, 384] on div "-webkit- backface-visibility : hidden ; /* Force GPU acceleration from the star…" at bounding box center [841, 437] width 844 height 558
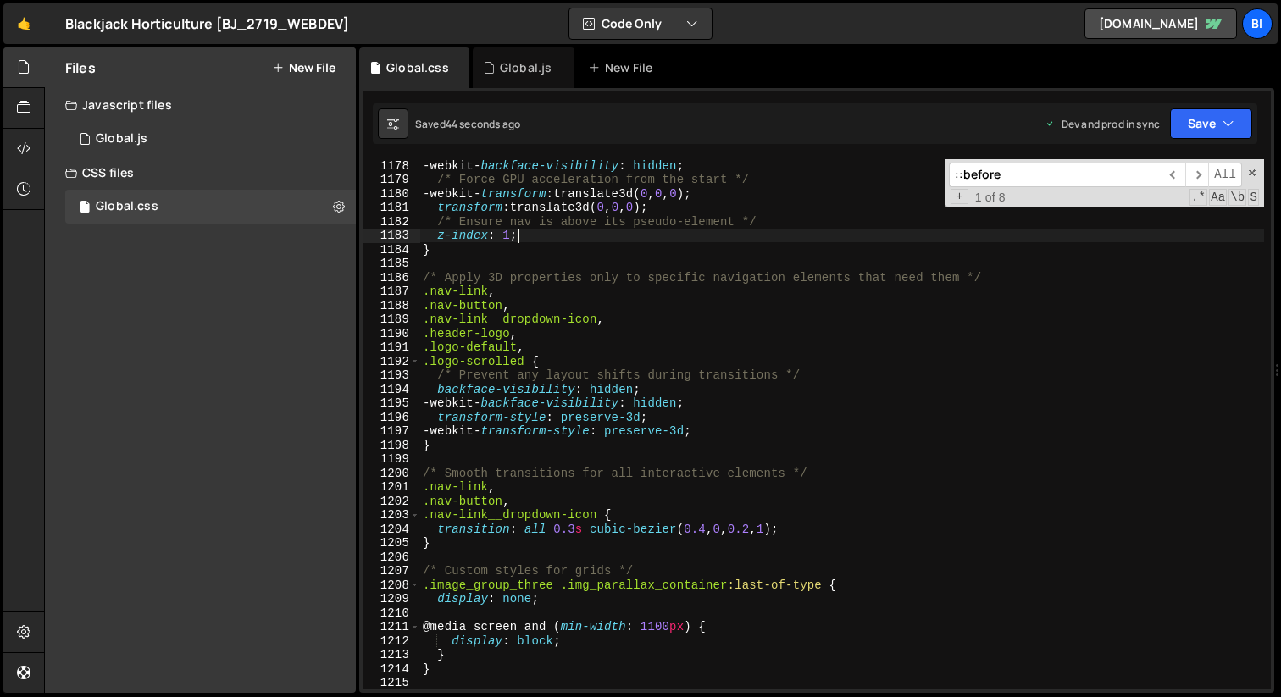
click at [688, 241] on div "-webkit- backface-visibility : hidden ; /* Force GPU acceleration from the star…" at bounding box center [841, 437] width 844 height 558
type textarea "z-index: 1;"
click at [739, 267] on div "-webkit- backface-visibility : hidden ; /* Force GPU acceleration from the star…" at bounding box center [841, 437] width 844 height 558
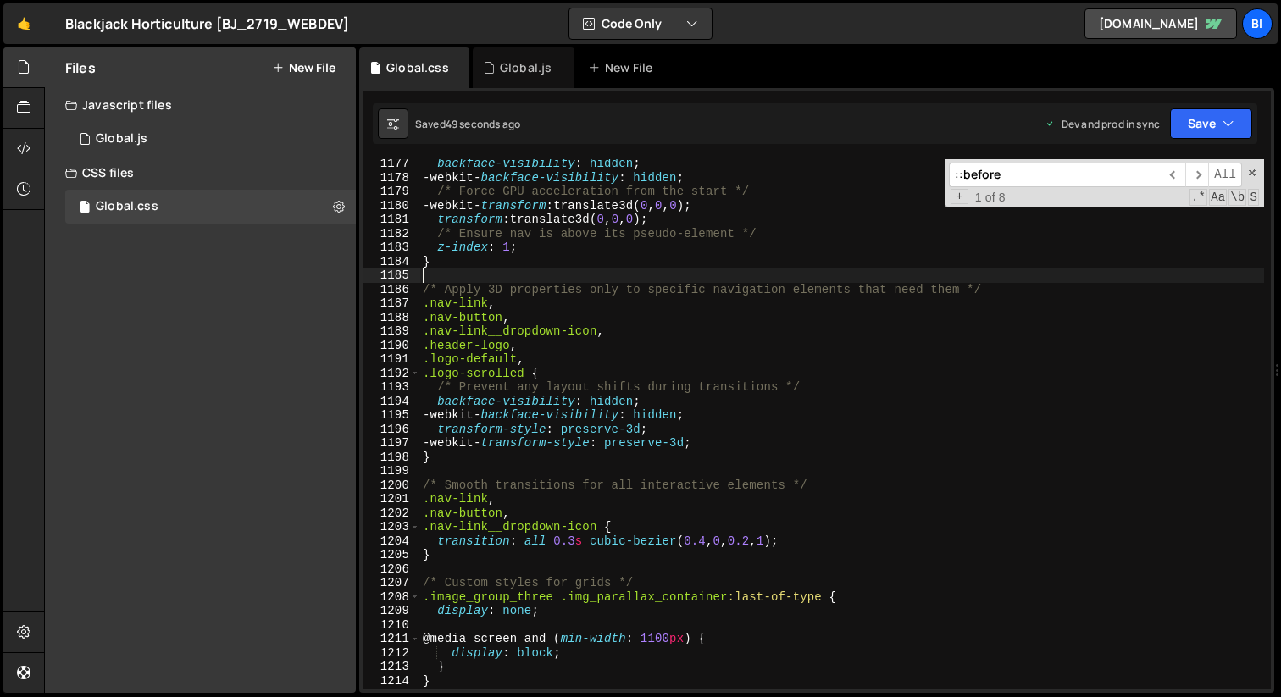
scroll to position [16434, 0]
click at [585, 272] on div "backface-visibility : hidden ; -webkit- backface-visibility : hidden ; /* Force…" at bounding box center [841, 437] width 844 height 558
type textarea "}"
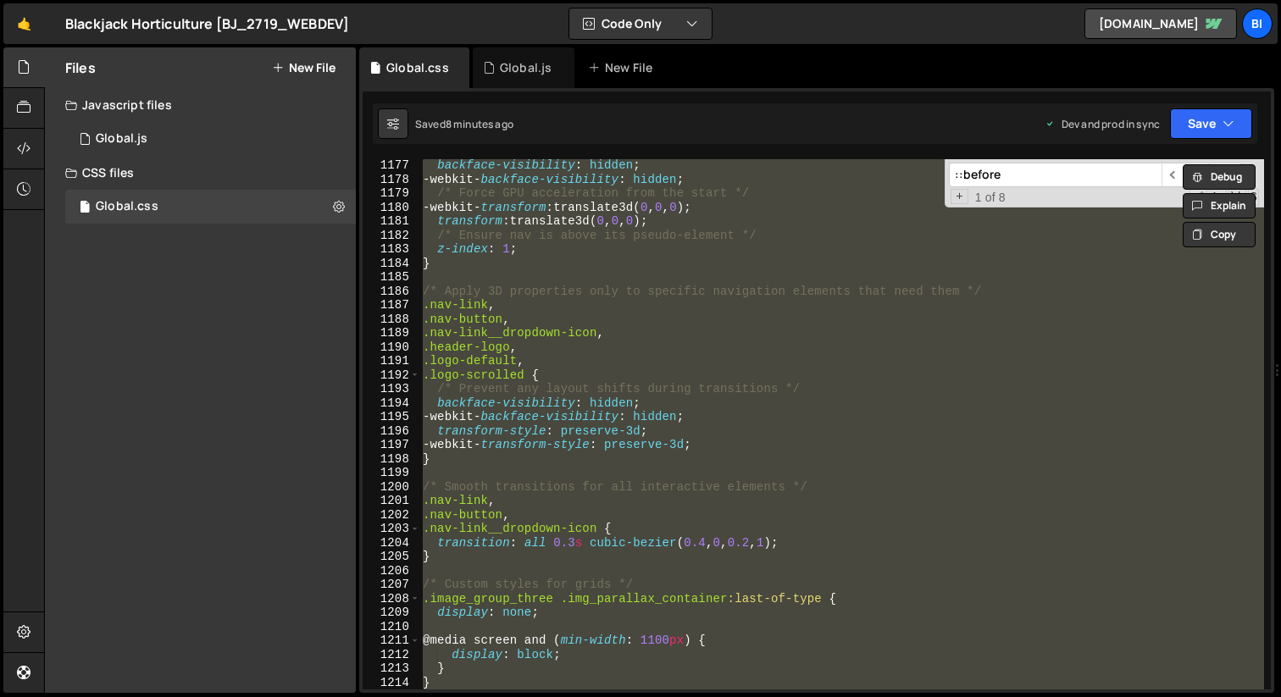
click at [661, 278] on div "backface-visibility : hidden ; -webkit- backface-visibility : hidden ; /* Force…" at bounding box center [841, 424] width 844 height 530
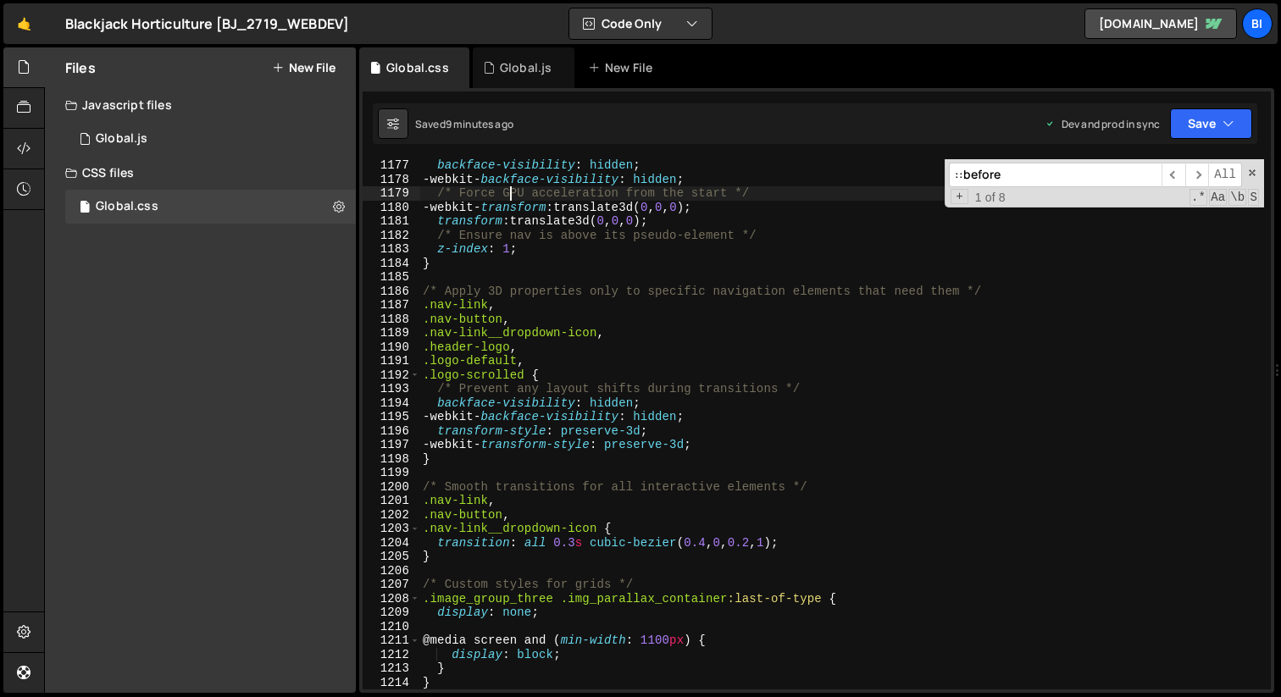
click at [513, 193] on div "backface-visibility : hidden ; -webkit- backface-visibility : hidden ; /* Force…" at bounding box center [841, 437] width 844 height 558
type textarea "}"
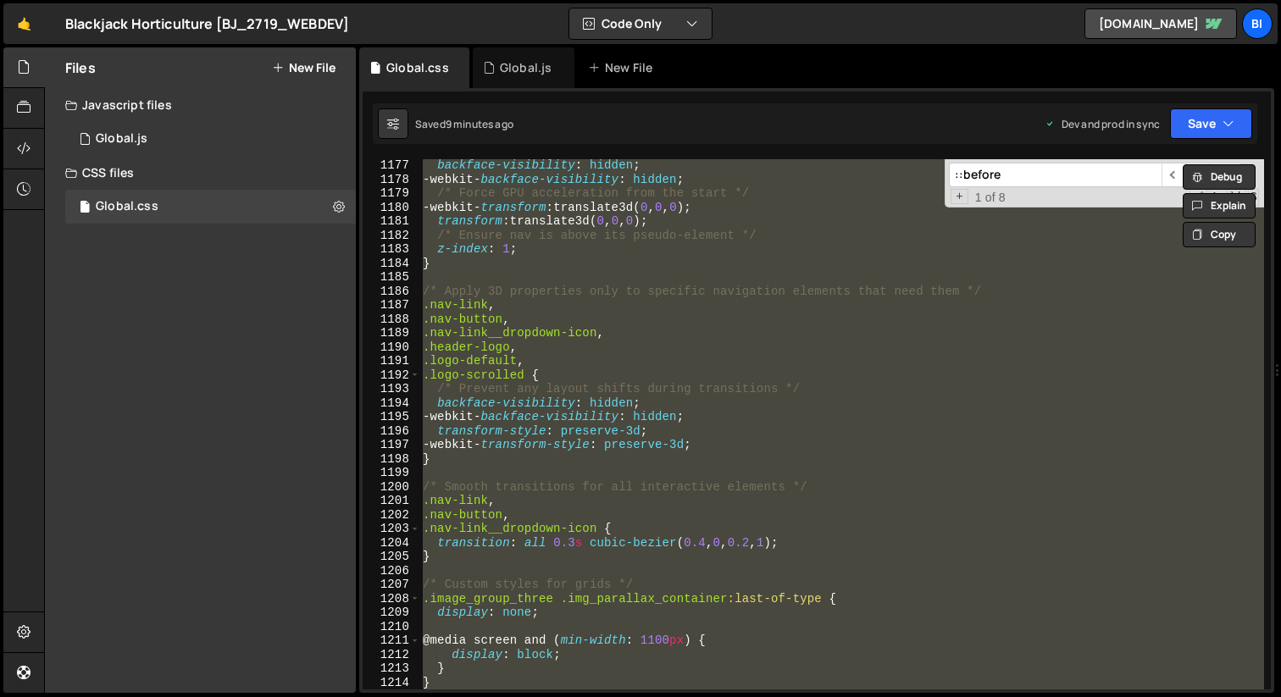
paste textarea
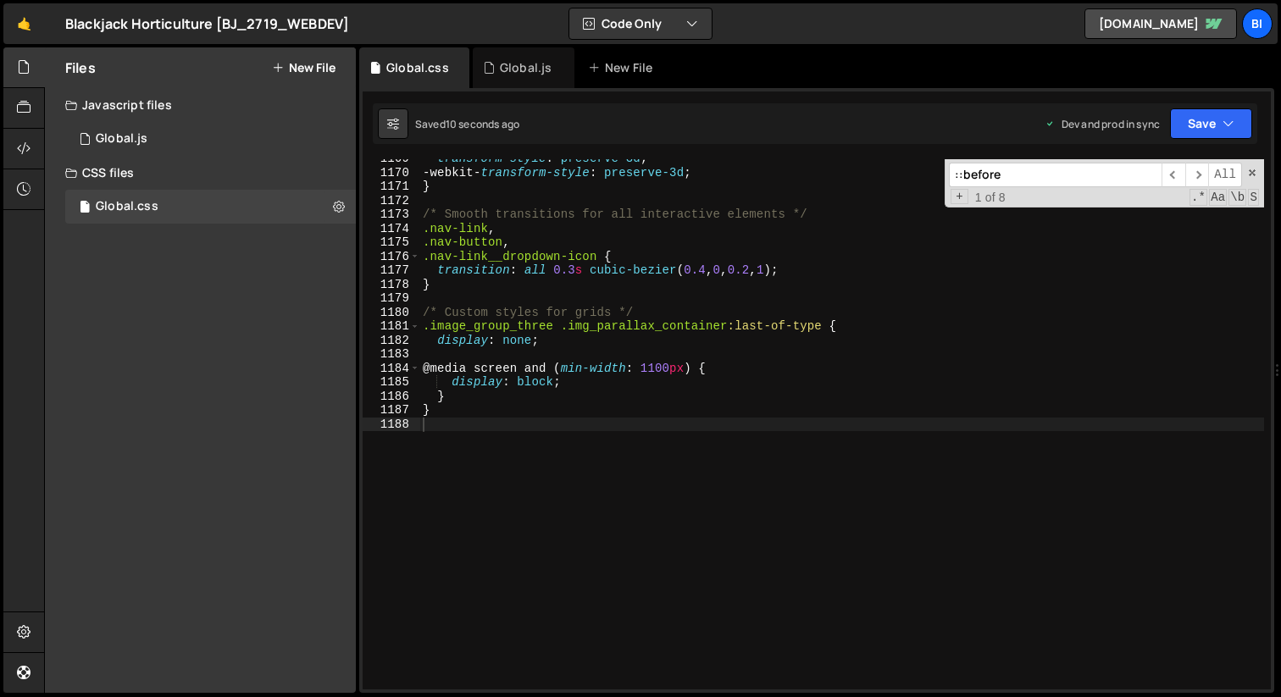
click at [511, 41] on div "🤙 Blackjack Horticulture [BJ_2719_WEBDEV] ⚠️ Code is being edited in another br…" at bounding box center [640, 23] width 1274 height 41
click at [511, 53] on div "Global.js" at bounding box center [524, 67] width 102 height 41
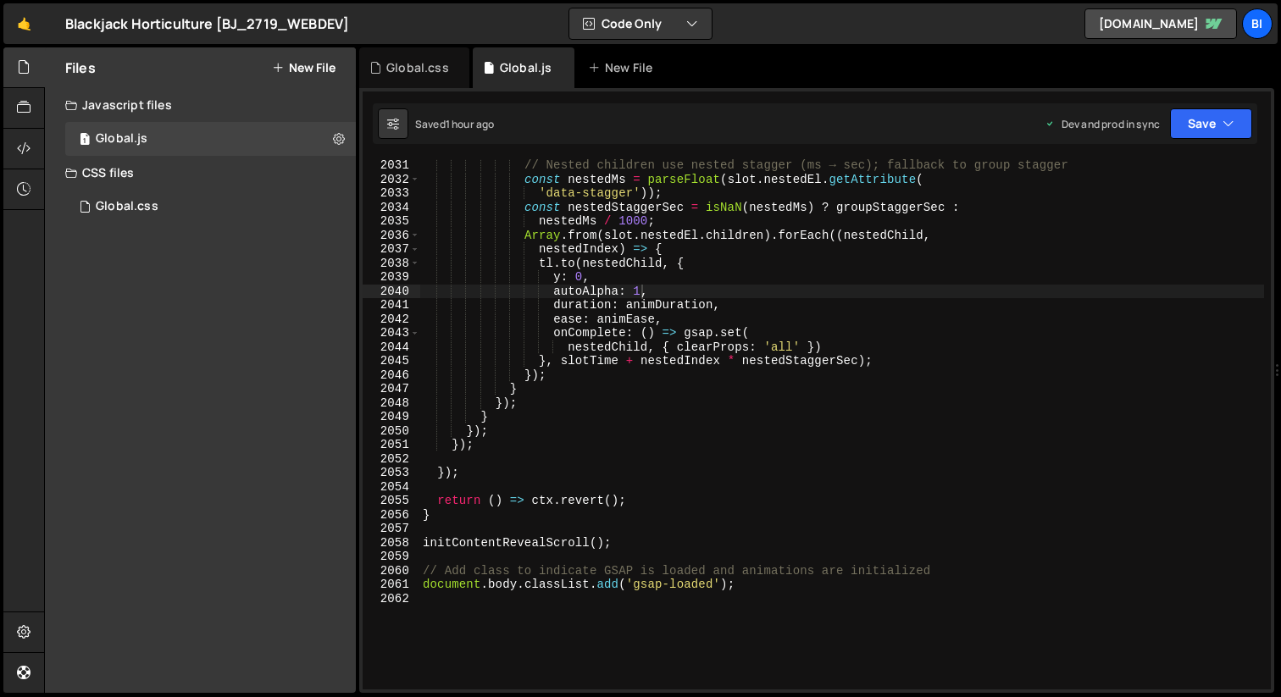
click at [570, 213] on div "// Nested children use nested stagger (ms → sec); fallback to group stagger con…" at bounding box center [841, 437] width 844 height 558
type textarea "document.body.classList.add('gsap-loaded');"
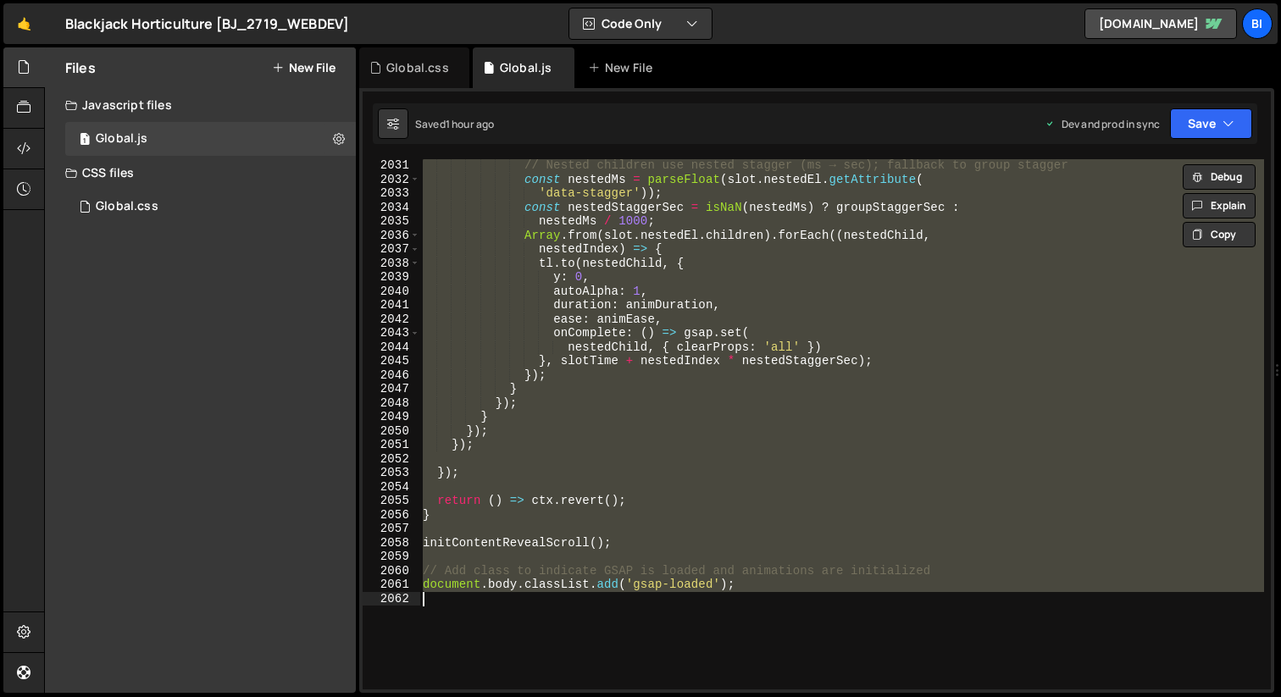
paste textarea
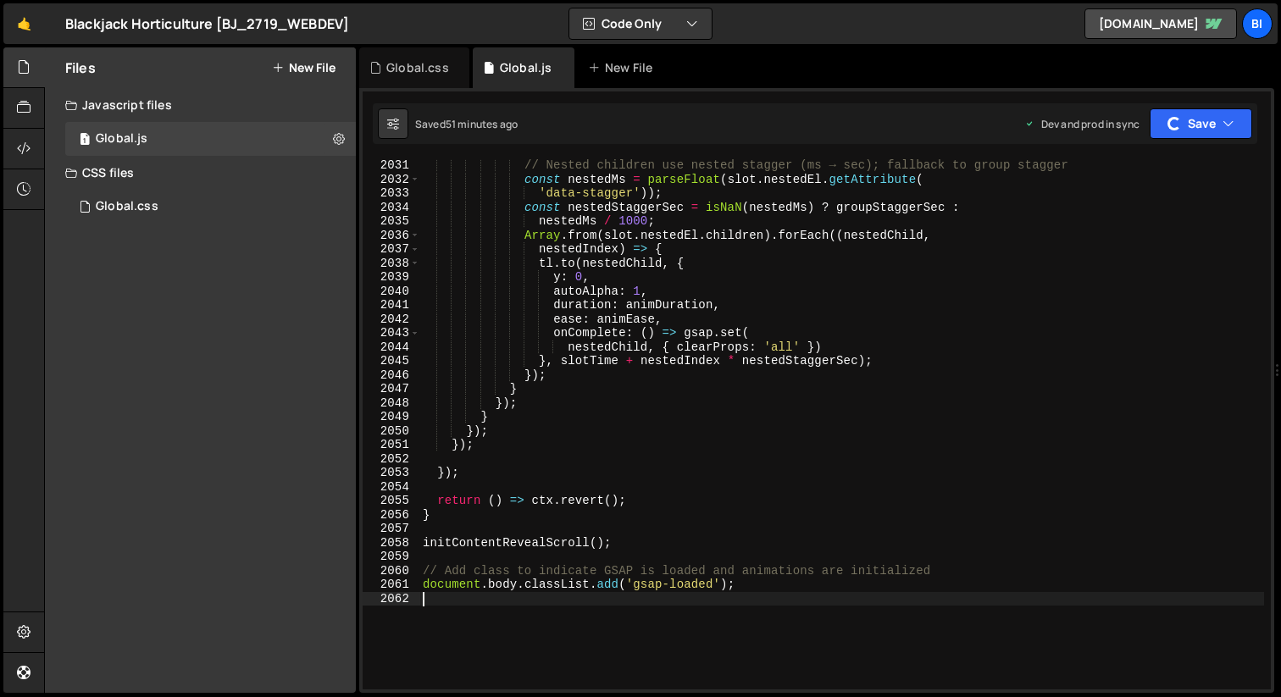
click at [562, 231] on div "// Nested children use nested stagger (ms → sec); fallback to group stagger con…" at bounding box center [841, 437] width 844 height 558
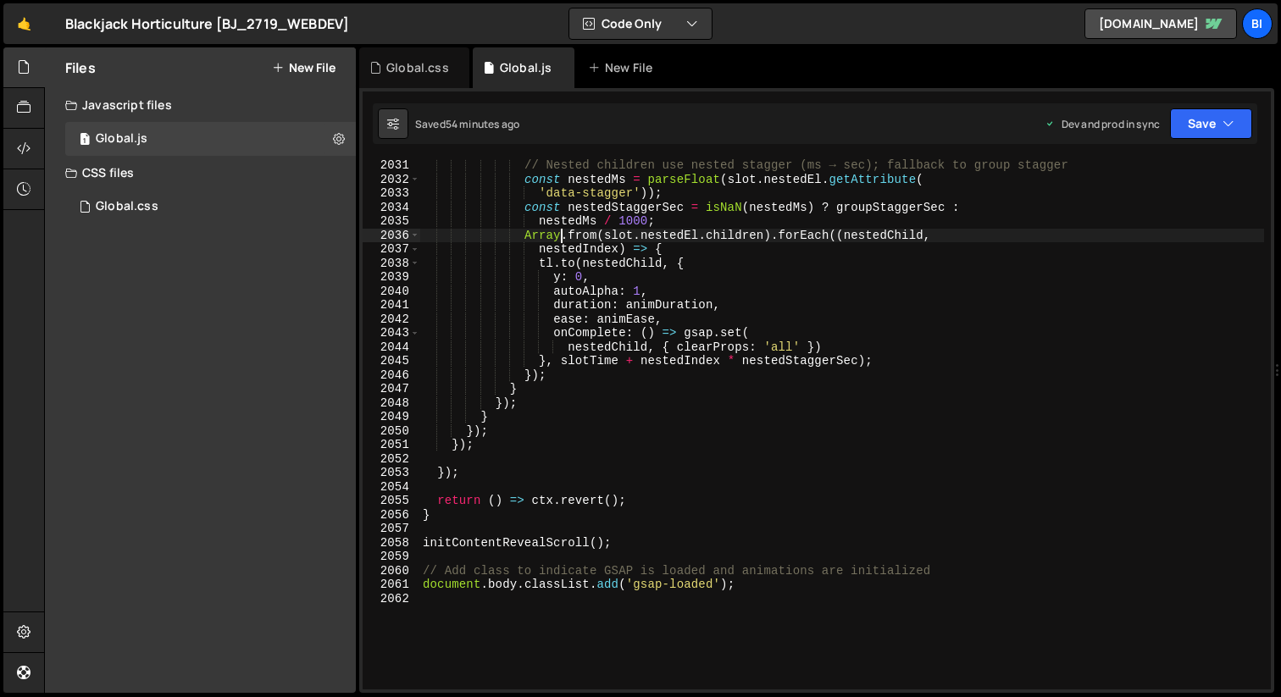
click at [669, 318] on div "// Nested children use nested stagger (ms → sec); fallback to group stagger con…" at bounding box center [841, 437] width 844 height 558
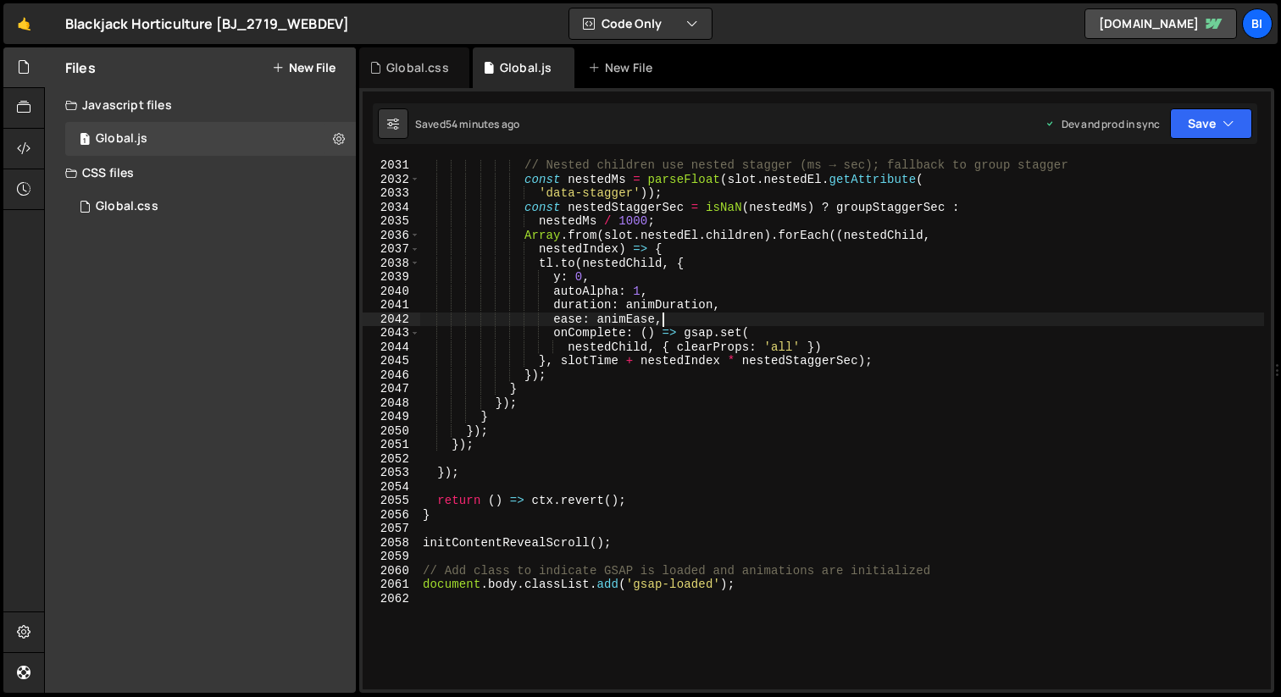
type textarea "document.body.classList.add('gsap-loaded');"
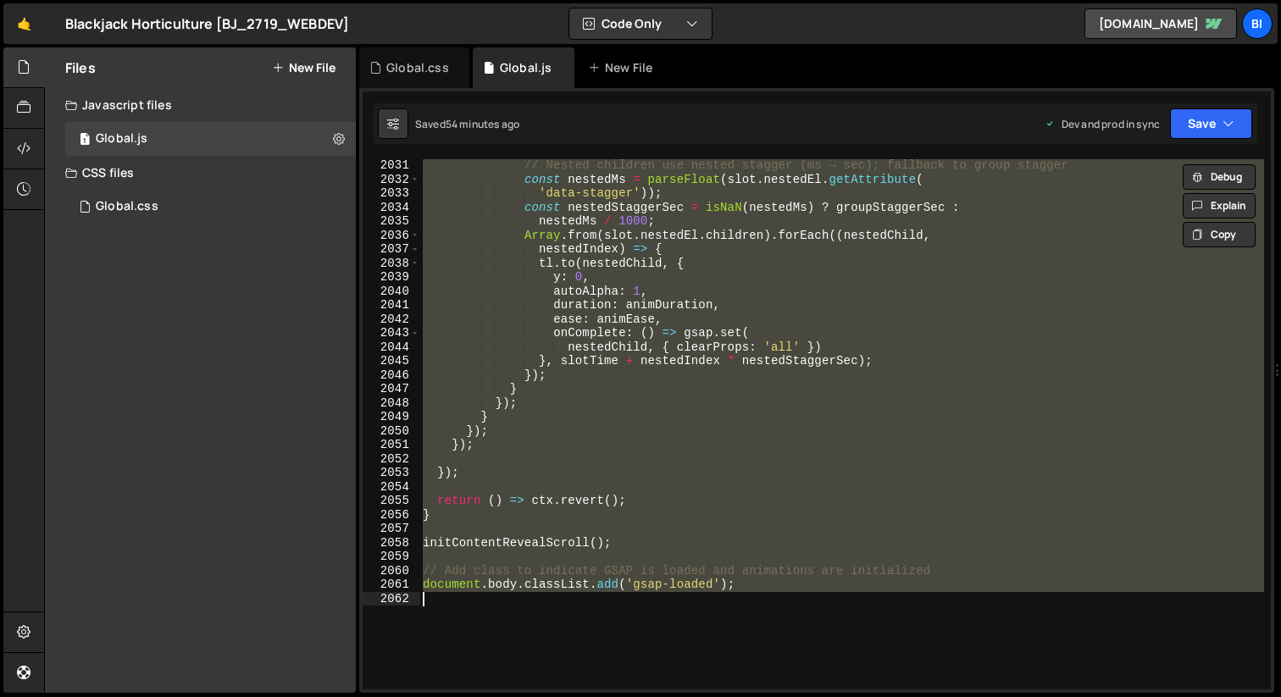
paste textarea
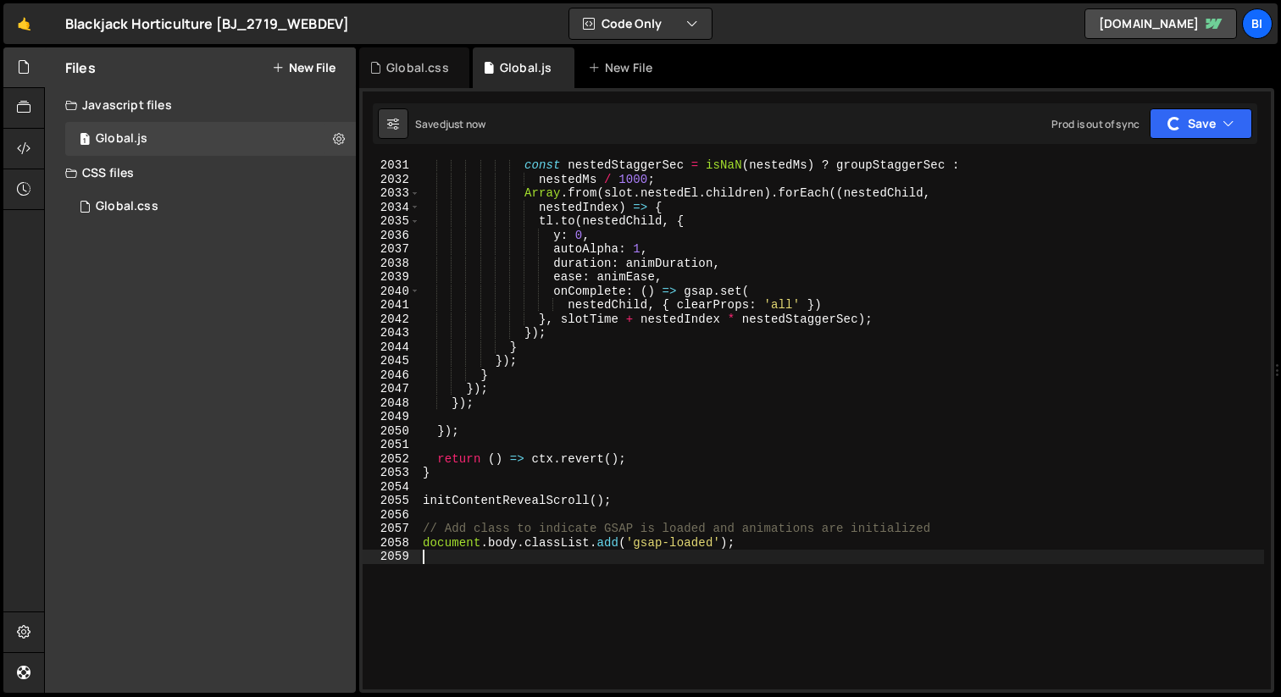
click at [862, 380] on div "const nestedStaggerSec = isNaN ( nestedMs ) ? groupStaggerSec : nestedMs / 1000…" at bounding box center [841, 437] width 844 height 558
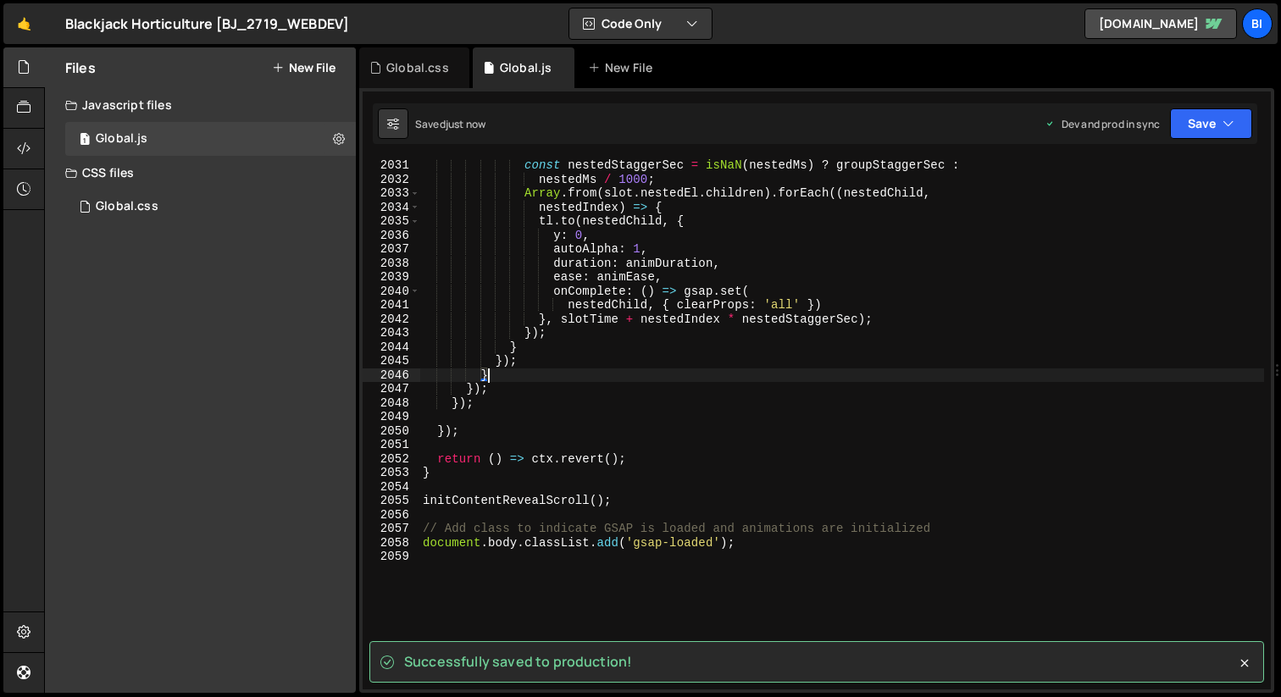
click at [948, 467] on div "const nestedStaggerSec = isNaN ( nestedMs ) ? groupStaggerSec : nestedMs / 1000…" at bounding box center [841, 437] width 844 height 558
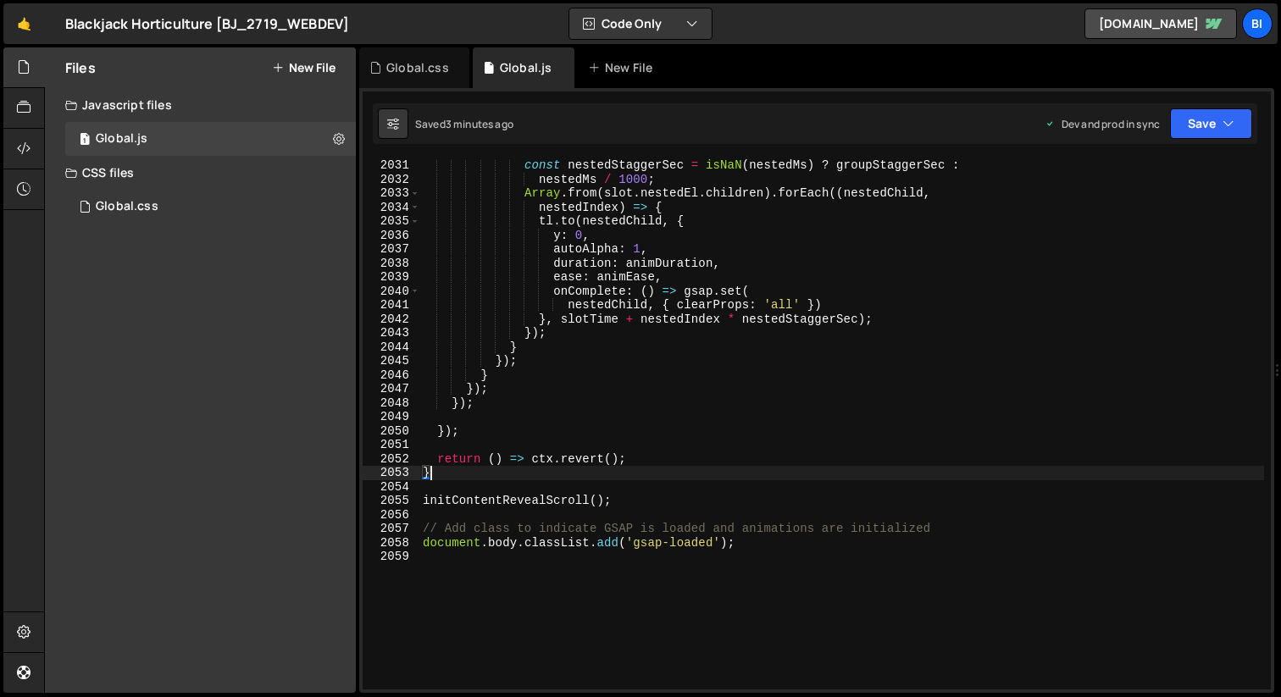
click at [573, 257] on div "const nestedStaggerSec = isNaN ( nestedMs ) ? groupStaggerSec : nestedMs / 1000…" at bounding box center [841, 437] width 844 height 558
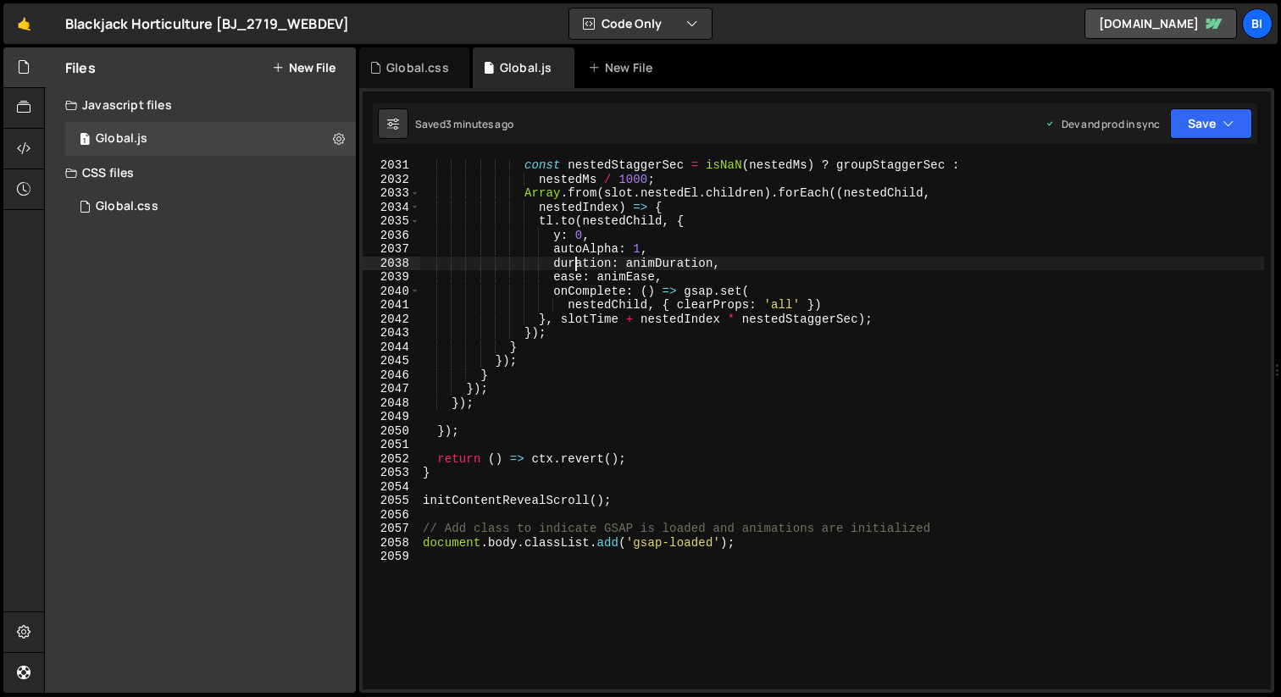
type textarea "document.body.classList.add('gsap-loaded');"
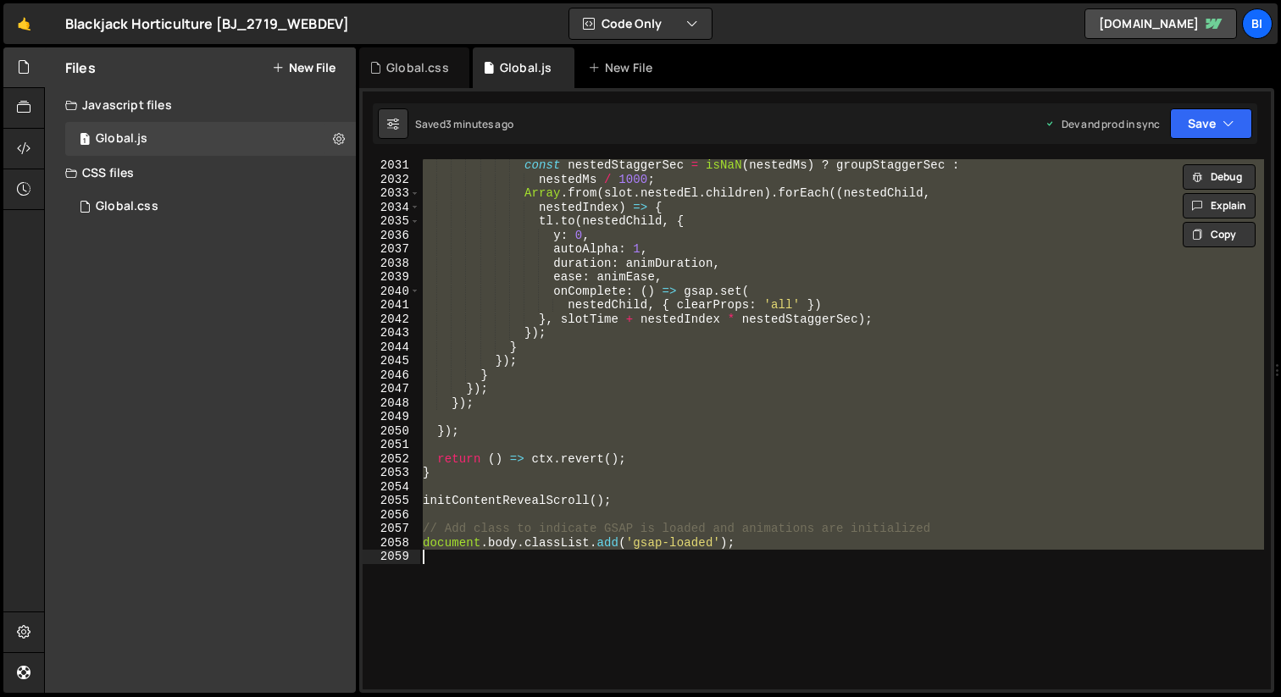
paste textarea
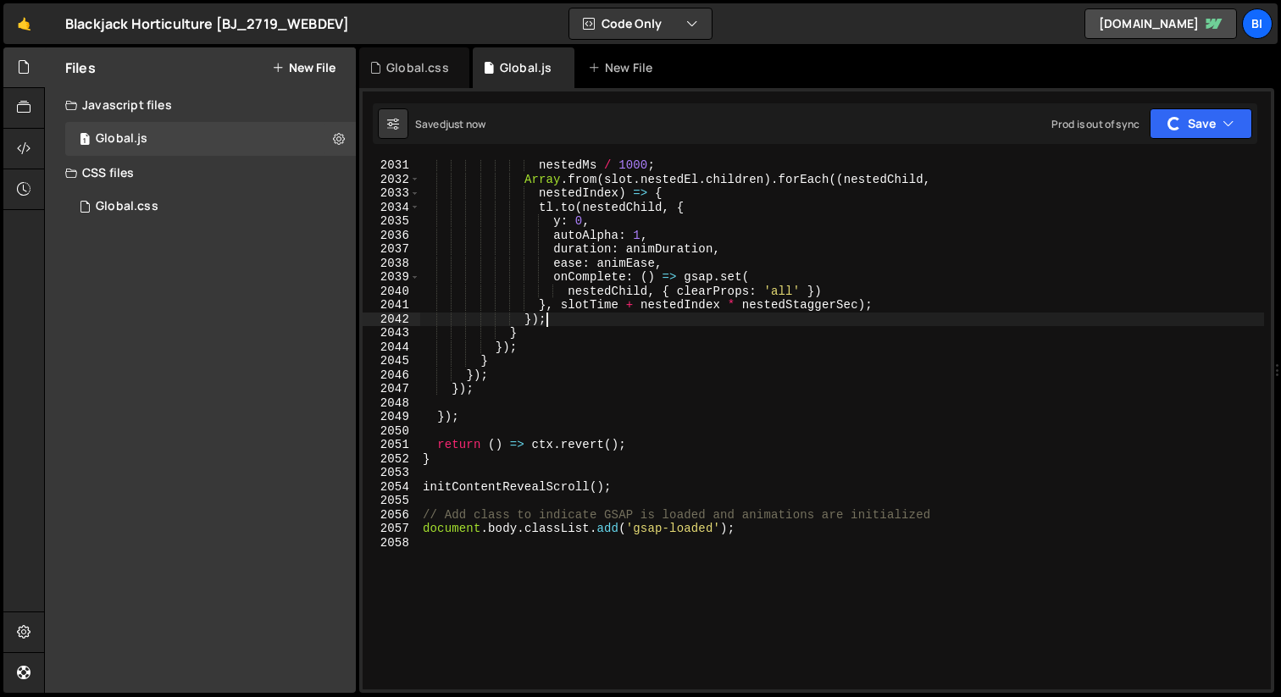
click at [701, 314] on div "nestedMs / 1000 ; Array . from ( slot . nestedEl . children ) . forEach (( nest…" at bounding box center [841, 437] width 844 height 558
click at [648, 312] on div "nestedMs / 1000 ; Array . from ( slot . nestedEl . children ) . forEach (( nest…" at bounding box center [841, 437] width 844 height 558
type textarea "document.body.classList.add('gsap-loaded');"
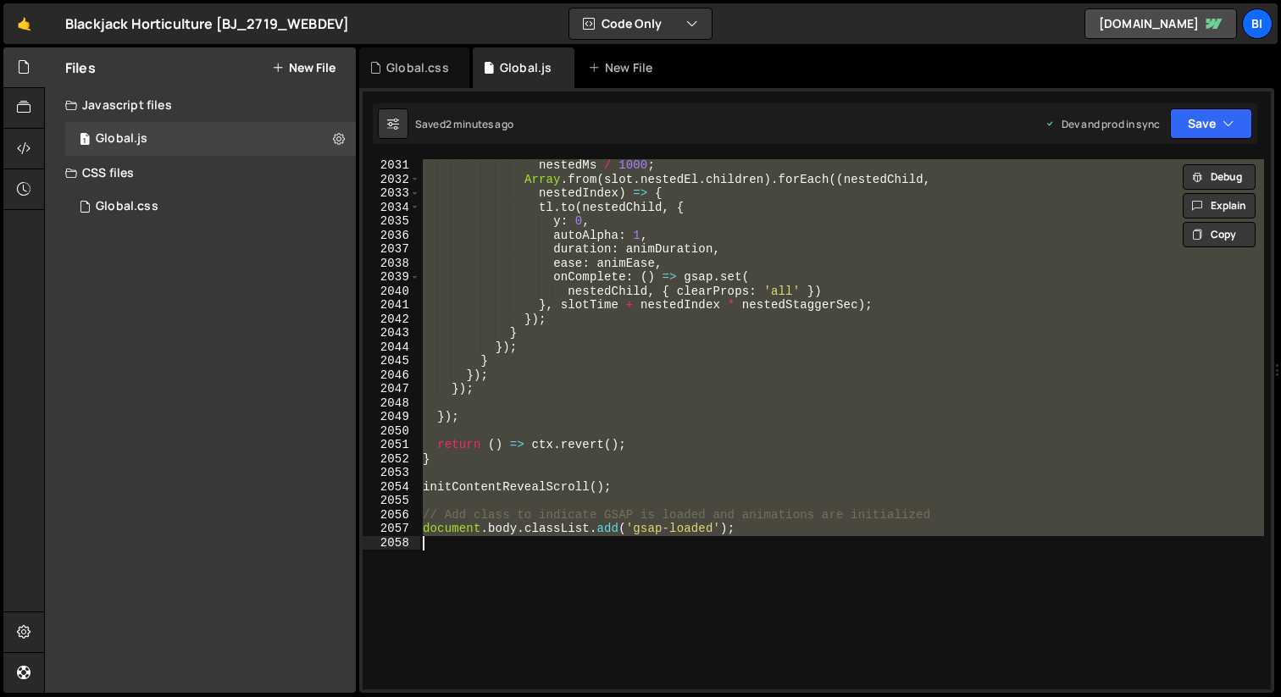
paste textarea
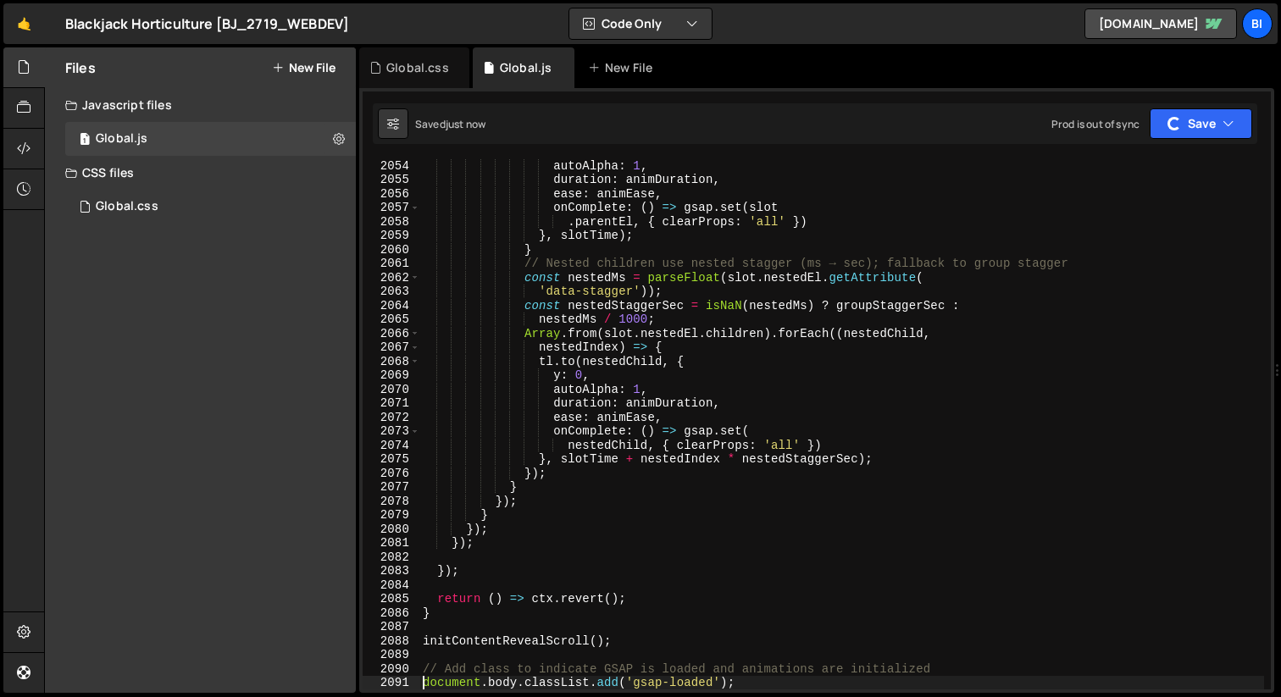
click at [901, 466] on div "autoAlpha : 1 , duration : animDuration , ease : animEase , onComplete : ( ) =>…" at bounding box center [841, 437] width 844 height 558
type textarea "});"
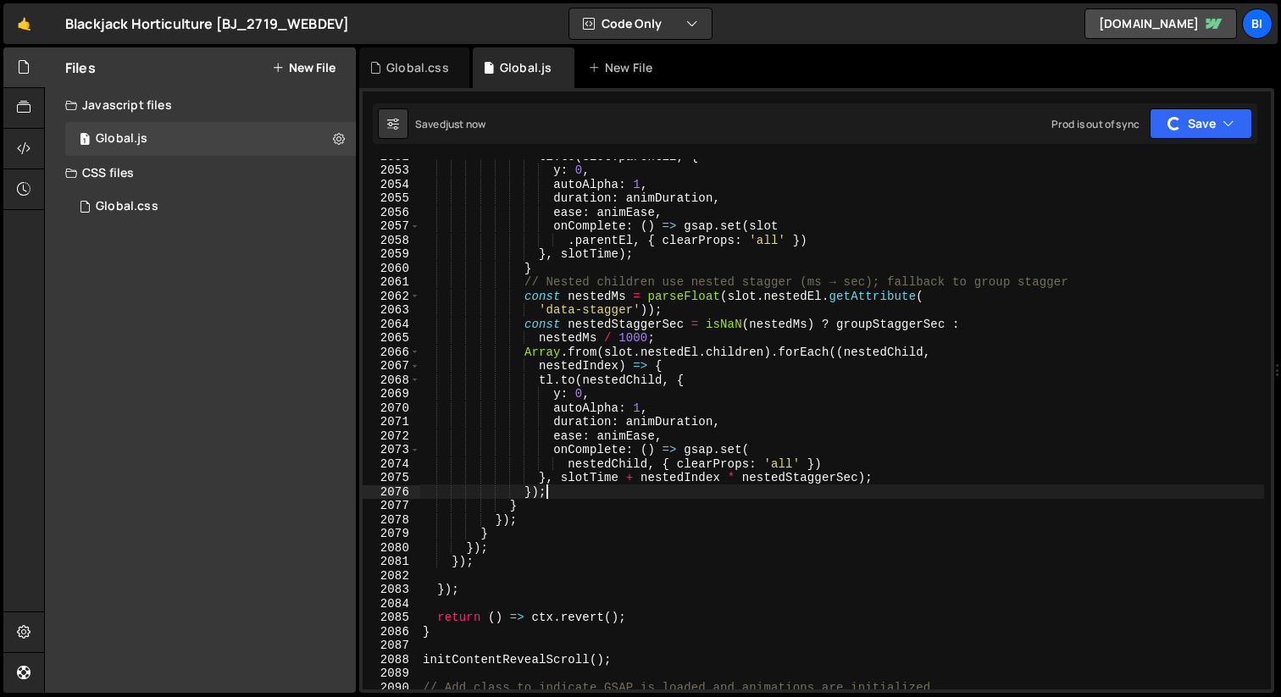
scroll to position [27222, 0]
